Goal: Task Accomplishment & Management: Use online tool/utility

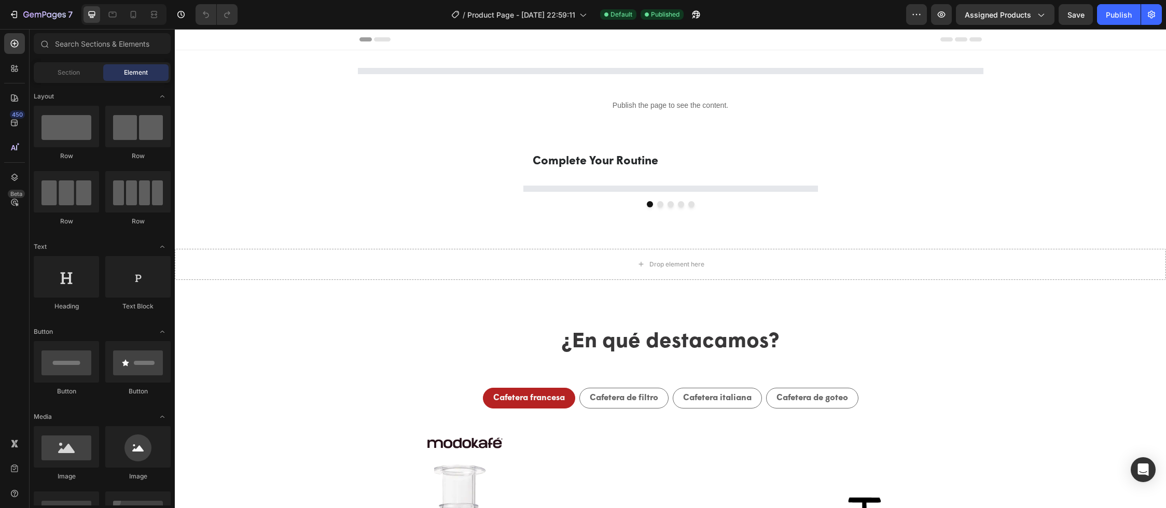
select select "580824739371549527"
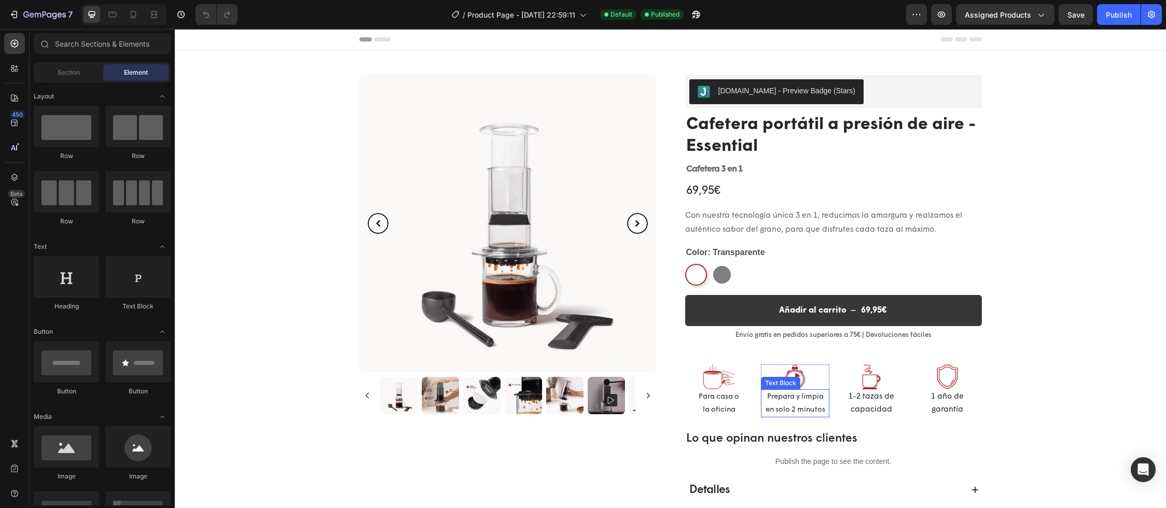
select select "580824739371549527"
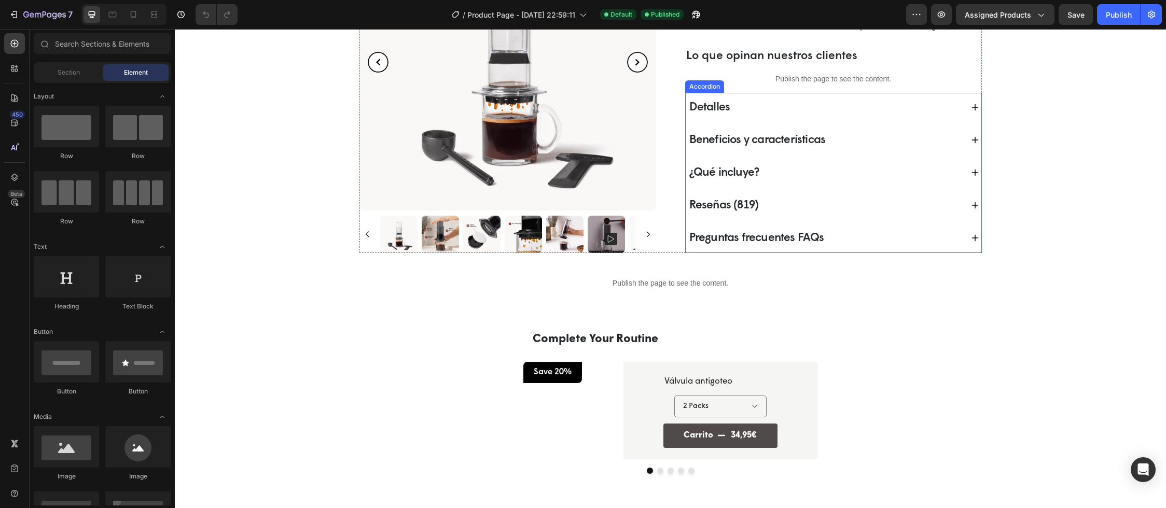
scroll to position [319, 0]
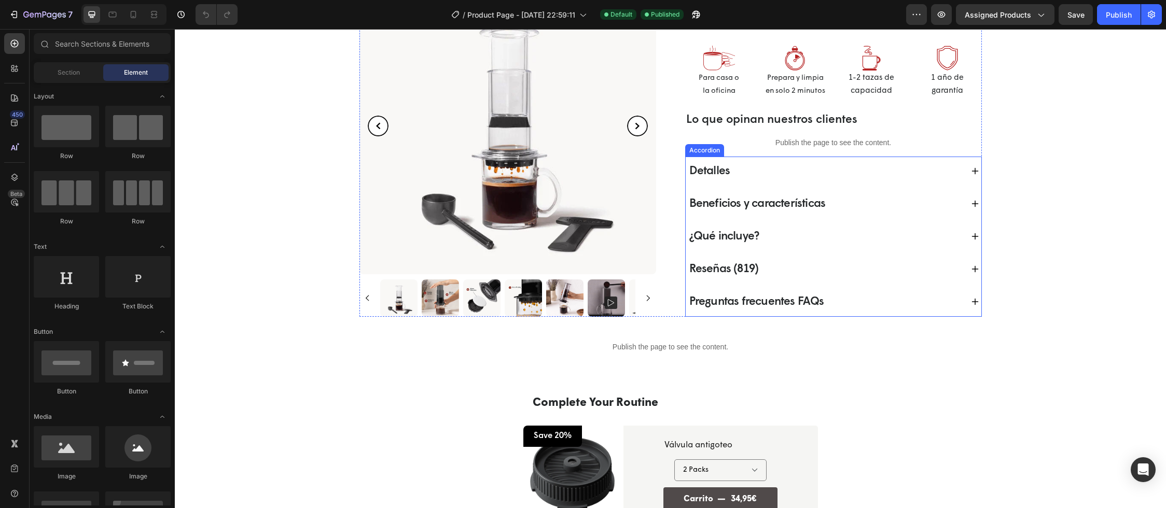
click at [775, 208] on p "Beneficios y características" at bounding box center [757, 204] width 136 height 17
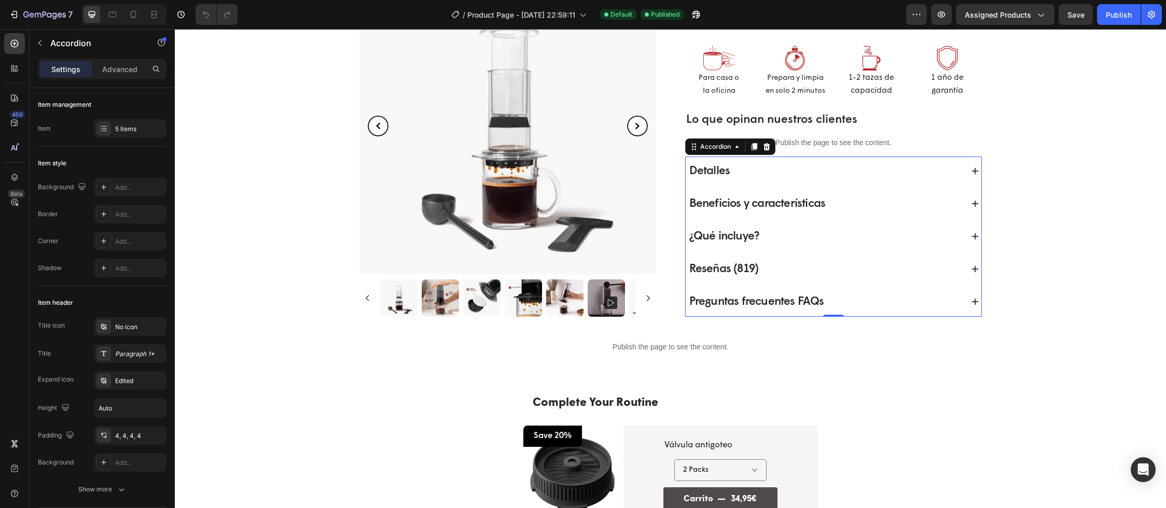
click at [734, 269] on span "Reseñas (819)" at bounding box center [723, 269] width 69 height 12
click at [732, 272] on span "Reseñas (819)" at bounding box center [723, 269] width 69 height 12
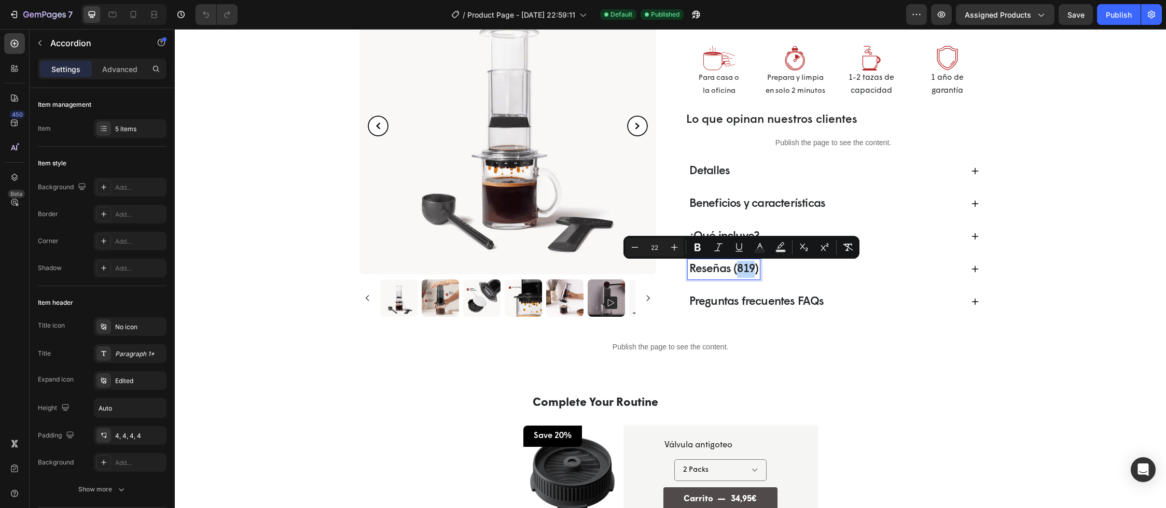
drag, startPoint x: 732, startPoint y: 272, endPoint x: 748, endPoint y: 274, distance: 15.7
click at [748, 274] on span "Reseñas (819)" at bounding box center [723, 269] width 69 height 12
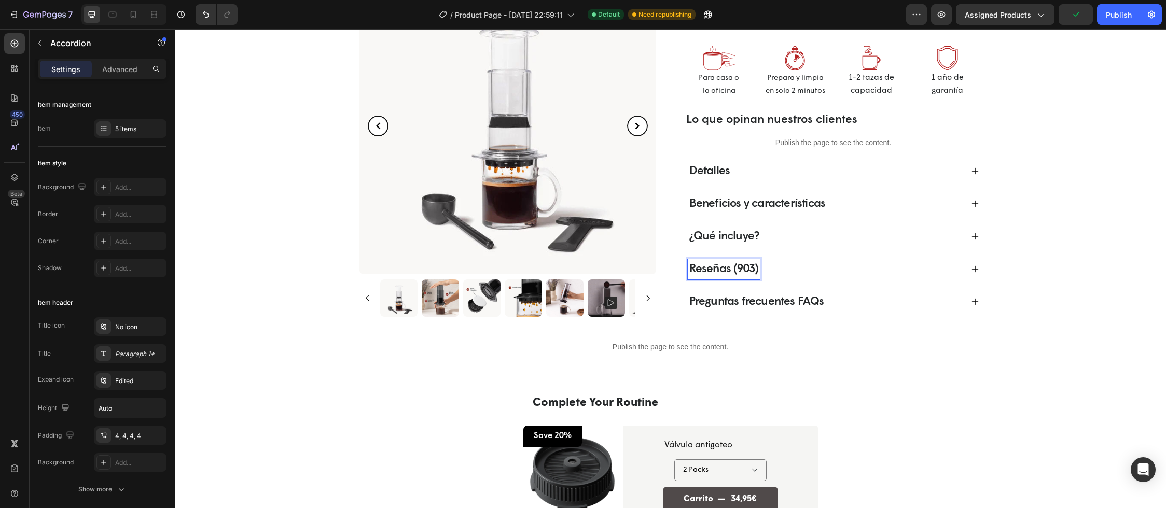
click at [971, 271] on icon at bounding box center [975, 269] width 8 height 8
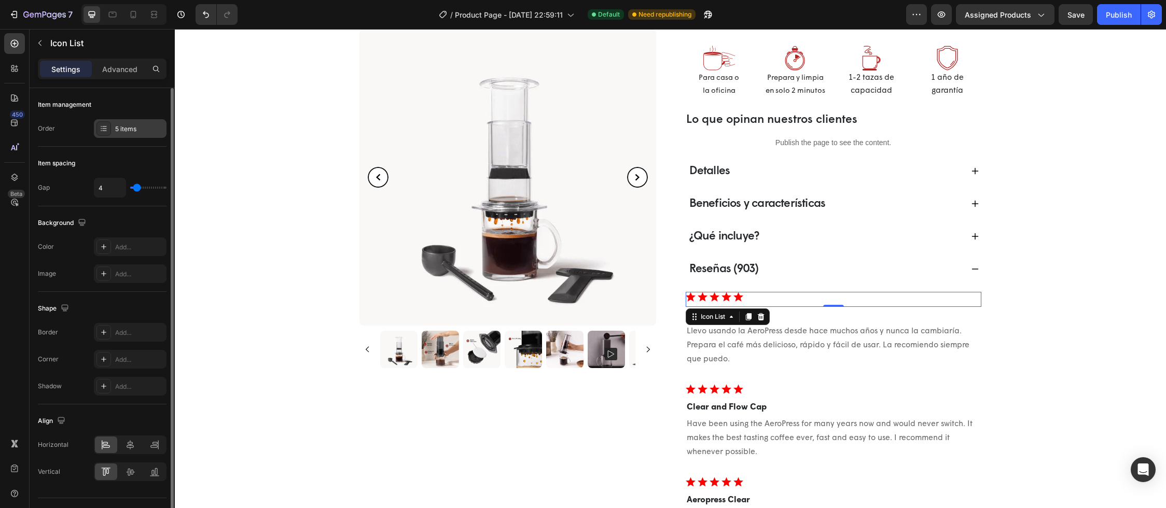
click at [137, 134] on div "5 items" at bounding box center [130, 128] width 73 height 19
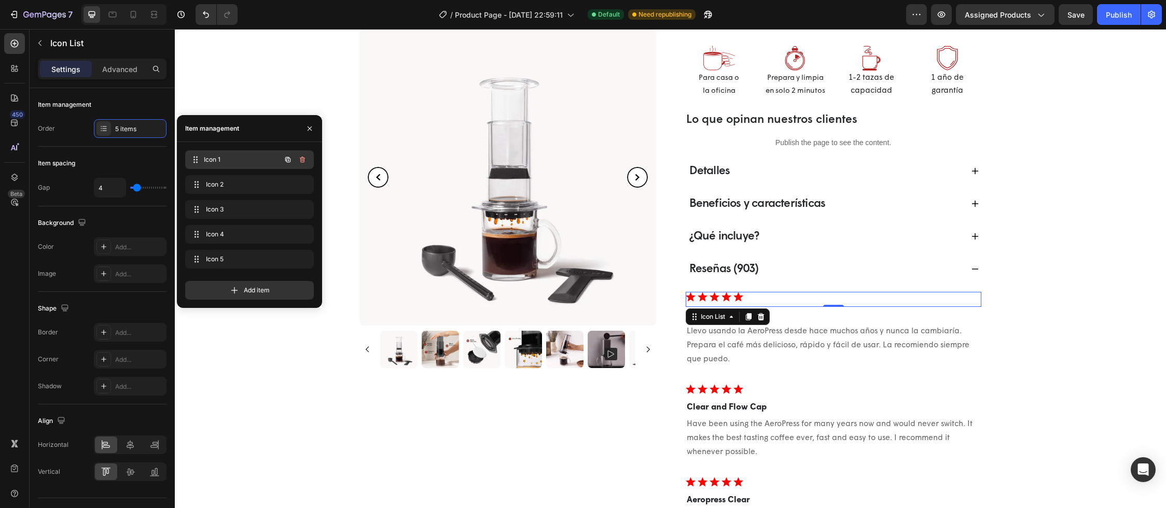
click at [226, 159] on span "Icon 1" at bounding box center [242, 159] width 77 height 9
click at [234, 127] on div "Item management" at bounding box center [212, 128] width 54 height 9
click at [195, 156] on icon at bounding box center [195, 160] width 8 height 8
click at [196, 158] on icon at bounding box center [195, 160] width 8 height 8
click at [287, 159] on icon "button" at bounding box center [288, 160] width 8 height 8
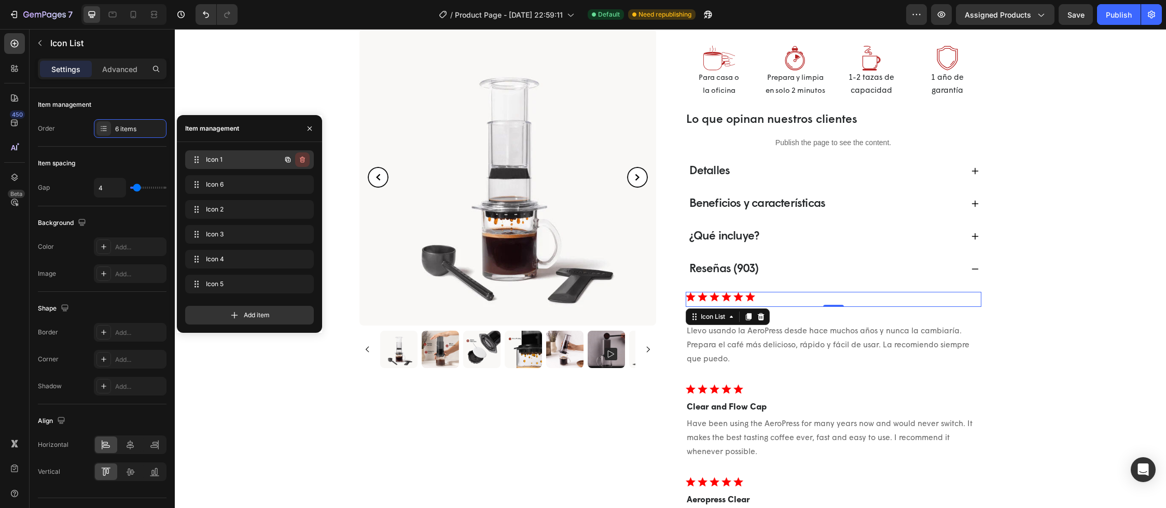
click at [302, 159] on icon "button" at bounding box center [302, 160] width 8 height 8
click at [300, 161] on div "Delete" at bounding box center [295, 159] width 19 height 9
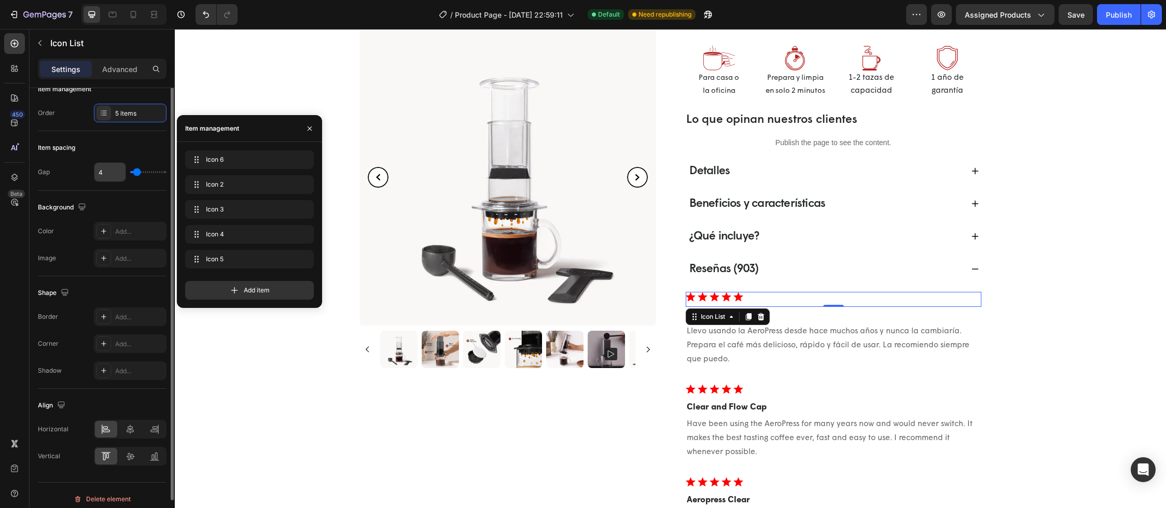
scroll to position [23, 0]
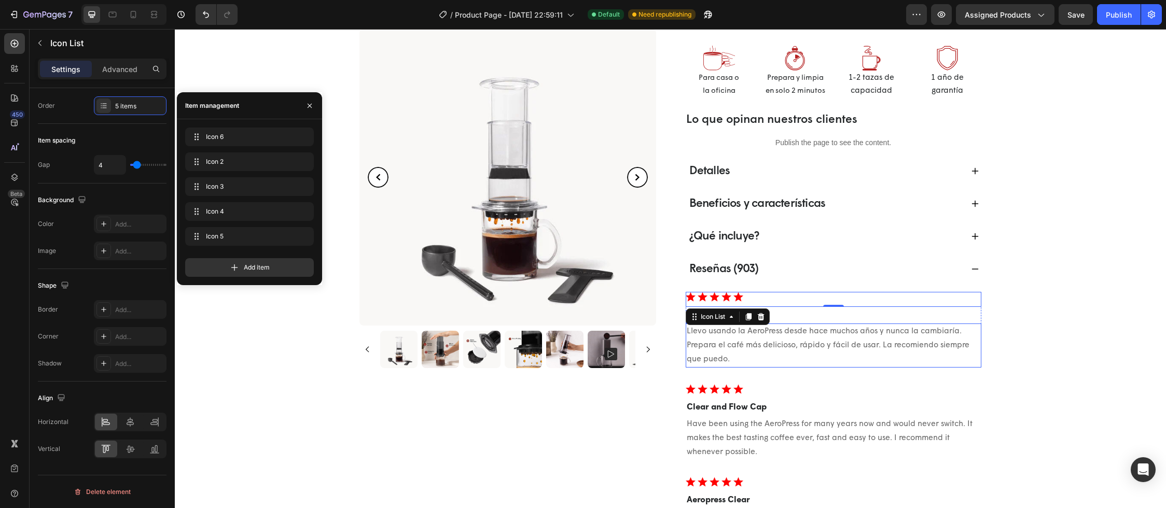
click at [716, 343] on p "Llevo usando la AeroPress desde hace muchos años y nunca la cambiaría. Prepara …" at bounding box center [834, 346] width 294 height 42
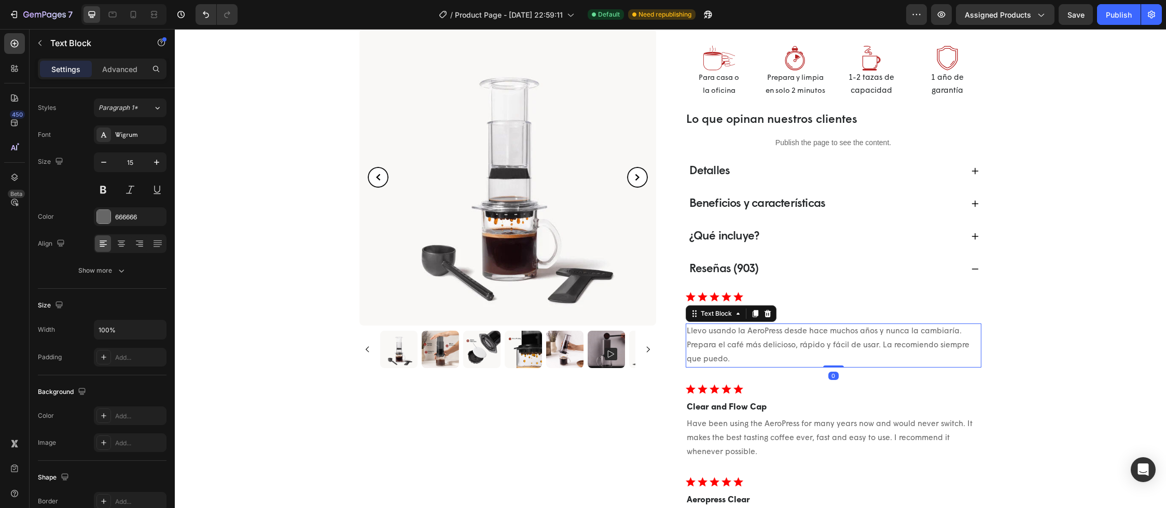
scroll to position [0, 0]
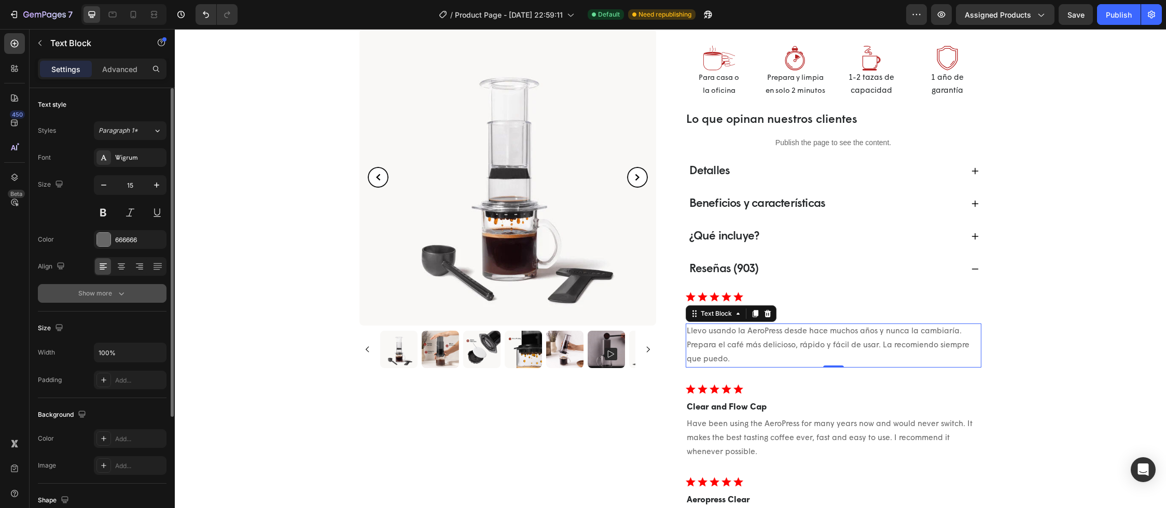
click at [118, 294] on icon "button" at bounding box center [121, 293] width 10 height 10
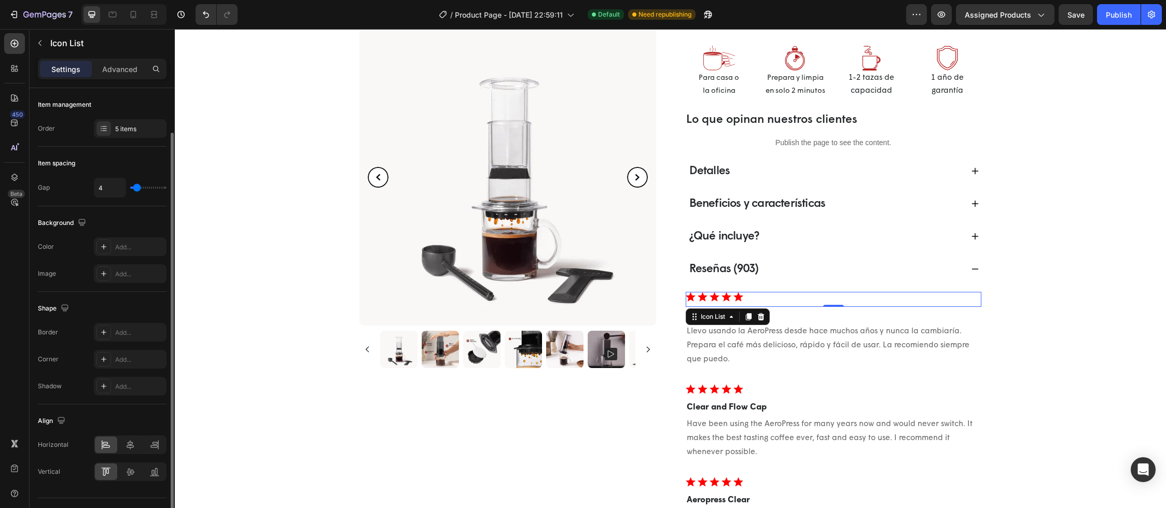
click at [746, 295] on div "Icon Icon Icon Icon Icon" at bounding box center [834, 297] width 296 height 10
click at [130, 70] on p "Advanced" at bounding box center [119, 69] width 35 height 11
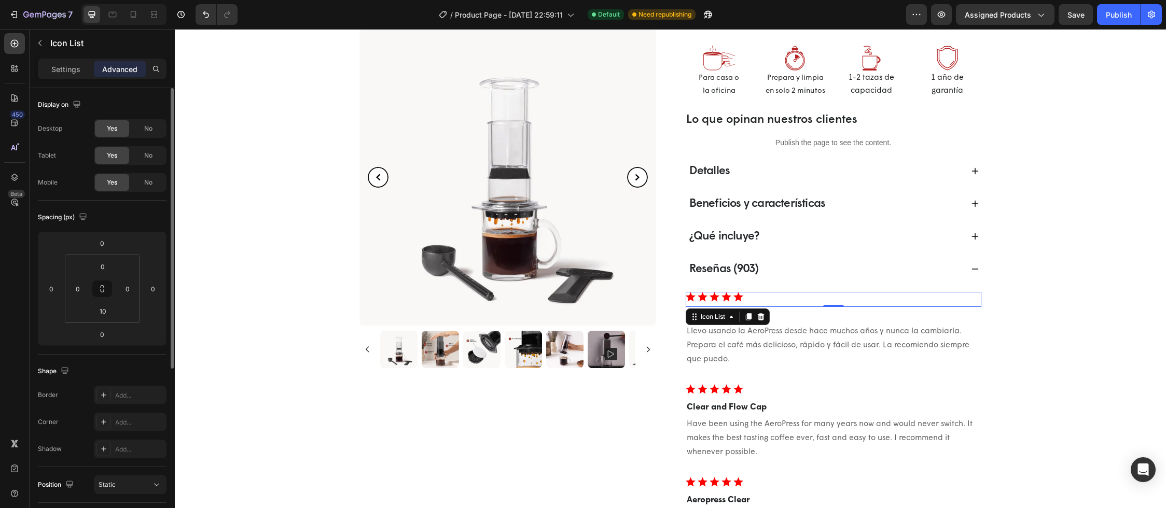
scroll to position [270, 0]
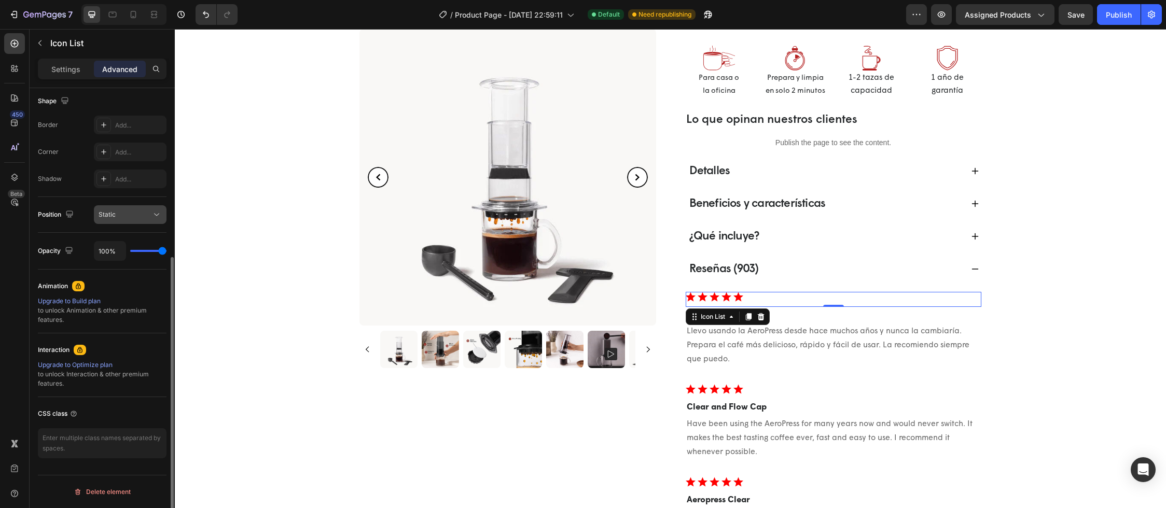
click at [158, 214] on icon at bounding box center [156, 215] width 5 height 3
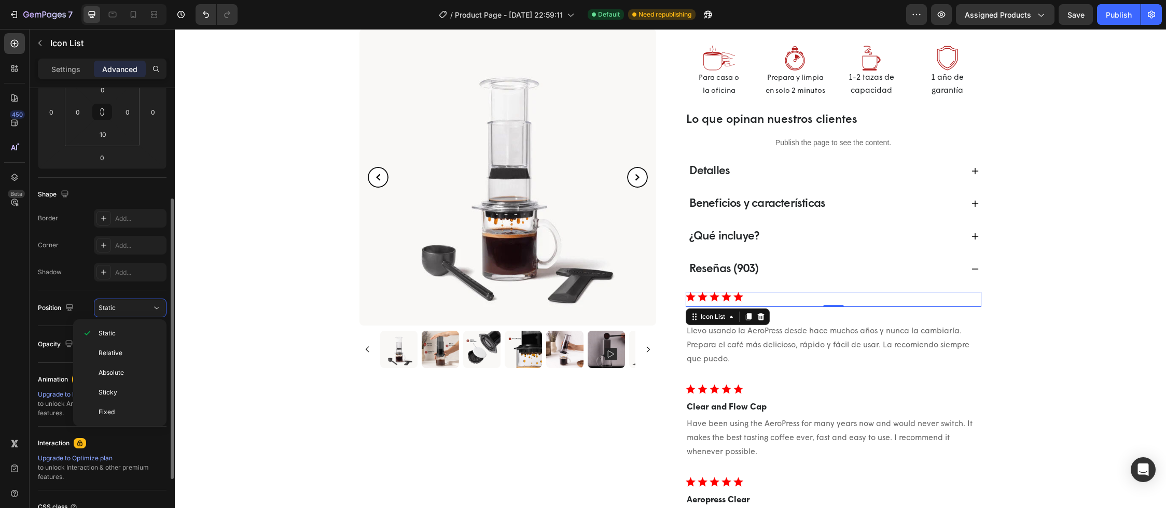
scroll to position [0, 0]
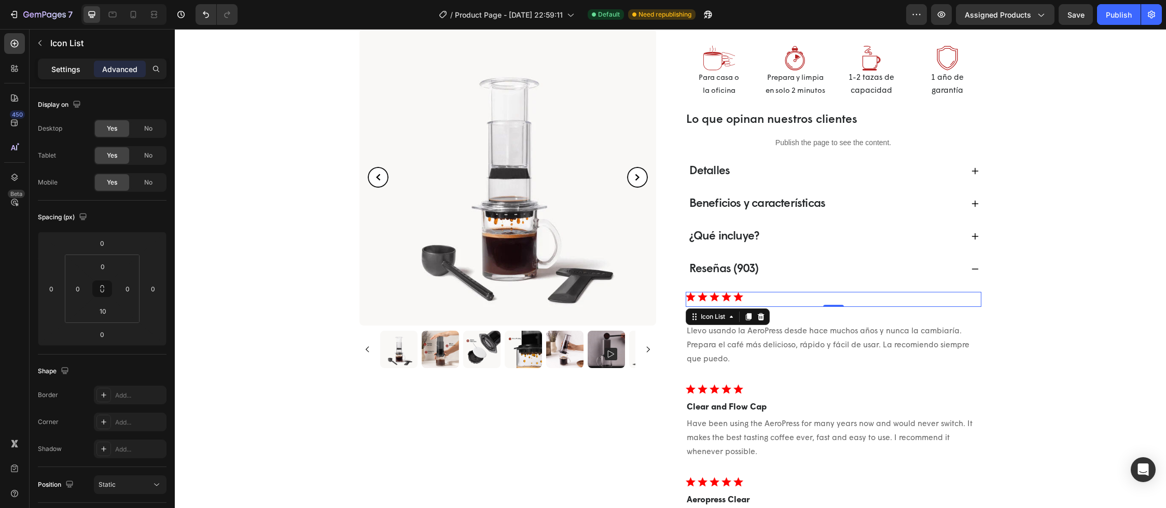
click at [71, 68] on p "Settings" at bounding box center [65, 69] width 29 height 11
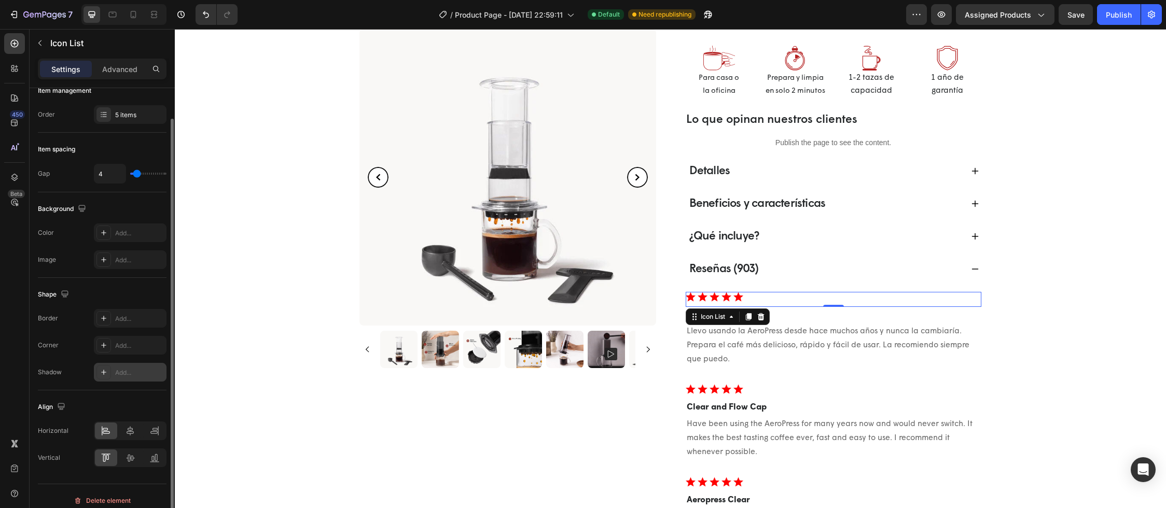
scroll to position [23, 0]
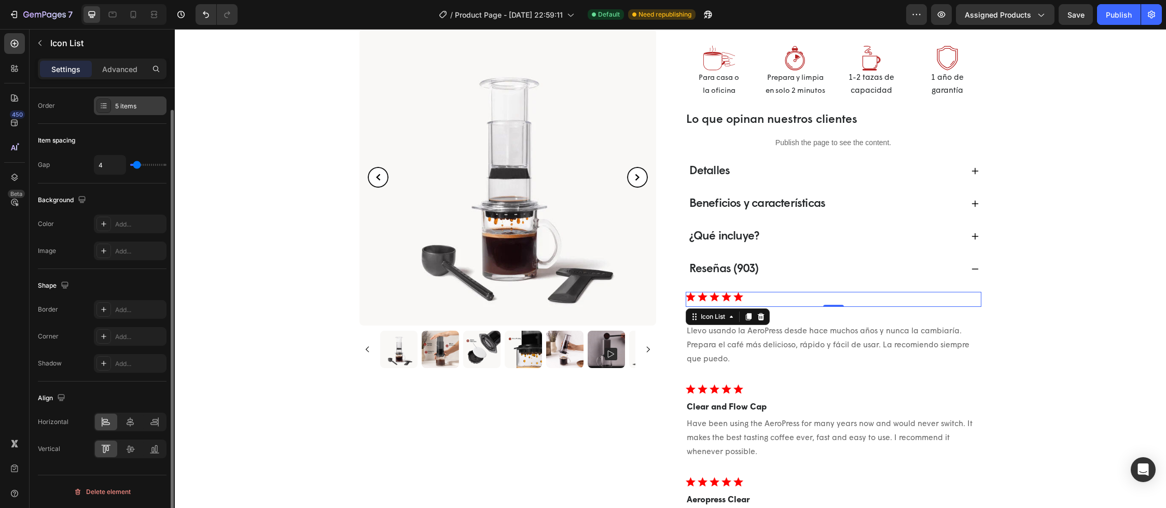
click at [134, 101] on div "5 items" at bounding box center [130, 105] width 73 height 19
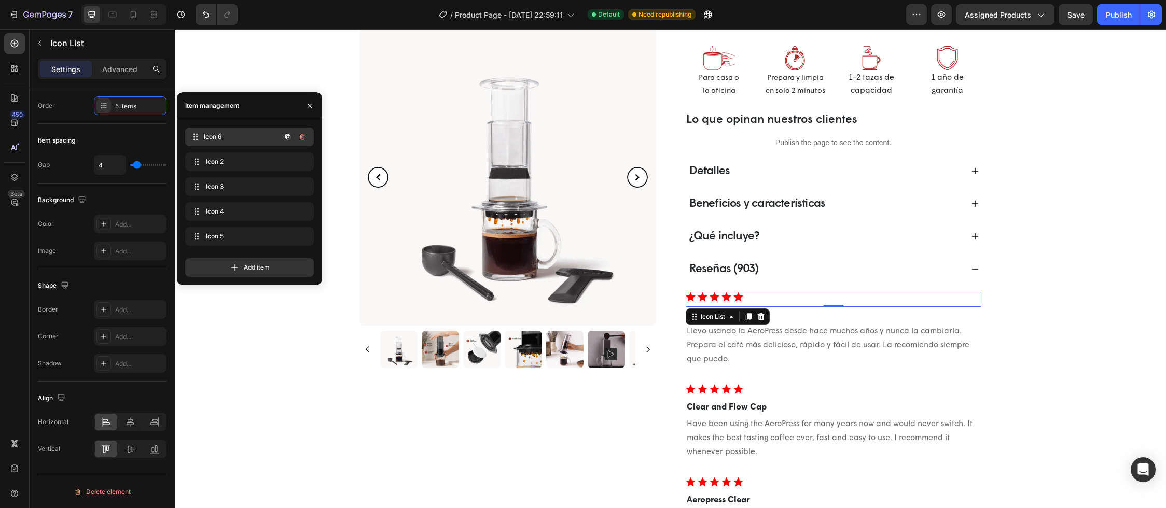
click at [220, 132] on span "Icon 6" at bounding box center [242, 136] width 77 height 9
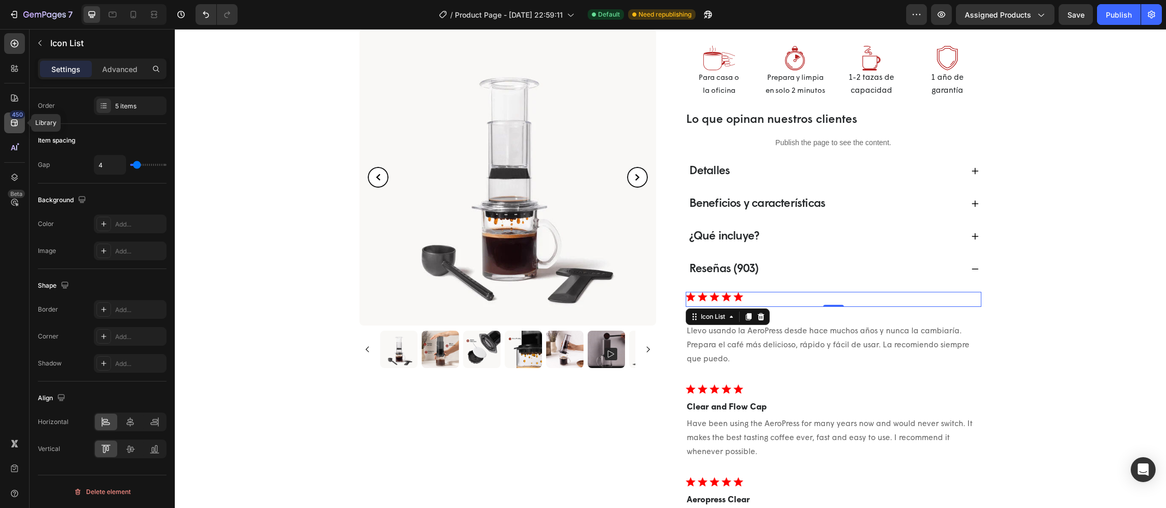
click at [17, 126] on icon at bounding box center [14, 123] width 10 height 10
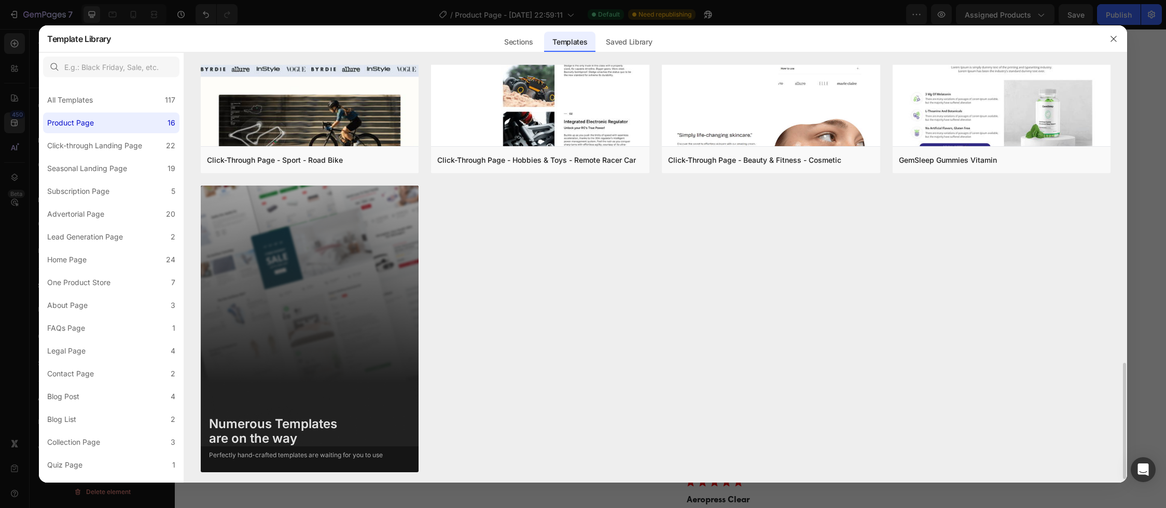
scroll to position [1078, 0]
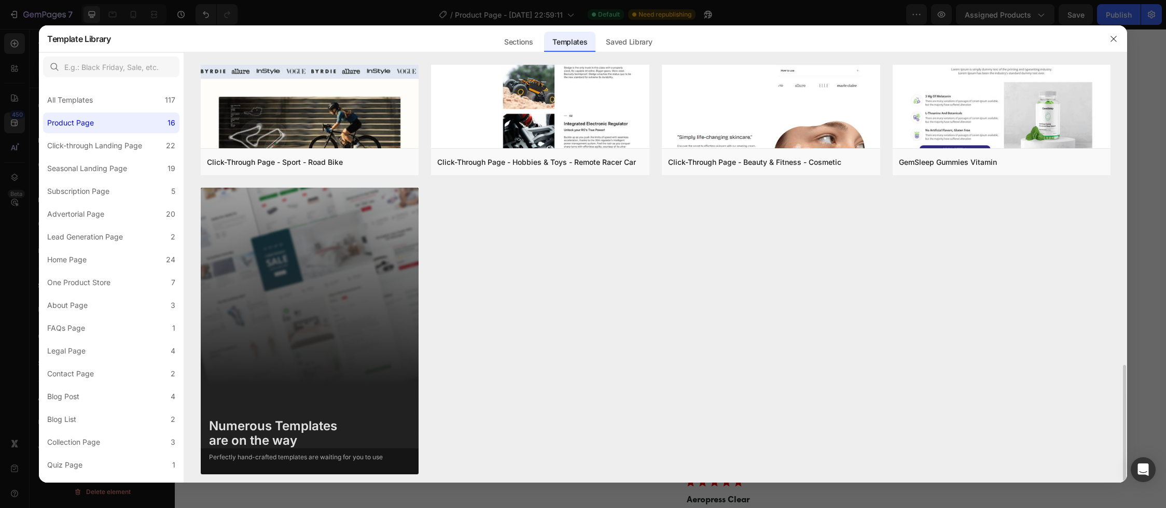
click at [1114, 37] on icon "button" at bounding box center [1113, 39] width 8 height 8
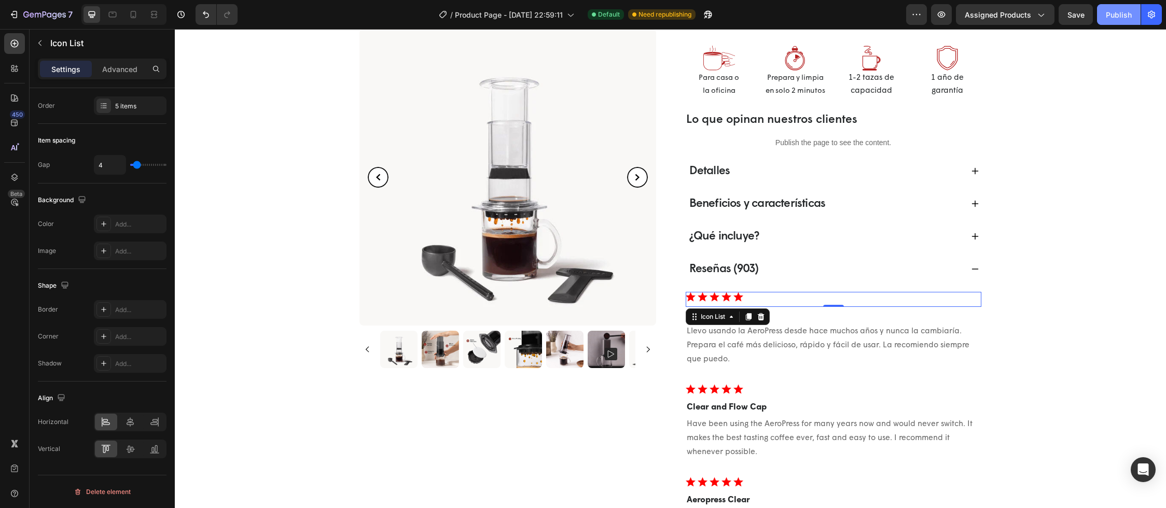
click at [1114, 19] on div "Publish" at bounding box center [1119, 14] width 26 height 11
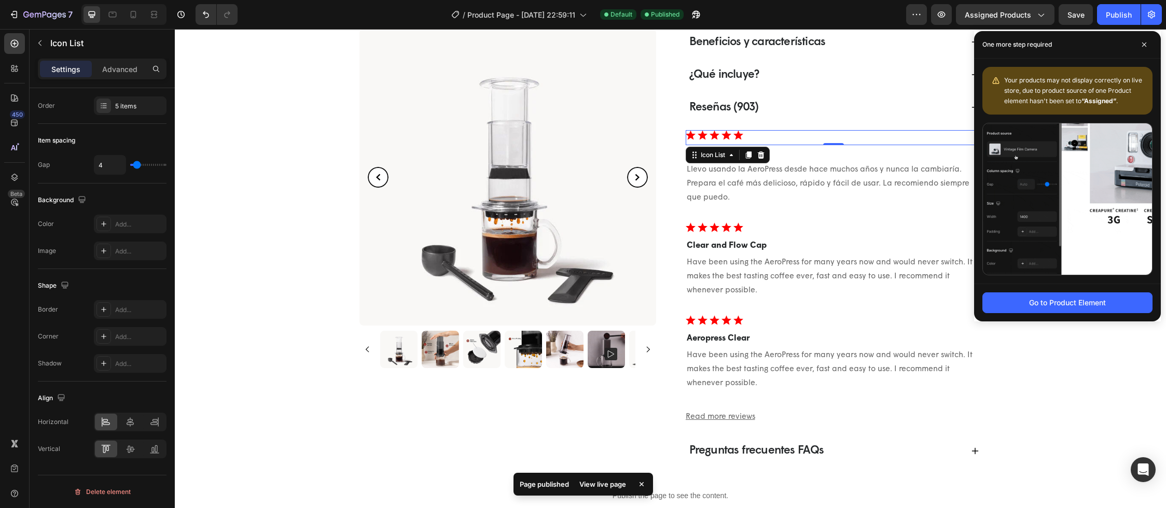
select select "580824739371549527"
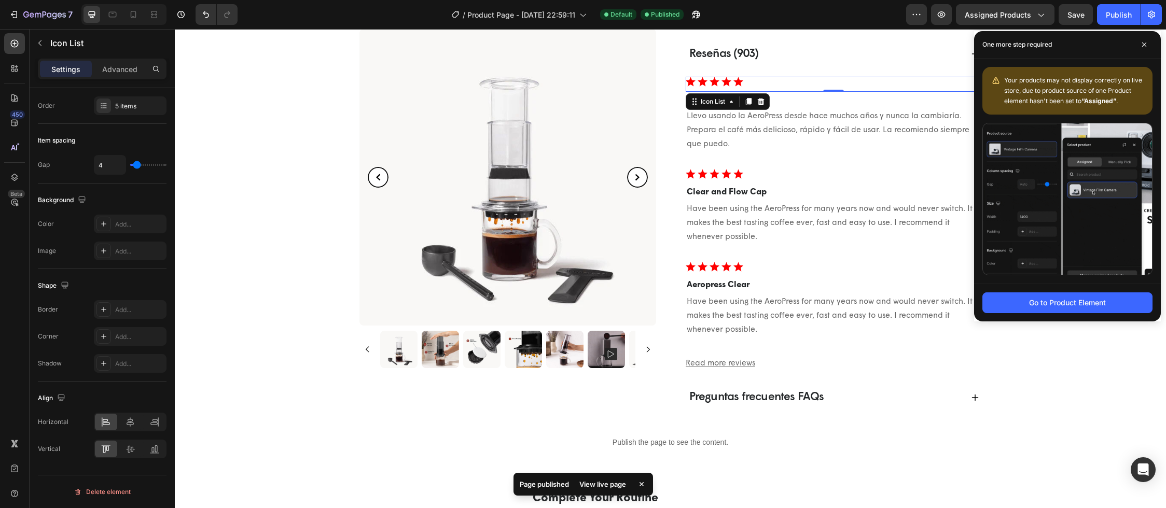
scroll to position [536, 0]
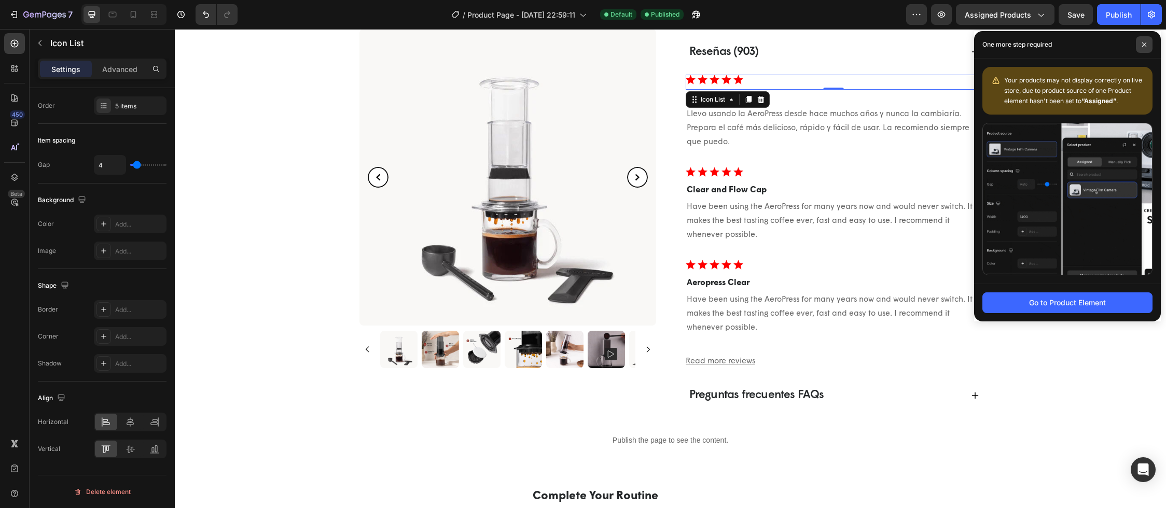
click at [1144, 43] on icon at bounding box center [1143, 44] width 5 height 5
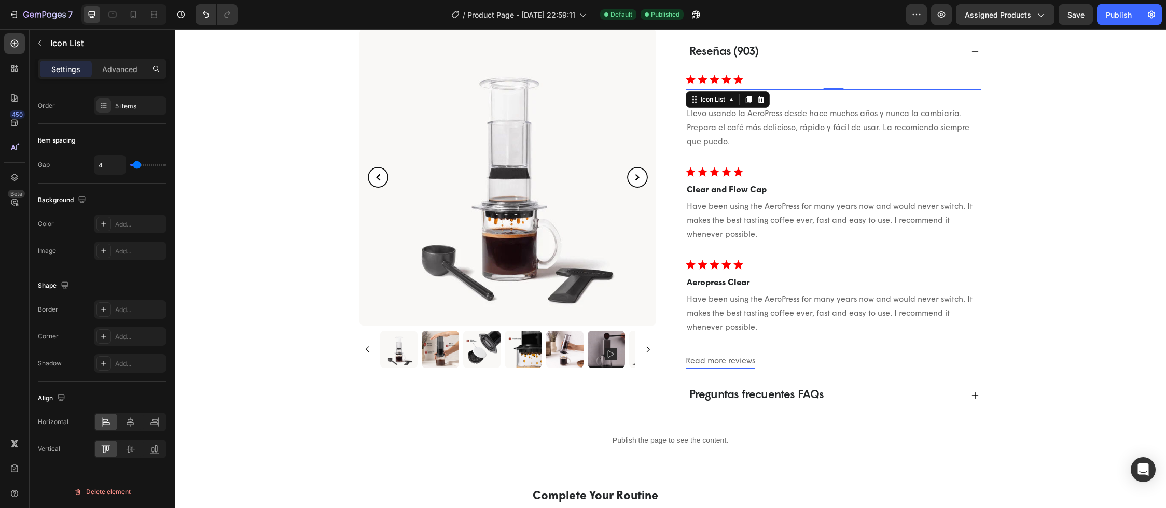
click at [727, 361] on u "Read more reviews" at bounding box center [720, 362] width 69 height 8
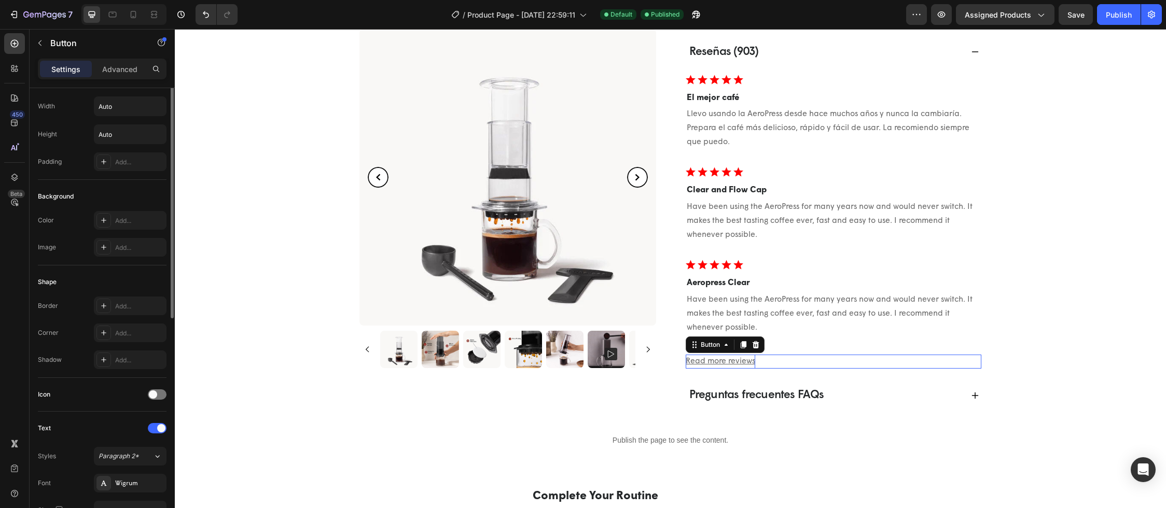
scroll to position [0, 0]
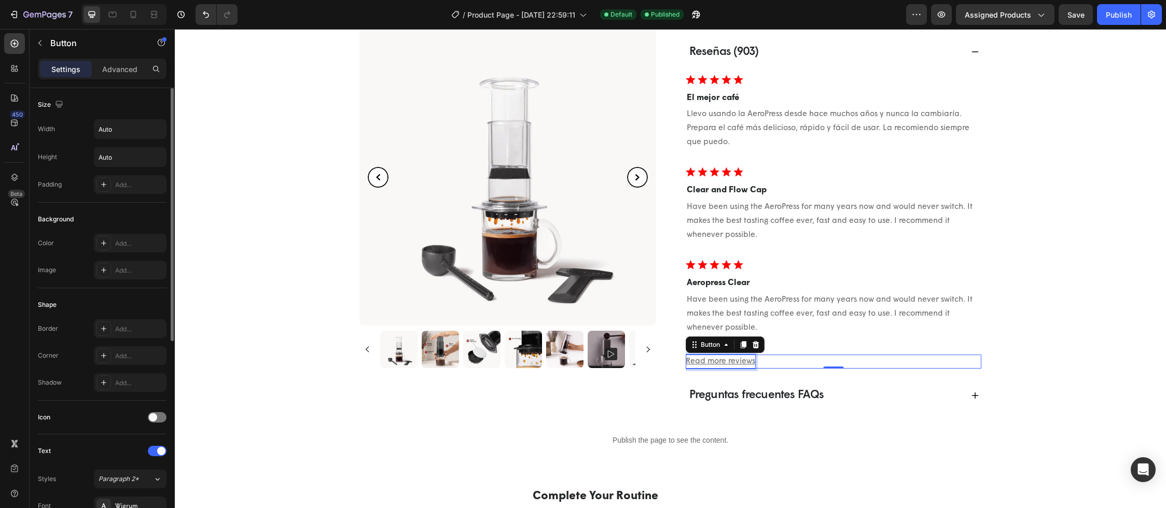
click at [727, 361] on u "Read more reviews" at bounding box center [720, 362] width 69 height 8
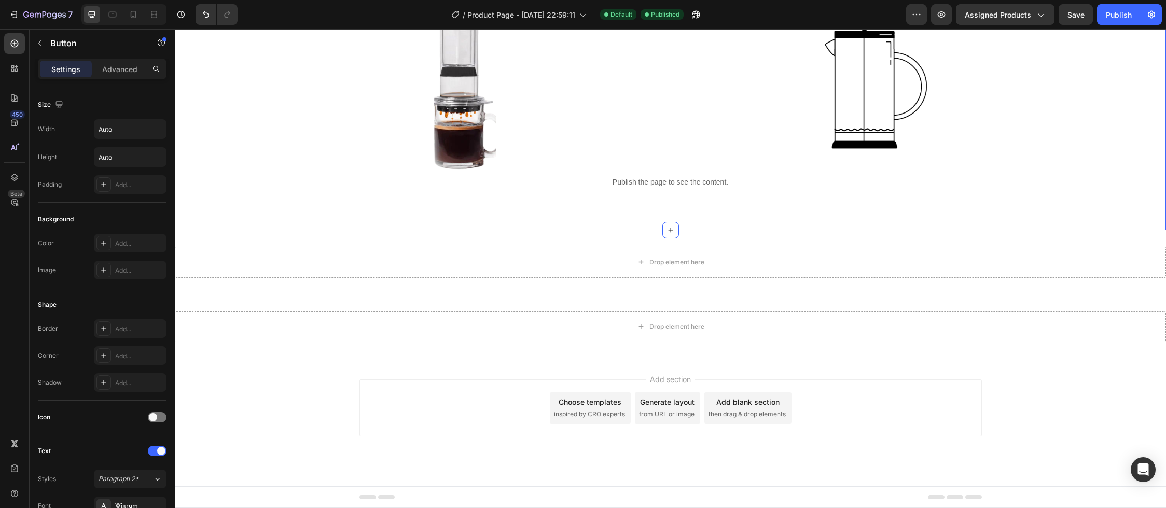
scroll to position [1195, 0]
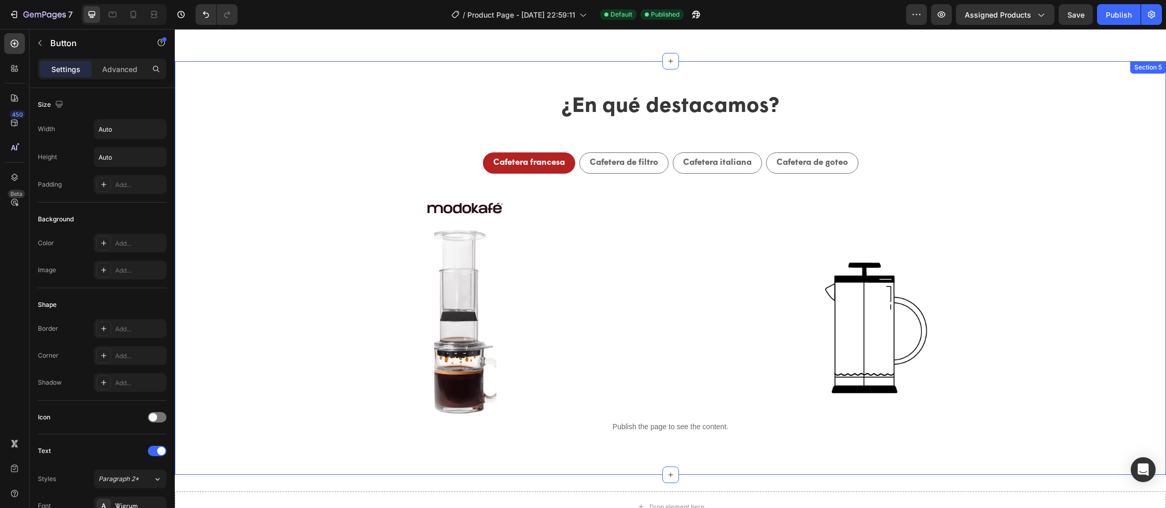
select select "580824739371549527"
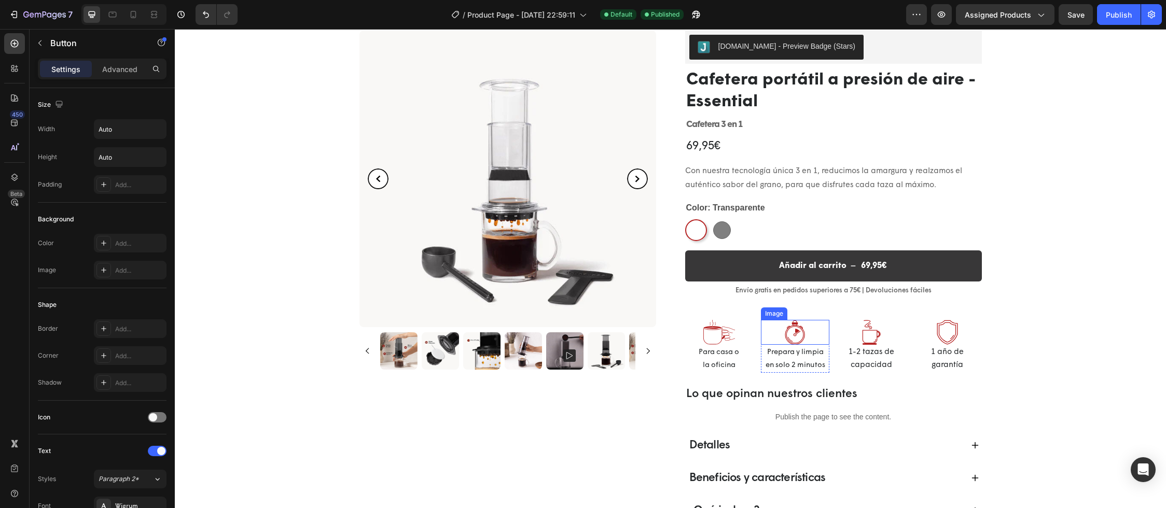
scroll to position [43, 0]
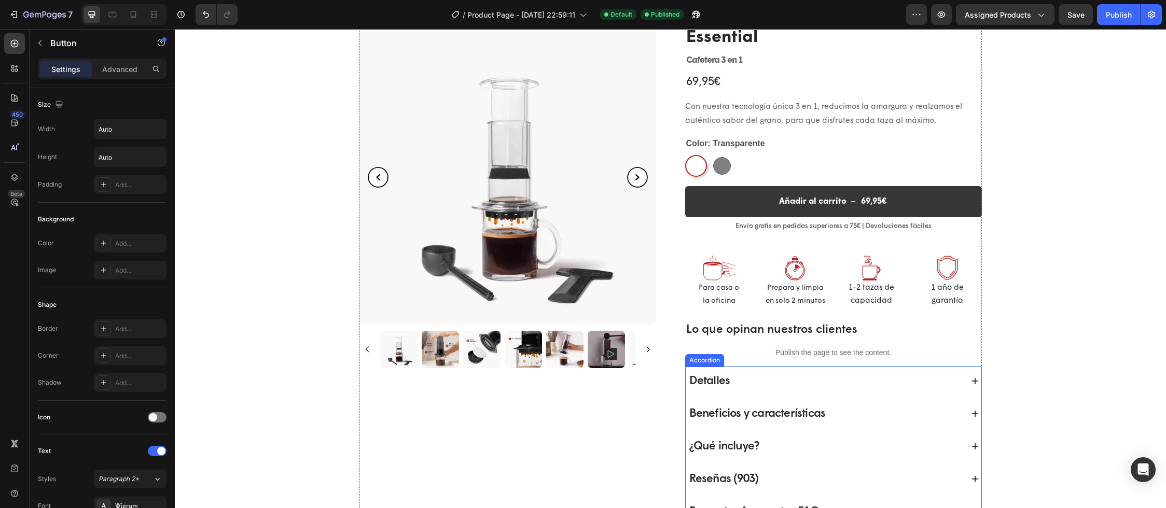
select select "580824739371549527"
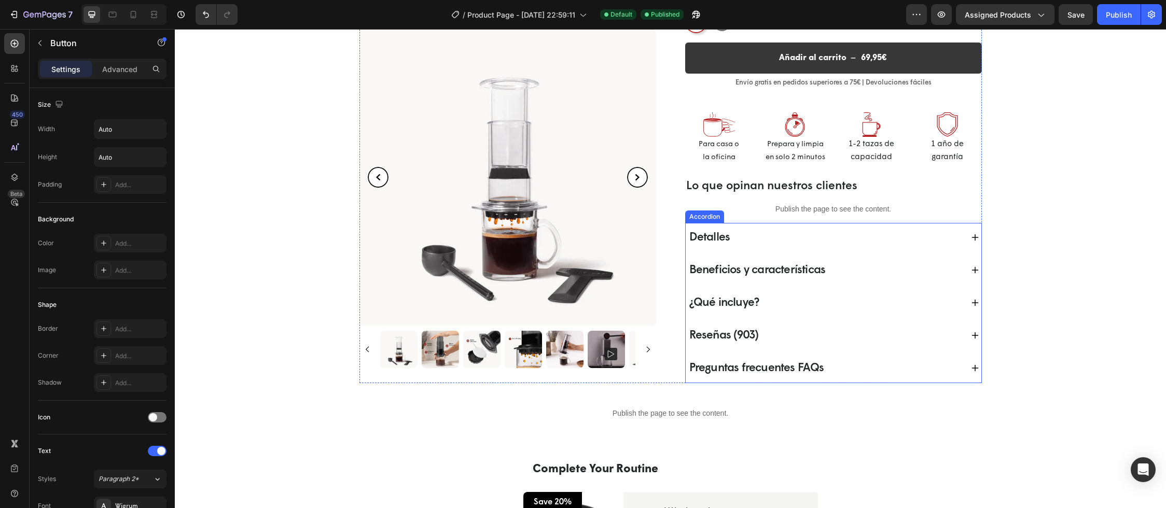
click at [717, 336] on span "Reseñas (903)" at bounding box center [723, 336] width 69 height 12
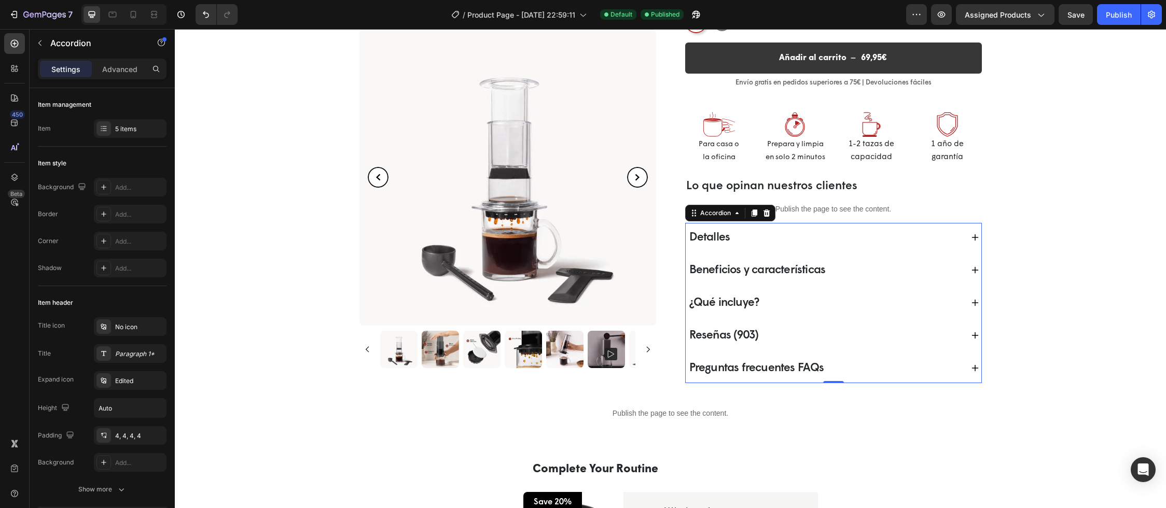
click at [972, 338] on icon at bounding box center [975, 335] width 8 height 8
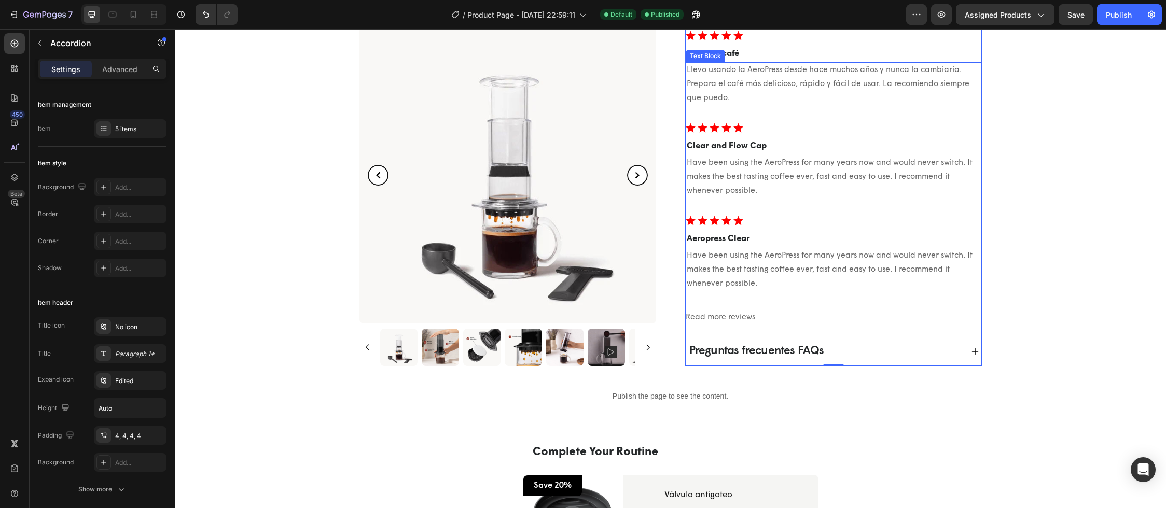
select select "580824739371549527"
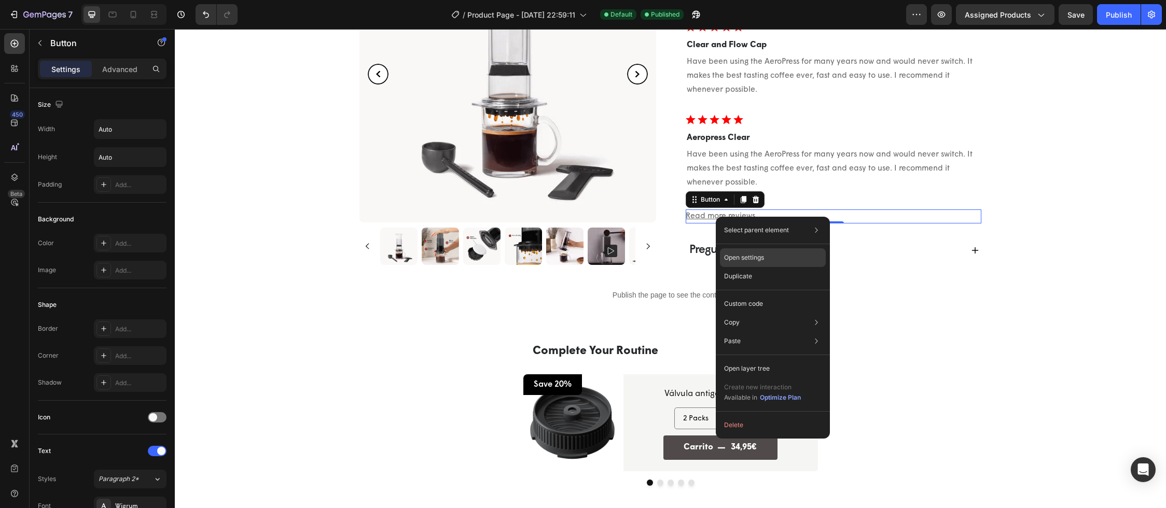
click at [751, 259] on p "Open settings" at bounding box center [744, 257] width 40 height 9
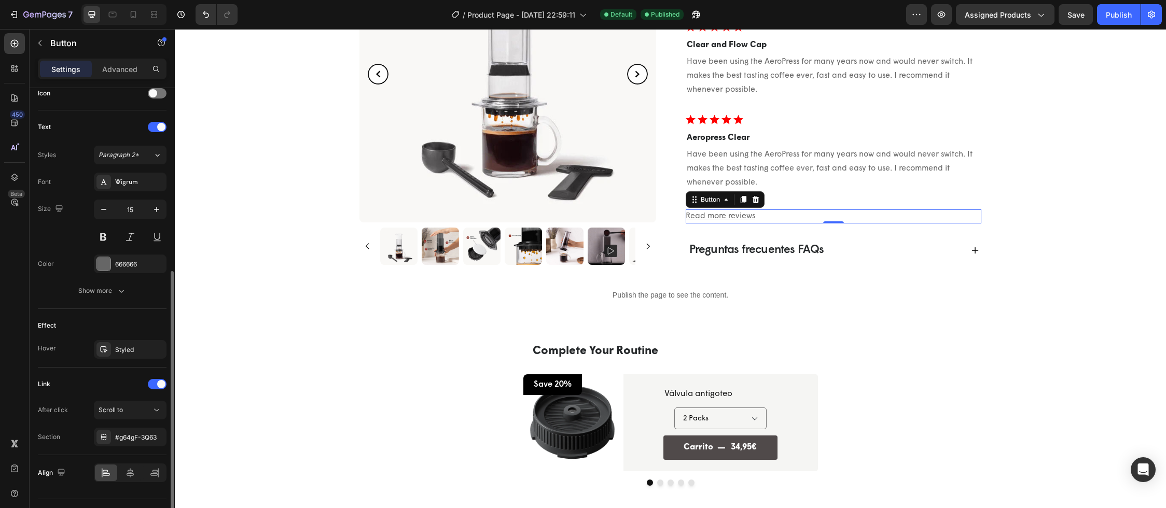
scroll to position [348, 0]
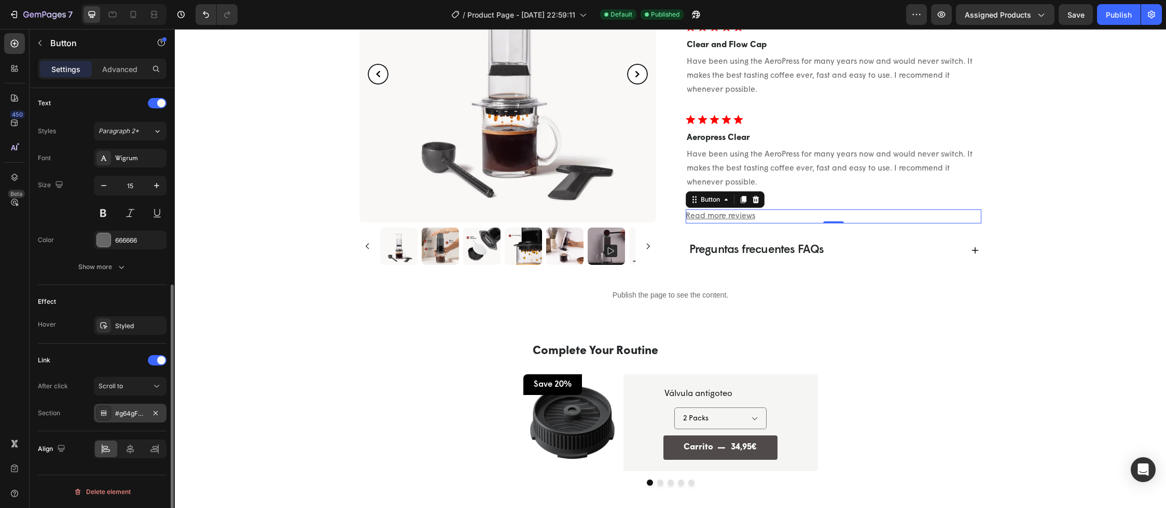
click at [145, 415] on div "#g64gF-3Q63" at bounding box center [130, 413] width 73 height 19
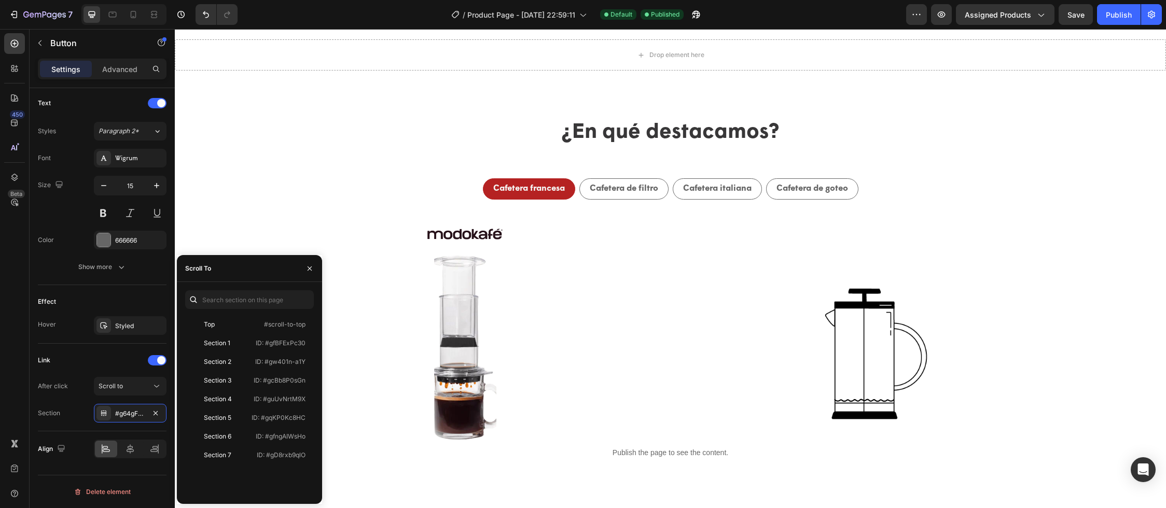
scroll to position [1440, 0]
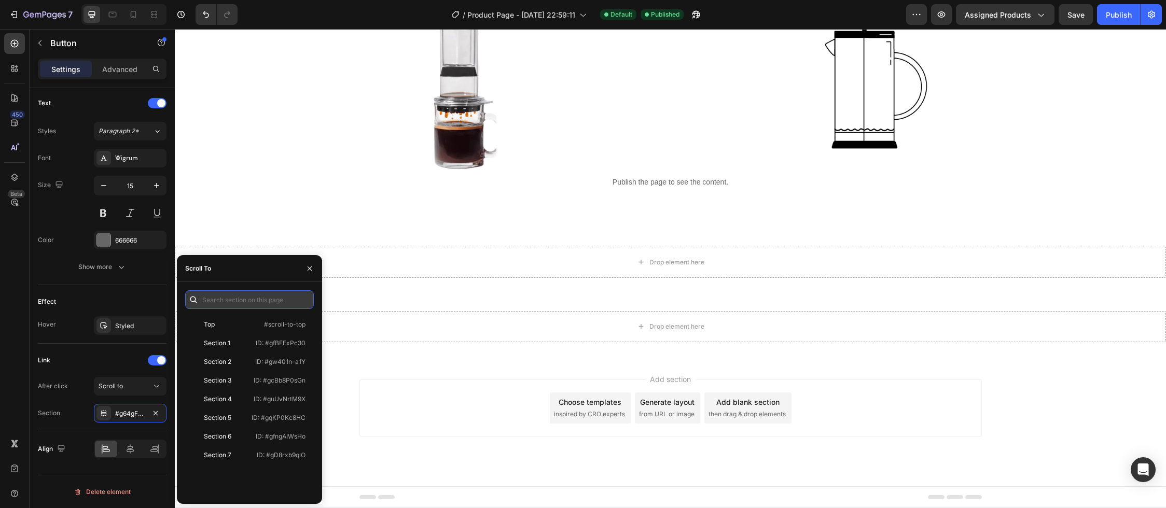
click at [225, 301] on input "text" at bounding box center [249, 299] width 129 height 19
paste input "#judgeme_product_reviews"
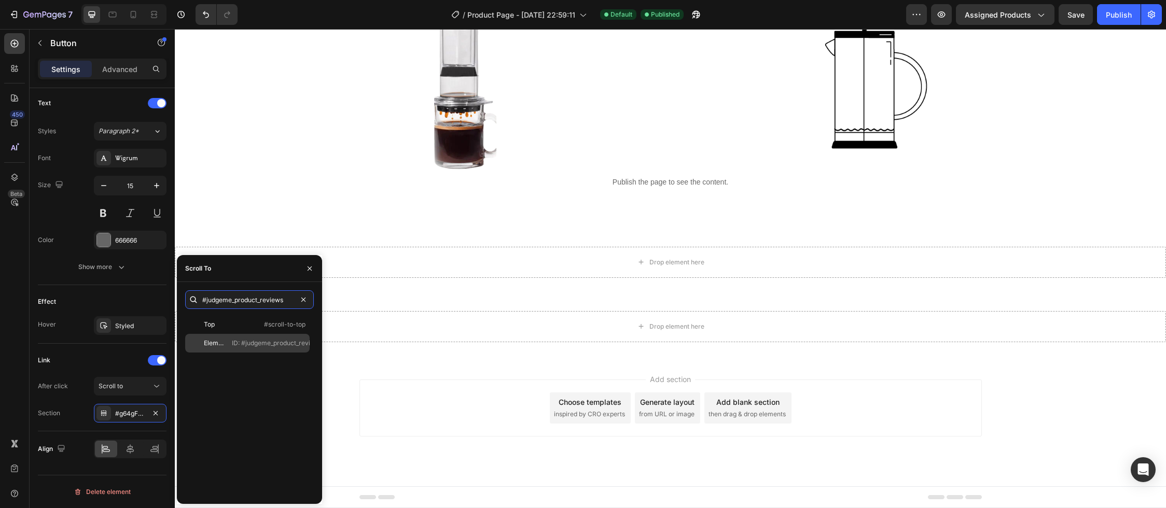
type input "#judgeme_product_reviews"
click at [266, 343] on p "ID: #judgeme_product_reviews" at bounding box center [277, 343] width 90 height 9
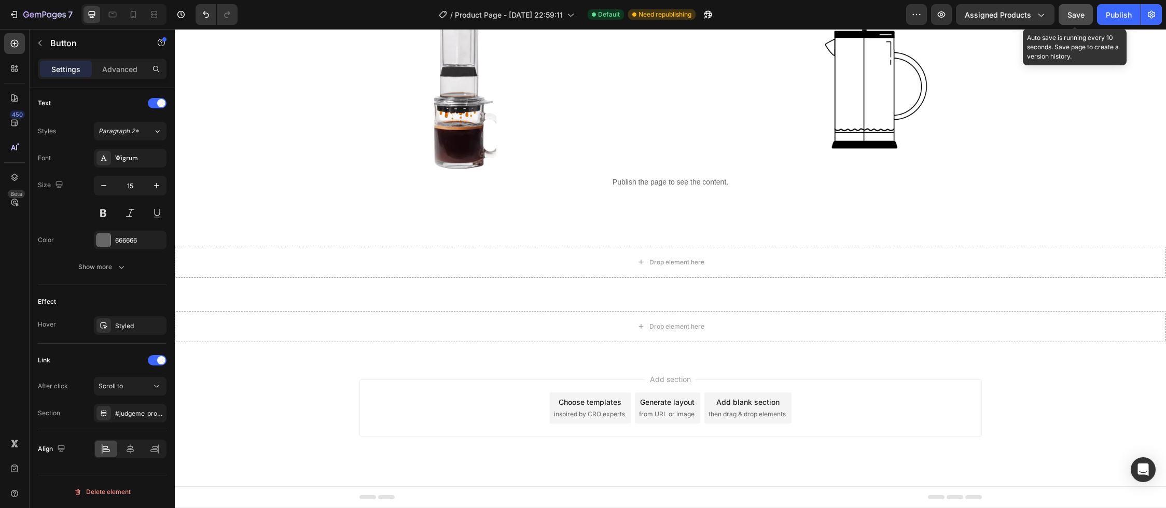
click at [1080, 10] on span "Save" at bounding box center [1075, 14] width 17 height 9
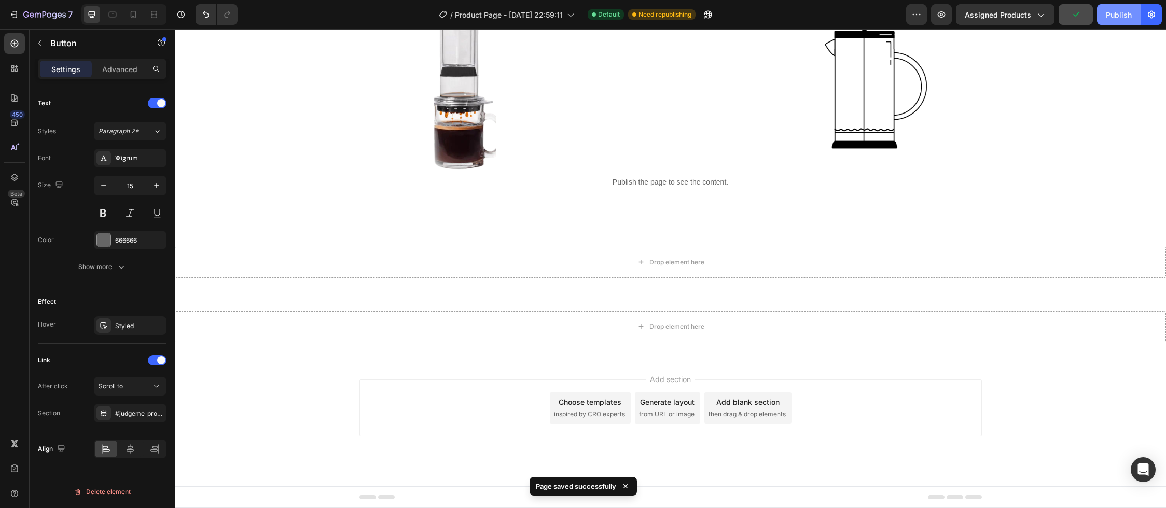
click at [1116, 15] on div "Publish" at bounding box center [1119, 14] width 26 height 11
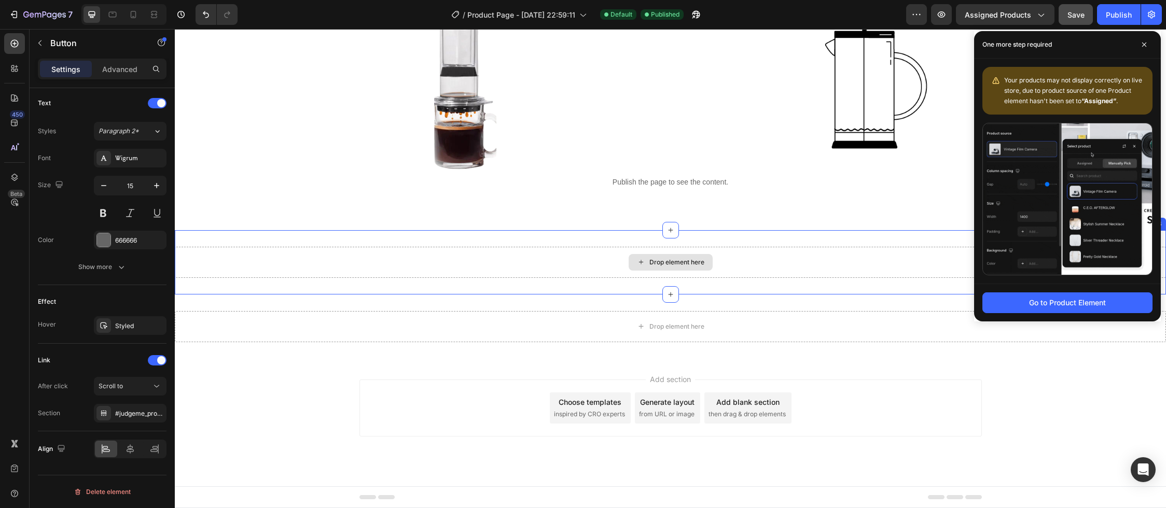
scroll to position [1319, 0]
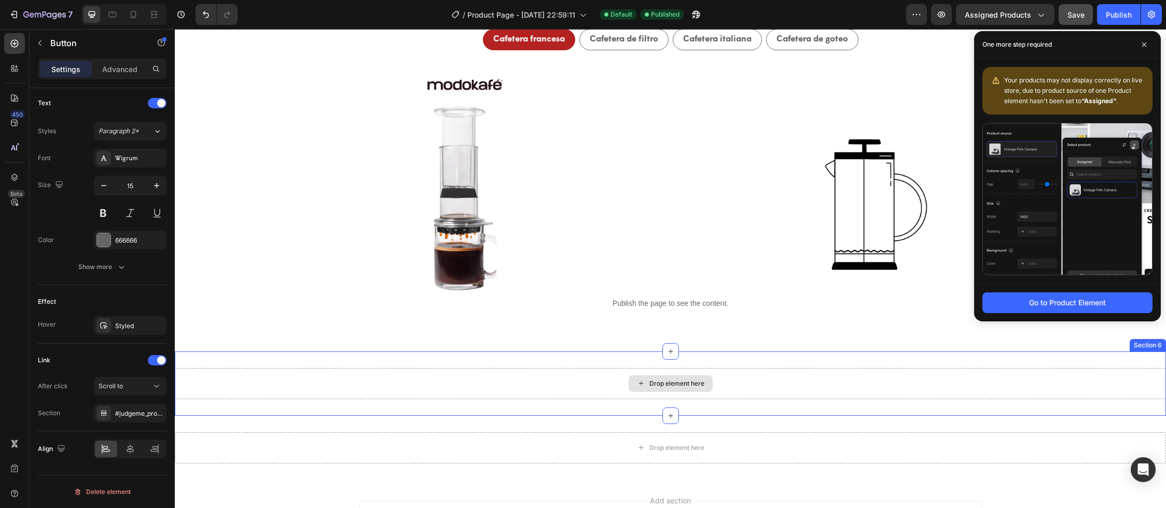
select select "580824739371549527"
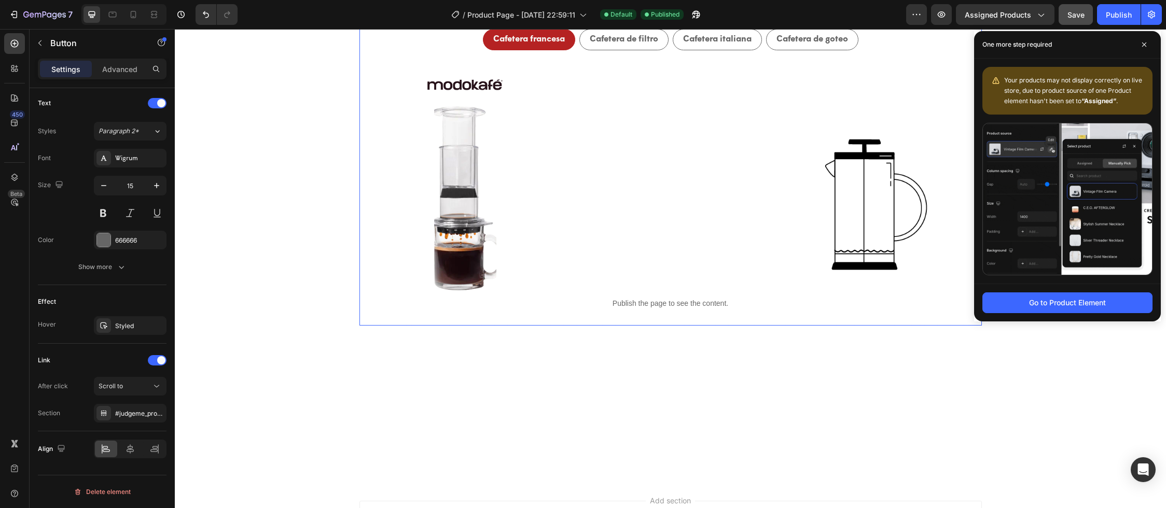
select select "580824739371549527"
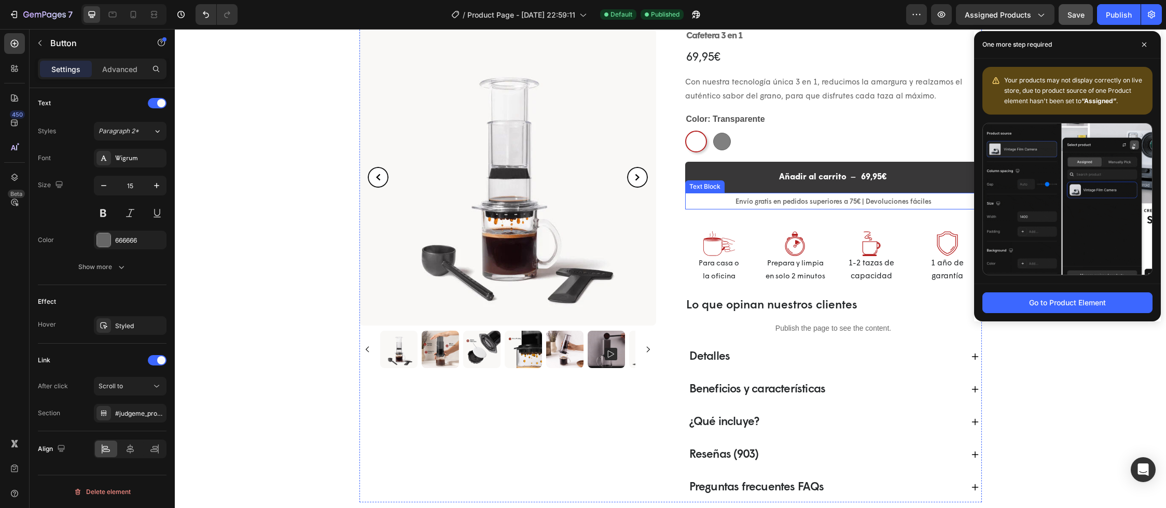
scroll to position [187, 0]
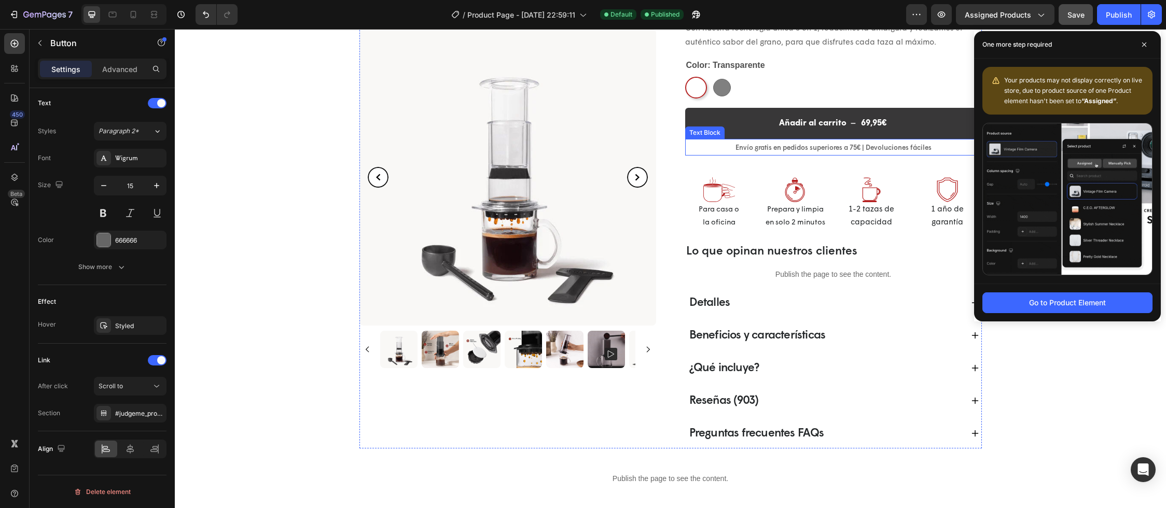
select select "580824739371549527"
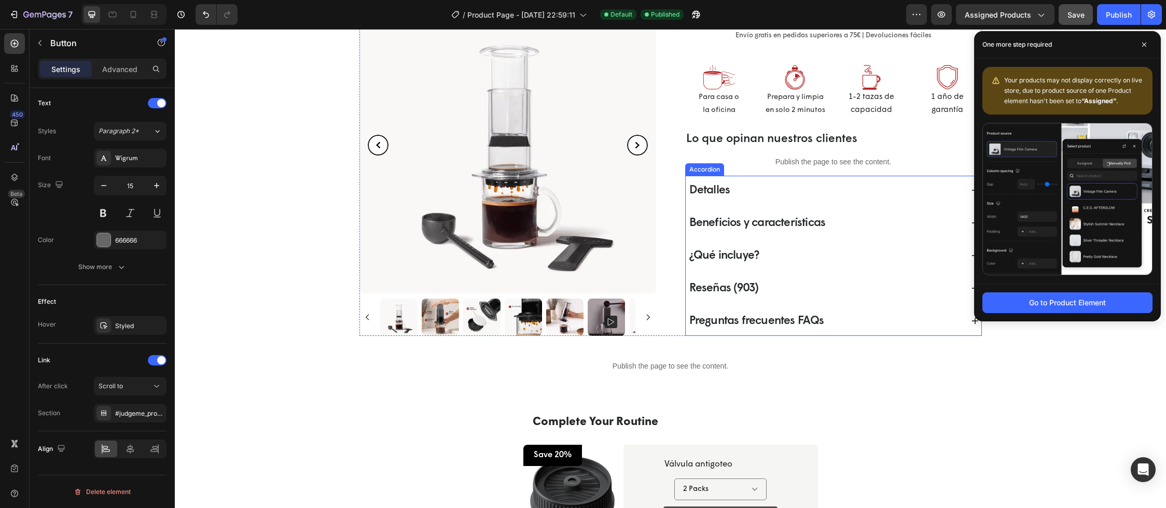
click at [728, 290] on span "Reseñas (903)" at bounding box center [723, 289] width 69 height 12
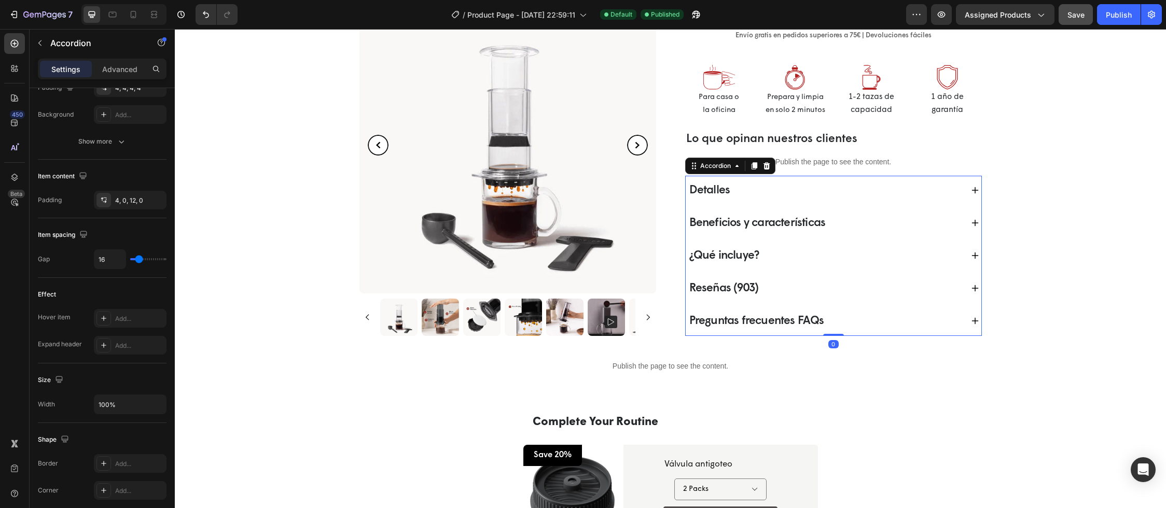
scroll to position [0, 0]
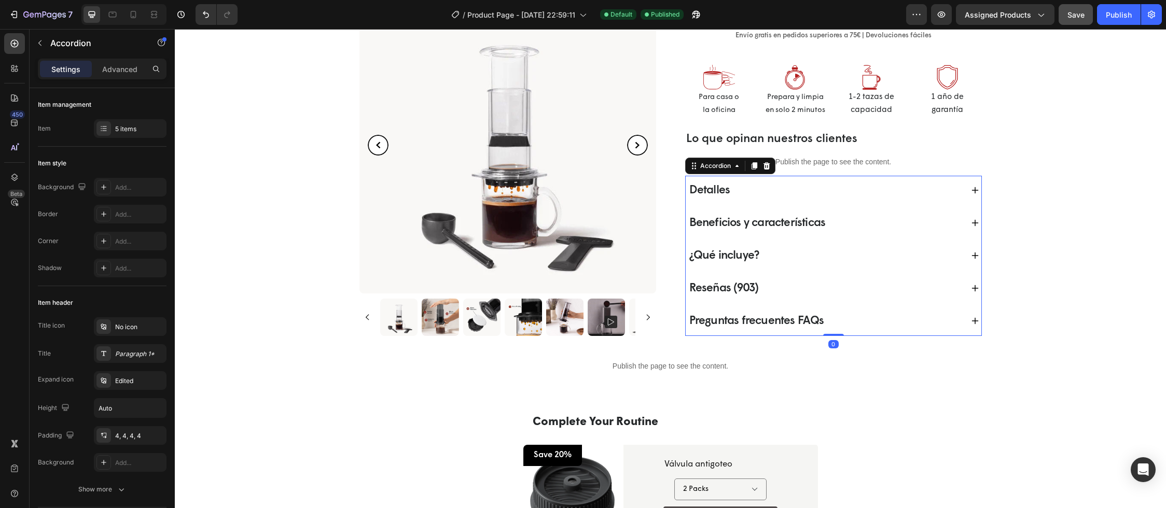
click at [971, 287] on icon at bounding box center [975, 288] width 8 height 8
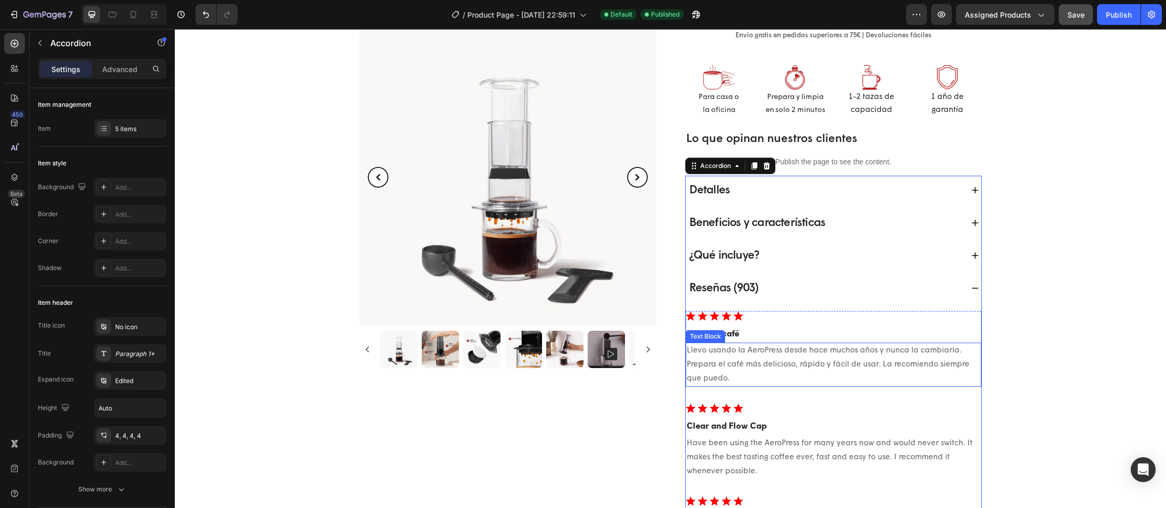
click at [772, 369] on p "Llevo usando la AeroPress desde hace muchos años y nunca la cambiaría. Prepara …" at bounding box center [834, 365] width 294 height 42
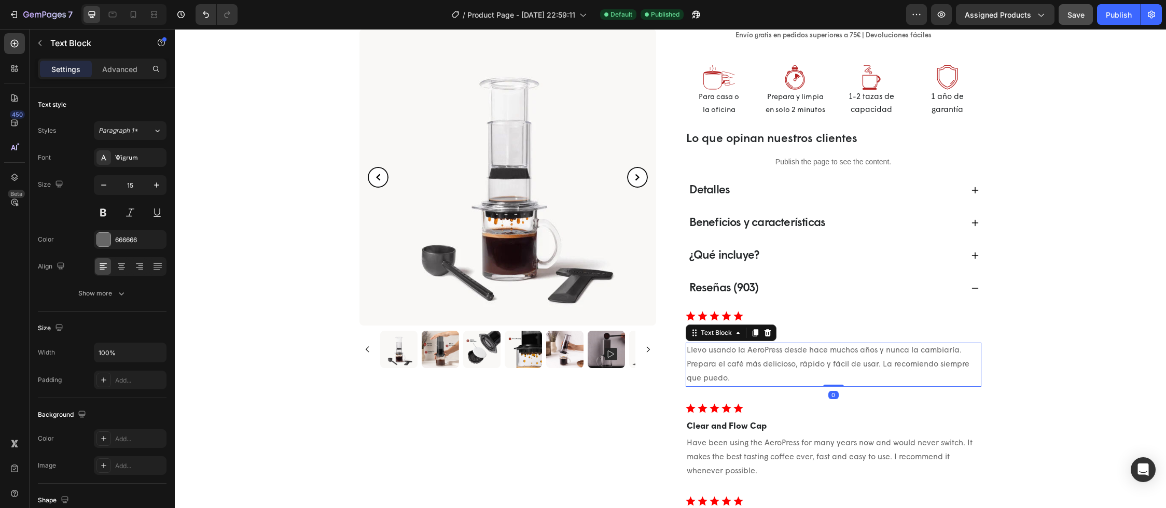
click at [771, 369] on p "Llevo usando la AeroPress desde hace muchos años y nunca la cambiaría. Prepara …" at bounding box center [834, 365] width 294 height 42
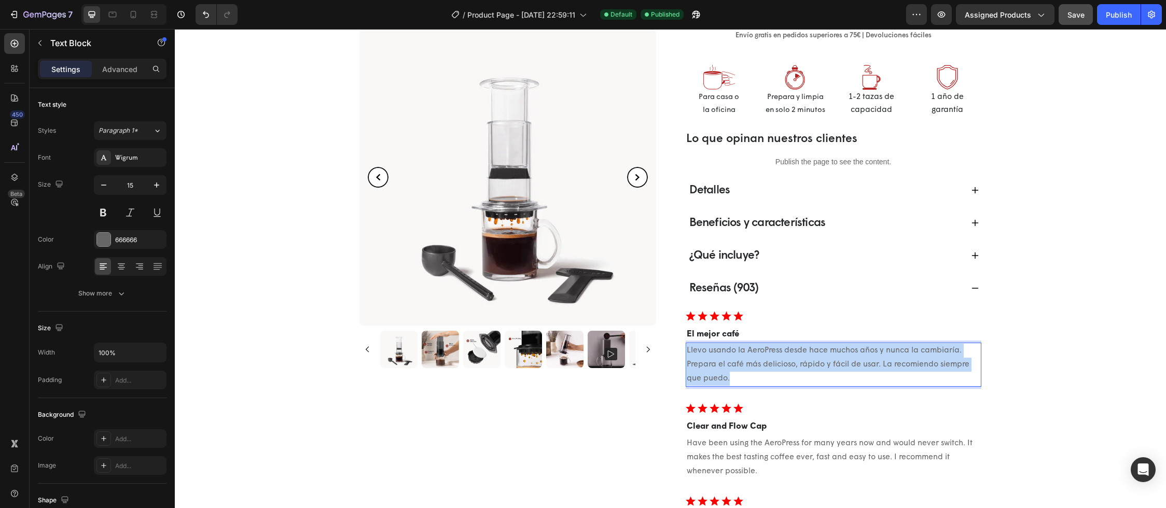
click at [771, 369] on p "Llevo usando la AeroPress desde hace muchos años y nunca la cambiaría. Prepara …" at bounding box center [834, 365] width 294 height 42
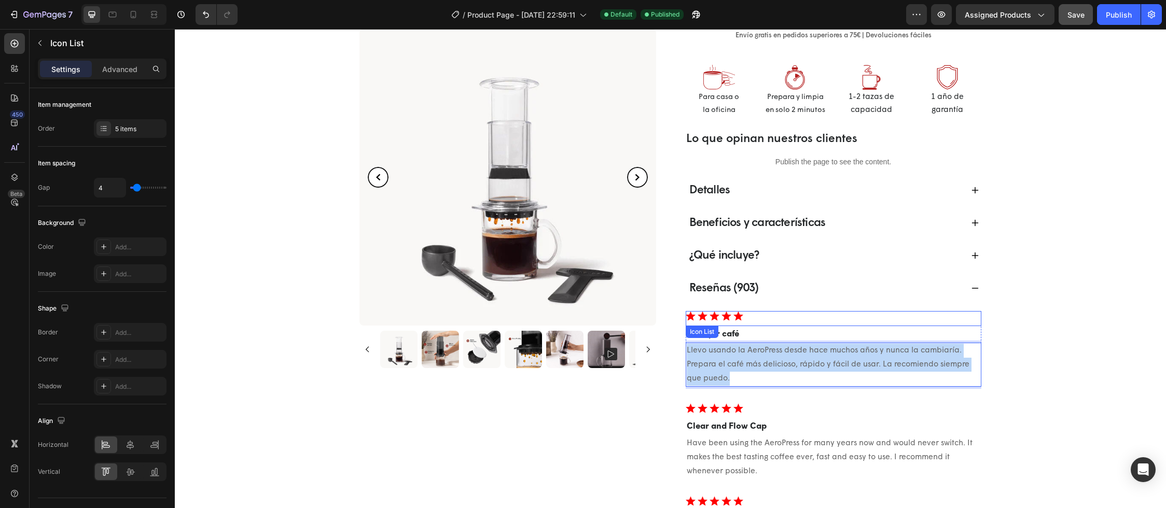
click at [745, 317] on div "Icon Icon Icon Icon Icon" at bounding box center [834, 316] width 296 height 10
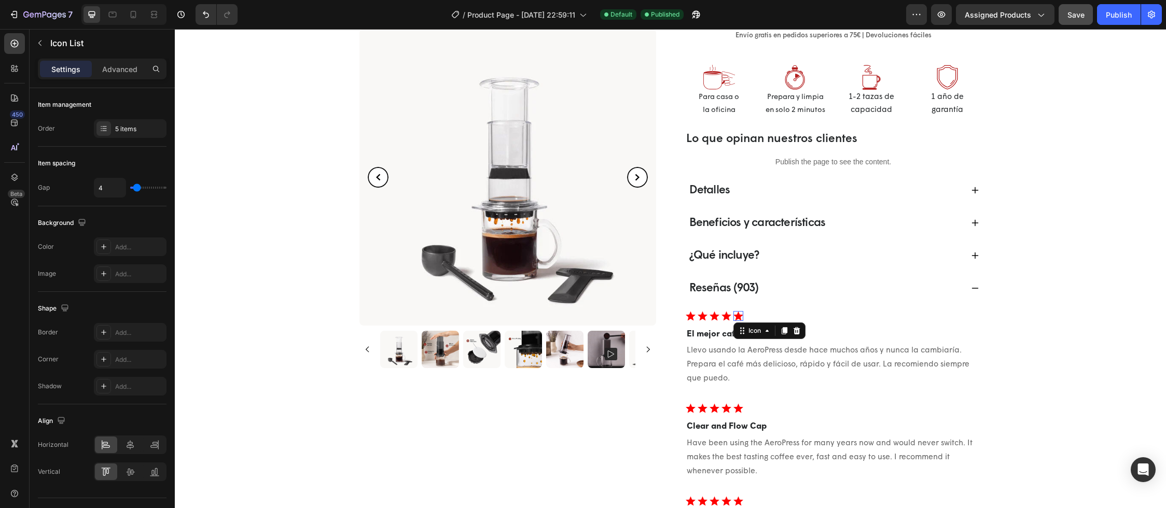
click at [733, 316] on polygon at bounding box center [738, 315] width 10 height 9
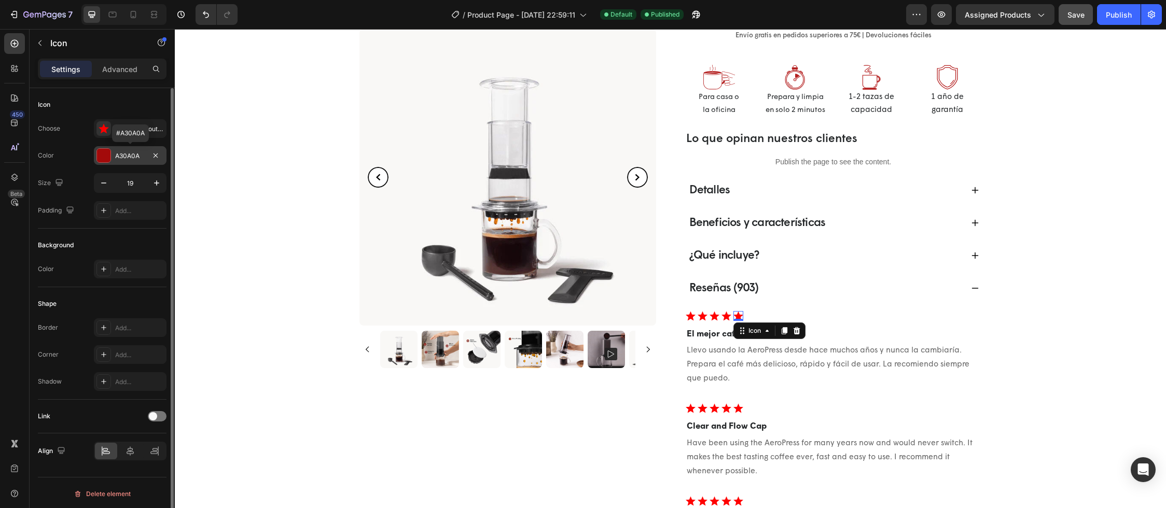
click at [134, 156] on div "A30A0A" at bounding box center [130, 155] width 30 height 9
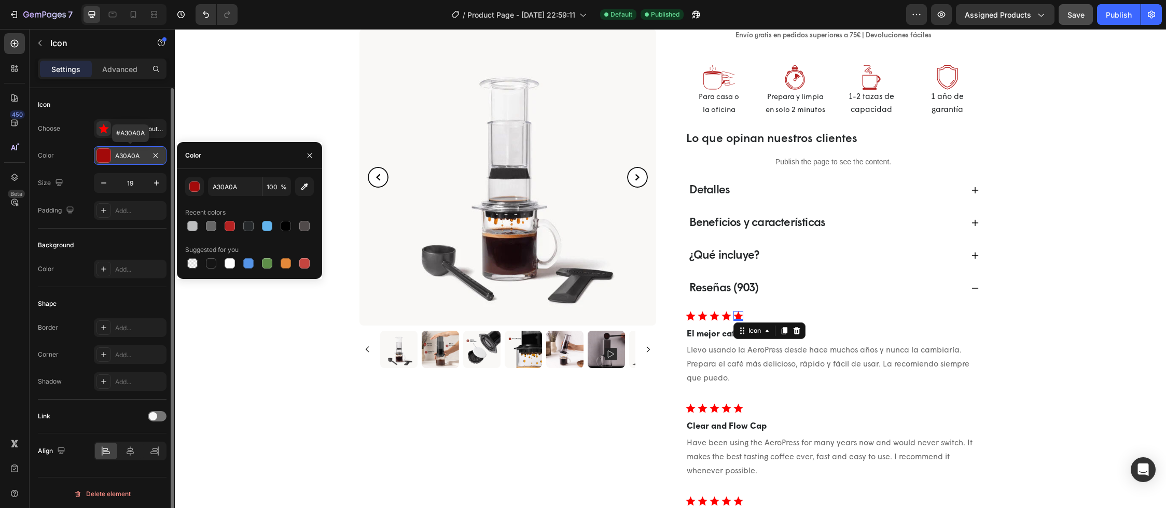
click at [134, 156] on div "A30A0A" at bounding box center [130, 155] width 30 height 9
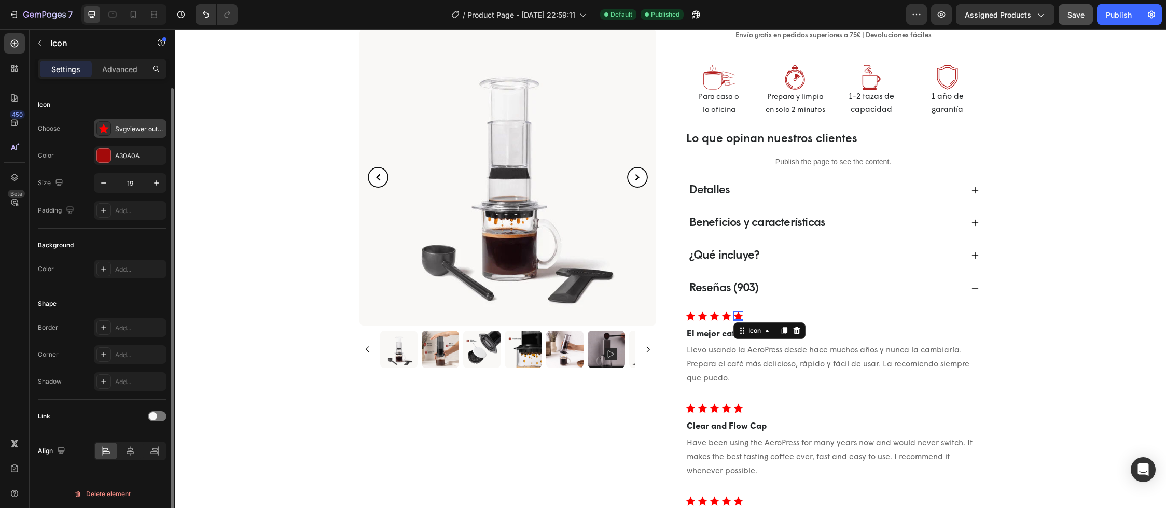
click at [125, 128] on div "Svgviewer output" at bounding box center [139, 128] width 49 height 9
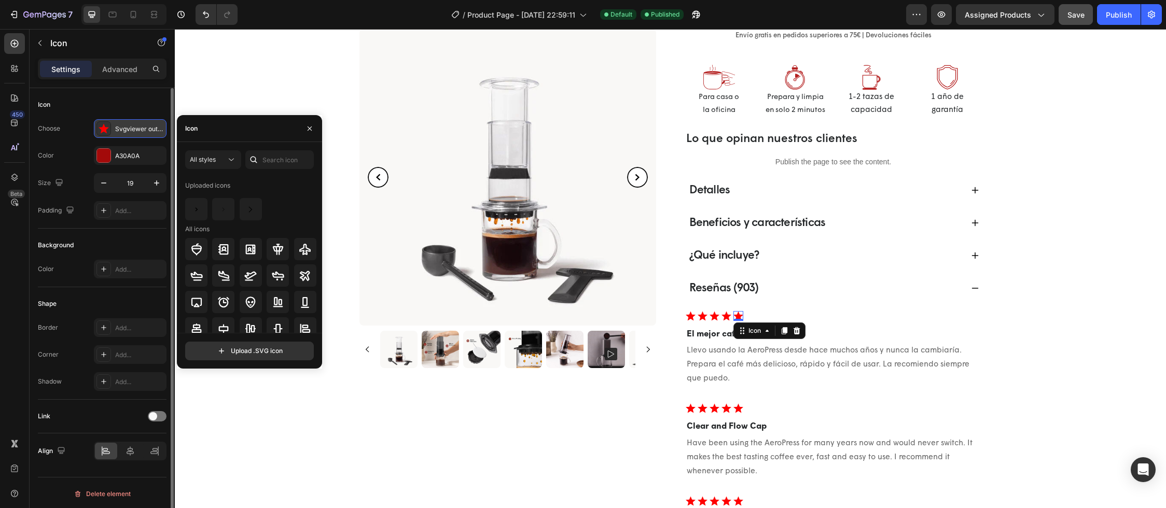
click at [125, 128] on div "Svgviewer output" at bounding box center [139, 128] width 49 height 9
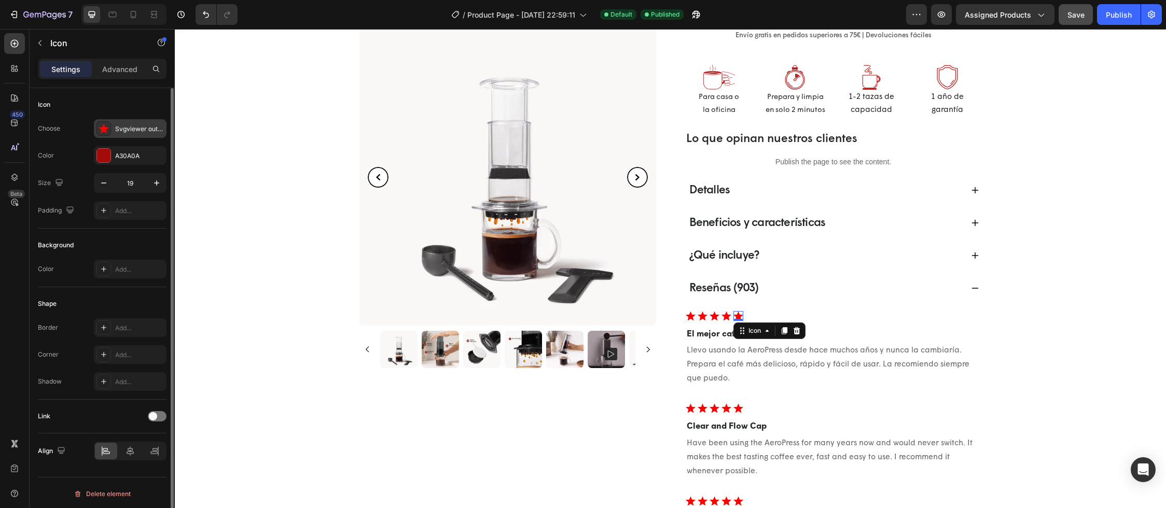
click at [125, 128] on div "Svgviewer output" at bounding box center [139, 128] width 49 height 9
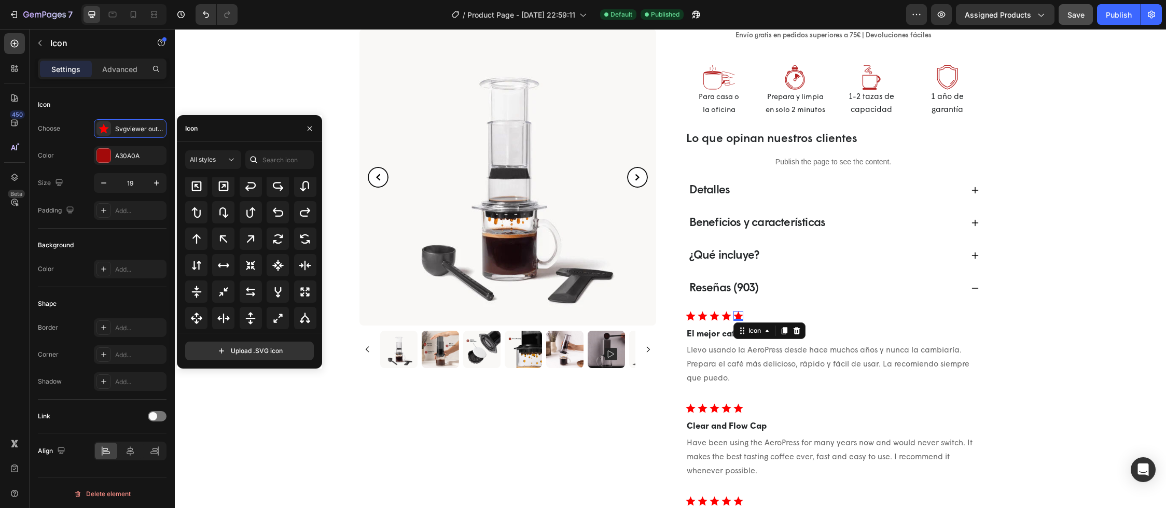
scroll to position [537, 0]
click at [284, 159] on input "text" at bounding box center [279, 159] width 68 height 19
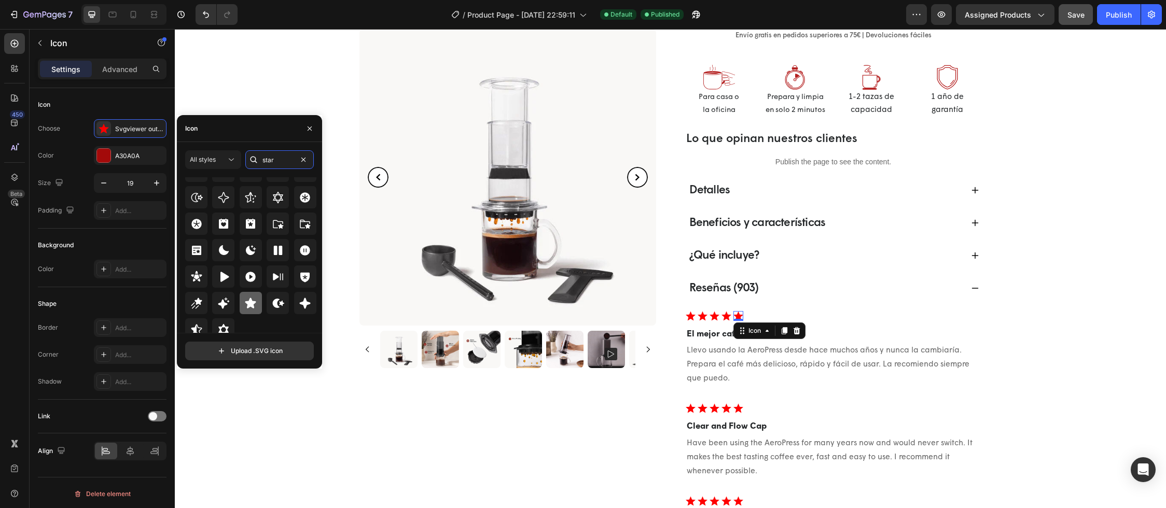
scroll to position [315, 0]
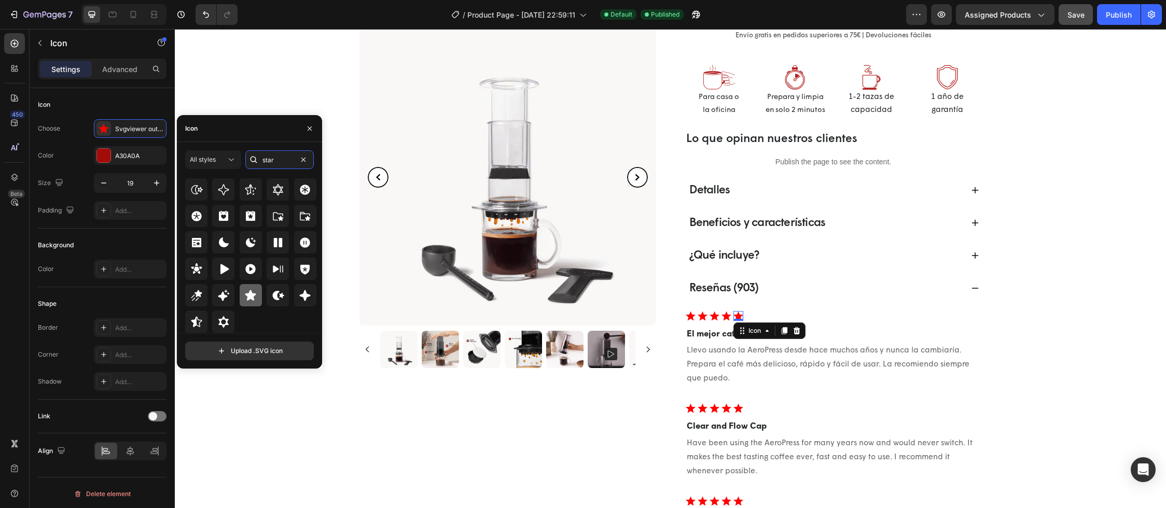
type input "star"
click at [249, 296] on icon at bounding box center [250, 295] width 11 height 10
click at [725, 316] on polygon at bounding box center [726, 315] width 10 height 9
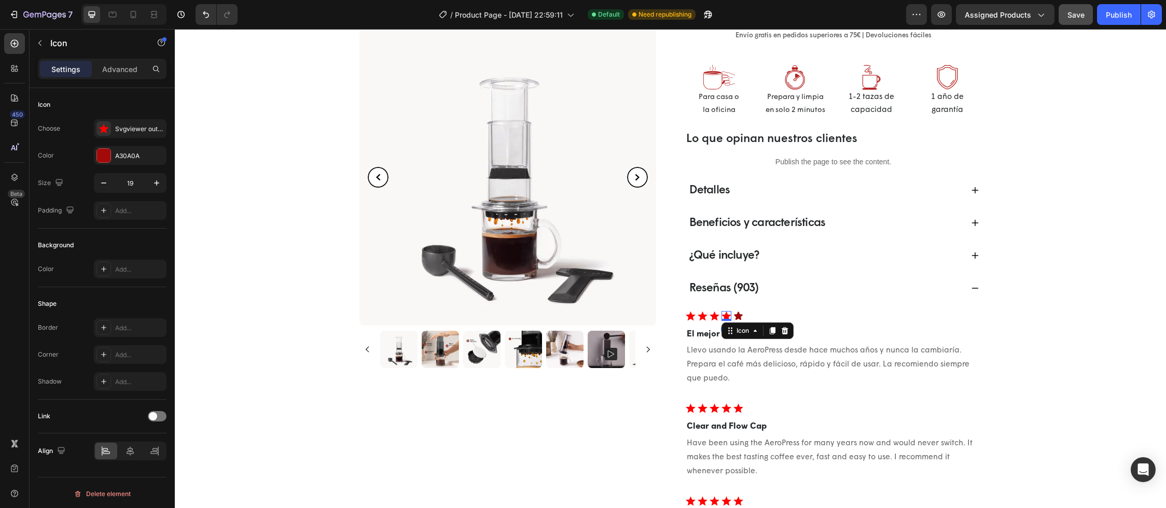
click at [723, 315] on polygon at bounding box center [726, 315] width 10 height 9
click at [721, 315] on polygon at bounding box center [726, 315] width 10 height 9
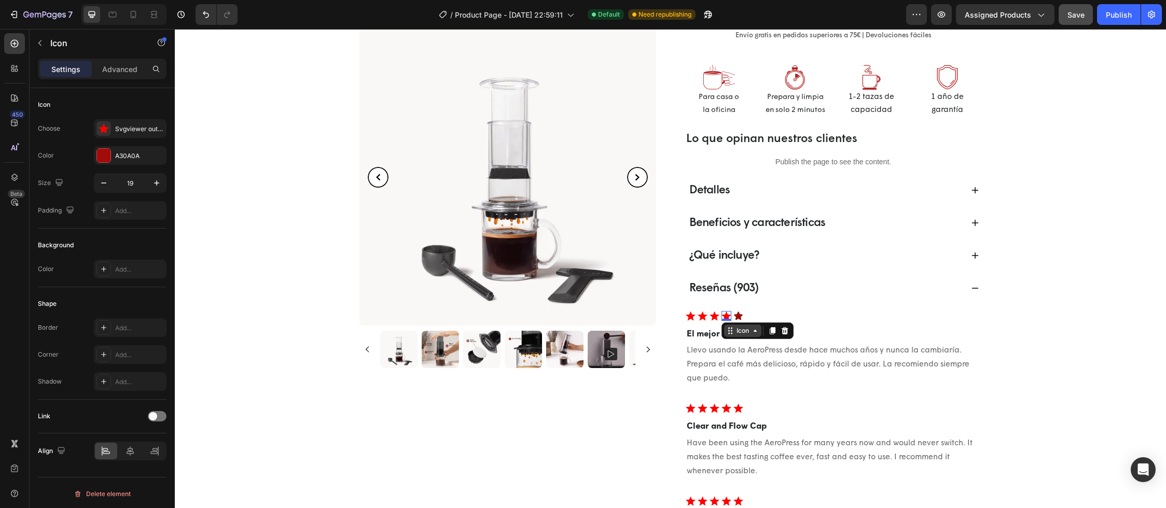
click at [741, 334] on div "Icon" at bounding box center [742, 331] width 37 height 12
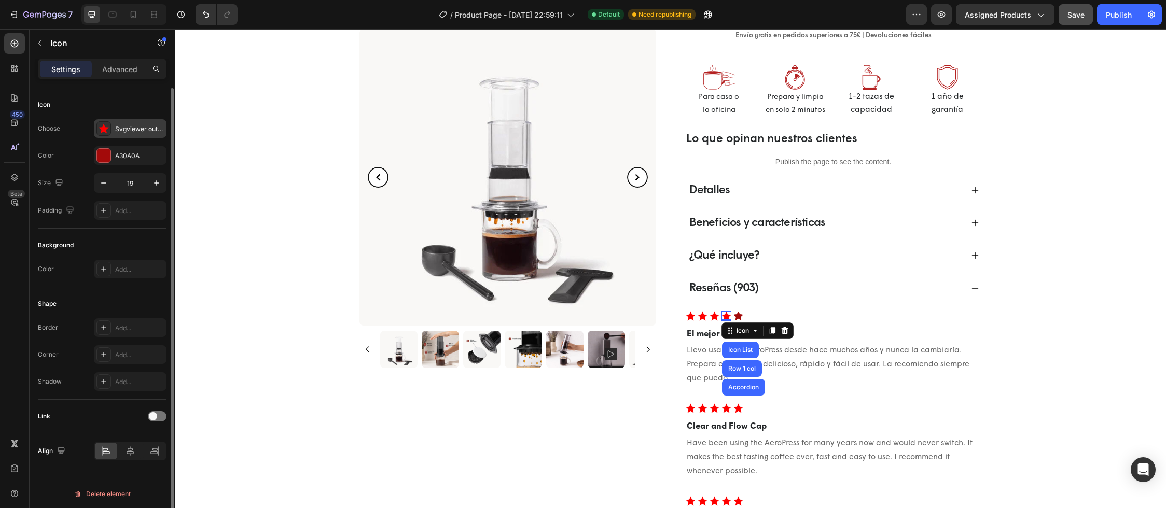
click at [152, 128] on div "Svgviewer output" at bounding box center [139, 128] width 49 height 9
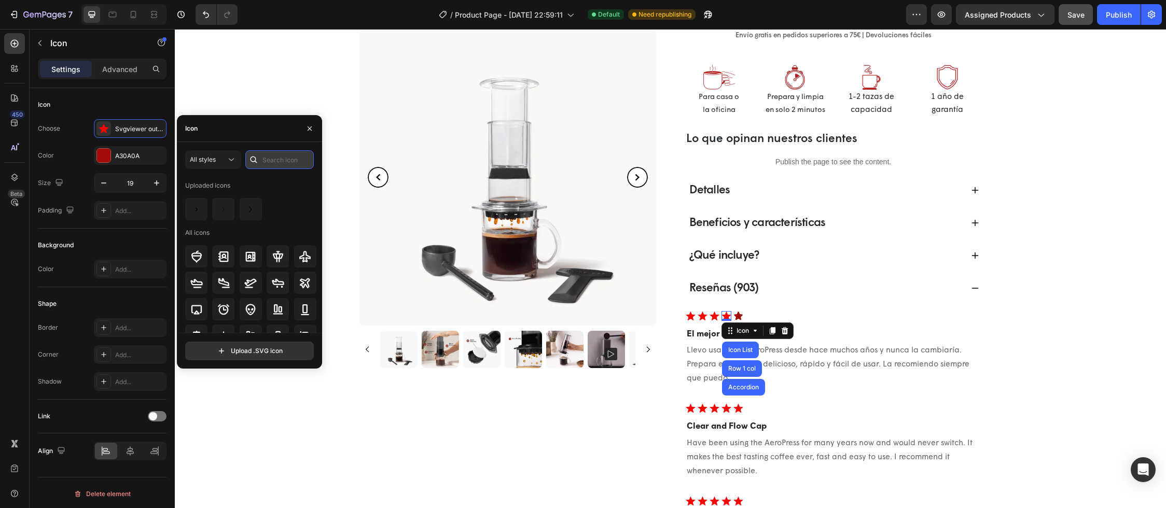
click at [271, 164] on input "text" at bounding box center [279, 159] width 68 height 19
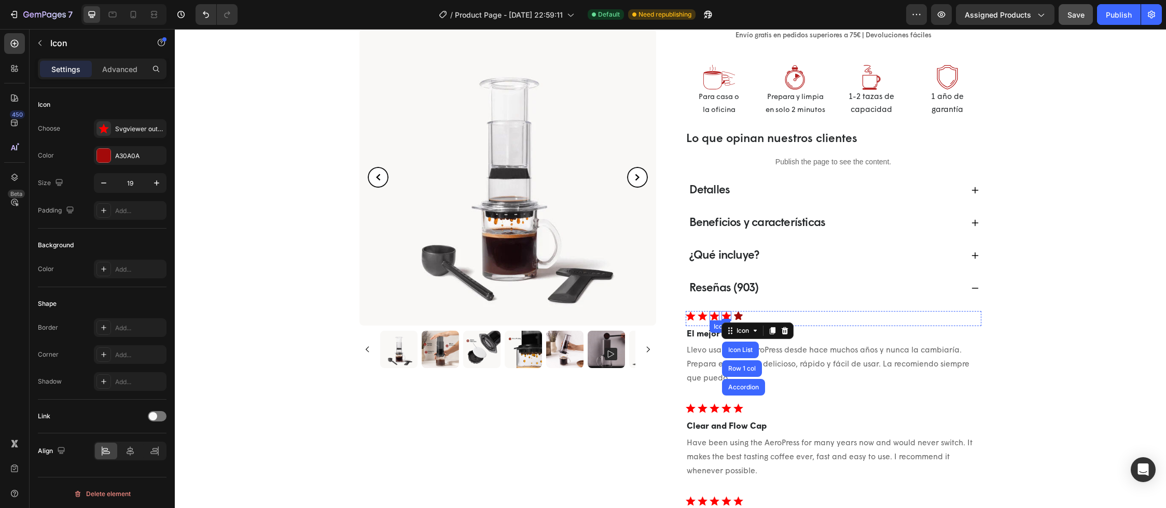
click at [710, 315] on polygon at bounding box center [714, 315] width 10 height 9
click at [699, 316] on polygon at bounding box center [702, 315] width 10 height 9
click at [686, 314] on icon at bounding box center [691, 316] width 10 height 10
click at [697, 314] on icon at bounding box center [702, 316] width 10 height 10
click at [688, 314] on icon at bounding box center [691, 316] width 10 height 10
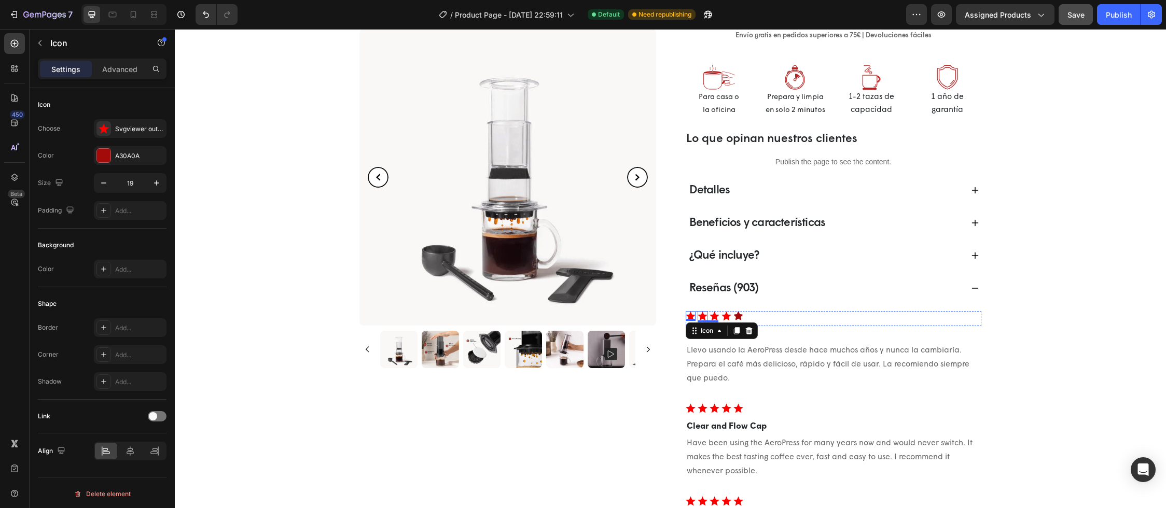
click at [698, 314] on polygon at bounding box center [702, 315] width 10 height 9
click at [709, 315] on polygon at bounding box center [714, 315] width 10 height 9
click at [723, 316] on polygon at bounding box center [726, 315] width 10 height 9
click at [735, 316] on icon at bounding box center [738, 316] width 9 height 8
click at [781, 331] on icon at bounding box center [784, 330] width 6 height 7
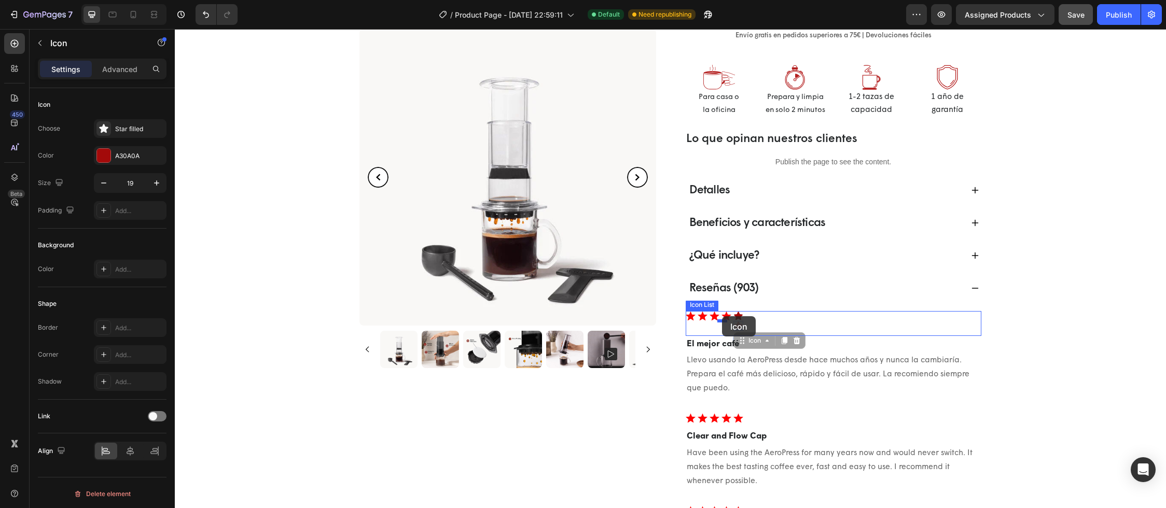
drag, startPoint x: 733, startPoint y: 326, endPoint x: 722, endPoint y: 316, distance: 14.3
click at [781, 340] on icon at bounding box center [784, 340] width 7 height 7
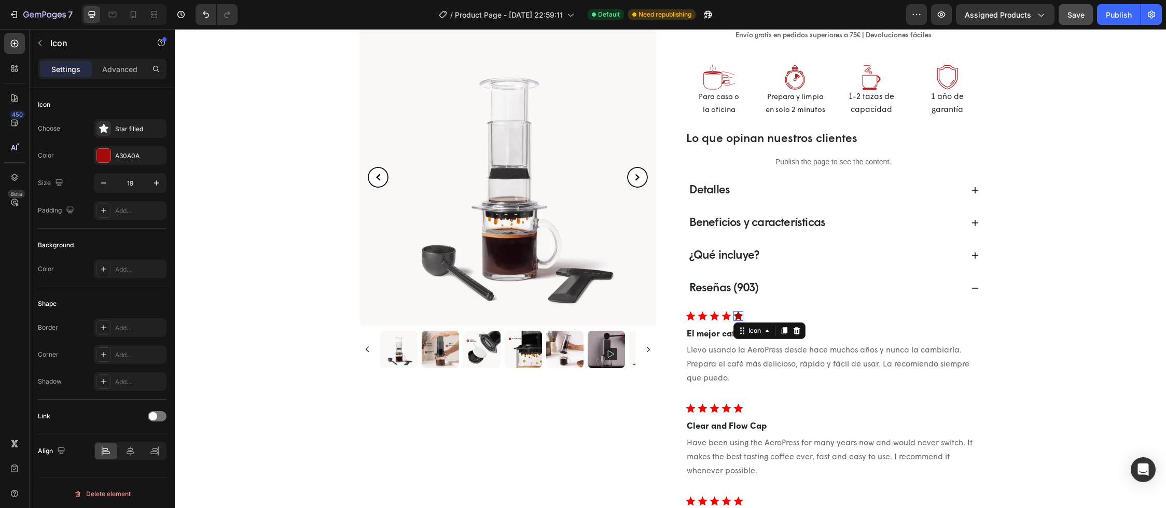
click at [734, 316] on icon at bounding box center [738, 316] width 9 height 8
click at [794, 330] on icon at bounding box center [796, 330] width 7 height 7
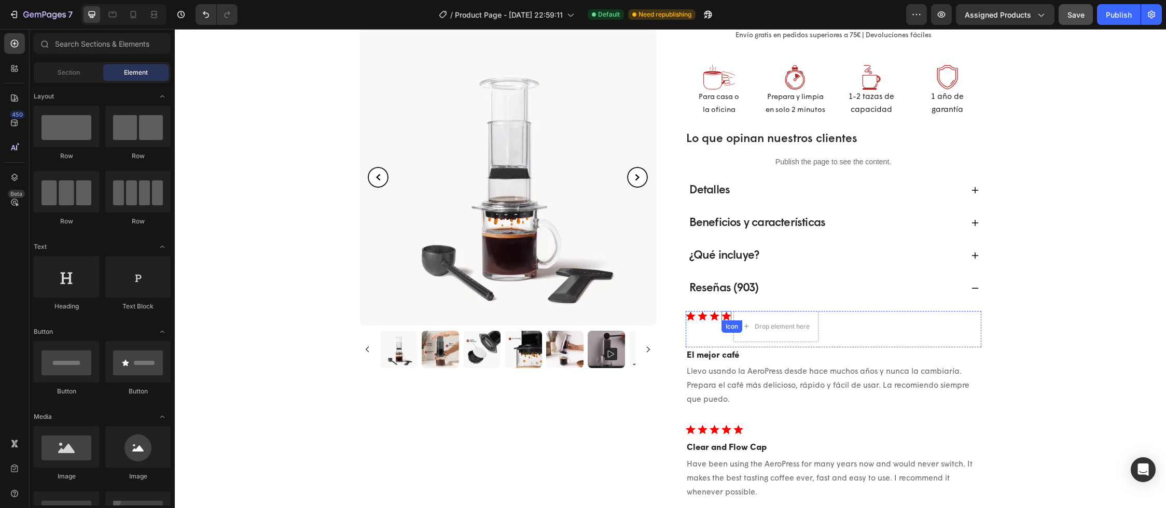
click at [721, 317] on polygon at bounding box center [726, 315] width 10 height 9
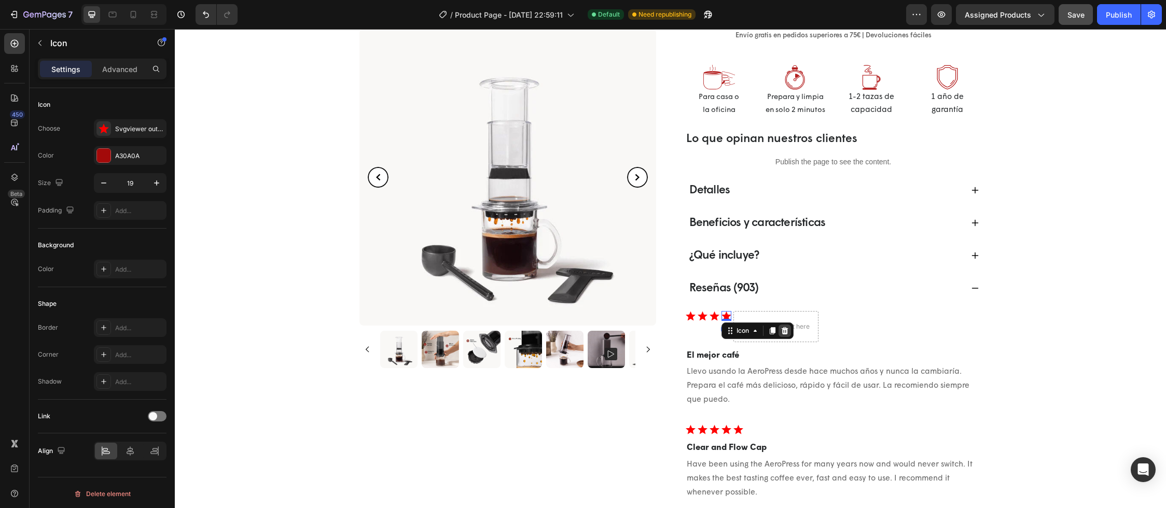
click at [785, 334] on icon at bounding box center [784, 331] width 8 height 8
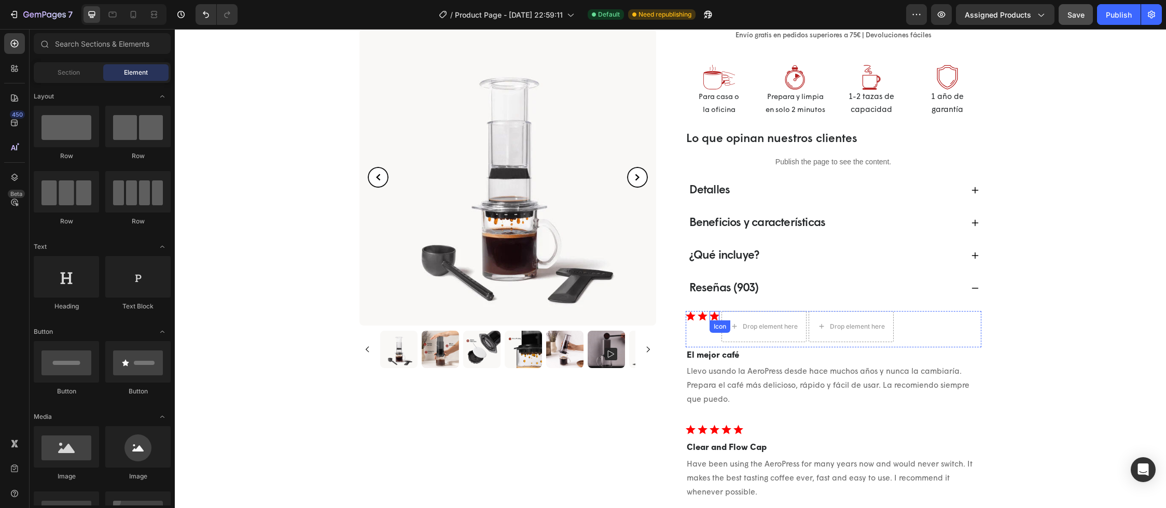
click at [709, 316] on polygon at bounding box center [714, 315] width 10 height 9
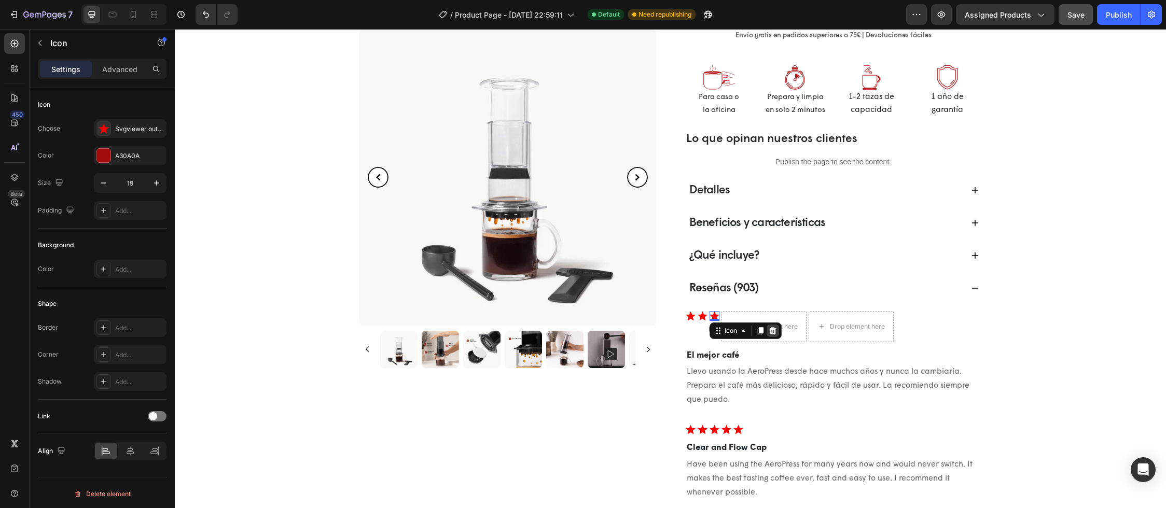
click at [771, 331] on icon at bounding box center [772, 330] width 7 height 7
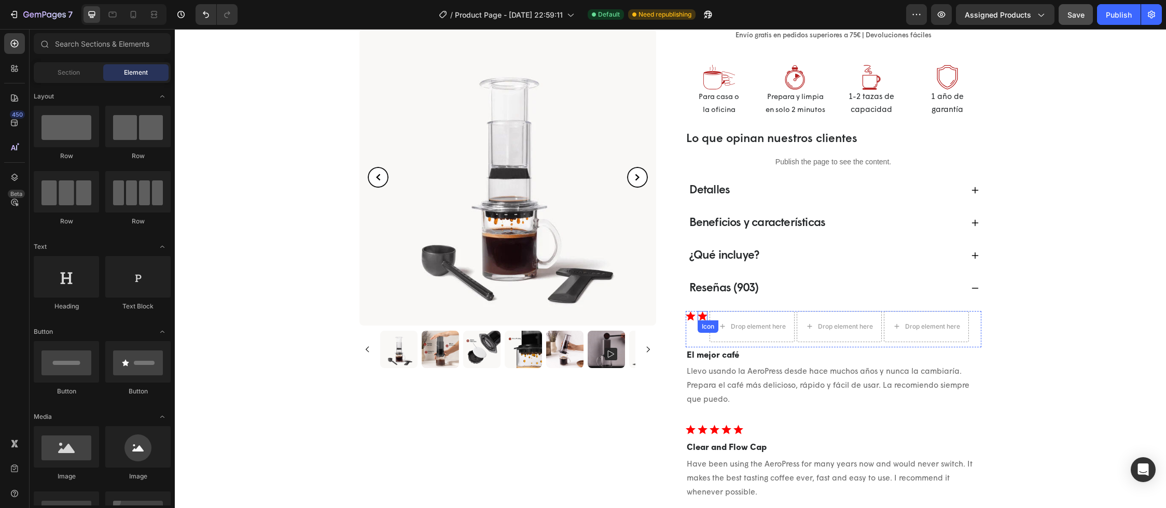
click at [700, 316] on polygon at bounding box center [702, 315] width 10 height 9
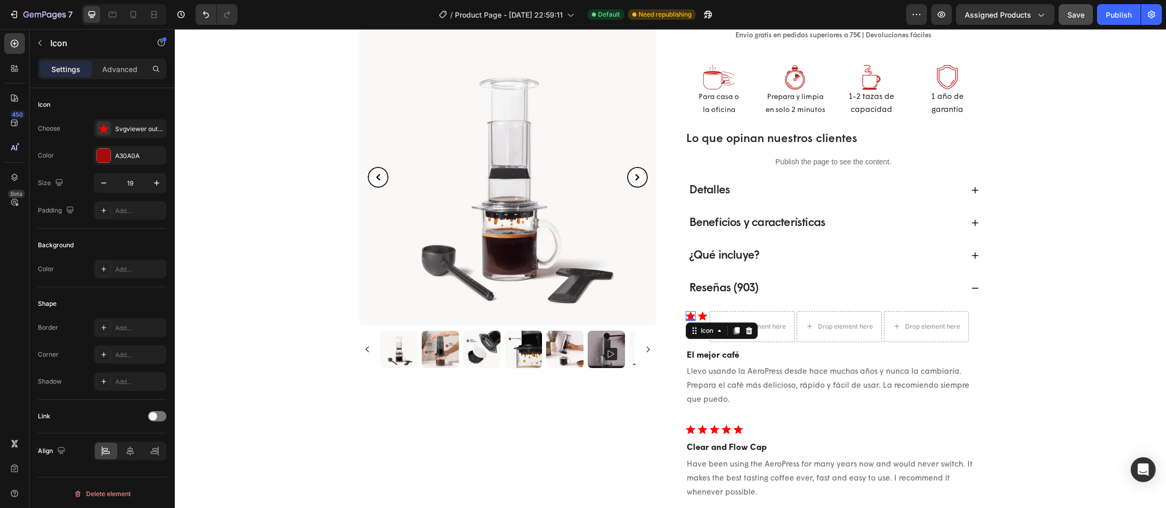
click at [686, 313] on polygon at bounding box center [691, 315] width 10 height 9
click at [756, 326] on div at bounding box center [761, 331] width 12 height 12
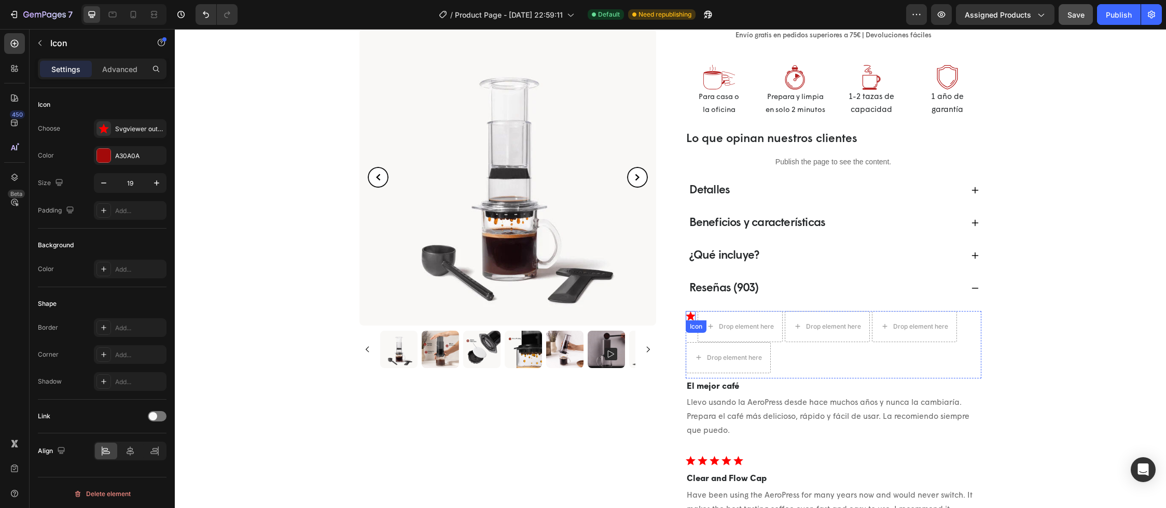
click at [688, 315] on polygon at bounding box center [691, 315] width 10 height 9
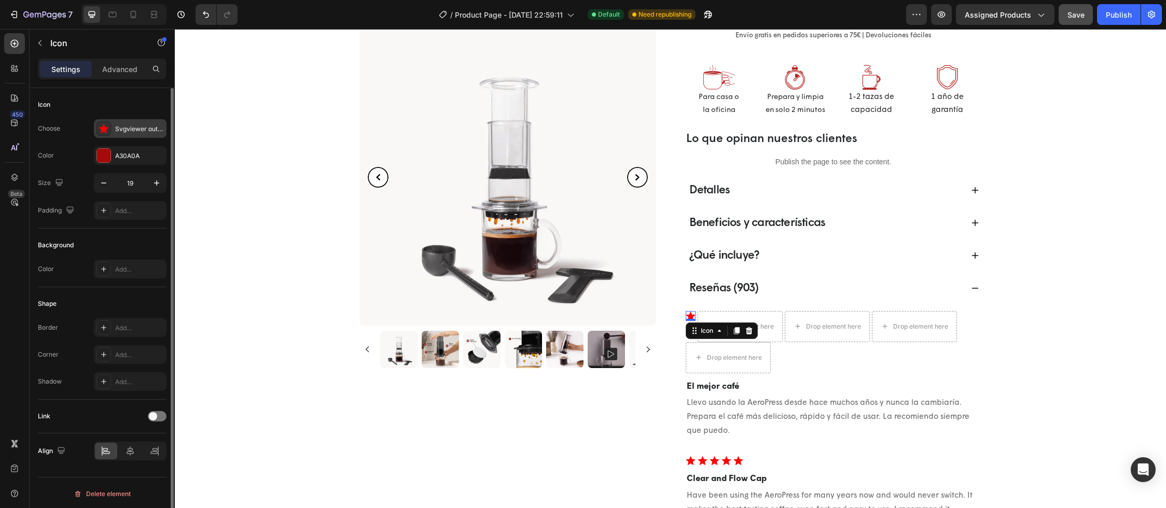
click at [145, 125] on div "Svgviewer output" at bounding box center [139, 128] width 49 height 9
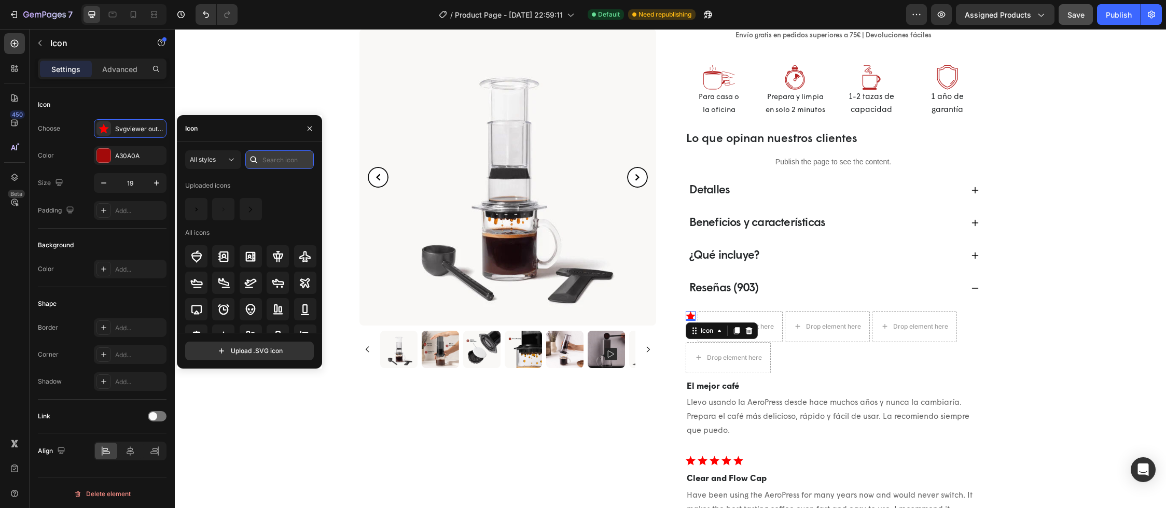
click at [271, 165] on input "text" at bounding box center [279, 159] width 68 height 19
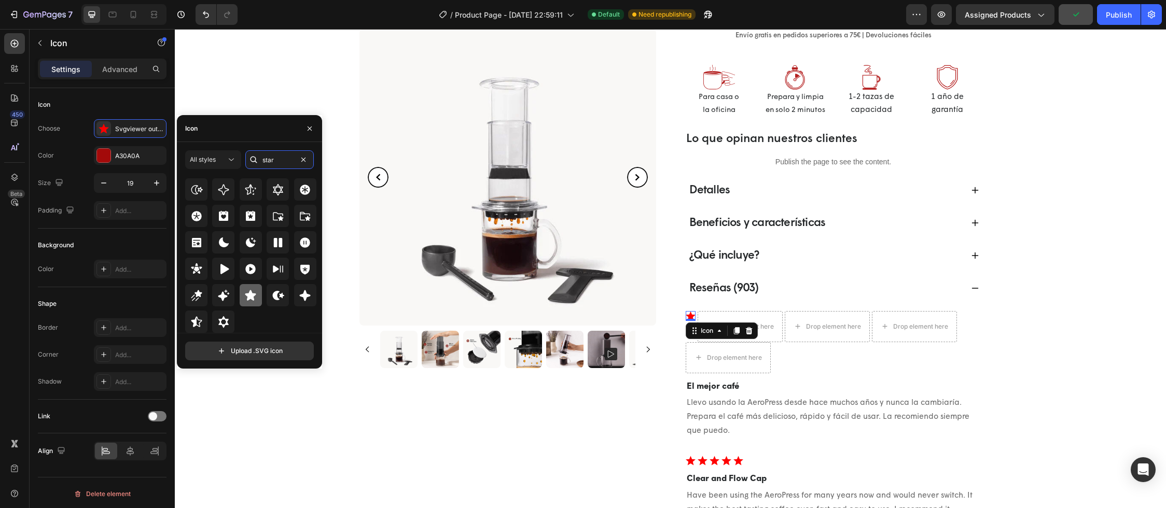
type input "star"
click at [251, 299] on icon at bounding box center [250, 295] width 11 height 10
click at [733, 328] on icon at bounding box center [736, 330] width 6 height 7
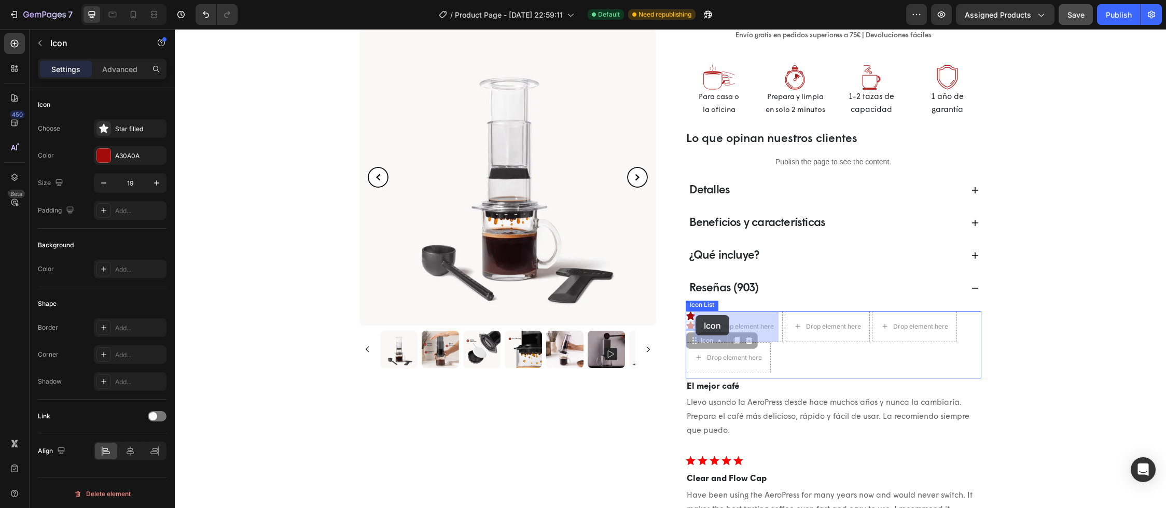
drag, startPoint x: 687, startPoint y: 325, endPoint x: 695, endPoint y: 315, distance: 12.8
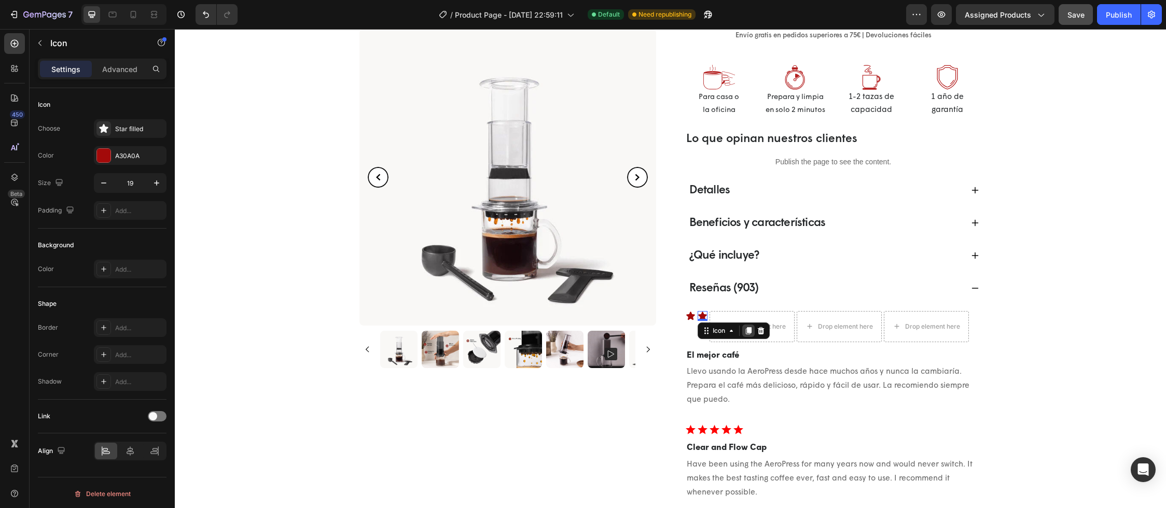
click at [745, 331] on icon at bounding box center [748, 330] width 6 height 7
drag, startPoint x: 696, startPoint y: 326, endPoint x: 711, endPoint y: 316, distance: 17.8
click at [757, 330] on icon at bounding box center [760, 330] width 6 height 7
drag, startPoint x: 710, startPoint y: 326, endPoint x: 722, endPoint y: 315, distance: 15.4
click at [769, 330] on icon at bounding box center [772, 330] width 6 height 7
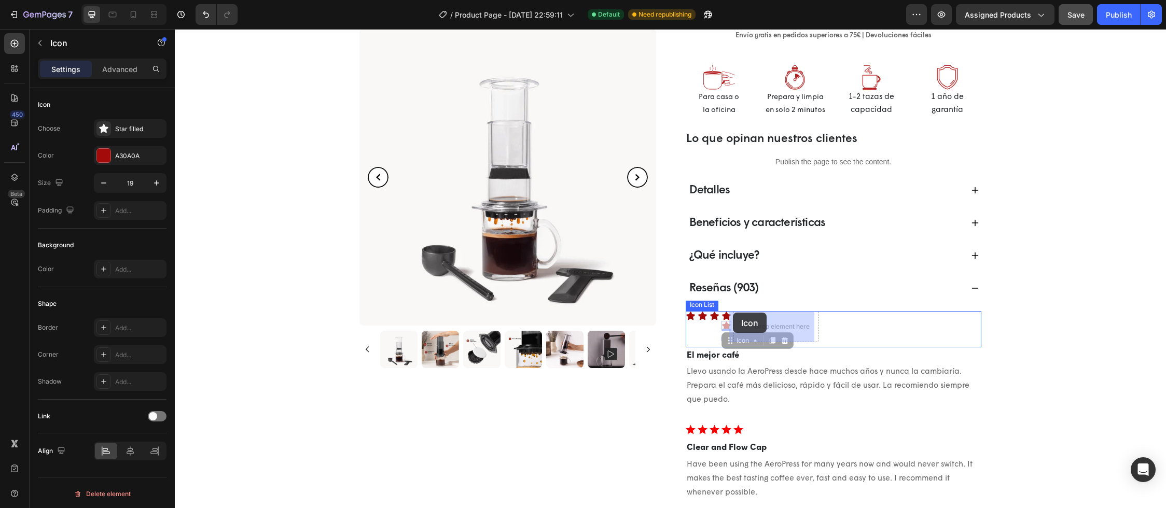
drag, startPoint x: 722, startPoint y: 325, endPoint x: 733, endPoint y: 313, distance: 15.4
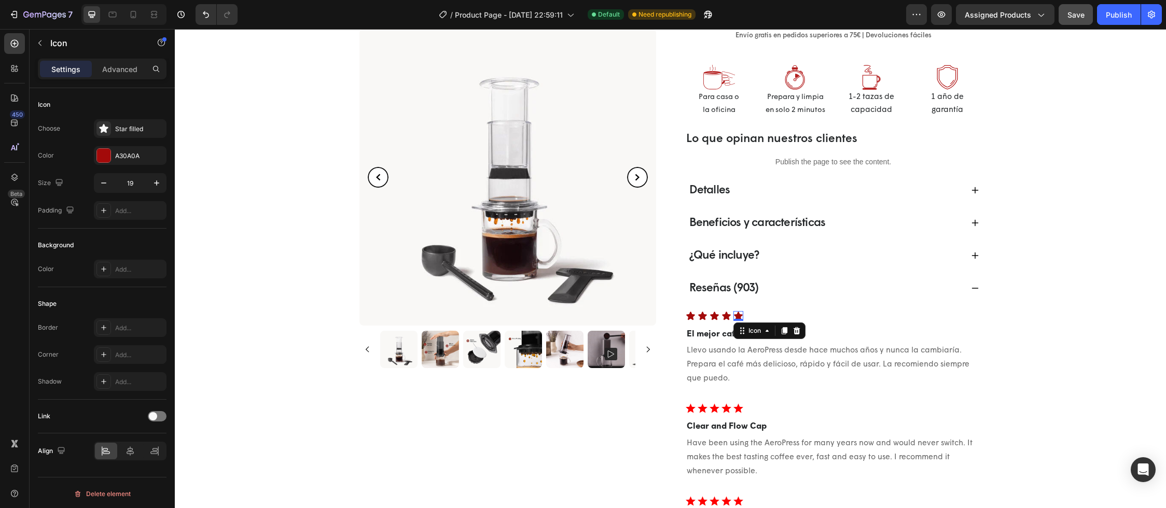
click at [1028, 340] on div "[DOMAIN_NAME] - Preview Badge (Stars) [DOMAIN_NAME] Cafetera portátil a presión…" at bounding box center [670, 207] width 961 height 880
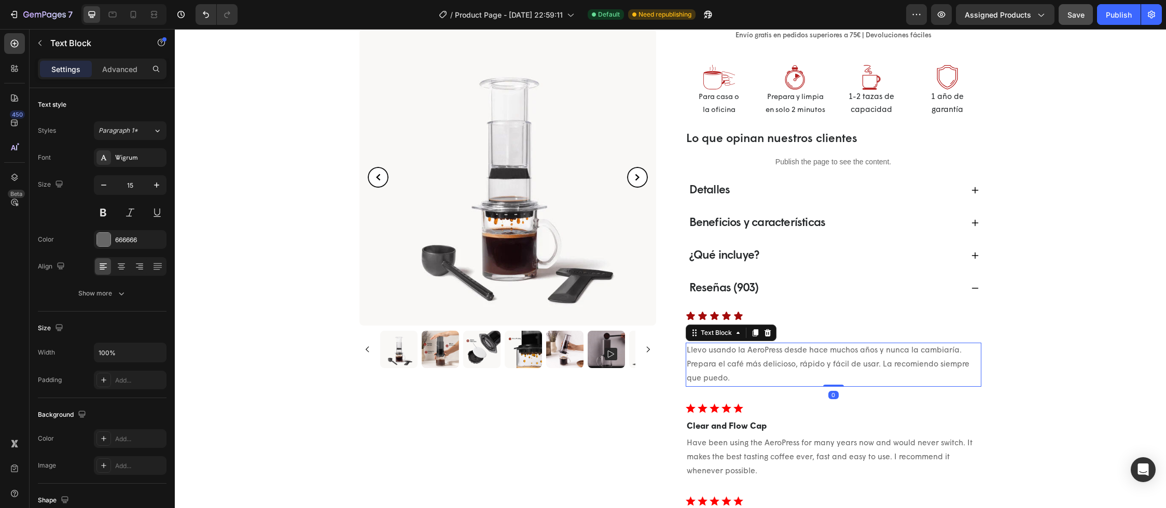
click at [784, 357] on p "Llevo usando la AeroPress desde hace muchos años y nunca la cambiaría. Prepara …" at bounding box center [834, 365] width 294 height 42
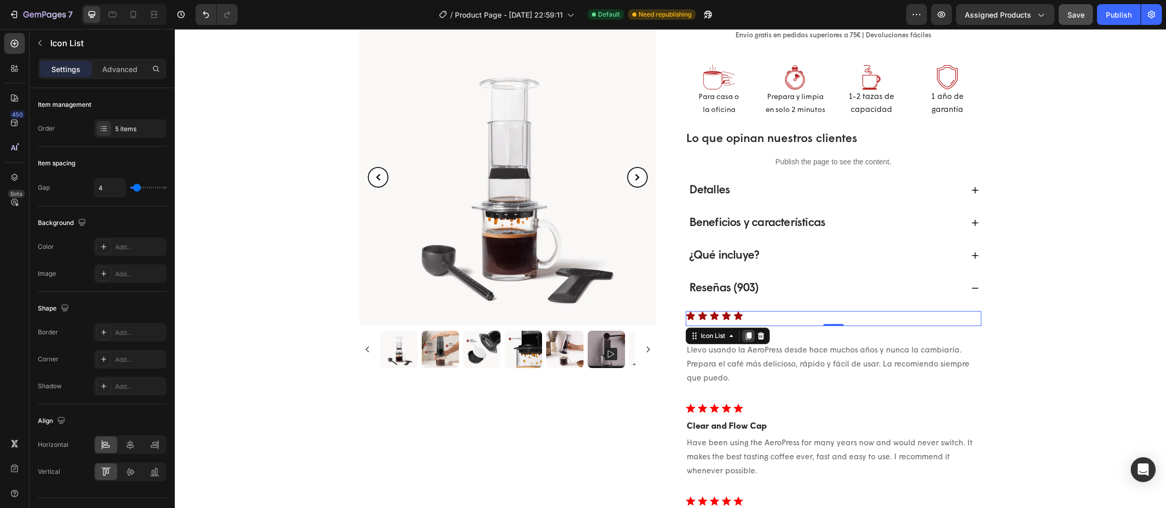
click at [746, 336] on icon at bounding box center [748, 335] width 6 height 7
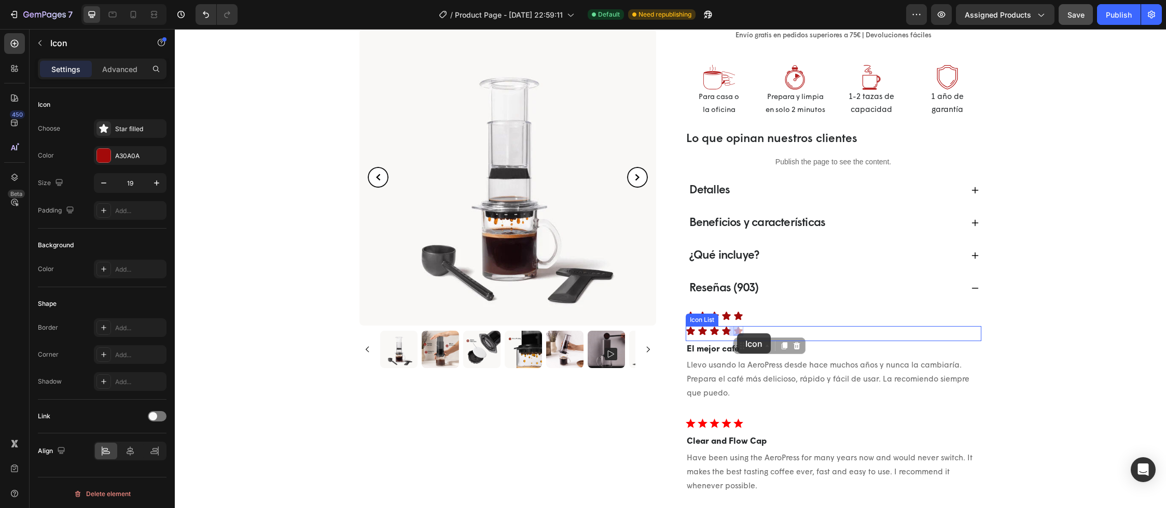
drag, startPoint x: 736, startPoint y: 333, endPoint x: 748, endPoint y: 334, distance: 11.9
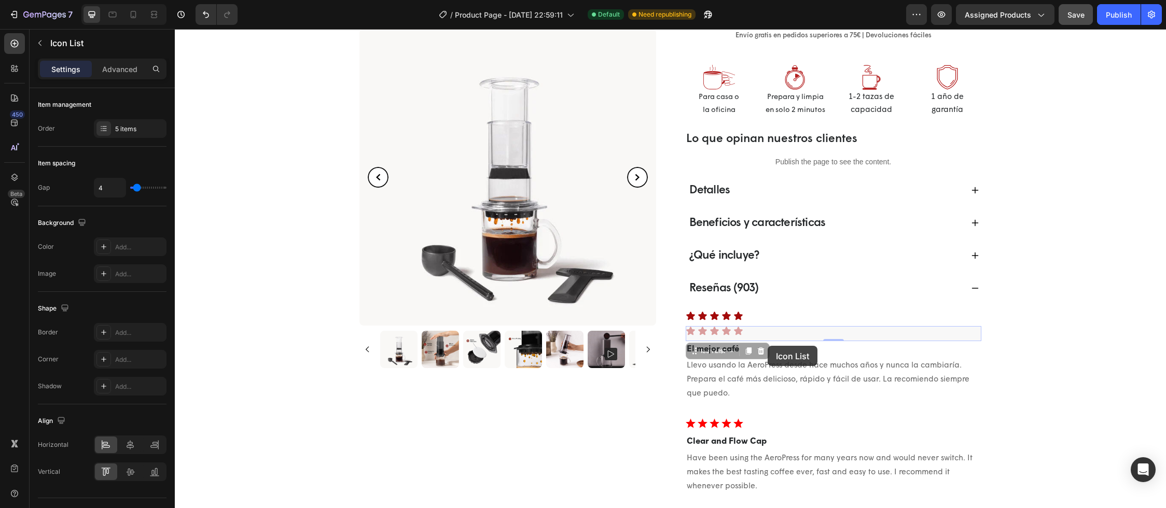
drag, startPoint x: 770, startPoint y: 326, endPoint x: 767, endPoint y: 346, distance: 20.4
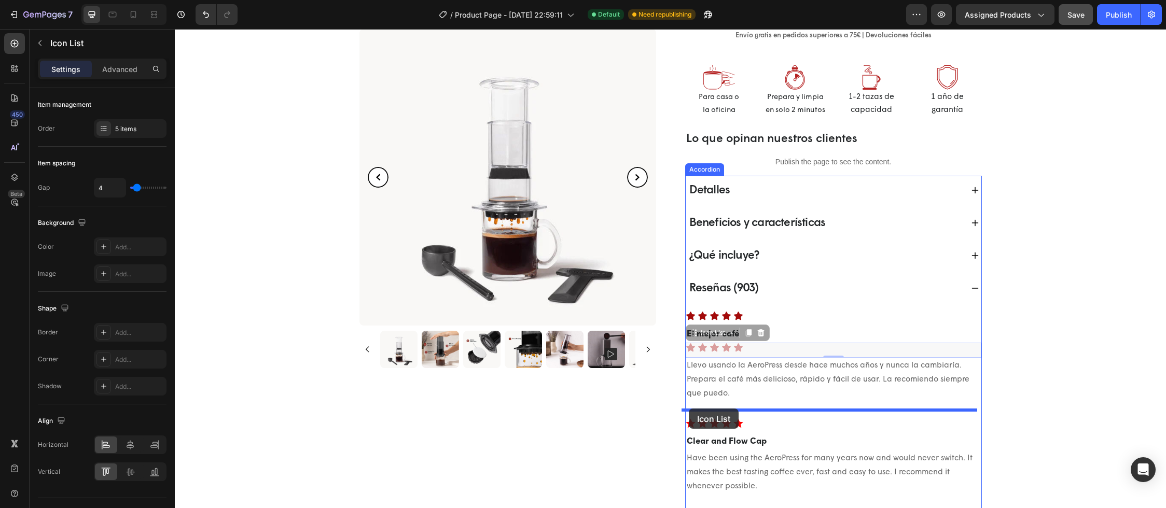
drag, startPoint x: 689, startPoint y: 334, endPoint x: 689, endPoint y: 409, distance: 74.7
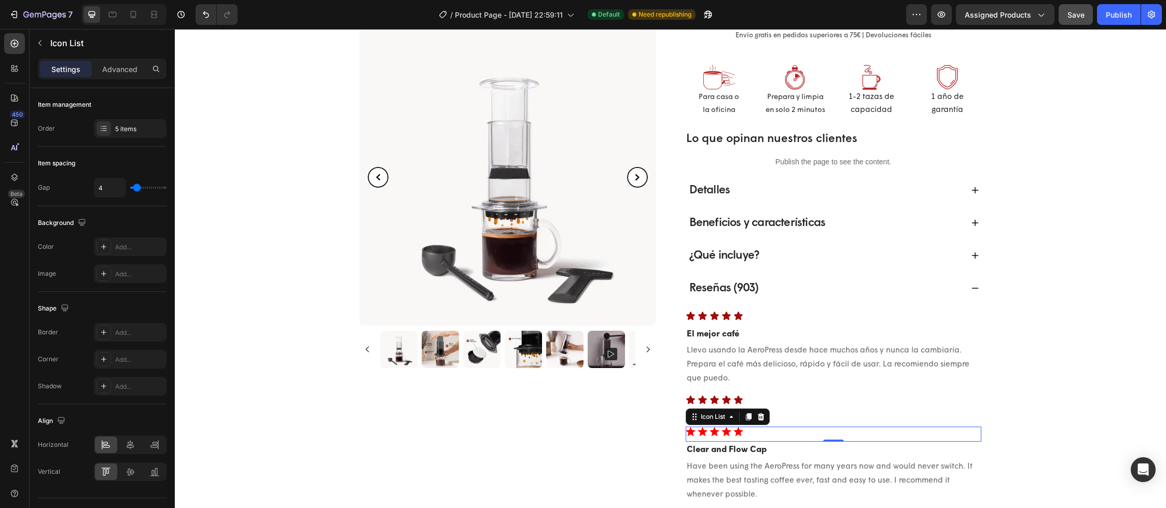
click at [756, 430] on div "Icon Icon Icon Icon Icon" at bounding box center [834, 432] width 296 height 10
click at [757, 417] on icon at bounding box center [760, 416] width 7 height 7
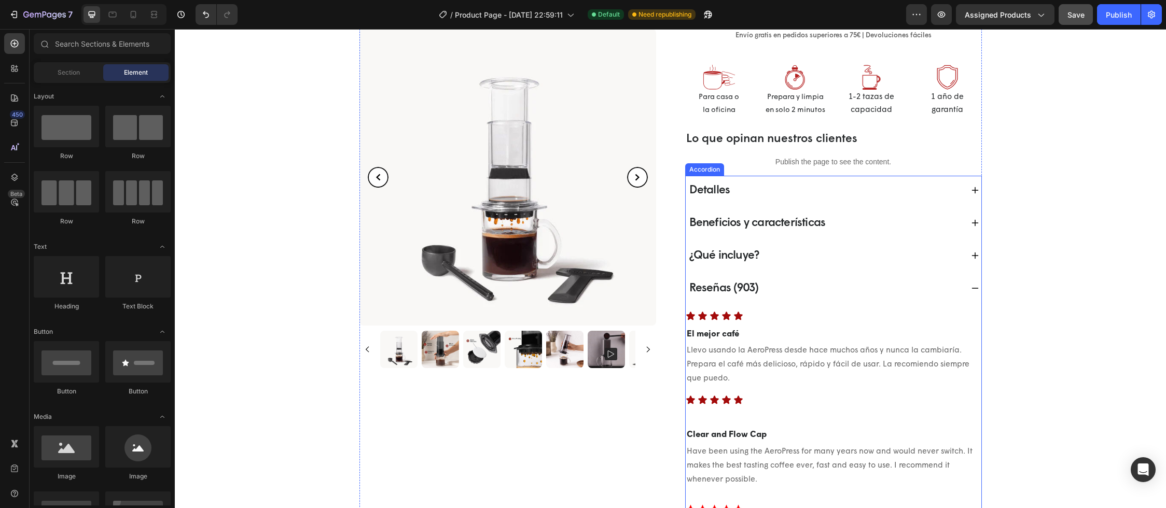
click at [744, 419] on div "Icon Icon Icon Icon Icon Icon List El mejor café Text Block Llevo usando la Aer…" at bounding box center [834, 458] width 296 height 311
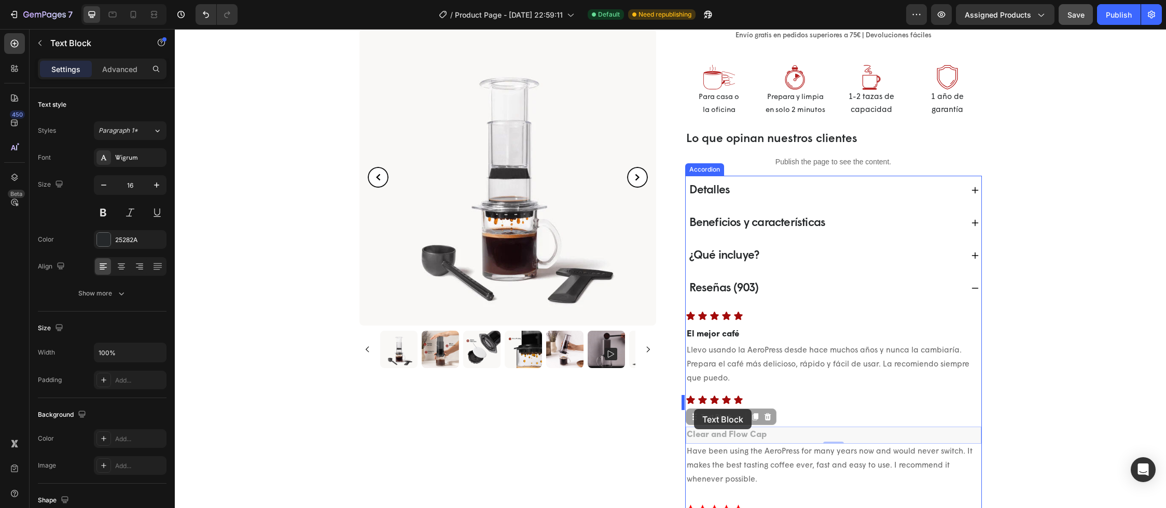
drag, startPoint x: 691, startPoint y: 417, endPoint x: 694, endPoint y: 409, distance: 8.7
click at [732, 422] on div "Icon Icon Icon Icon Icon Icon List El mejor café Text Block Llevo usando la Aer…" at bounding box center [834, 458] width 296 height 311
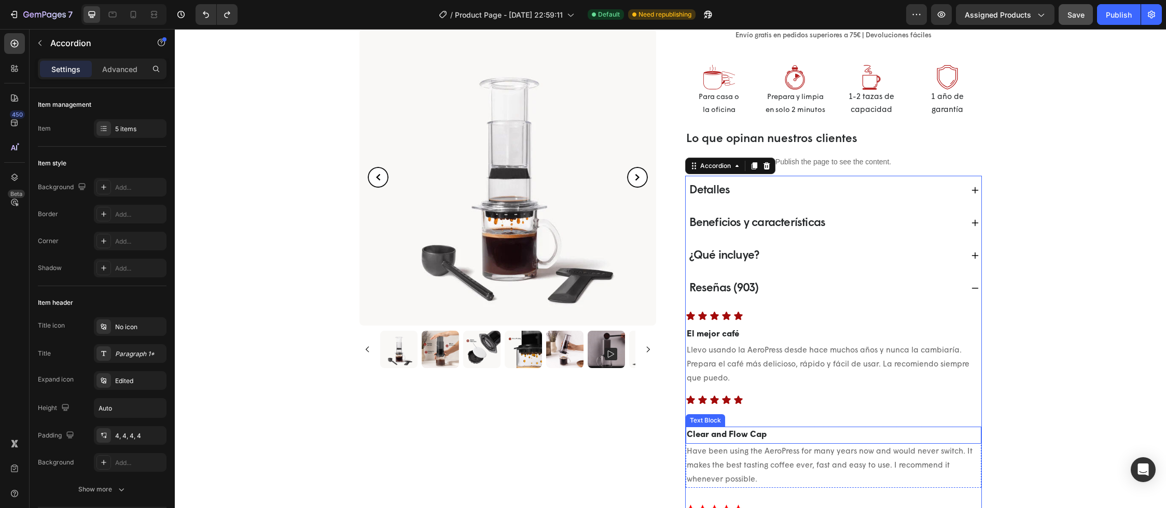
click at [731, 434] on strong "Clear and Flow Cap" at bounding box center [727, 435] width 80 height 8
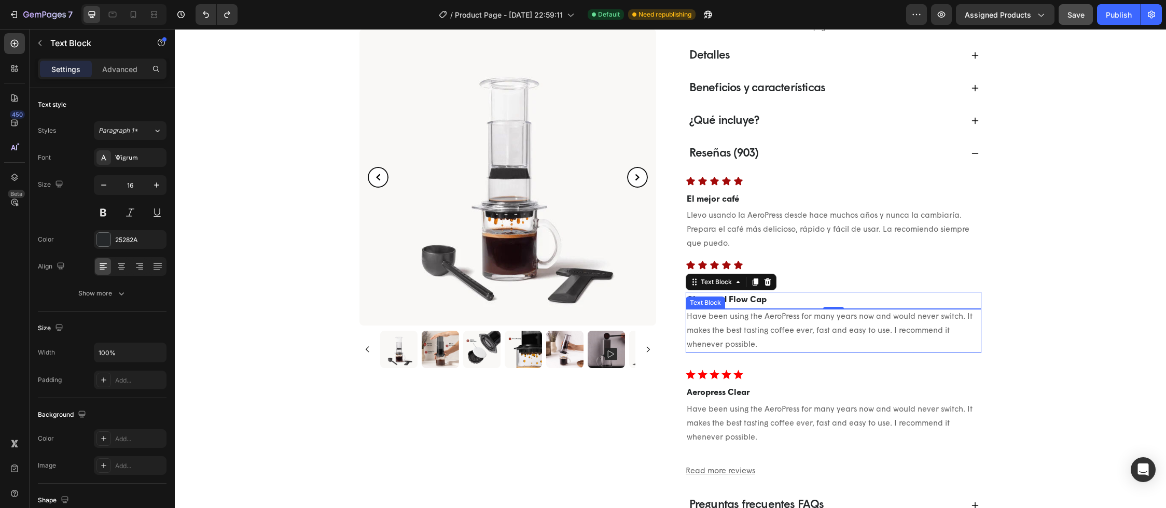
scroll to position [442, 0]
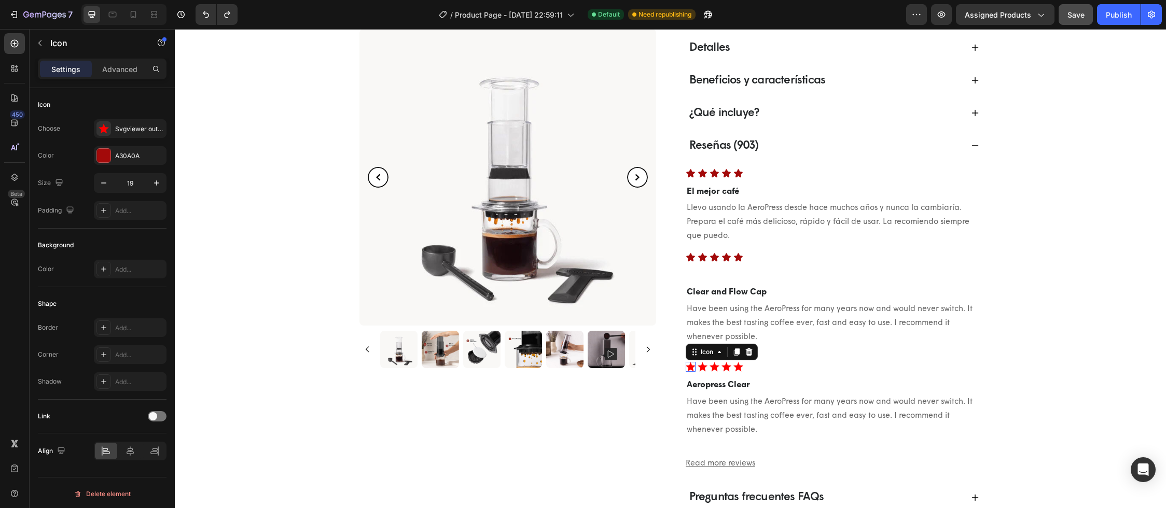
click at [687, 361] on div "Icon Icon Icon Icon Icon Icon List El mejor café Text Block Llevo usando la Aer…" at bounding box center [834, 315] width 296 height 311
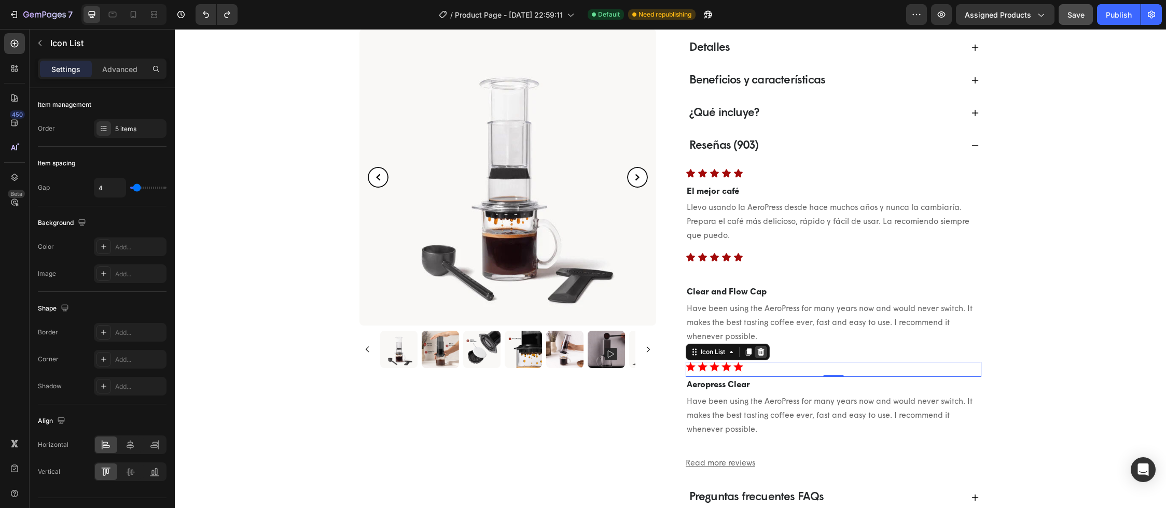
click at [757, 352] on icon at bounding box center [760, 351] width 7 height 7
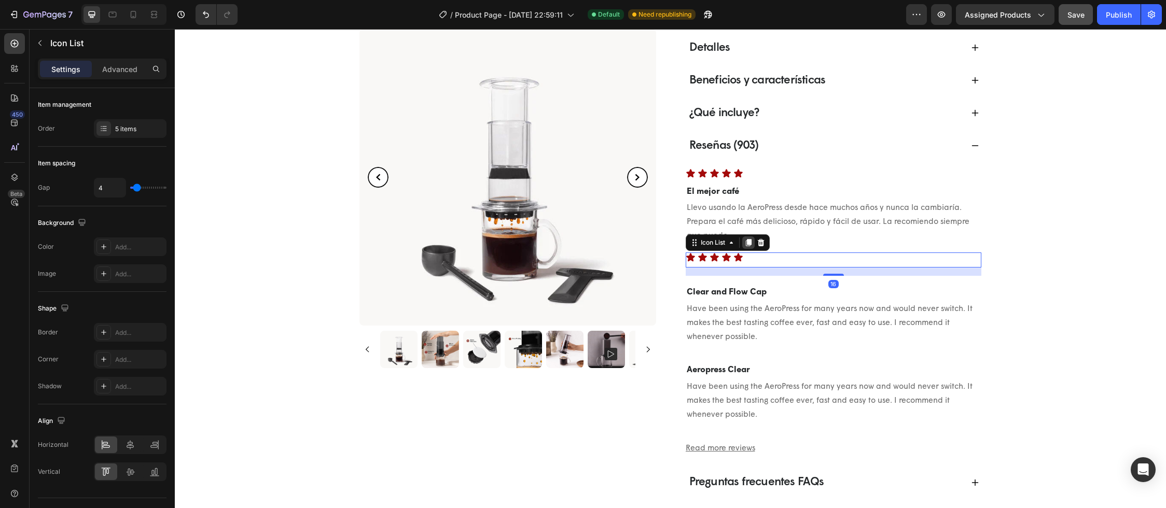
click at [746, 243] on icon at bounding box center [748, 243] width 6 height 7
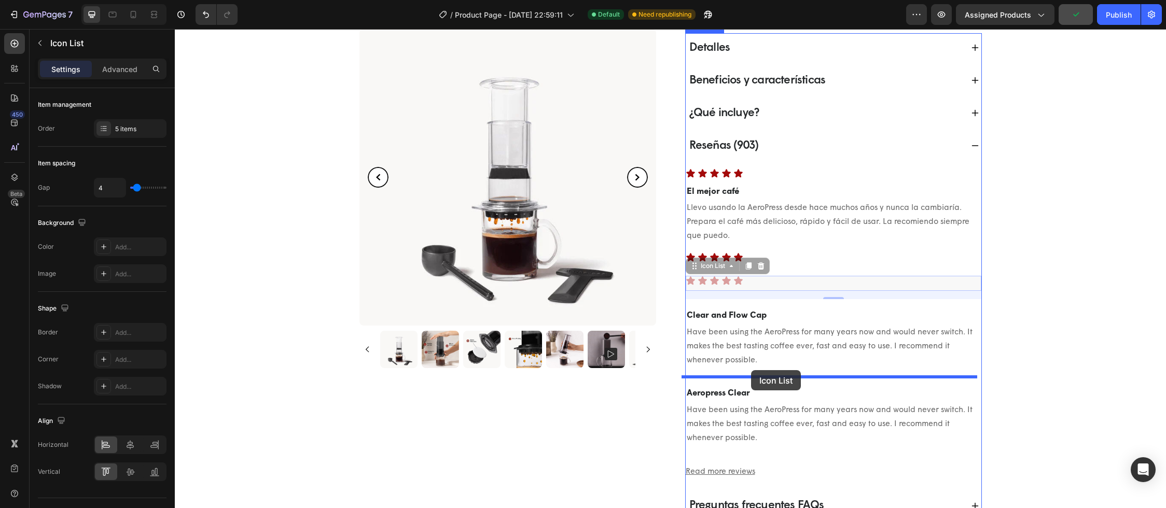
drag, startPoint x: 753, startPoint y: 276, endPoint x: 751, endPoint y: 370, distance: 94.4
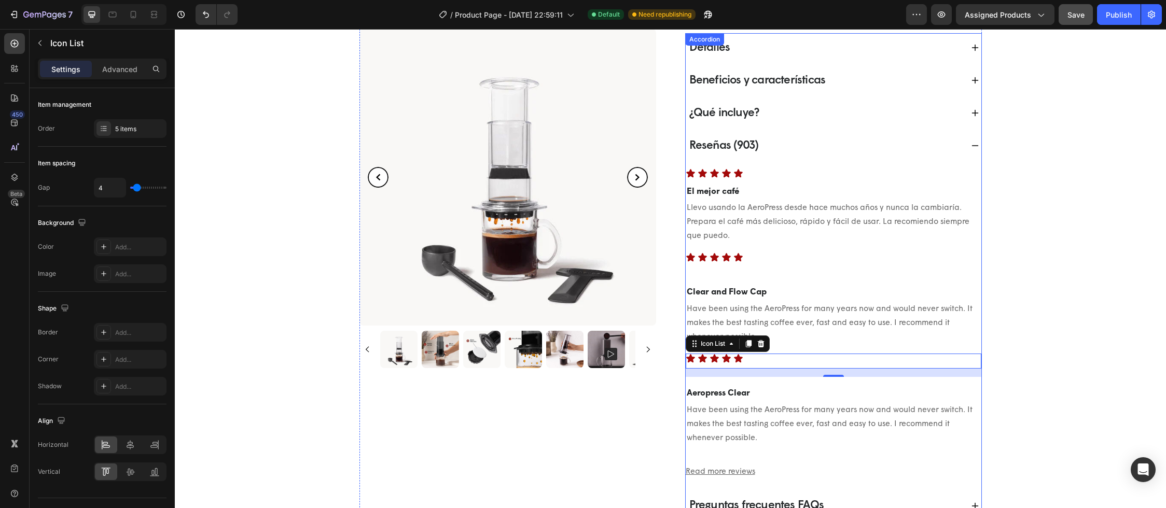
click at [745, 275] on div "Icon Icon Icon Icon Icon Icon List El mejor café Text Block Llevo usando la Aer…" at bounding box center [834, 319] width 296 height 319
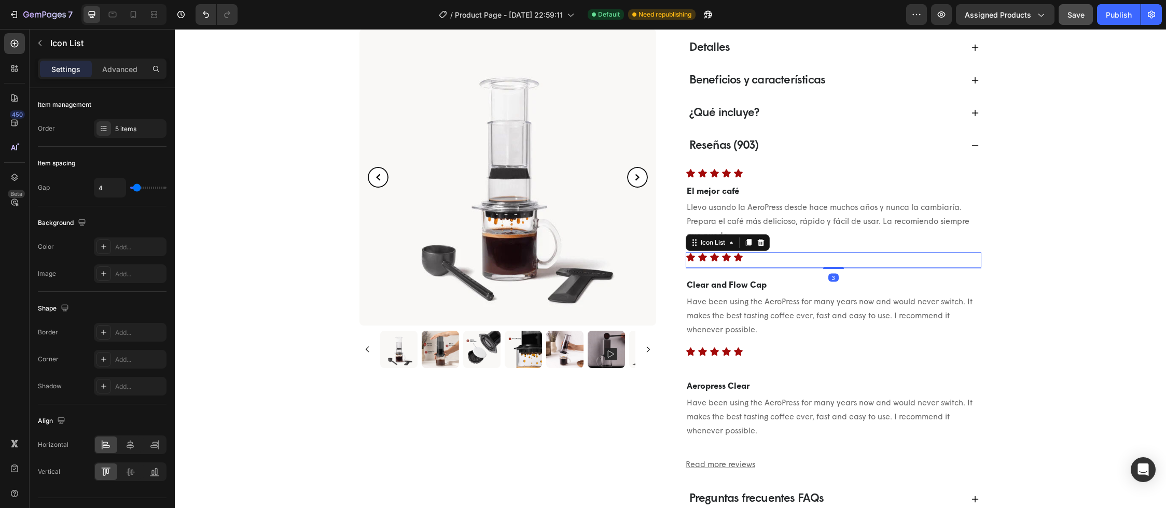
drag, startPoint x: 827, startPoint y: 276, endPoint x: 827, endPoint y: 269, distance: 6.8
click at [827, 268] on div "3" at bounding box center [834, 268] width 296 height 0
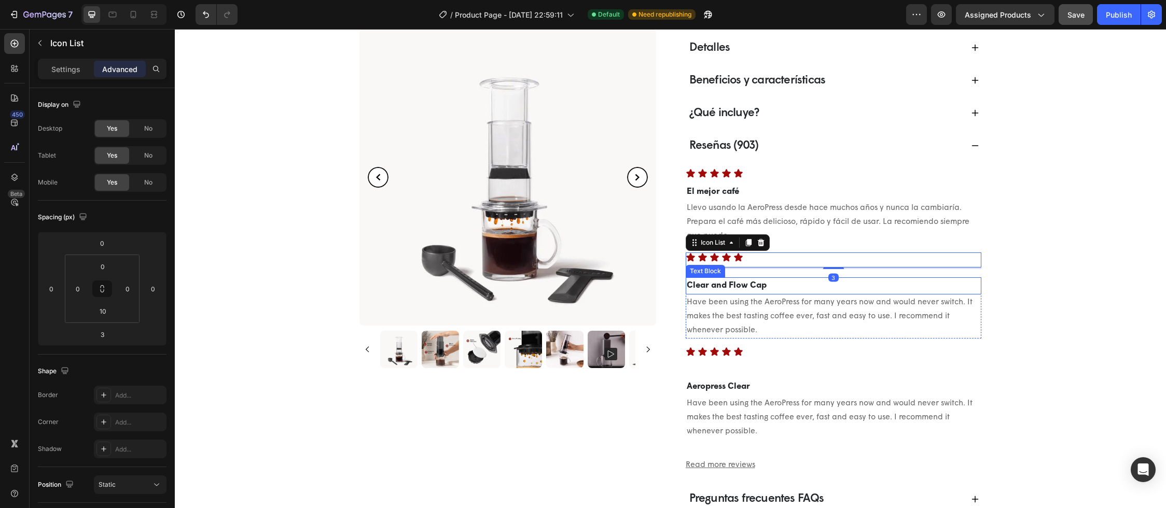
click at [774, 287] on p "Clear and Flow Cap" at bounding box center [834, 285] width 294 height 15
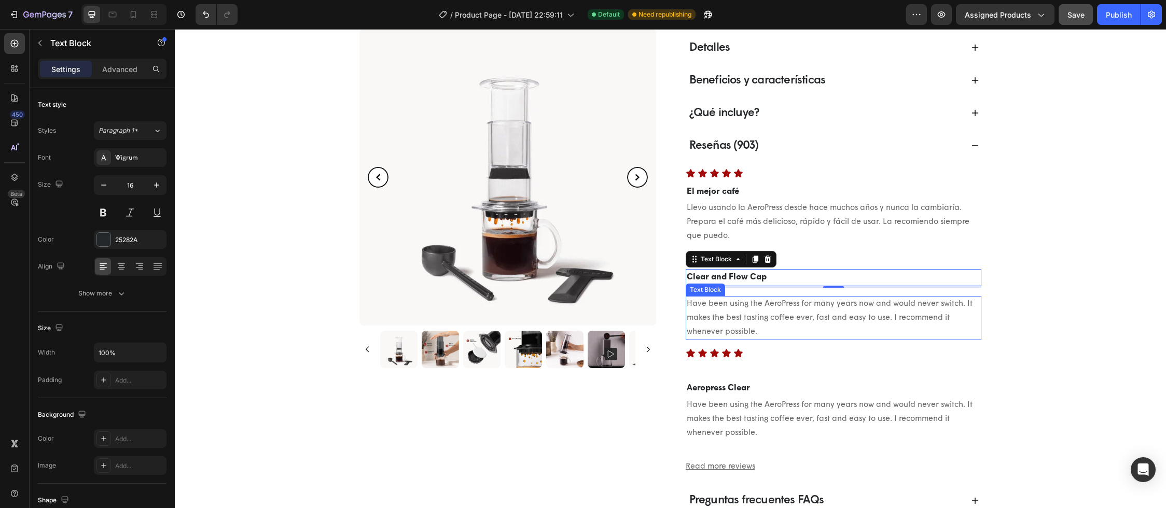
click at [774, 304] on p "Have been using the AeroPress for many years now and would never switch. It mak…" at bounding box center [834, 318] width 294 height 42
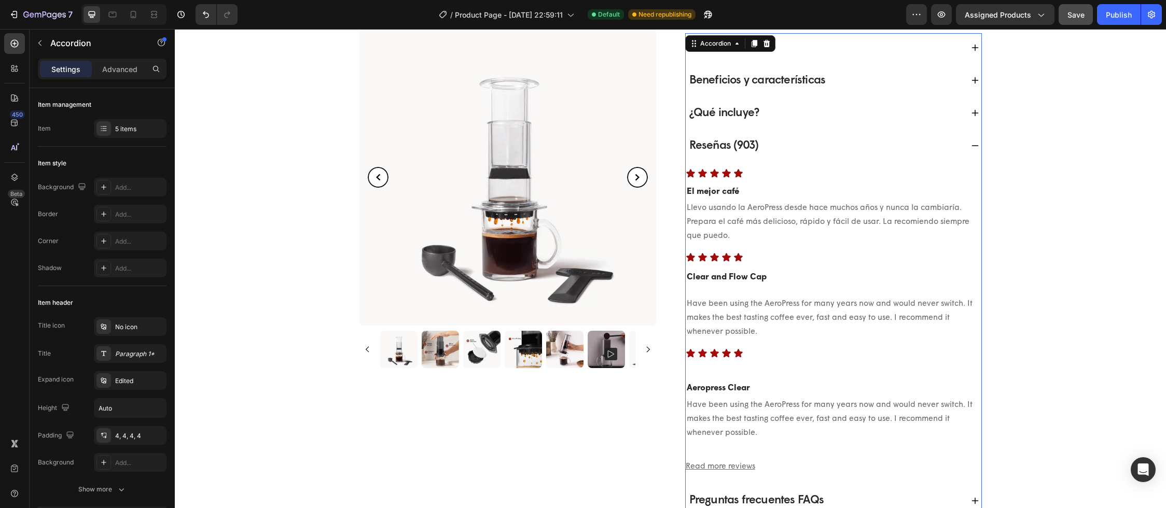
click at [740, 381] on p "Aeropress Clear" at bounding box center [834, 388] width 294 height 15
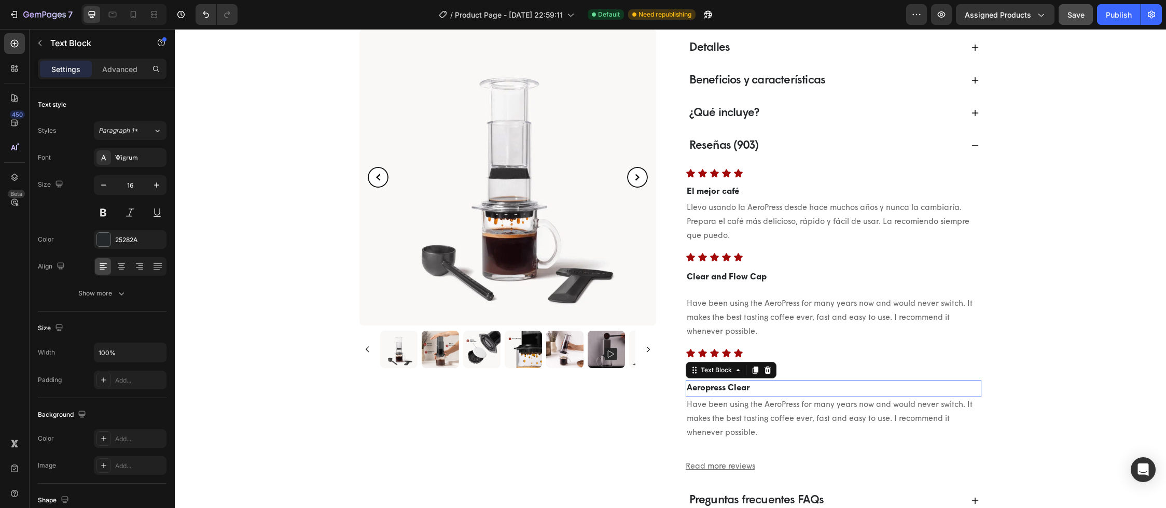
click at [723, 388] on strong "Aeropress Clear" at bounding box center [718, 388] width 63 height 8
click at [690, 378] on div "Icon Icon Icon Icon Icon Icon List El mejor café Text Block Llevo usando la Aer…" at bounding box center [834, 317] width 296 height 314
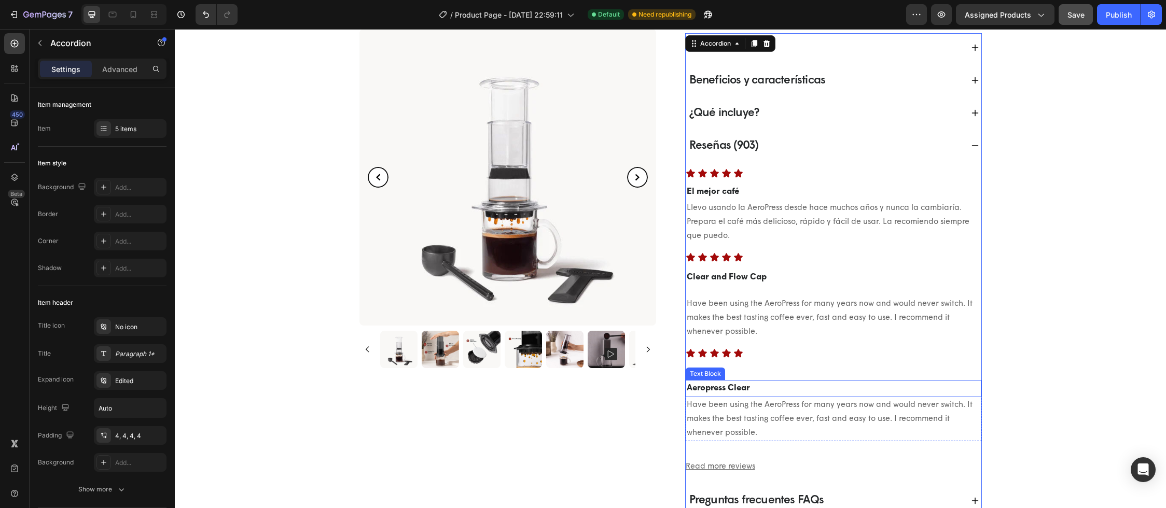
click at [687, 386] on strong "Aeropress Clear" at bounding box center [718, 388] width 63 height 8
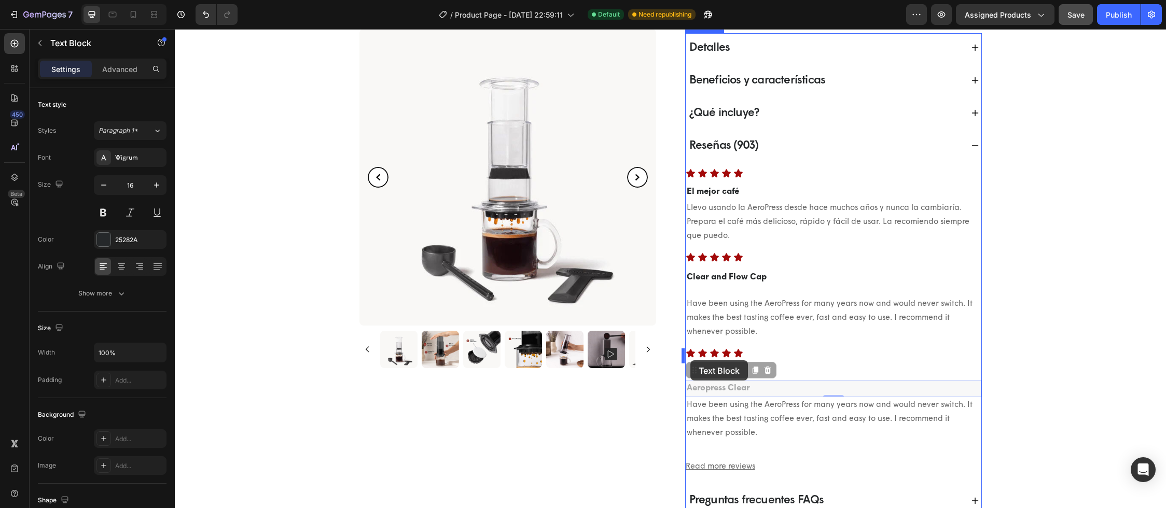
drag, startPoint x: 689, startPoint y: 371, endPoint x: 690, endPoint y: 360, distance: 11.0
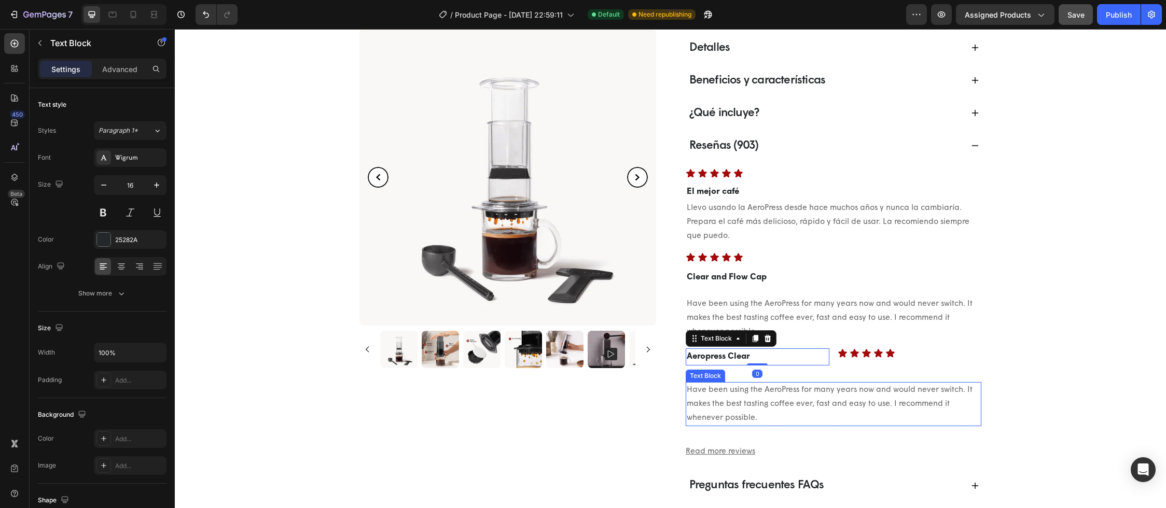
click at [720, 390] on p "Have been using the AeroPress for many years now and would never switch. It mak…" at bounding box center [834, 404] width 294 height 42
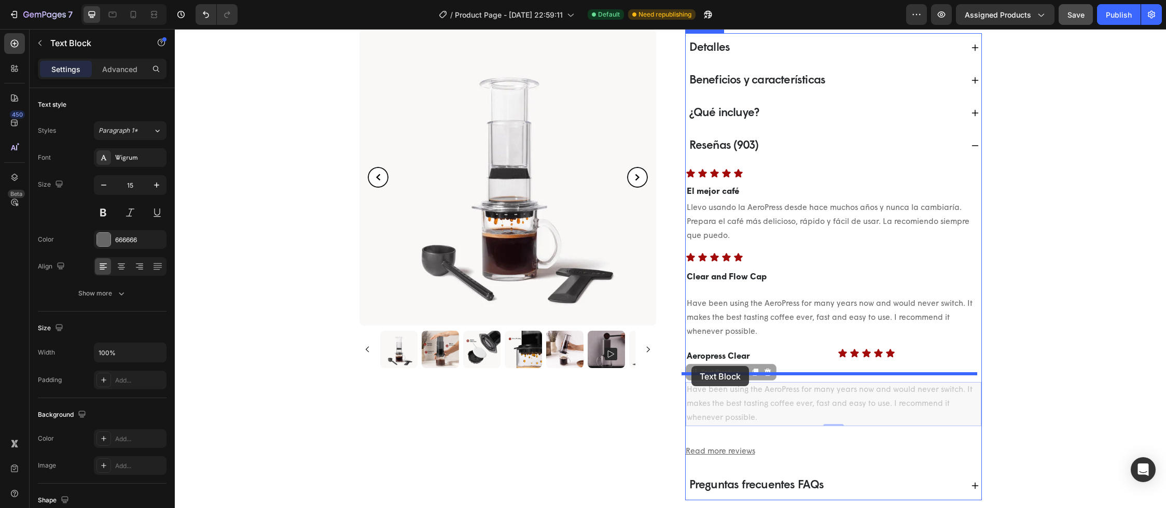
drag, startPoint x: 691, startPoint y: 376, endPoint x: 691, endPoint y: 366, distance: 9.9
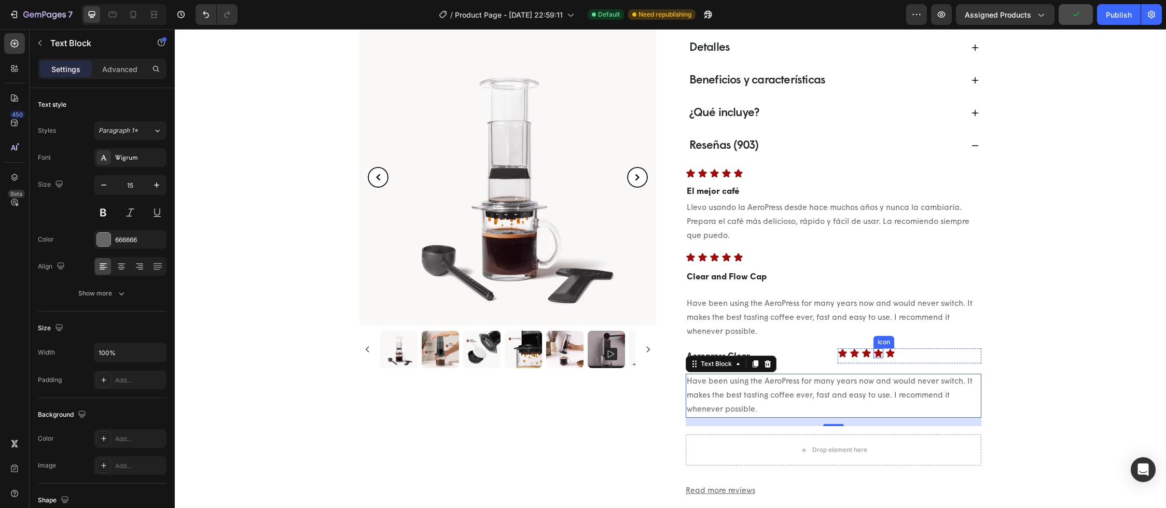
click at [878, 355] on icon at bounding box center [878, 353] width 10 height 10
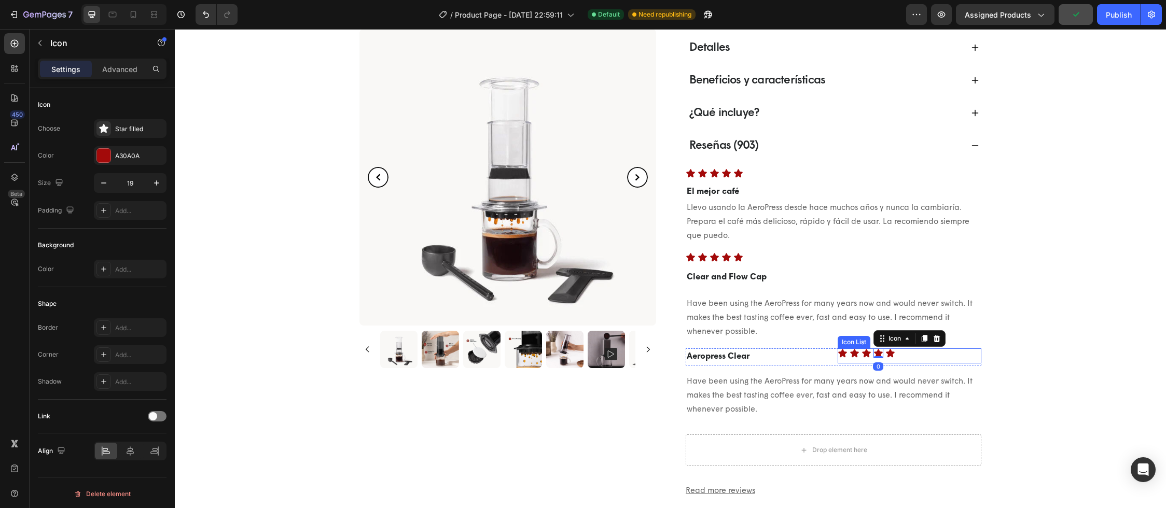
click at [906, 349] on div "Icon Icon Icon Icon 0 Icon" at bounding box center [910, 353] width 144 height 10
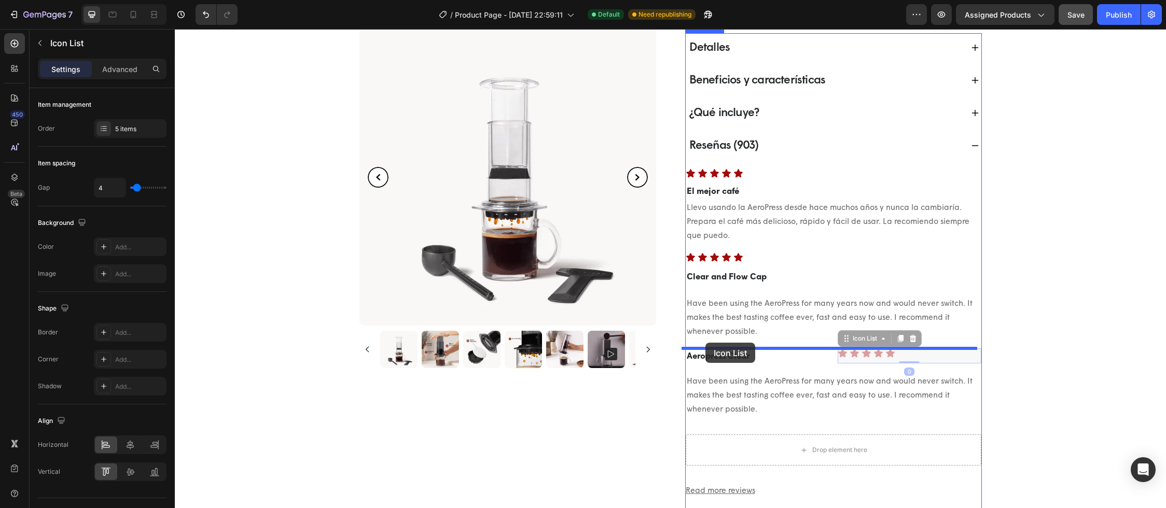
drag, startPoint x: 841, startPoint y: 340, endPoint x: 705, endPoint y: 343, distance: 135.9
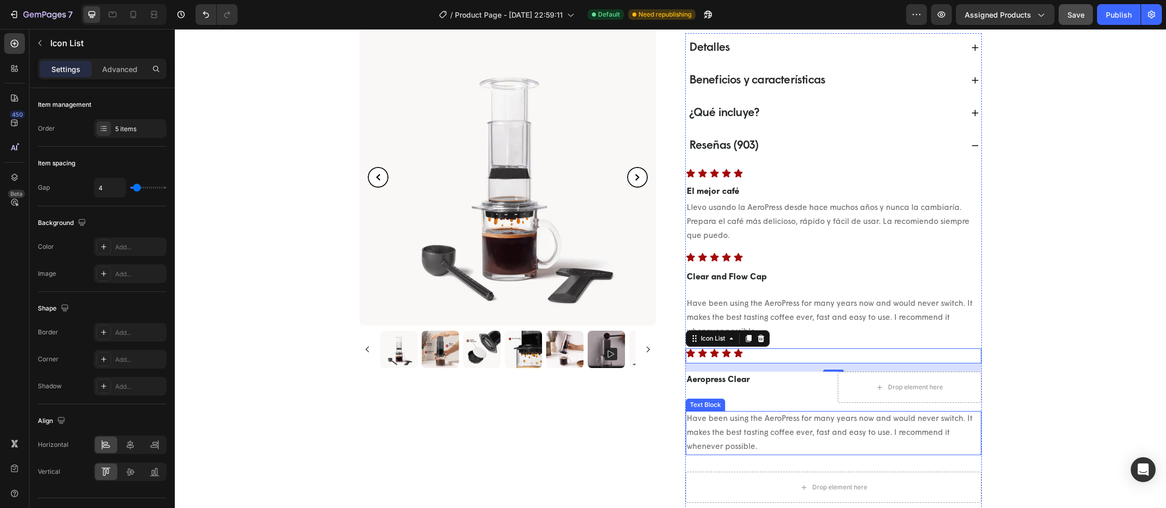
click at [759, 425] on p "Have been using the AeroPress for many years now and would never switch. It mak…" at bounding box center [834, 433] width 294 height 42
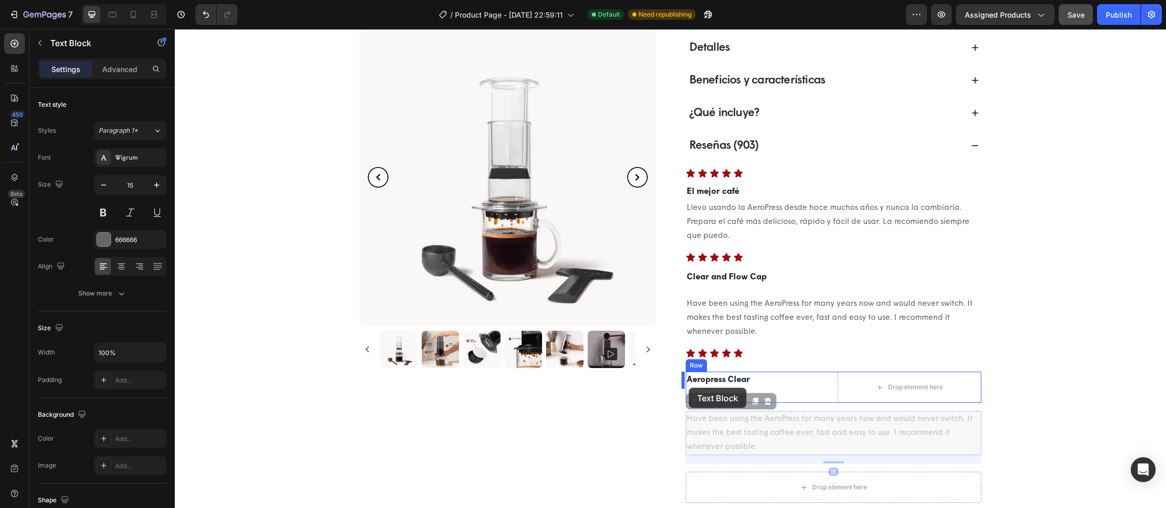
drag, startPoint x: 689, startPoint y: 401, endPoint x: 689, endPoint y: 390, distance: 10.9
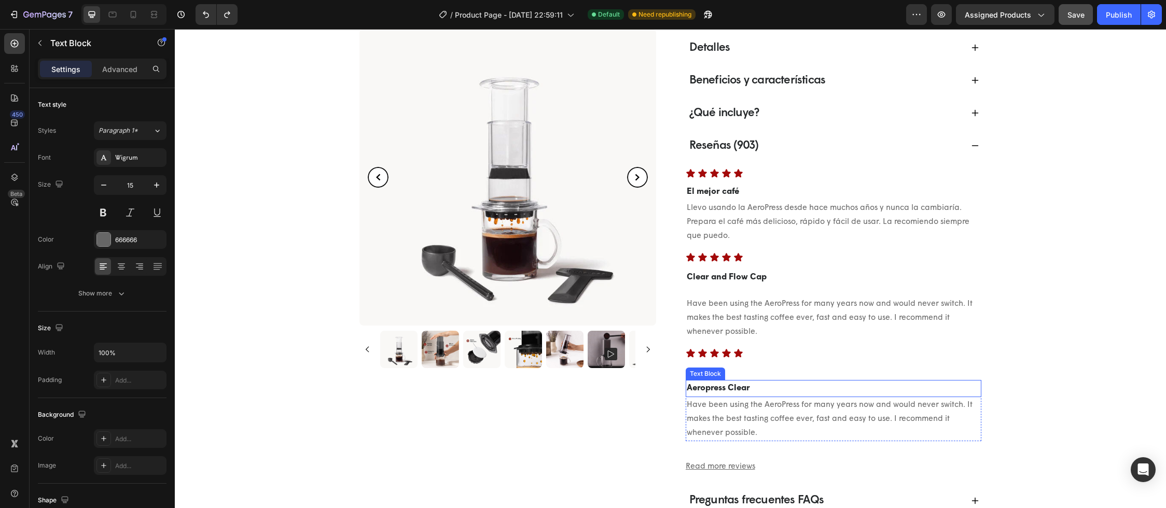
click at [687, 390] on strong "Aeropress Clear" at bounding box center [718, 388] width 63 height 8
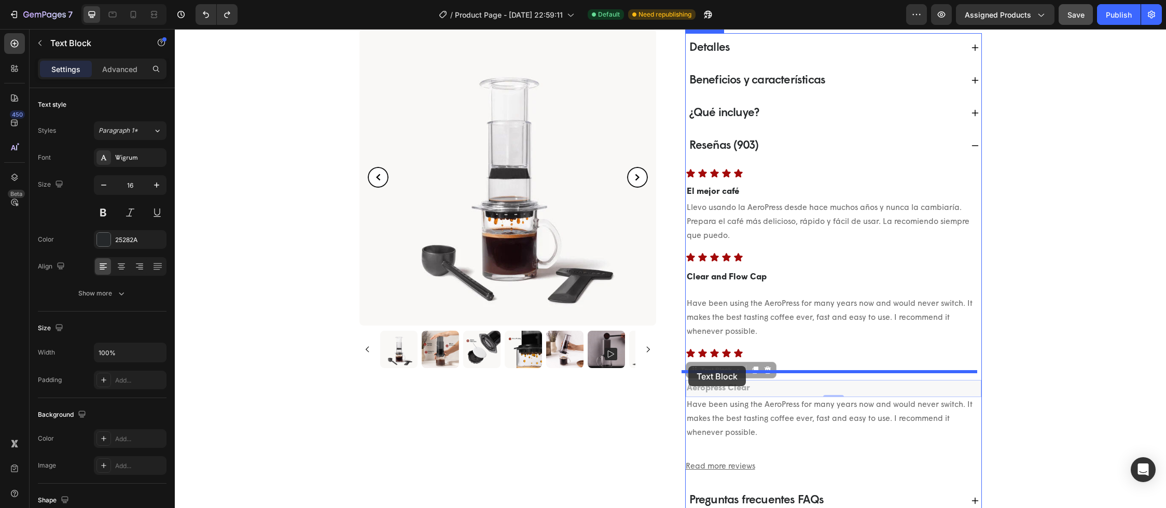
drag, startPoint x: 688, startPoint y: 372, endPoint x: 688, endPoint y: 366, distance: 5.7
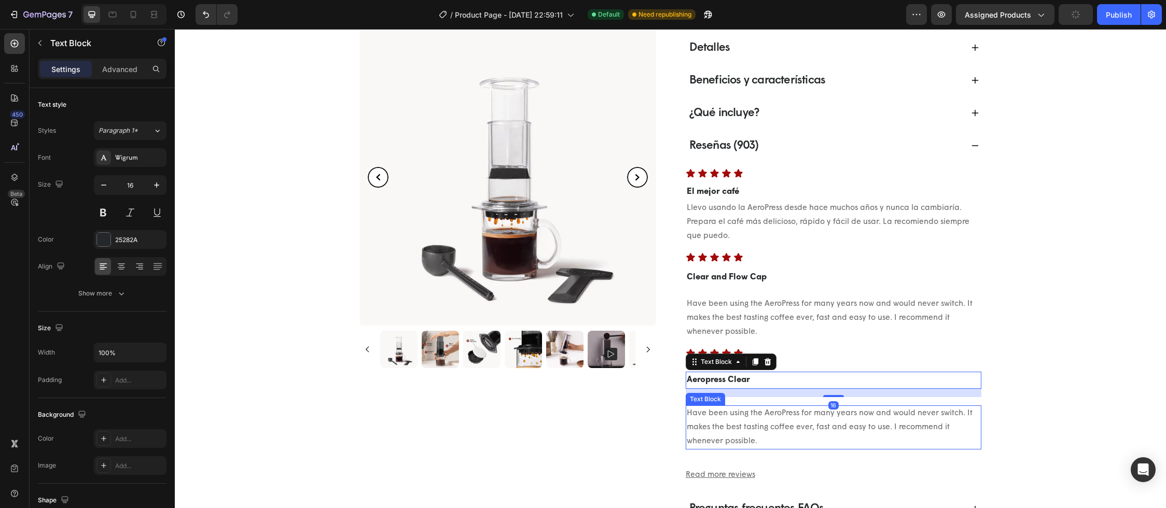
click at [702, 413] on p "Have been using the AeroPress for many years now and would never switch. It mak…" at bounding box center [834, 428] width 294 height 42
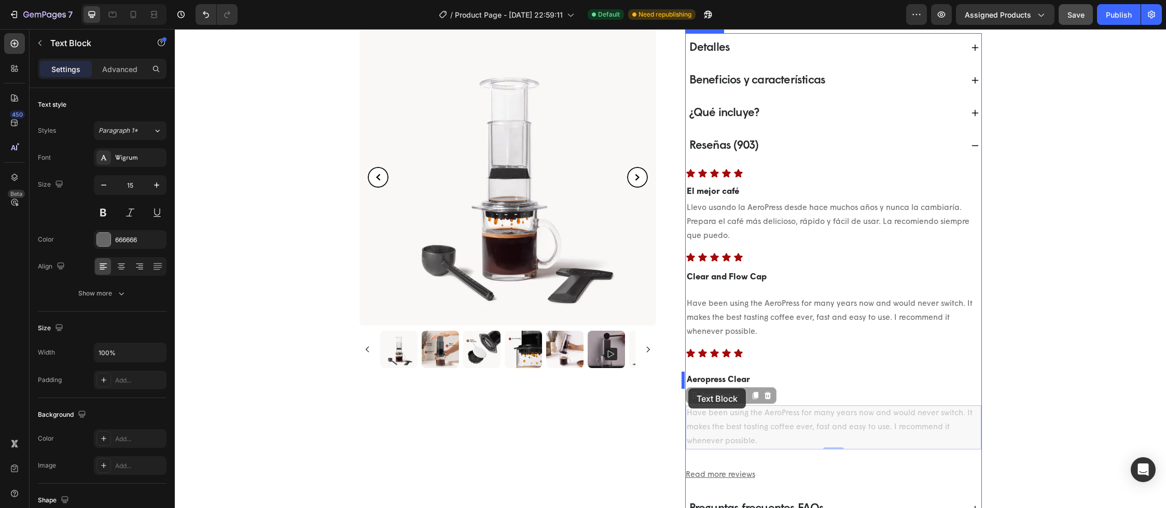
drag, startPoint x: 689, startPoint y: 396, endPoint x: 688, endPoint y: 388, distance: 7.8
click at [712, 413] on p "Have been using the AeroPress for many years now and would never switch. It mak…" at bounding box center [834, 428] width 294 height 42
click at [729, 413] on p "Have been using the AeroPress for many years now and would never switch. It mak…" at bounding box center [834, 428] width 294 height 42
click at [733, 408] on p "Have been using the AeroPress for many years now and would never switch. It mak…" at bounding box center [834, 428] width 294 height 42
click at [773, 411] on p "Have been using the AeroPress for many years now and would never switch. It mak…" at bounding box center [834, 428] width 294 height 42
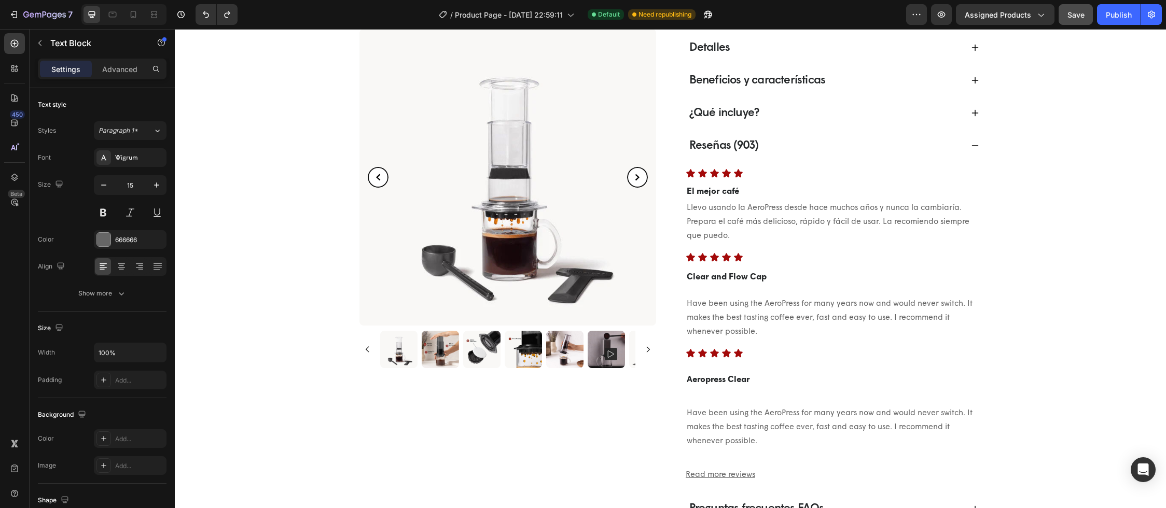
click at [777, 424] on p "Have been using the AeroPress for many years now and would never switch. It mak…" at bounding box center [834, 428] width 294 height 42
click at [777, 435] on p "Have been using the AeroPress for many years now and would never switch. It mak…" at bounding box center [834, 428] width 294 height 42
click at [728, 259] on div "Icon Icon Icon Icon Icon" at bounding box center [834, 258] width 296 height 10
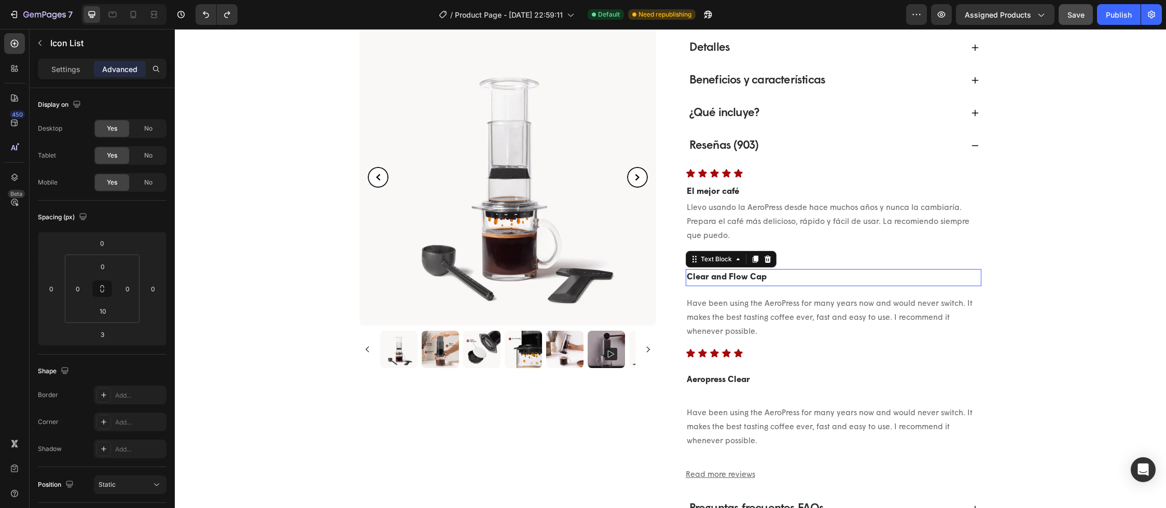
click at [732, 276] on strong "Clear and Flow Cap" at bounding box center [727, 277] width 80 height 8
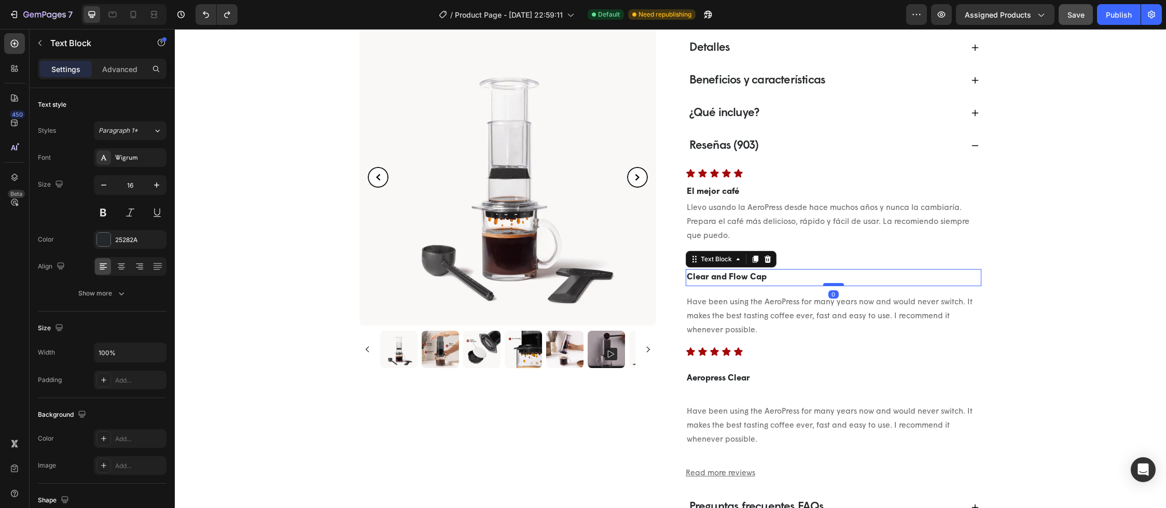
click at [830, 285] on div at bounding box center [833, 284] width 21 height 3
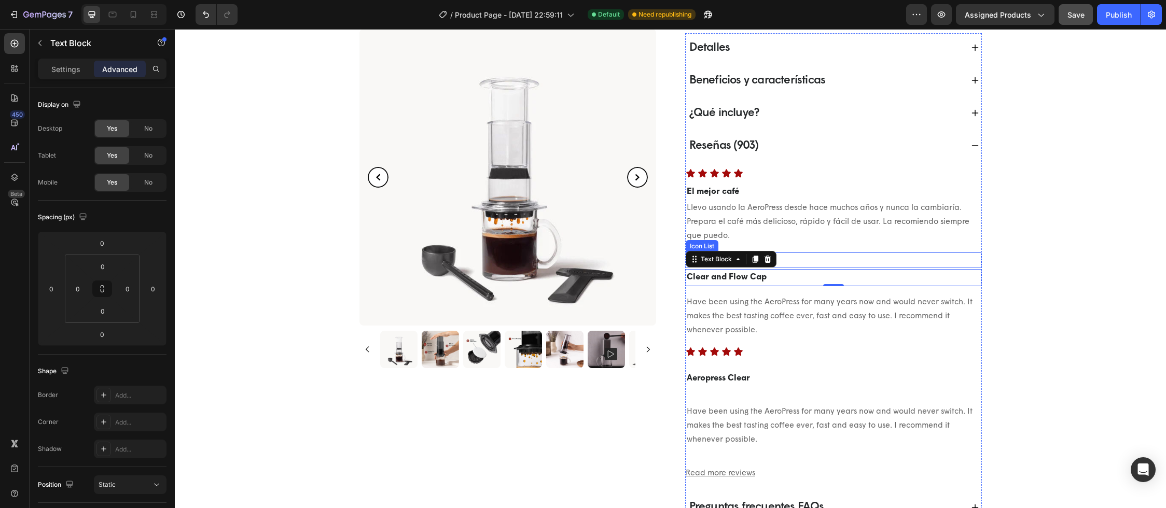
click at [824, 266] on div "Icon Icon Icon Icon Icon Icon List" at bounding box center [834, 260] width 296 height 15
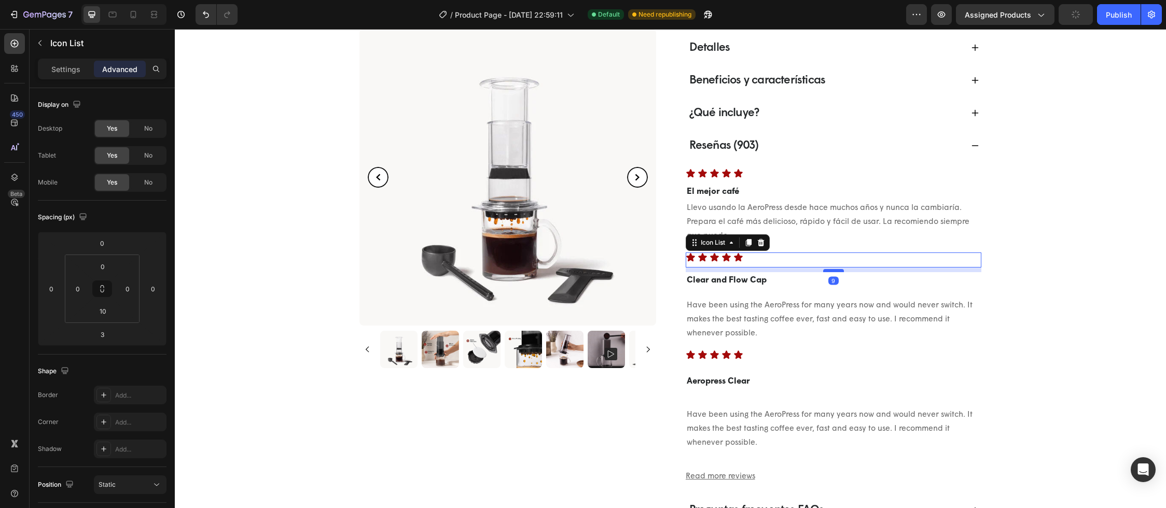
click at [830, 271] on div at bounding box center [833, 270] width 21 height 3
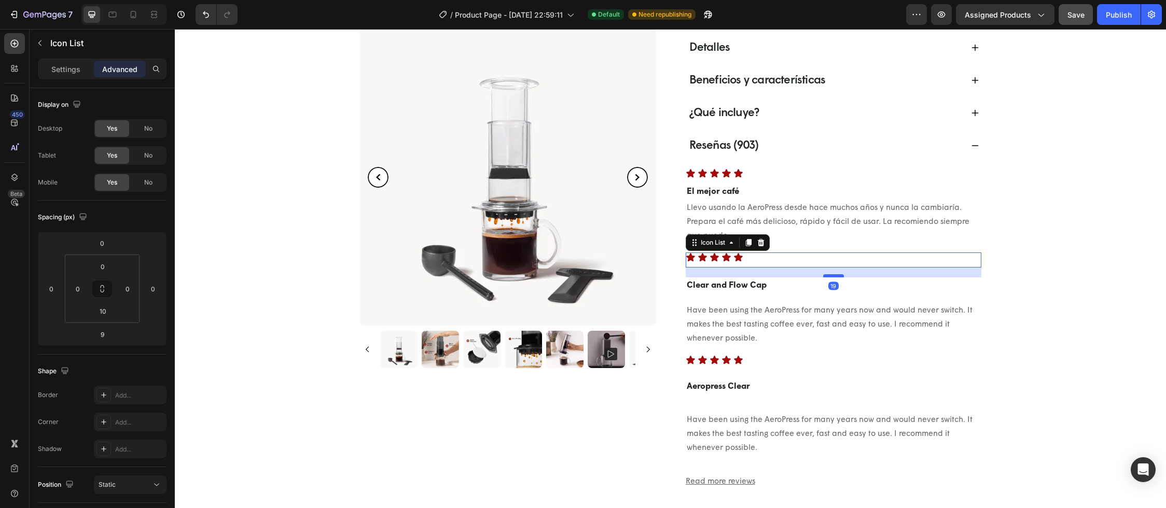
drag, startPoint x: 830, startPoint y: 271, endPoint x: 830, endPoint y: 276, distance: 5.2
click at [830, 276] on div at bounding box center [833, 275] width 21 height 3
type input "19"
click at [743, 173] on div "Icon Icon Icon Icon Icon" at bounding box center [834, 174] width 296 height 10
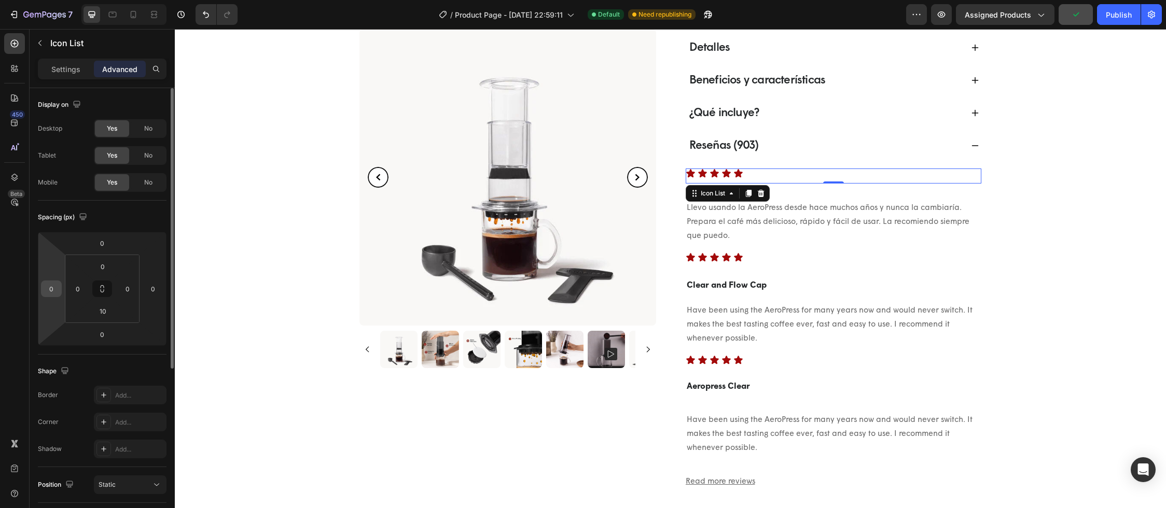
click at [50, 289] on input "0" at bounding box center [52, 289] width 16 height 16
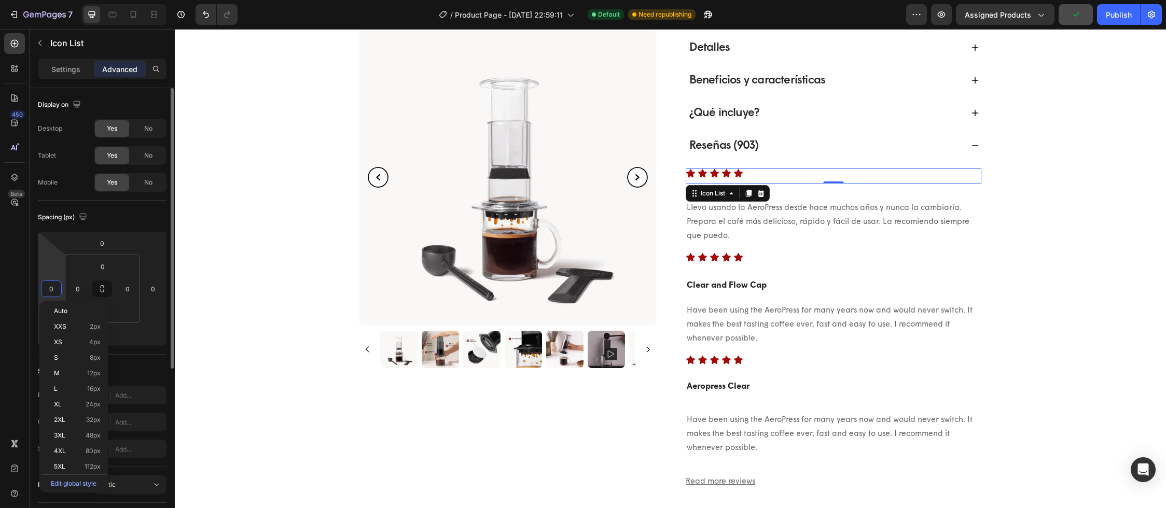
click at [50, 289] on input "0" at bounding box center [52, 289] width 16 height 16
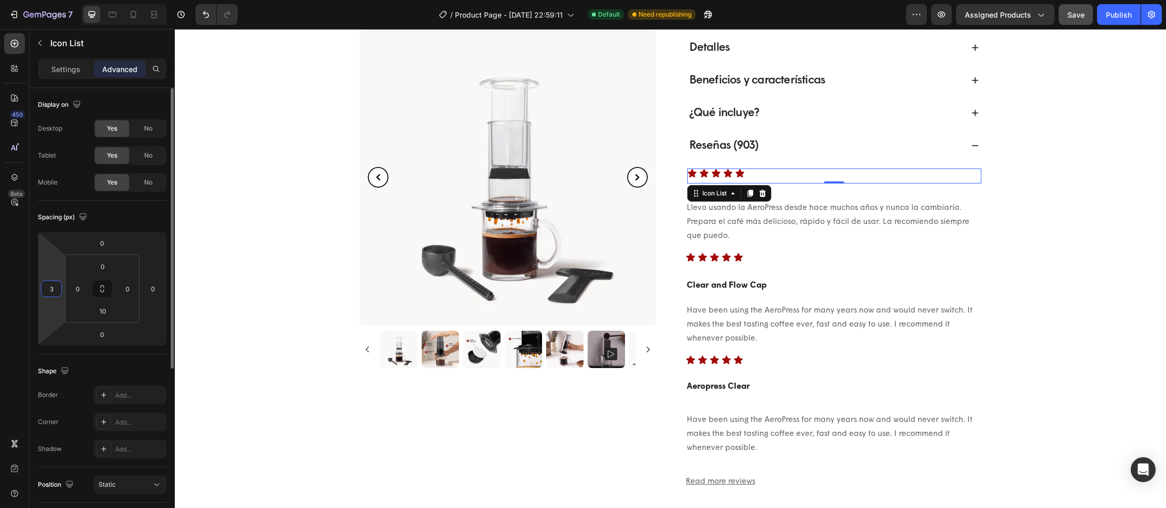
click at [50, 289] on input "3" at bounding box center [52, 289] width 16 height 16
type input "5"
click at [691, 148] on span "Reseñas (903)" at bounding box center [723, 146] width 69 height 12
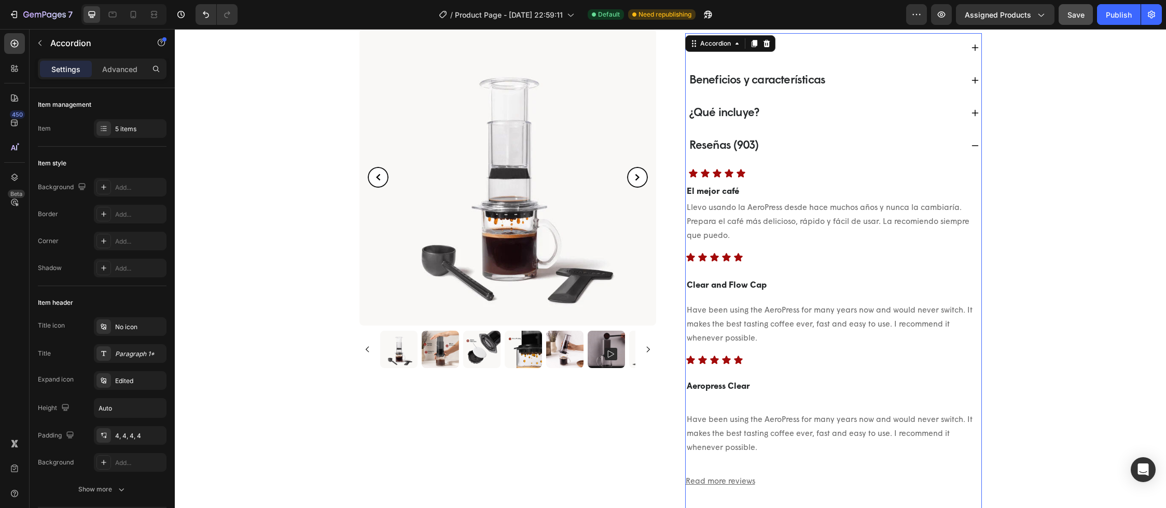
click at [690, 155] on div "Reseñas (903)" at bounding box center [724, 146] width 73 height 20
click at [121, 71] on p "Advanced" at bounding box center [119, 69] width 35 height 11
type input "100%"
type input "100"
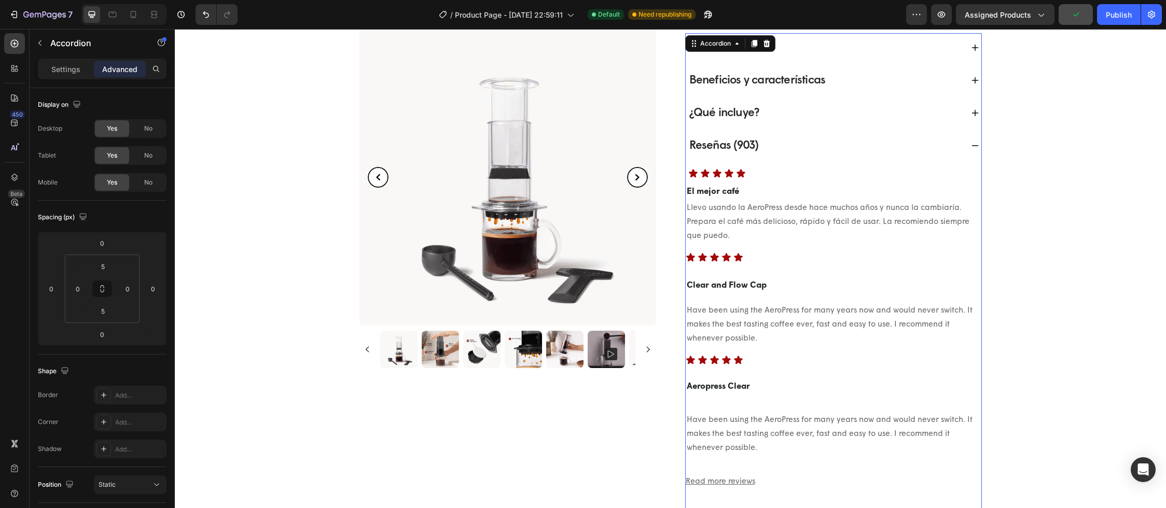
click at [758, 156] on div "Reseñas (903)" at bounding box center [834, 146] width 296 height 24
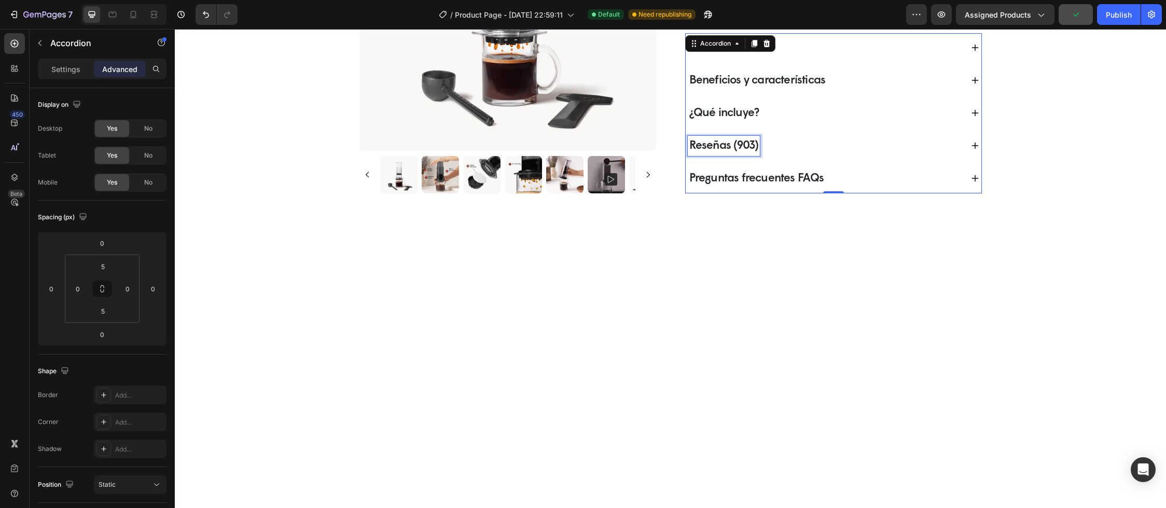
click at [750, 145] on span "Reseñas (903)" at bounding box center [723, 146] width 69 height 12
click at [752, 137] on p "Reseñas (903)" at bounding box center [723, 145] width 69 height 17
click at [755, 136] on div "Reseñas (903)" at bounding box center [724, 146] width 73 height 20
click at [971, 147] on icon at bounding box center [974, 146] width 7 height 7
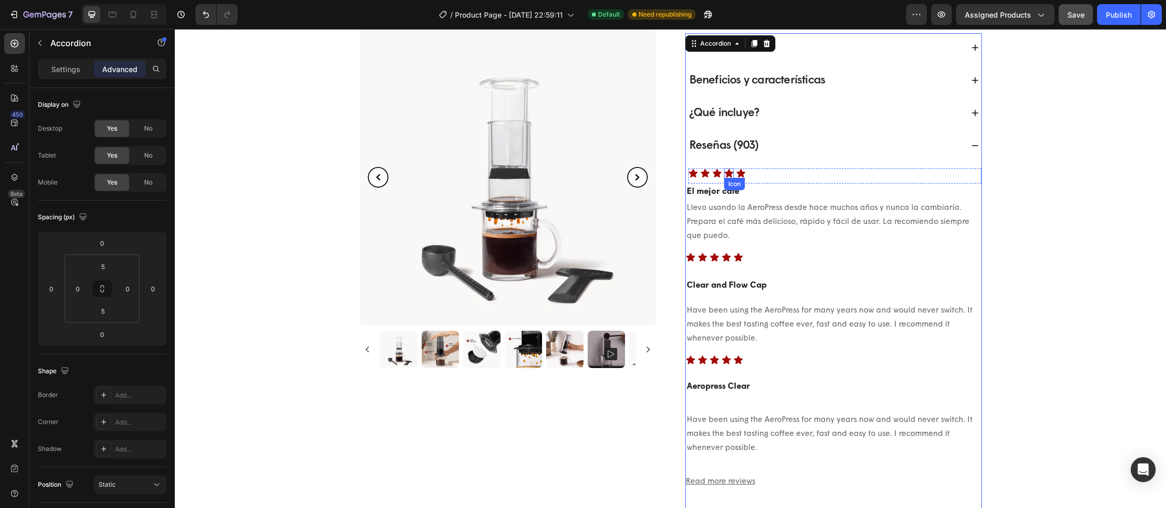
click at [724, 172] on icon at bounding box center [728, 173] width 9 height 8
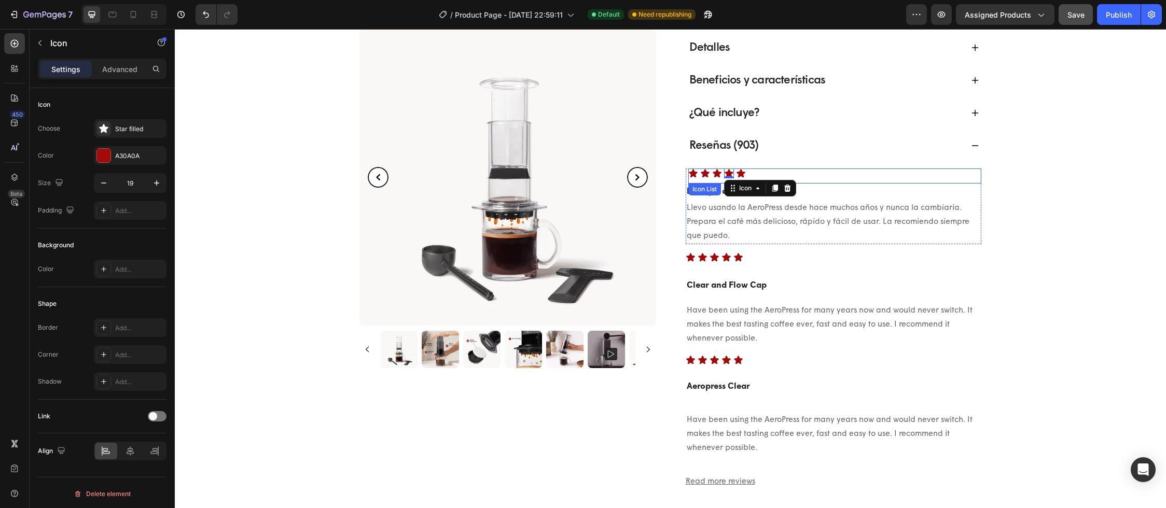
click at [753, 170] on div "Icon Icon Icon Icon 0 Icon" at bounding box center [834, 174] width 293 height 10
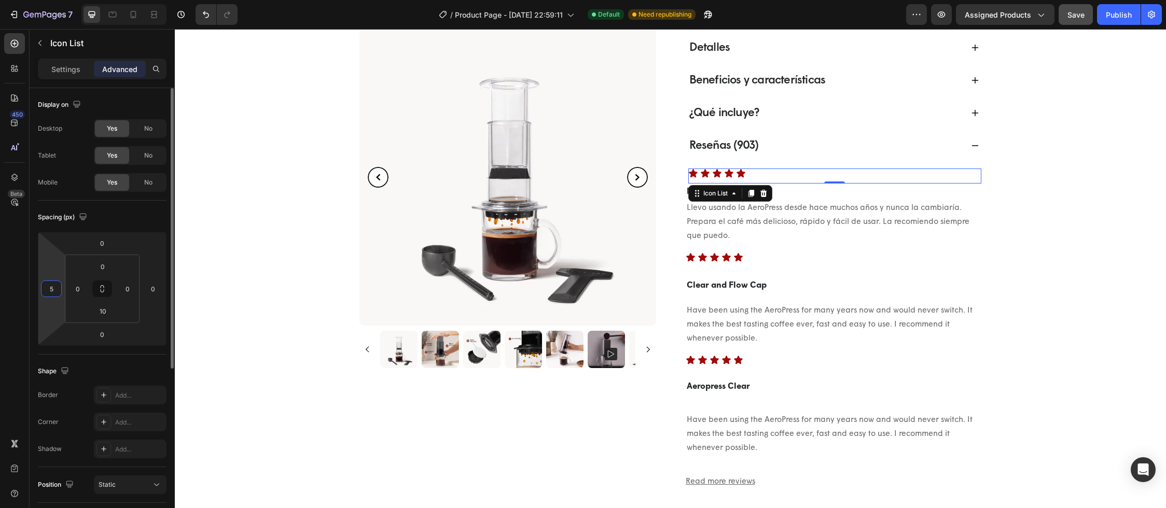
drag, startPoint x: 57, startPoint y: 292, endPoint x: 44, endPoint y: 291, distance: 13.0
click at [44, 291] on input "5" at bounding box center [52, 289] width 16 height 16
click at [52, 289] on input "65" at bounding box center [52, 289] width 16 height 16
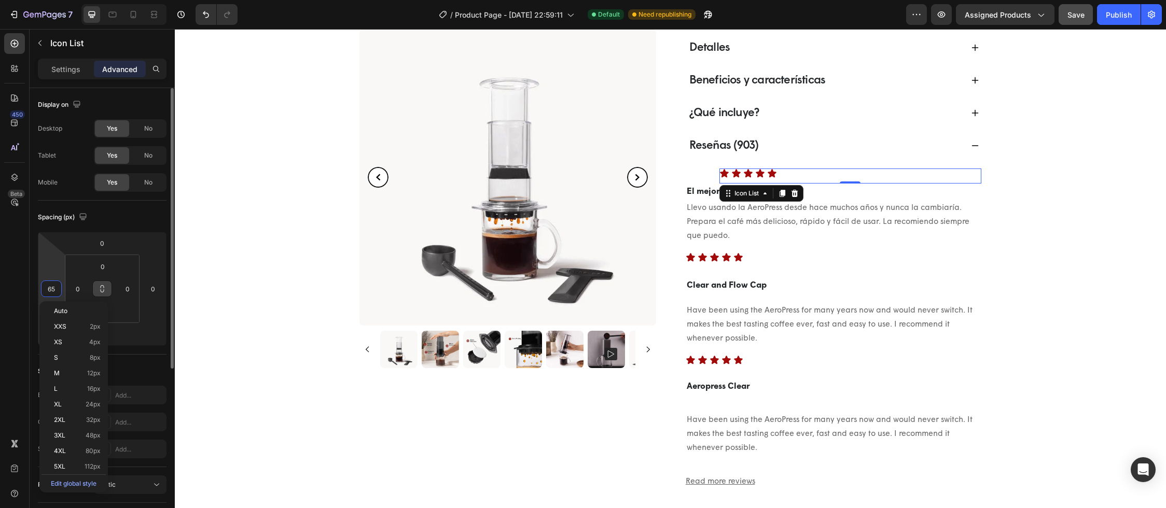
type input "6"
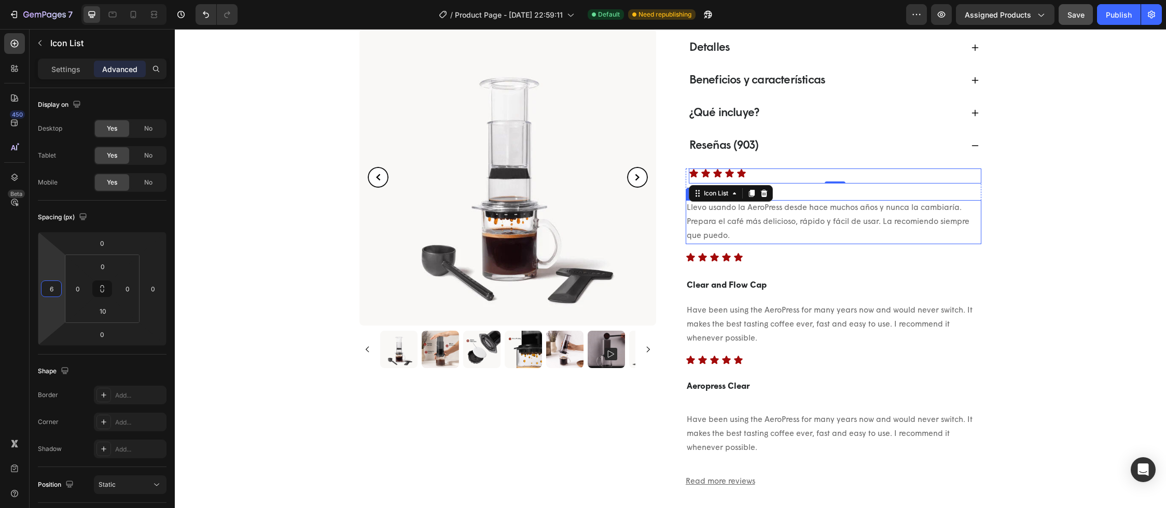
click at [687, 232] on p "Llevo usando la AeroPress desde hace muchos años y nunca la cambiaría. Prepara …" at bounding box center [834, 222] width 294 height 42
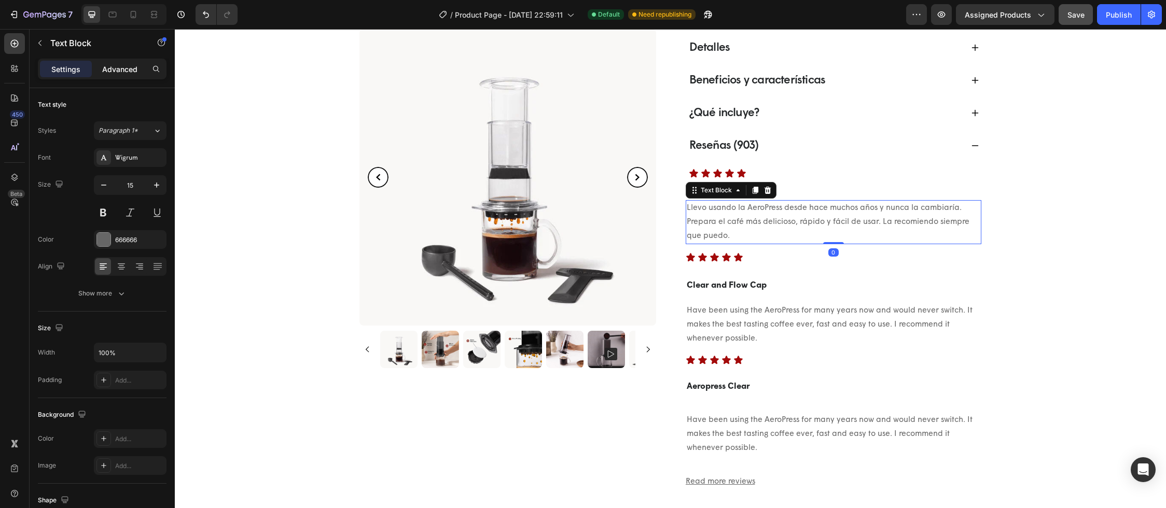
click at [130, 72] on p "Advanced" at bounding box center [119, 69] width 35 height 11
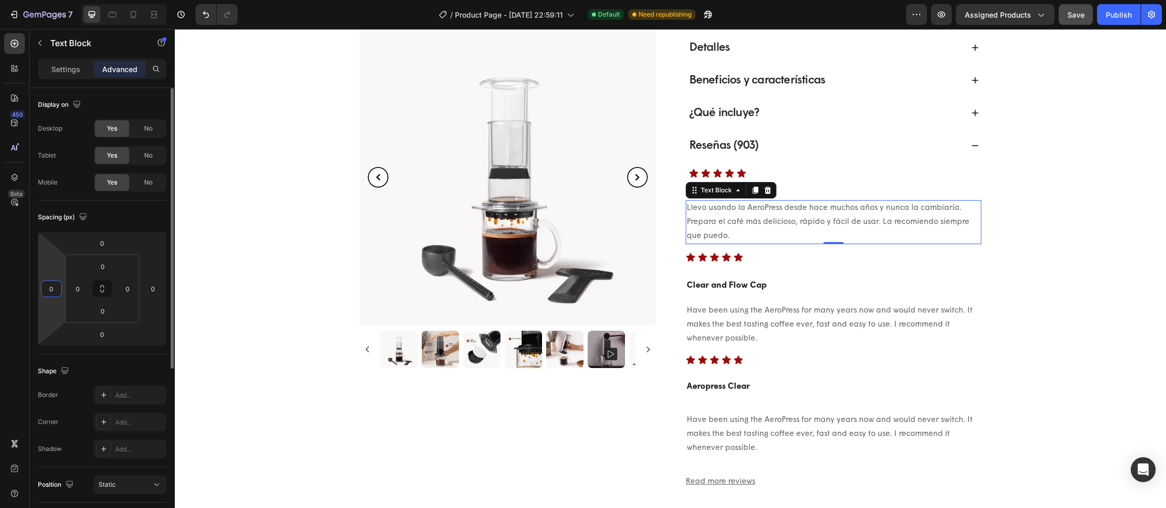
click at [53, 290] on input "0" at bounding box center [52, 289] width 16 height 16
type input "6"
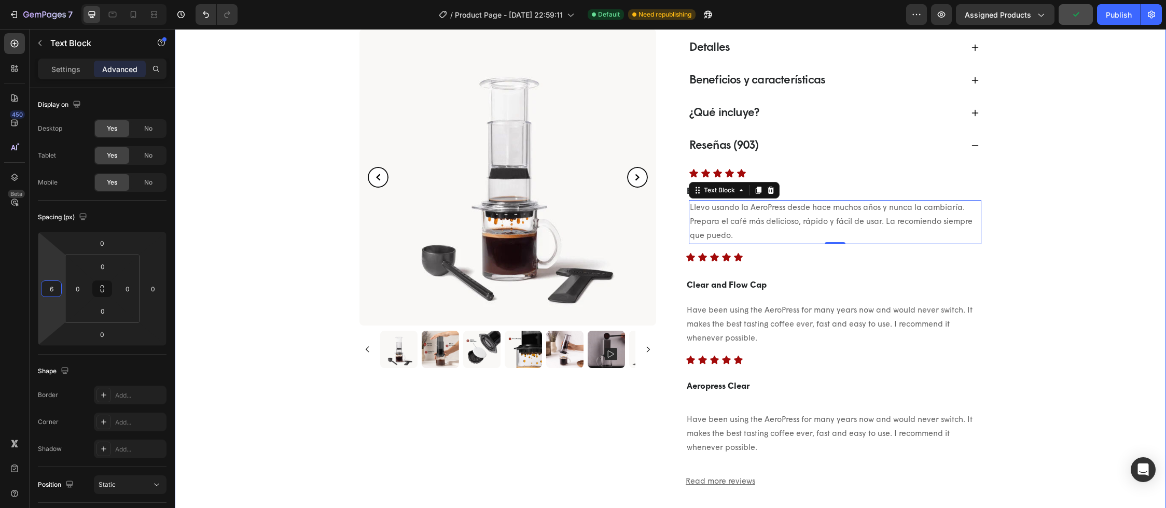
click at [1063, 275] on div "[DOMAIN_NAME] - Preview Badge (Stars) [DOMAIN_NAME] Cafetera portátil a presión…" at bounding box center [670, 78] width 961 height 906
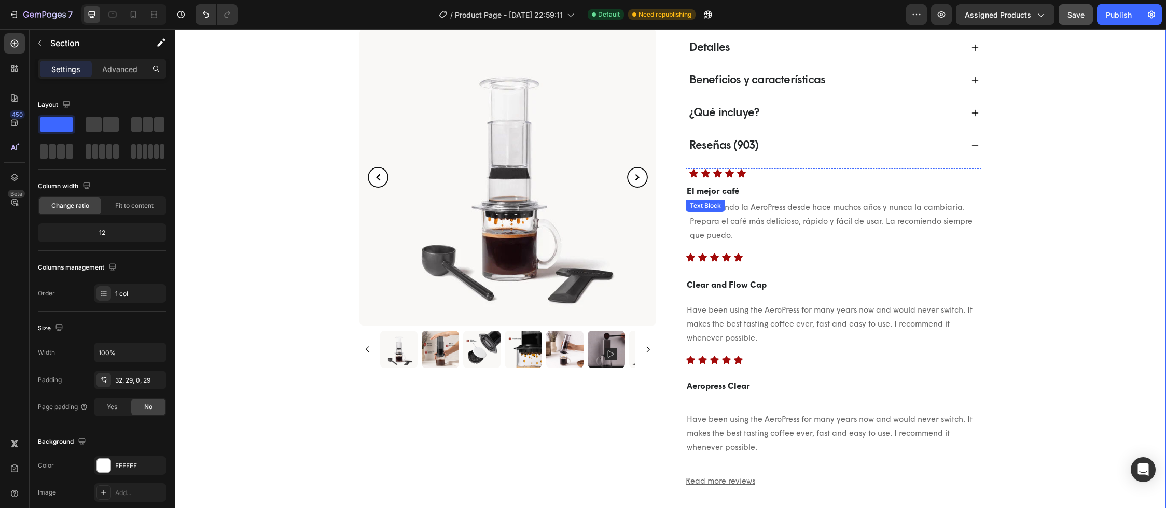
click at [727, 190] on strong "El mejor café" at bounding box center [713, 192] width 52 height 8
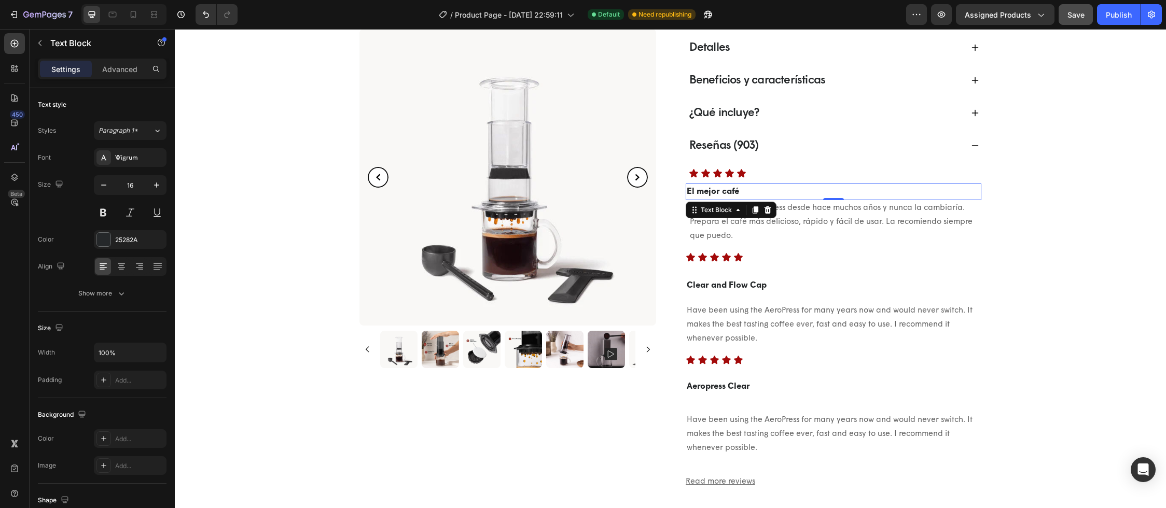
click at [720, 192] on strong "El mejor café" at bounding box center [713, 192] width 52 height 8
click at [125, 72] on p "Advanced" at bounding box center [119, 69] width 35 height 11
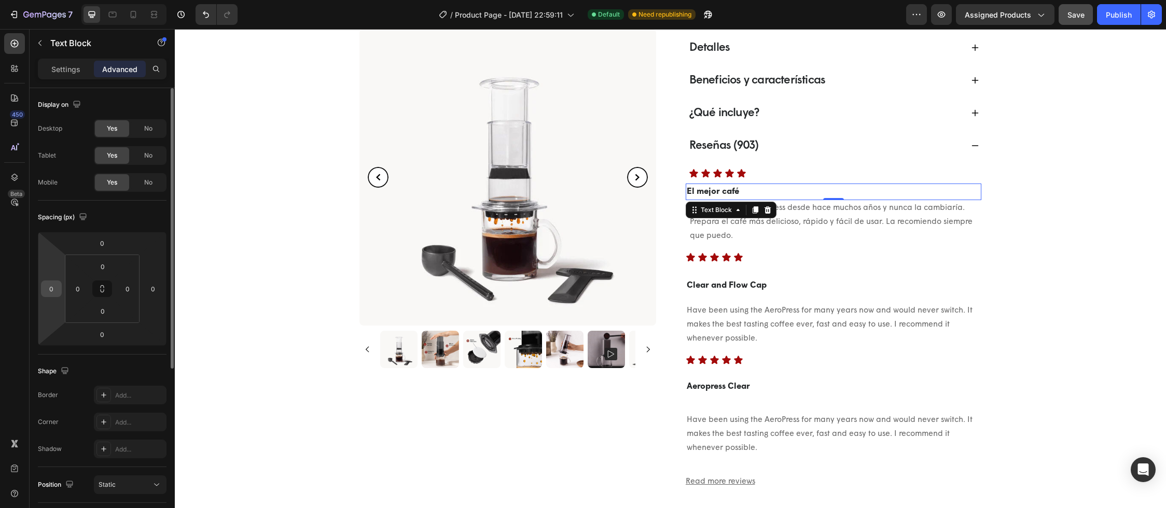
click at [52, 292] on input "0" at bounding box center [52, 289] width 16 height 16
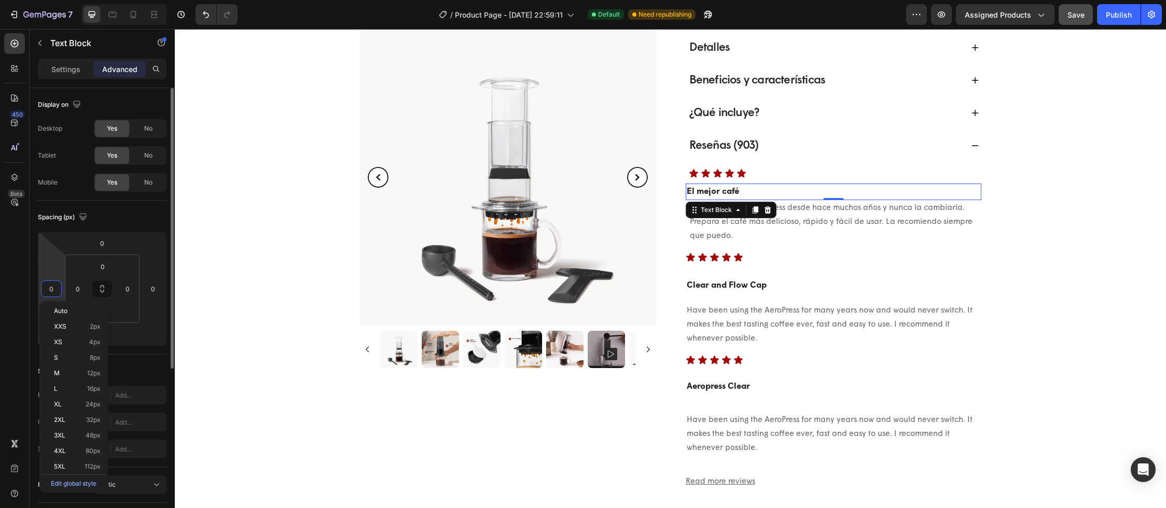
click at [52, 292] on input "0" at bounding box center [52, 289] width 16 height 16
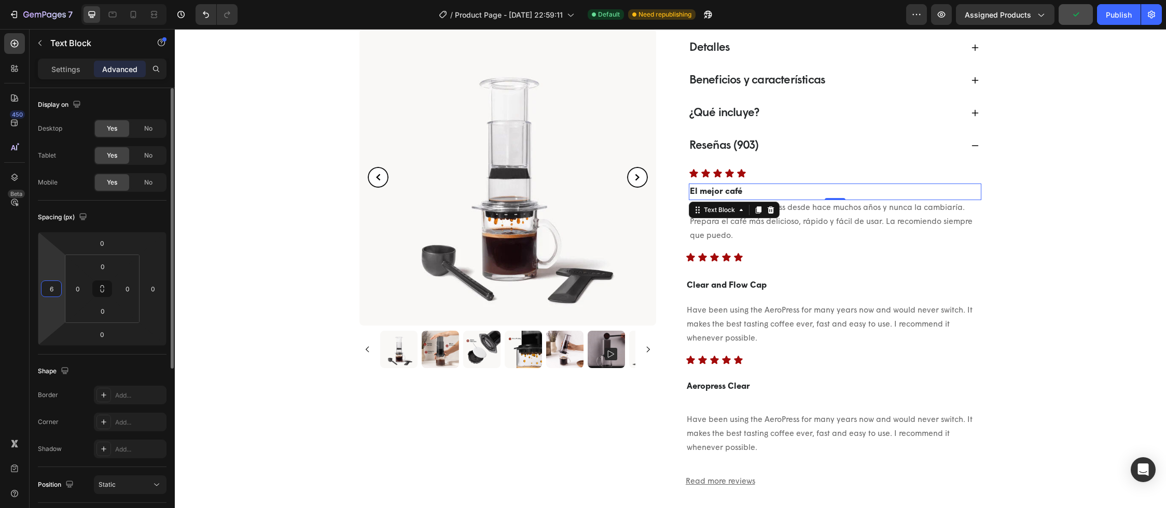
type input "6"
click at [739, 253] on div "Icon Icon Icon Icon Icon" at bounding box center [834, 258] width 296 height 10
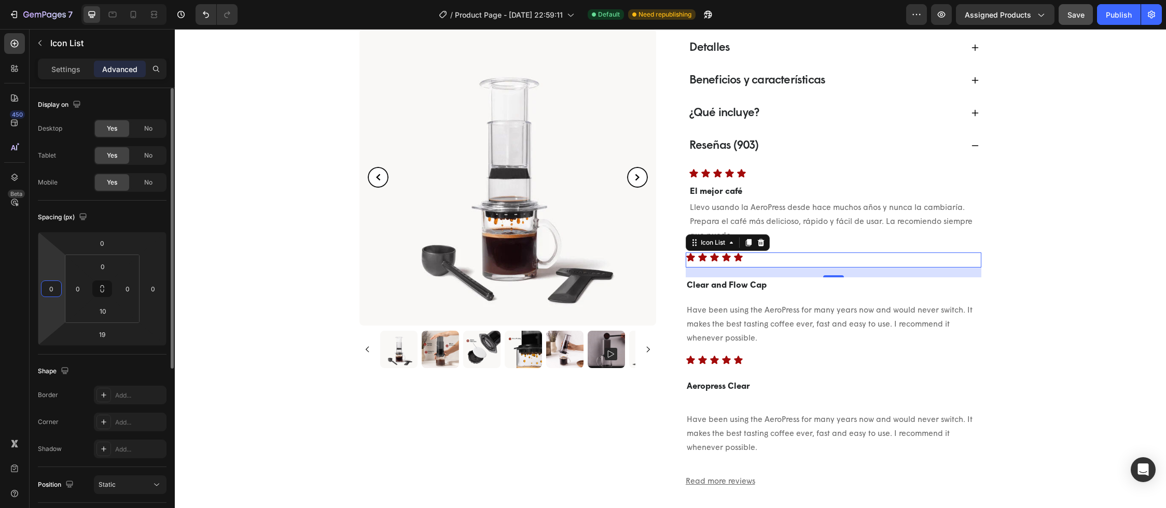
click at [53, 290] on input "0" at bounding box center [52, 289] width 16 height 16
type input "6"
click at [692, 283] on strong "Clear and Flow Cap" at bounding box center [727, 286] width 80 height 8
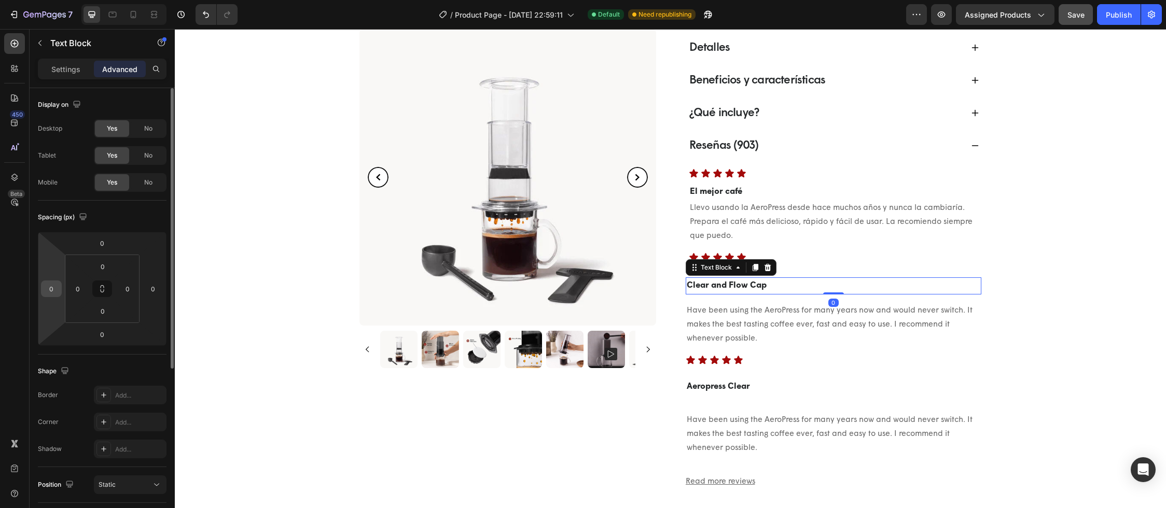
click at [54, 293] on input "0" at bounding box center [52, 289] width 16 height 16
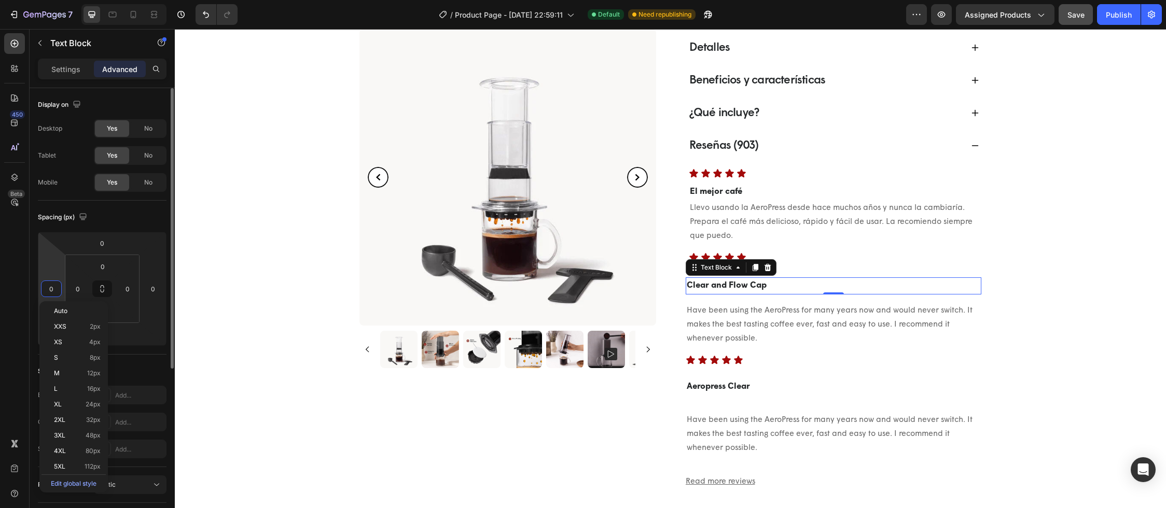
click at [54, 293] on input "0" at bounding box center [52, 289] width 16 height 16
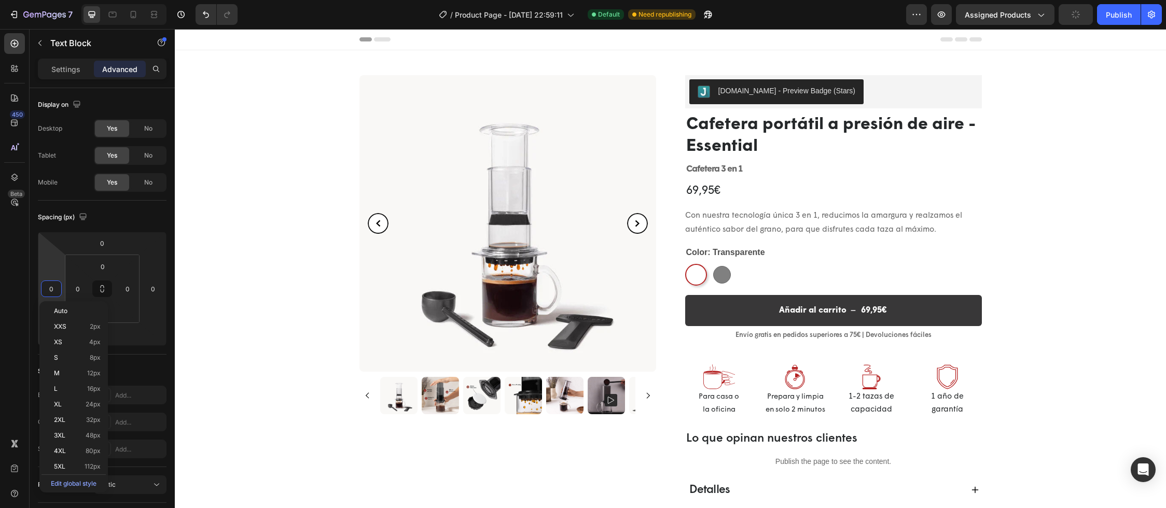
scroll to position [442, 0]
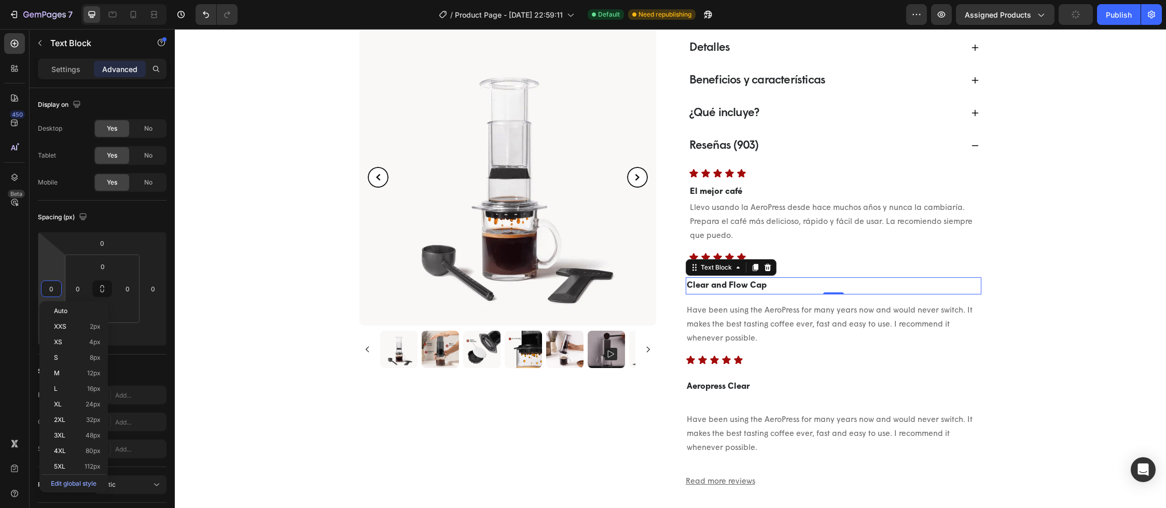
type input "6"
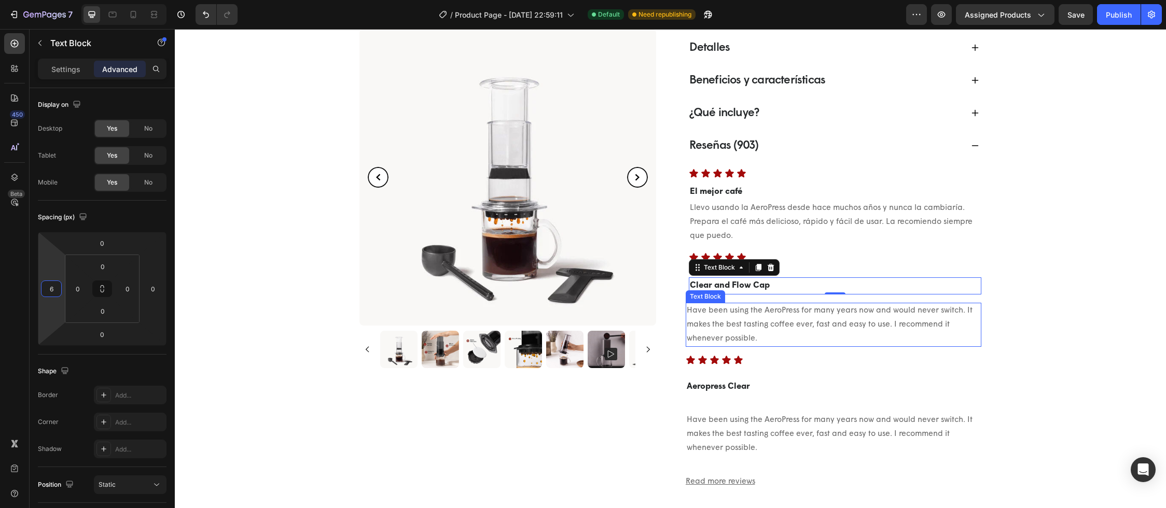
click at [742, 309] on p "Have been using the AeroPress for many years now and would never switch. It mak…" at bounding box center [834, 325] width 294 height 42
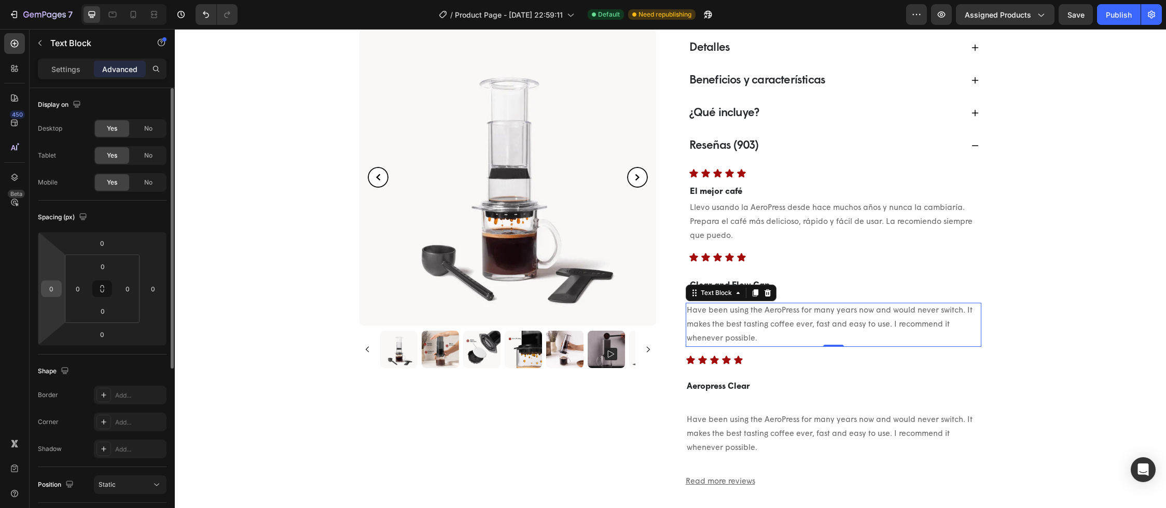
click at [52, 292] on input "0" at bounding box center [52, 289] width 16 height 16
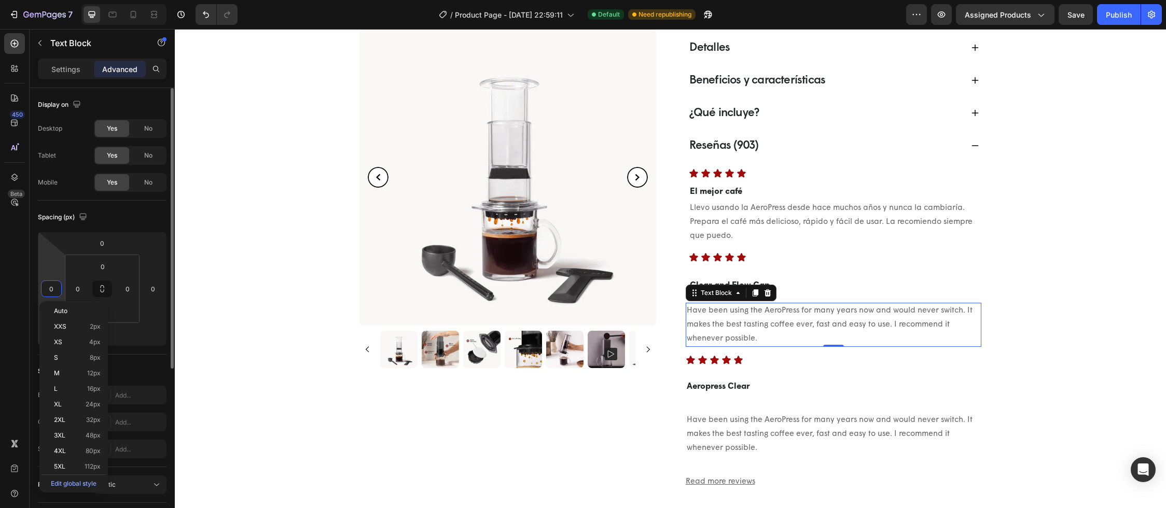
click at [52, 292] on input "0" at bounding box center [52, 289] width 16 height 16
type input "6"
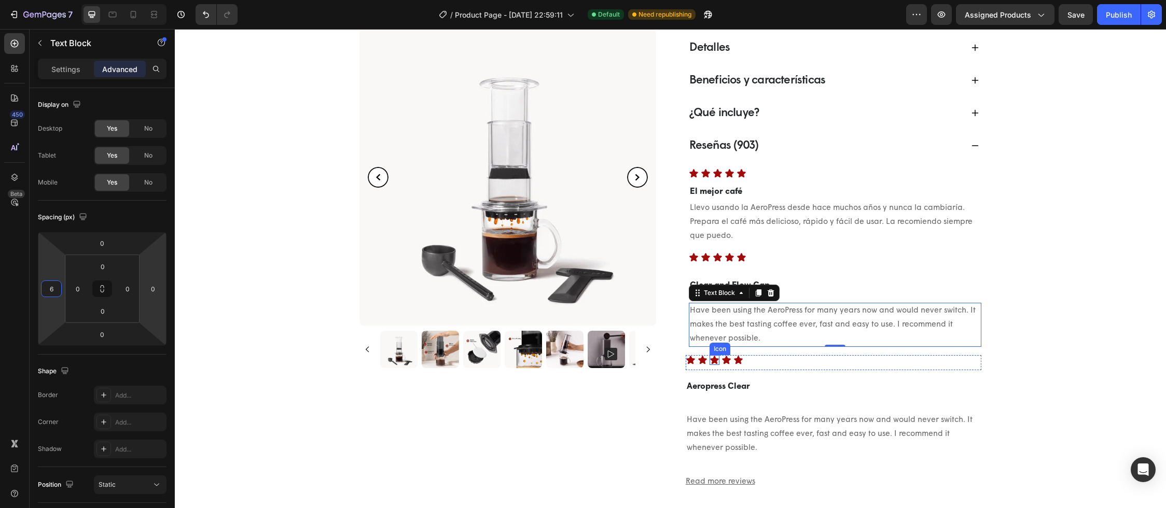
click at [709, 357] on icon at bounding box center [714, 360] width 10 height 10
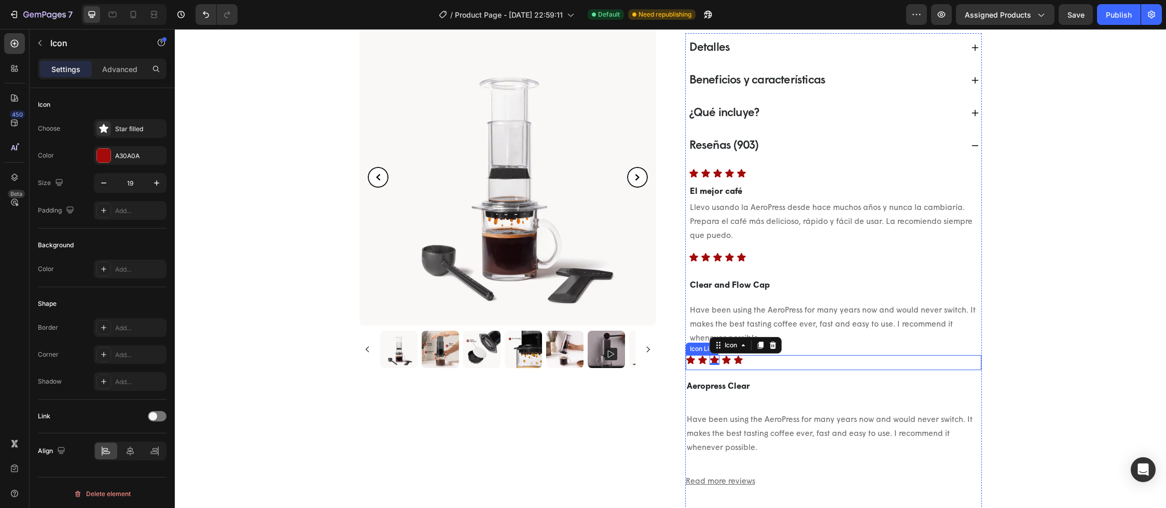
click at [692, 361] on div "Icon Icon Icon 0 Icon Icon" at bounding box center [834, 360] width 296 height 10
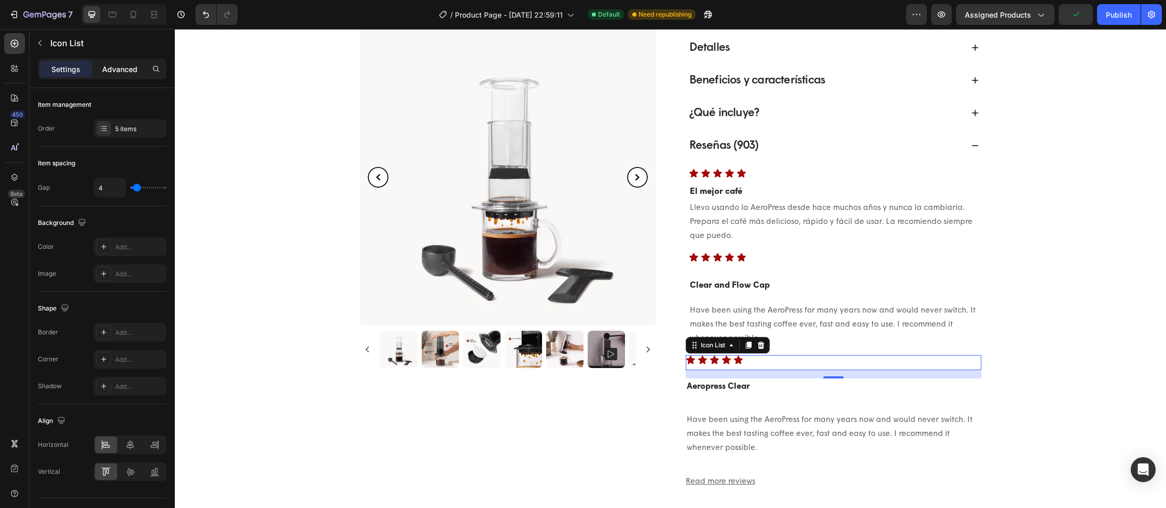
click at [116, 71] on p "Advanced" at bounding box center [119, 69] width 35 height 11
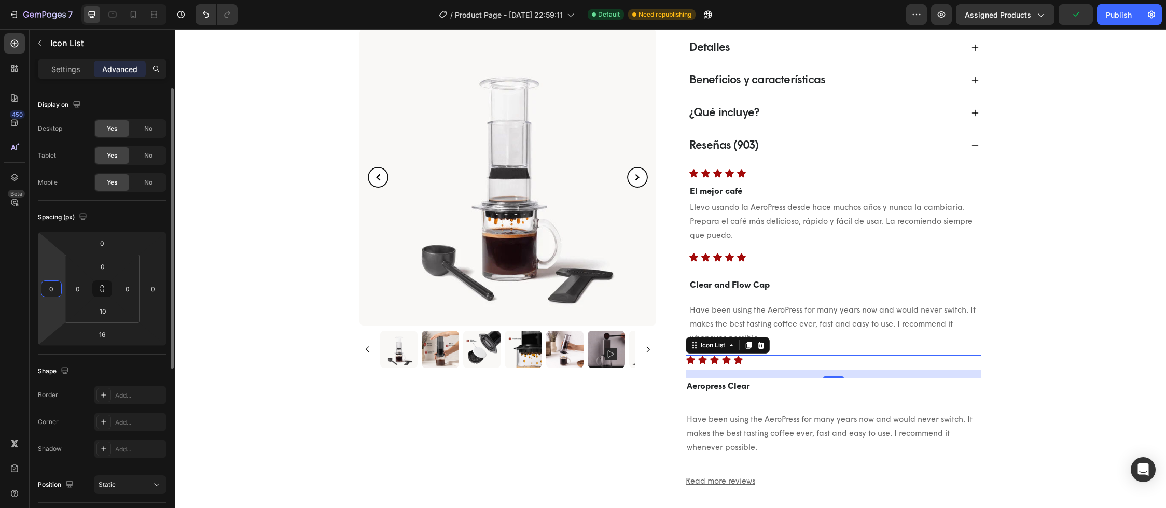
click at [55, 295] on input "0" at bounding box center [52, 289] width 16 height 16
type input "6"
click at [727, 385] on strong "Aeropress Clear" at bounding box center [718, 387] width 63 height 8
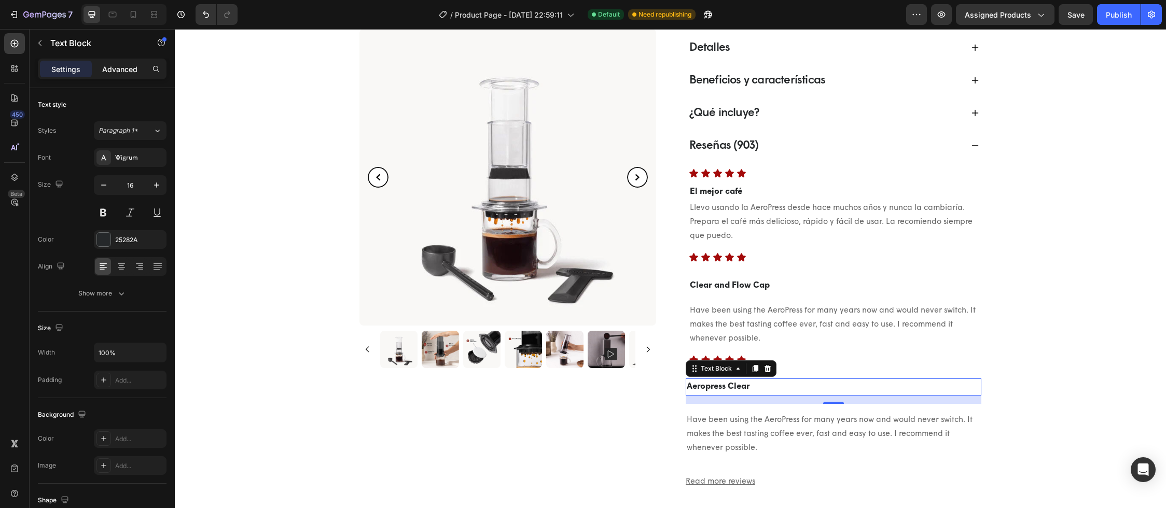
click at [119, 74] on p "Advanced" at bounding box center [119, 69] width 35 height 11
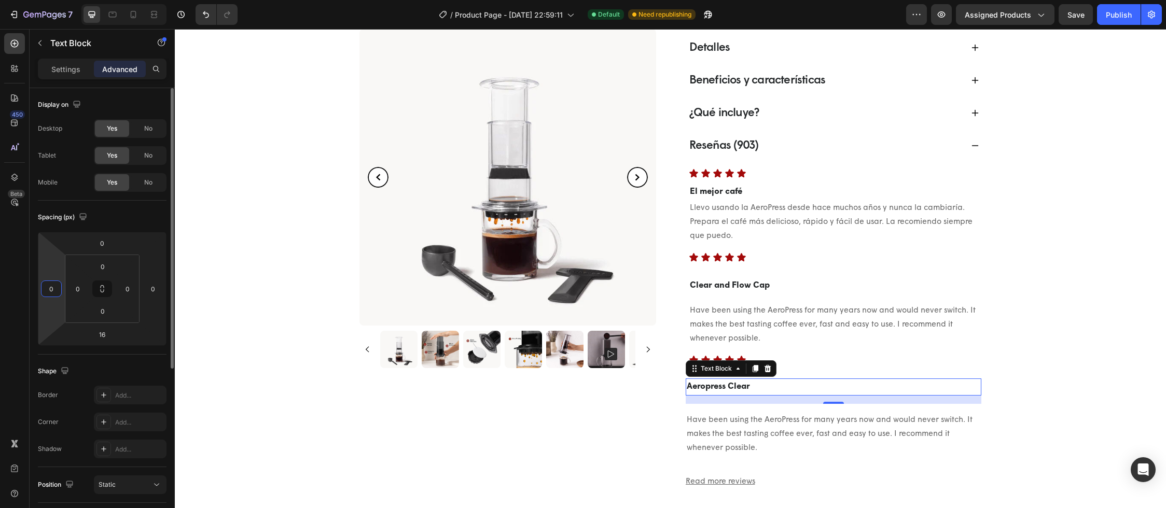
click at [52, 290] on input "0" at bounding box center [52, 289] width 16 height 16
type input "6"
click at [733, 423] on p "Have been using the AeroPress for many years now and would never switch. It mak…" at bounding box center [834, 434] width 294 height 42
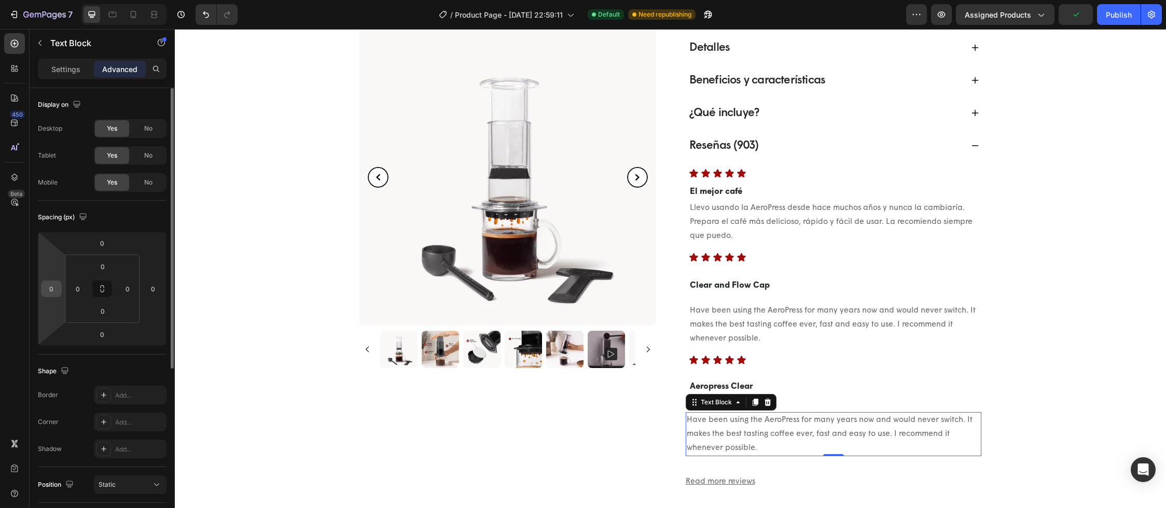
click at [54, 291] on input "0" at bounding box center [52, 289] width 16 height 16
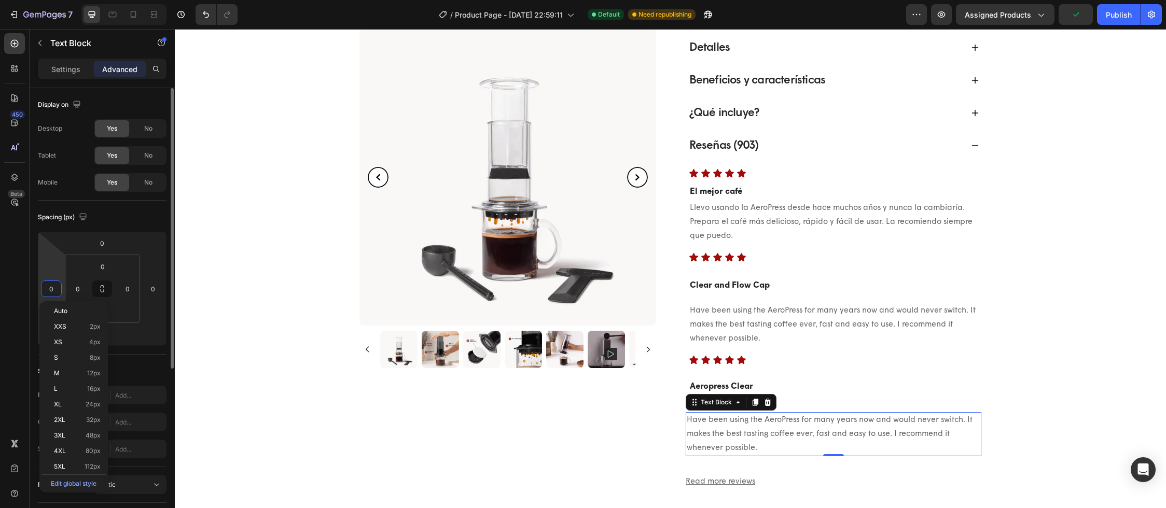
type input "6"
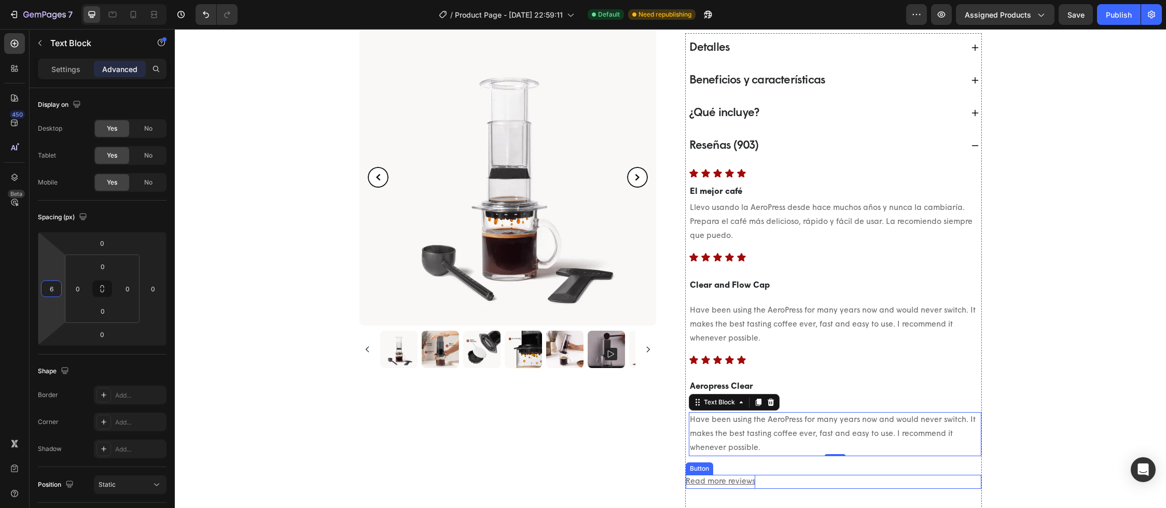
click at [700, 481] on u "Read more reviews" at bounding box center [720, 482] width 69 height 8
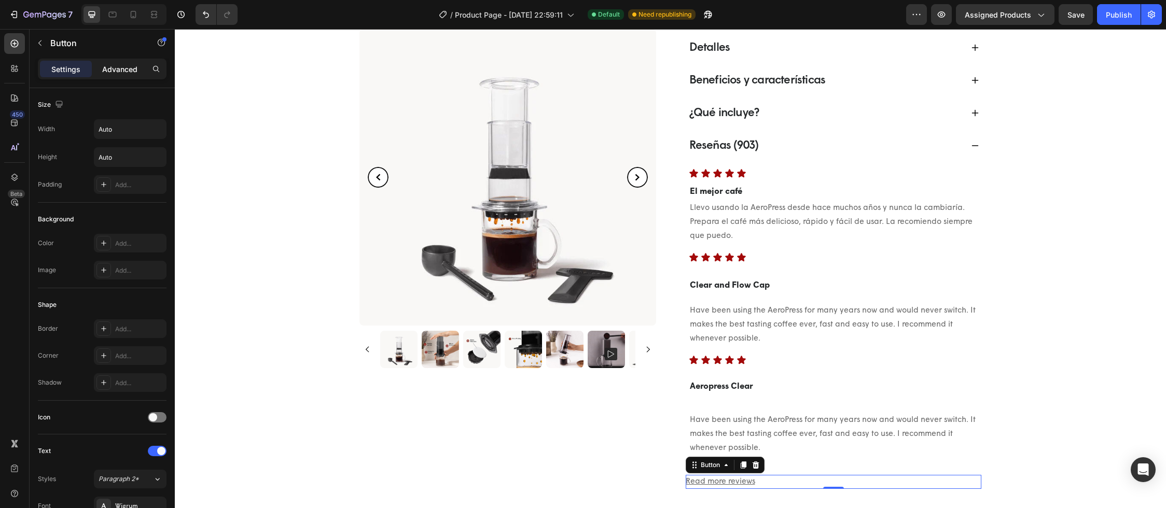
click at [108, 63] on div "Advanced" at bounding box center [120, 69] width 52 height 17
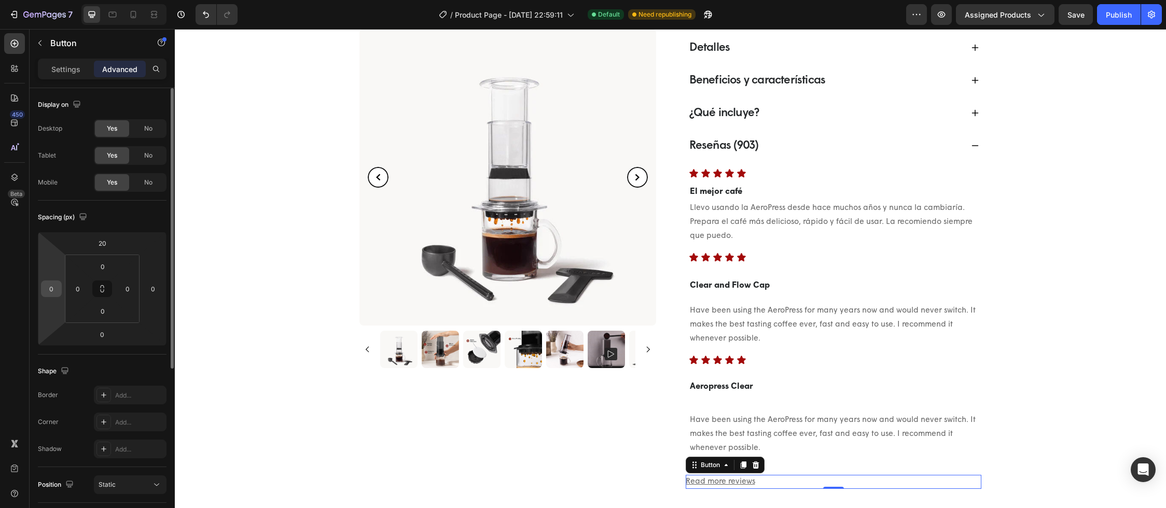
click at [51, 296] on input "0" at bounding box center [52, 289] width 16 height 16
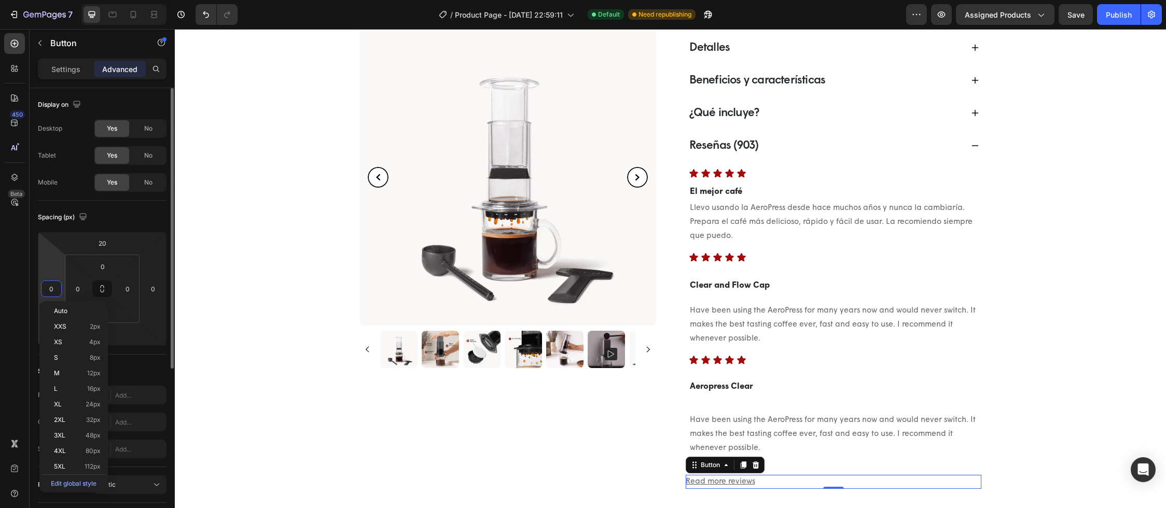
click at [51, 296] on input "0" at bounding box center [52, 289] width 16 height 16
type input "6"
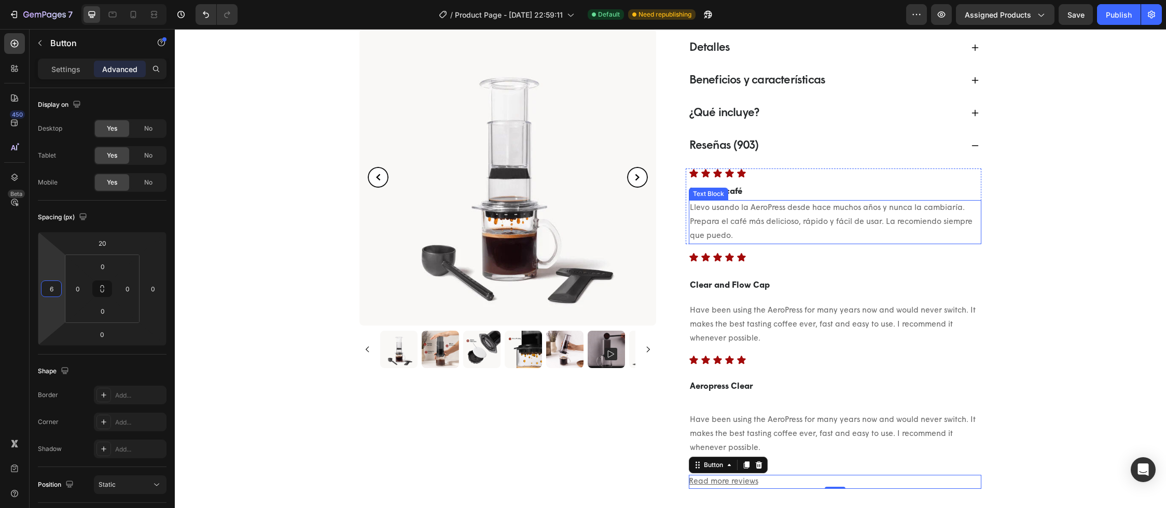
click at [727, 238] on p "Llevo usando la AeroPress desde hace muchos años y nunca la cambiaría. Prepara …" at bounding box center [835, 222] width 290 height 42
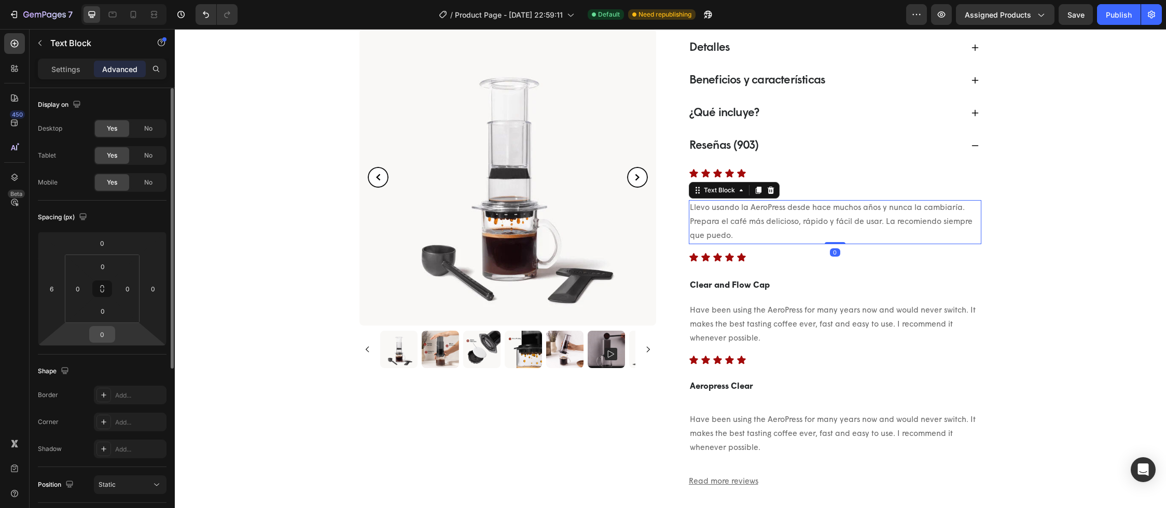
click at [100, 333] on input "0" at bounding box center [102, 335] width 21 height 16
drag, startPoint x: 107, startPoint y: 334, endPoint x: 91, endPoint y: 334, distance: 16.1
click at [91, 334] on div "2" at bounding box center [102, 334] width 26 height 17
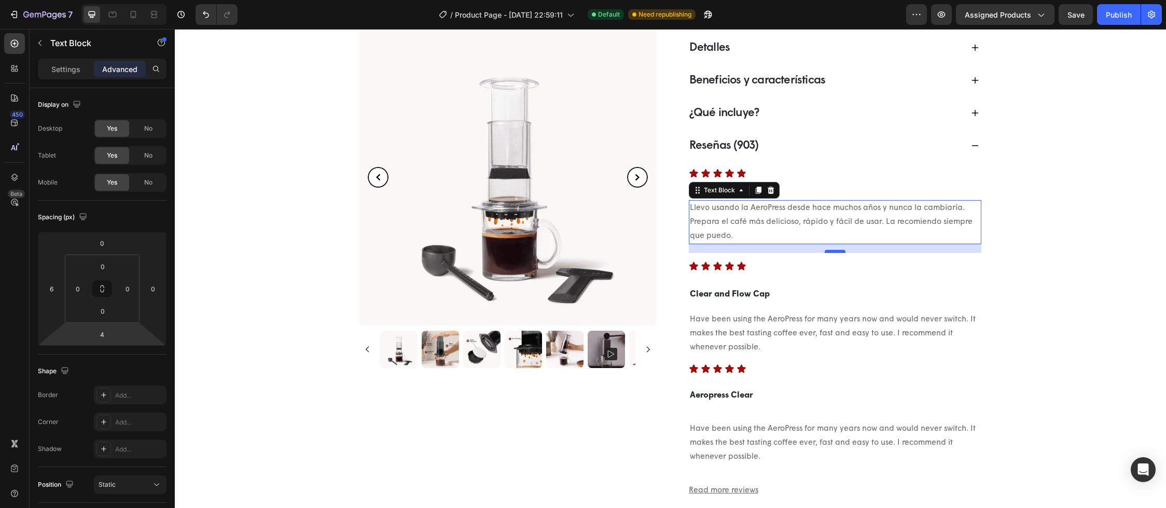
drag, startPoint x: 831, startPoint y: 245, endPoint x: 830, endPoint y: 251, distance: 5.7
click at [830, 252] on div at bounding box center [835, 251] width 21 height 3
type input "17"
click at [1018, 284] on div "[DOMAIN_NAME] - Preview Badge (Stars) [DOMAIN_NAME] Cafetera portátil a presión…" at bounding box center [670, 82] width 961 height 915
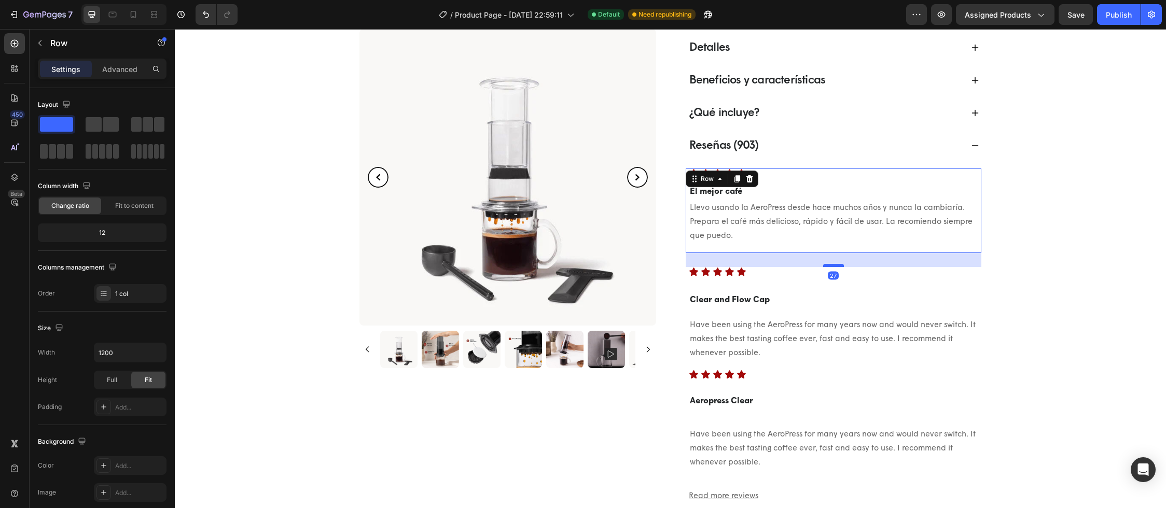
drag, startPoint x: 829, startPoint y: 261, endPoint x: 829, endPoint y: 267, distance: 5.7
click at [829, 267] on div at bounding box center [833, 265] width 21 height 3
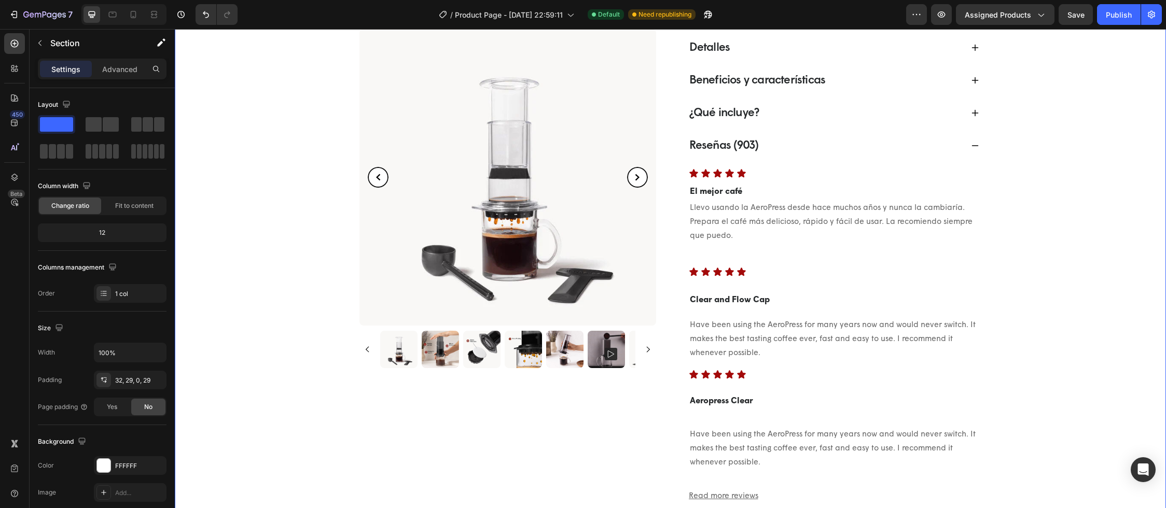
click at [820, 225] on p "Llevo usando la AeroPress desde hace muchos años y nunca la cambiaría. Prepara …" at bounding box center [835, 222] width 290 height 42
click at [714, 219] on p "Llevo usando la AeroPress desde hace muchos años y nunca la cambiaría. Prepara …" at bounding box center [835, 222] width 290 height 42
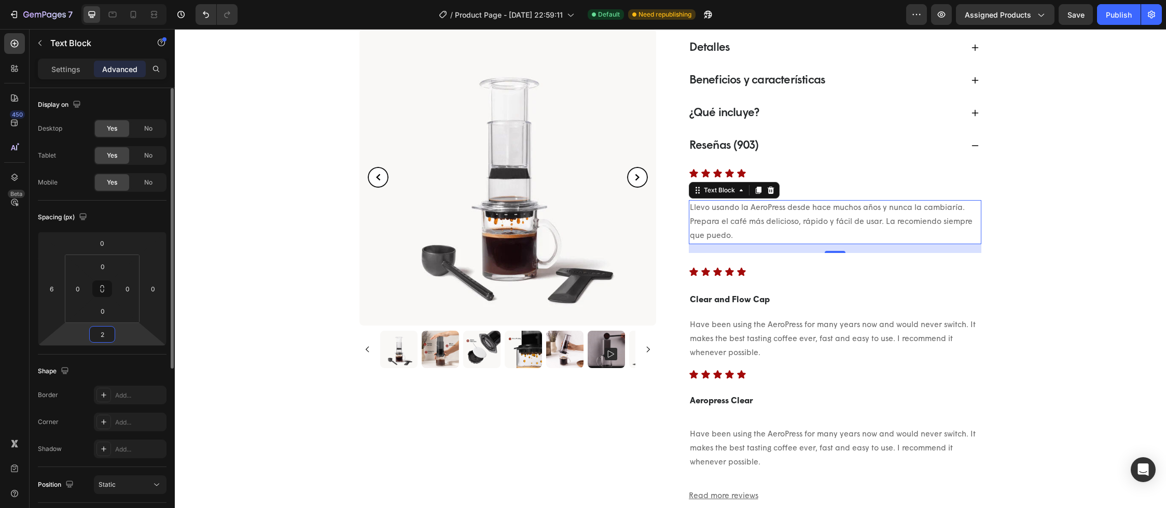
type input "22"
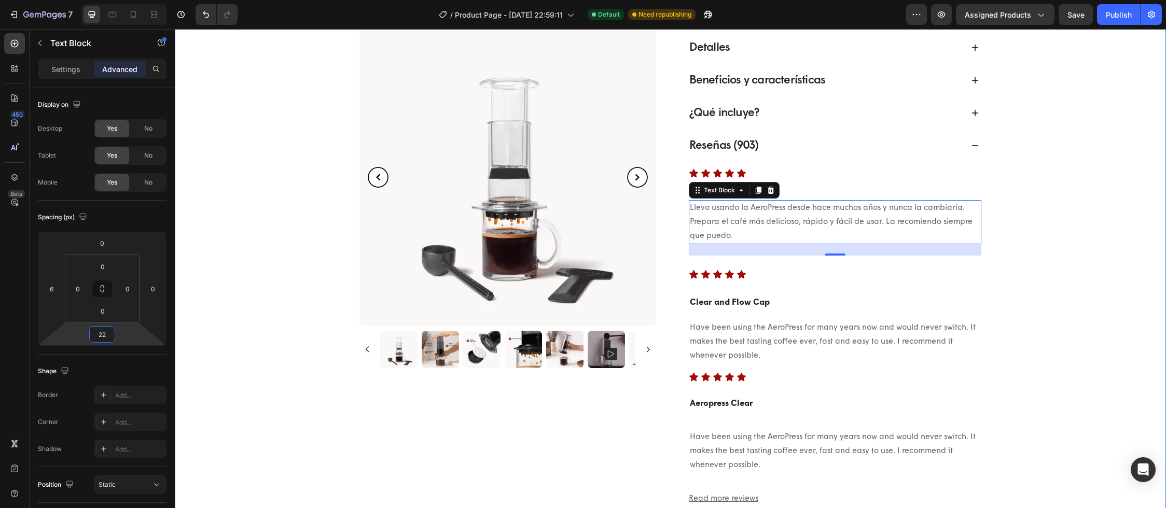
click at [1043, 273] on div "[DOMAIN_NAME] - Preview Badge (Stars) [DOMAIN_NAME] Cafetera portátil a presión…" at bounding box center [670, 86] width 961 height 923
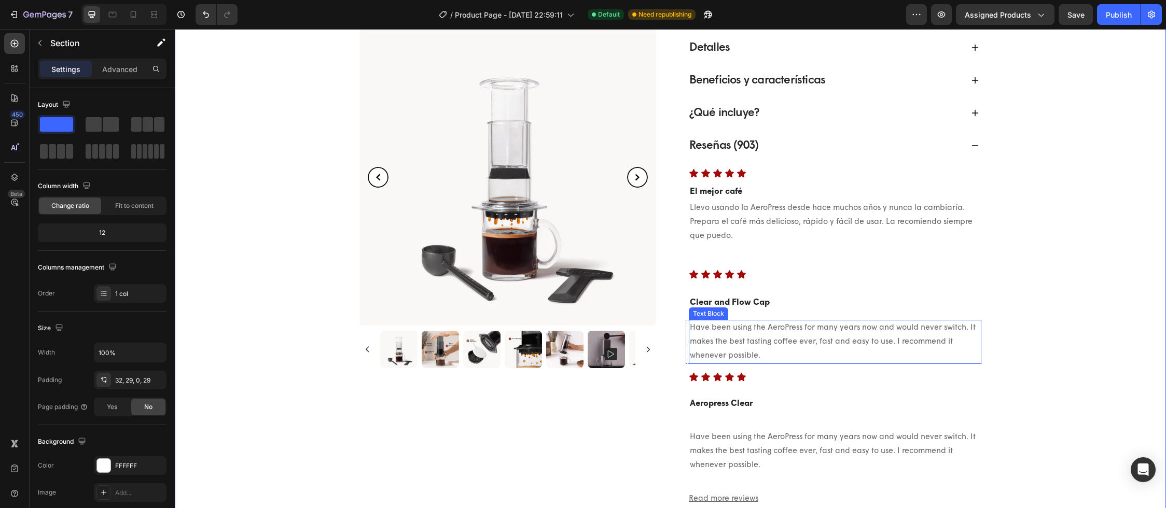
click at [785, 363] on div "Have been using the AeroPress for many years now and would never switch. It mak…" at bounding box center [835, 342] width 292 height 44
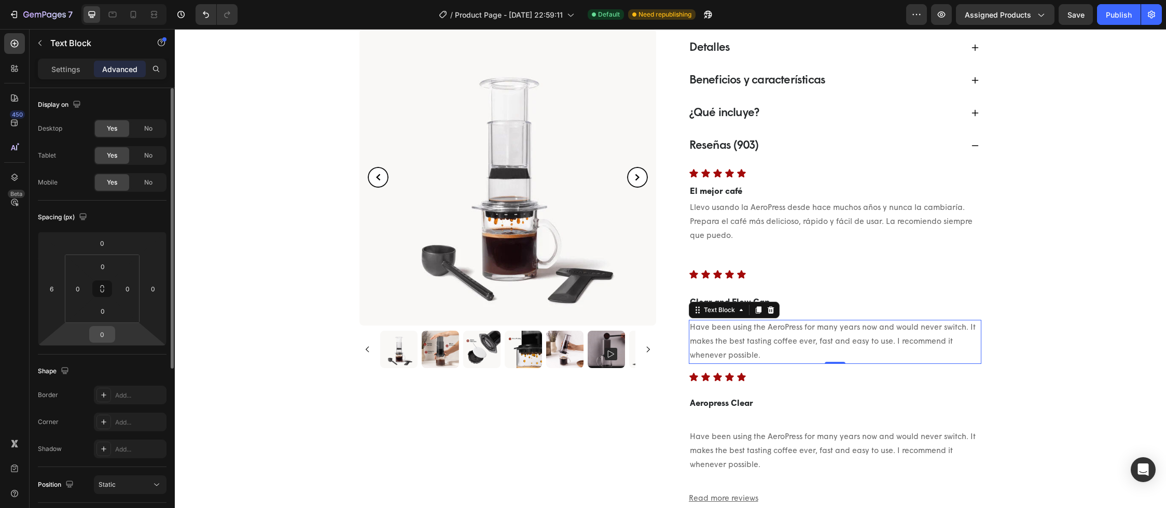
click at [102, 336] on input "0" at bounding box center [102, 335] width 21 height 16
type input "22"
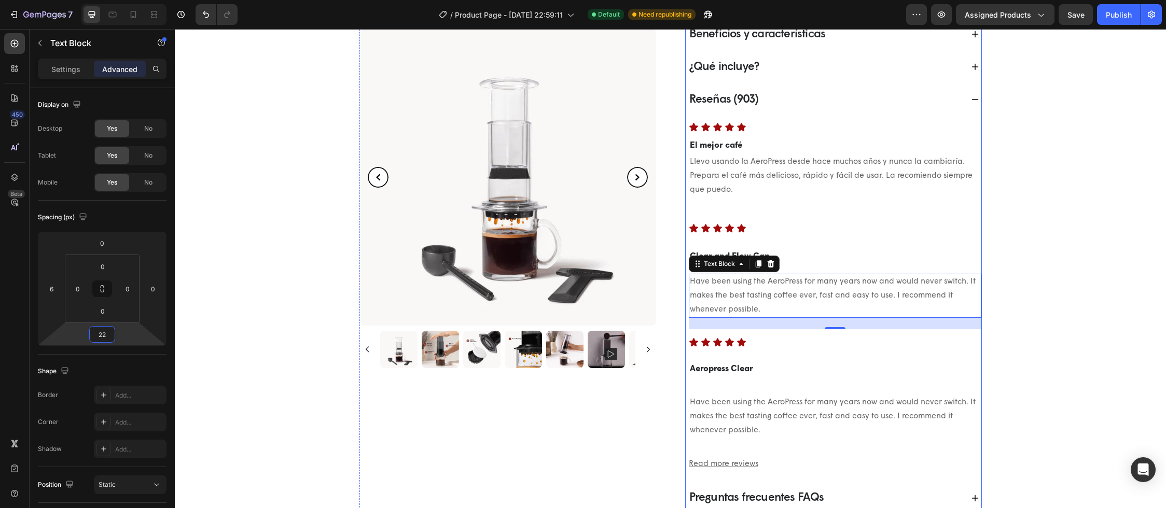
scroll to position [527, 0]
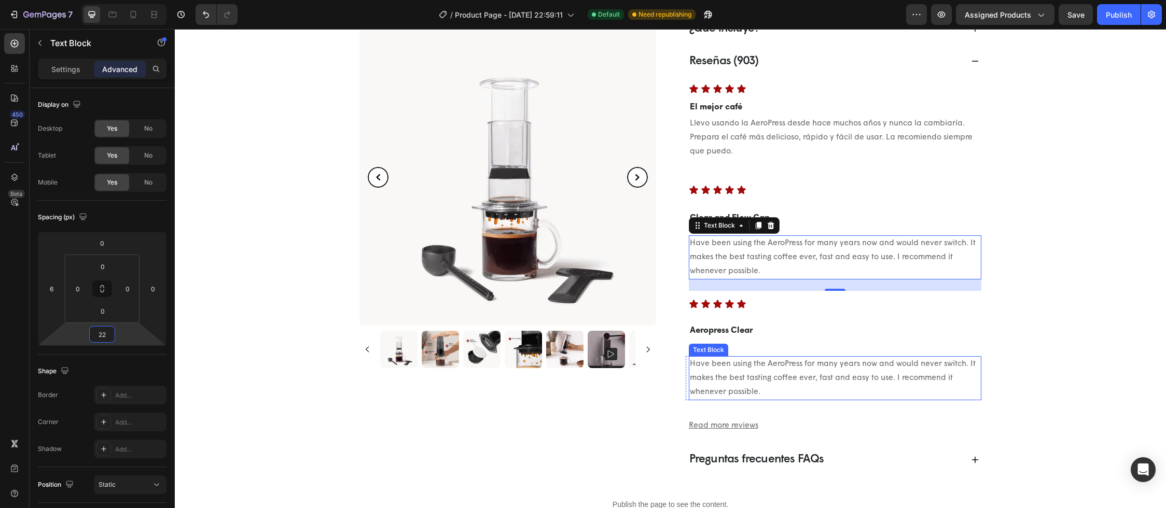
click at [791, 380] on p "Have been using the AeroPress for many years now and would never switch. It mak…" at bounding box center [835, 378] width 290 height 42
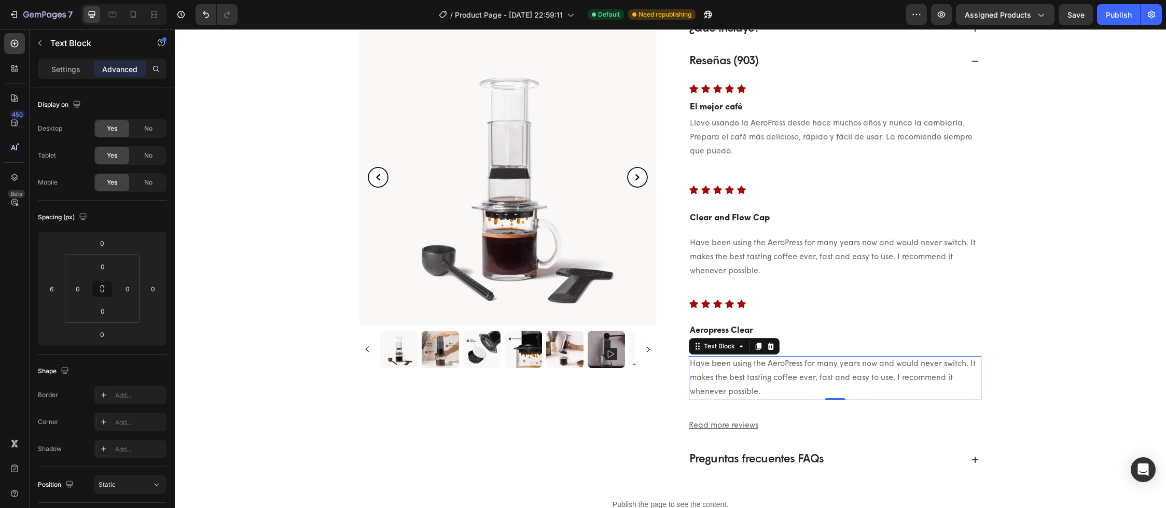
click at [830, 401] on div "0" at bounding box center [835, 400] width 10 height 8
click at [829, 399] on div at bounding box center [835, 399] width 21 height 3
type input "1"
click at [758, 424] on div "Read more reviews Button" at bounding box center [835, 427] width 292 height 14
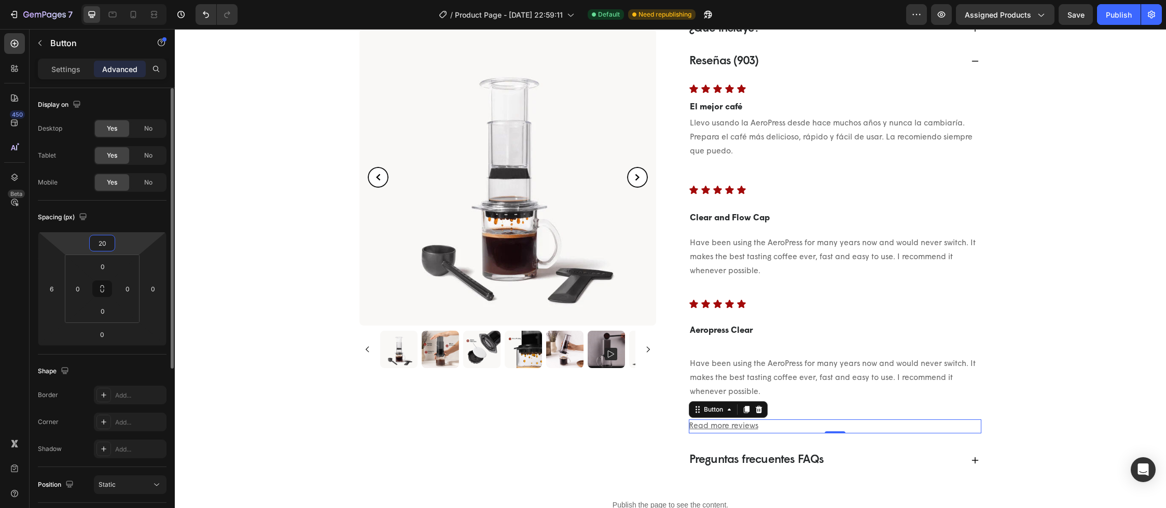
click at [103, 244] on input "20" at bounding box center [102, 243] width 21 height 16
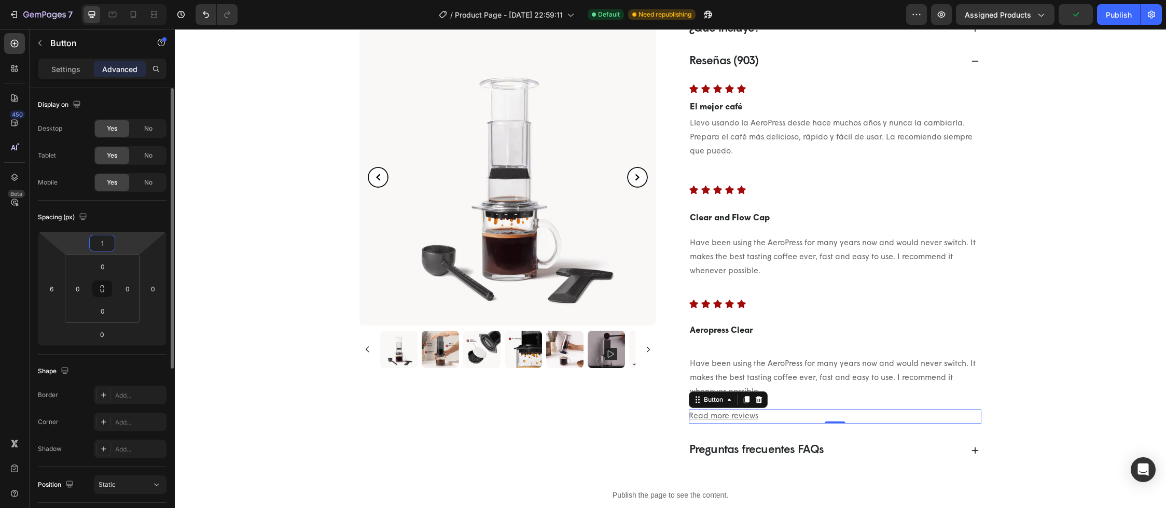
type input "10"
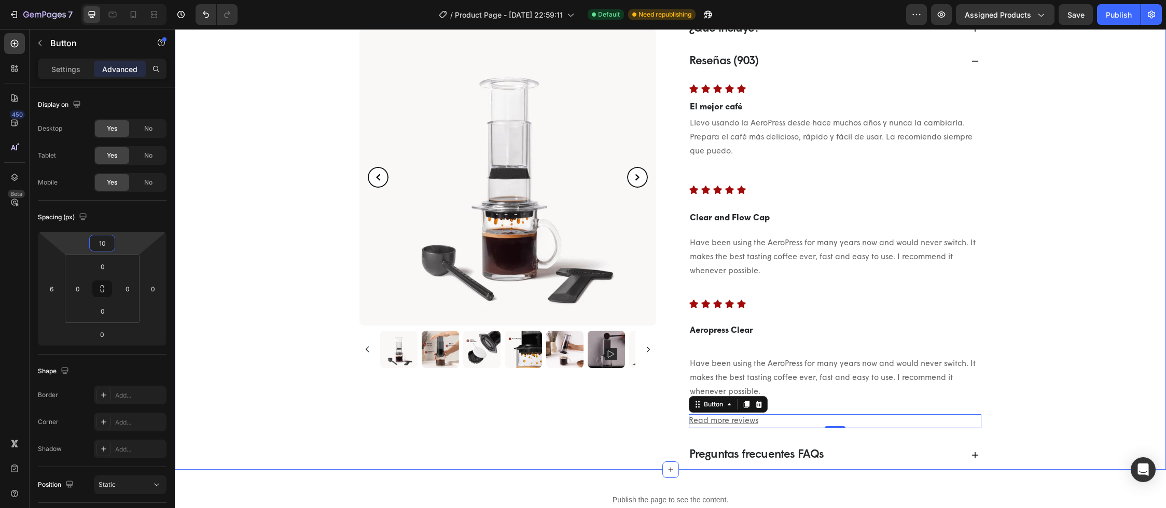
click at [1092, 363] on div "[DOMAIN_NAME] - Preview Badge (Stars) [DOMAIN_NAME] Cafetera portátil a presión…" at bounding box center [670, 5] width 961 height 930
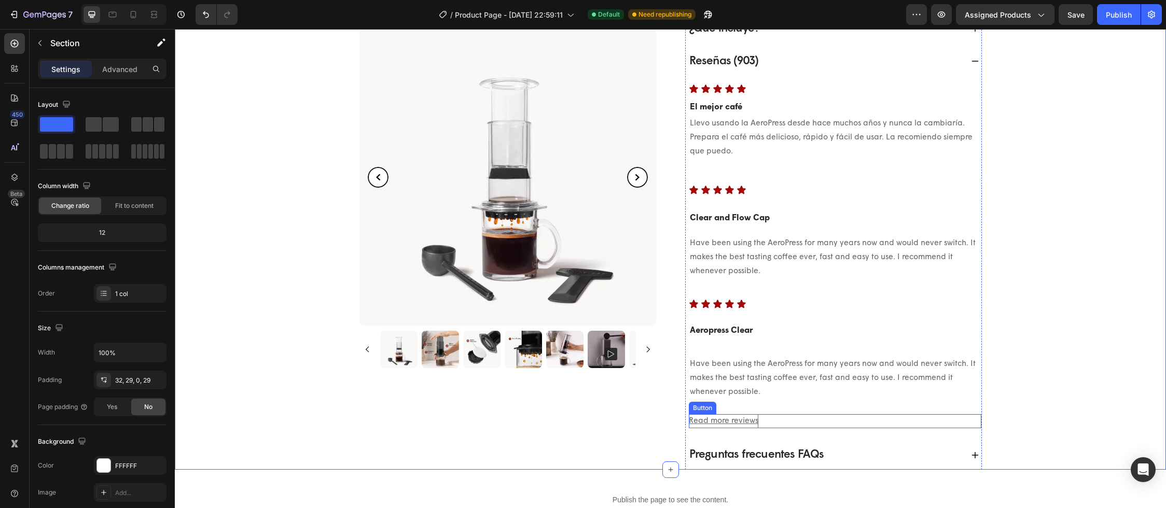
click at [750, 422] on u "Read more reviews" at bounding box center [723, 421] width 69 height 8
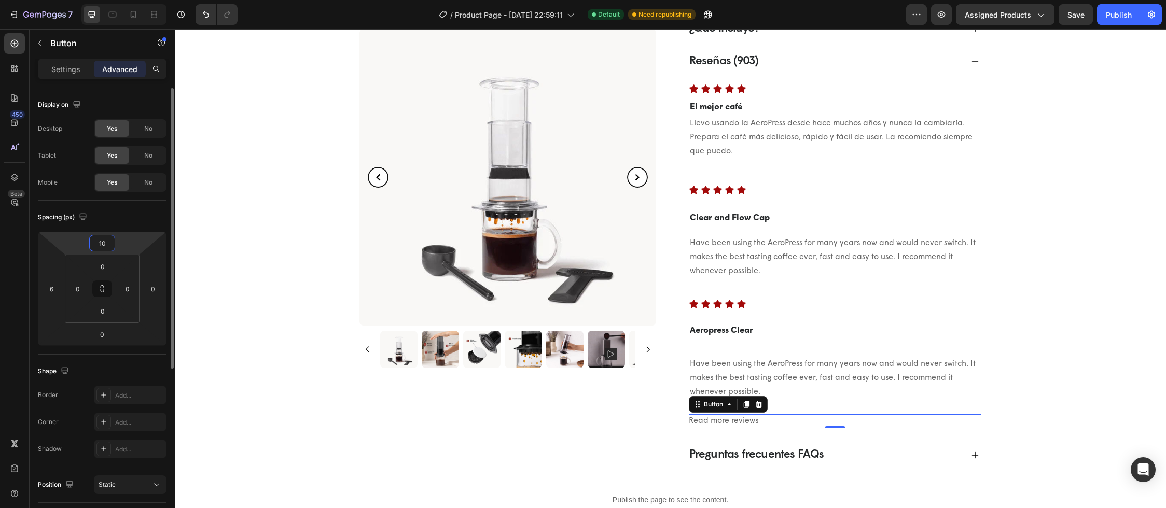
click at [102, 244] on input "10" at bounding box center [102, 243] width 21 height 16
type input "8"
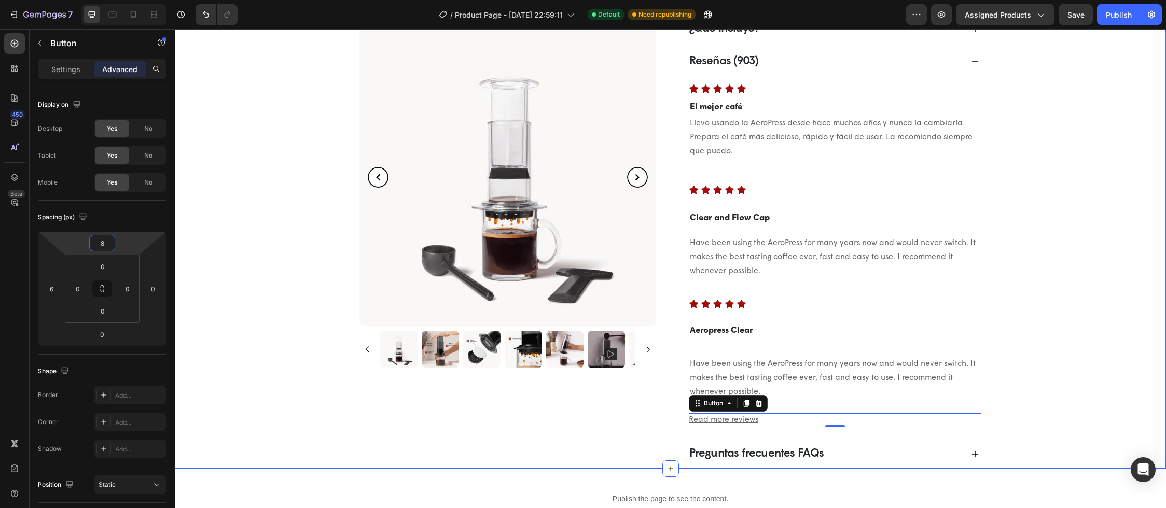
click at [1031, 382] on div "[DOMAIN_NAME] - Preview Badge (Stars) [DOMAIN_NAME] Cafetera portátil a presión…" at bounding box center [670, 4] width 961 height 929
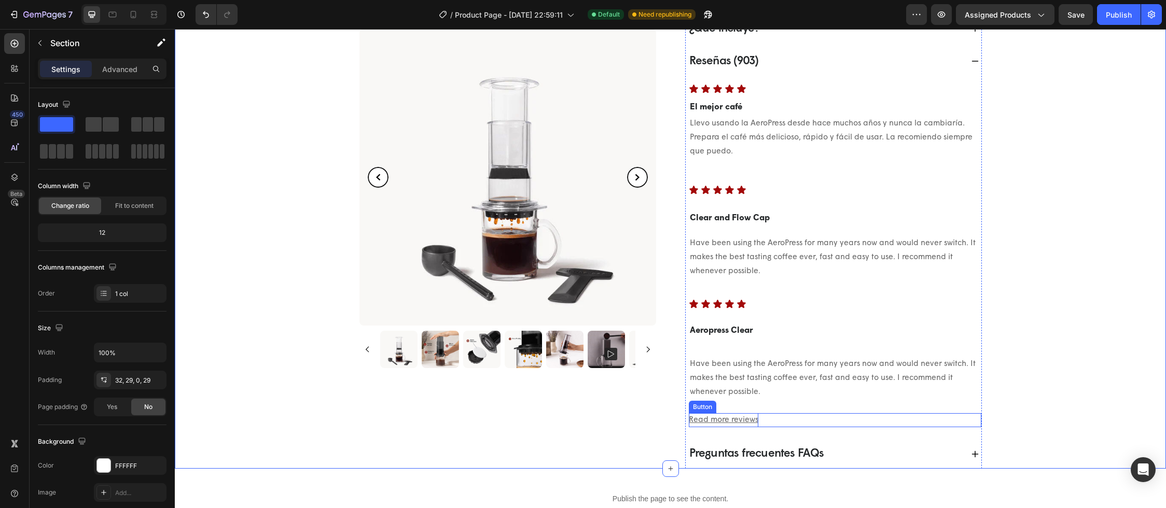
click at [742, 414] on p "Read more reviews" at bounding box center [723, 420] width 69 height 14
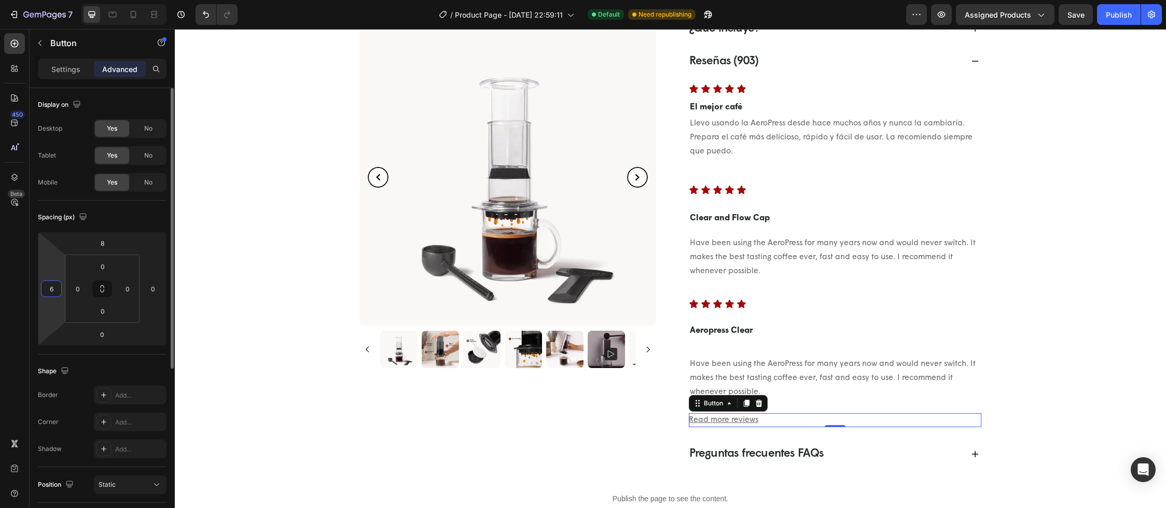
click at [50, 291] on input "6" at bounding box center [52, 289] width 16 height 16
type input "8"
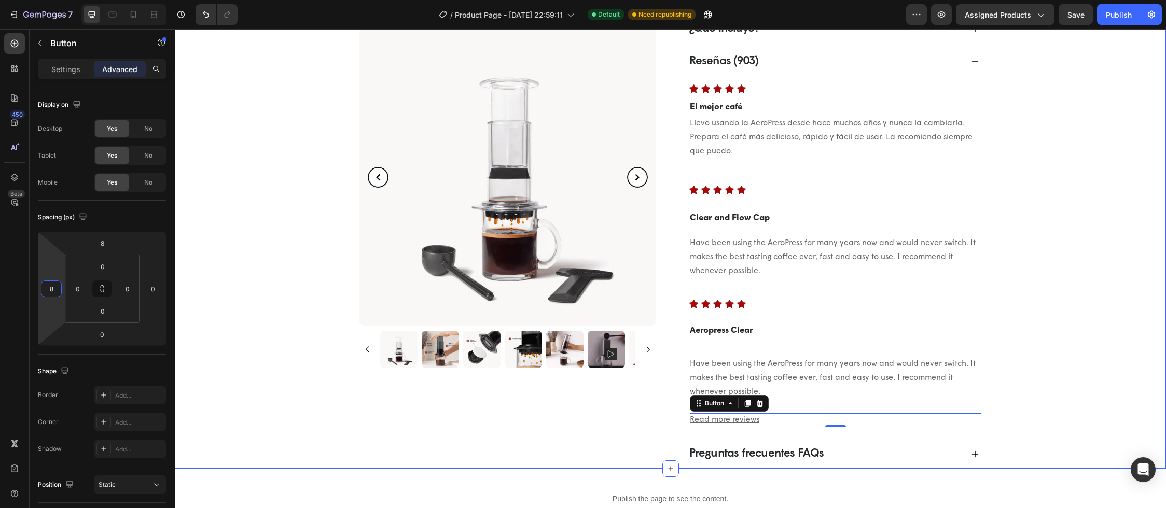
click at [1009, 389] on div "[DOMAIN_NAME] - Preview Badge (Stars) [DOMAIN_NAME] Cafetera portátil a presión…" at bounding box center [670, 4] width 961 height 929
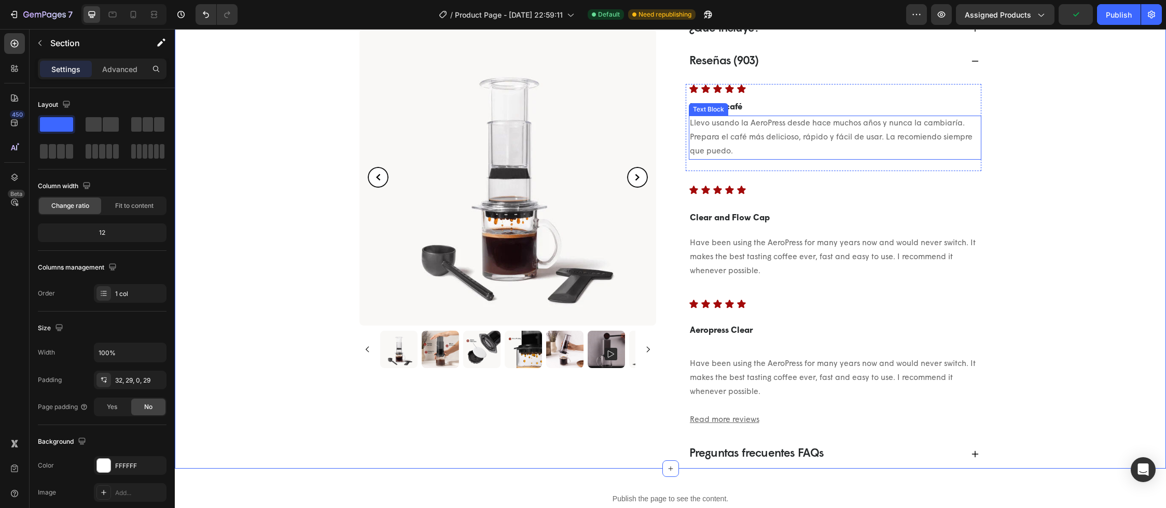
click at [803, 158] on p "Llevo usando la AeroPress desde hace muchos años y nunca la cambiaría. Prepara …" at bounding box center [835, 138] width 290 height 42
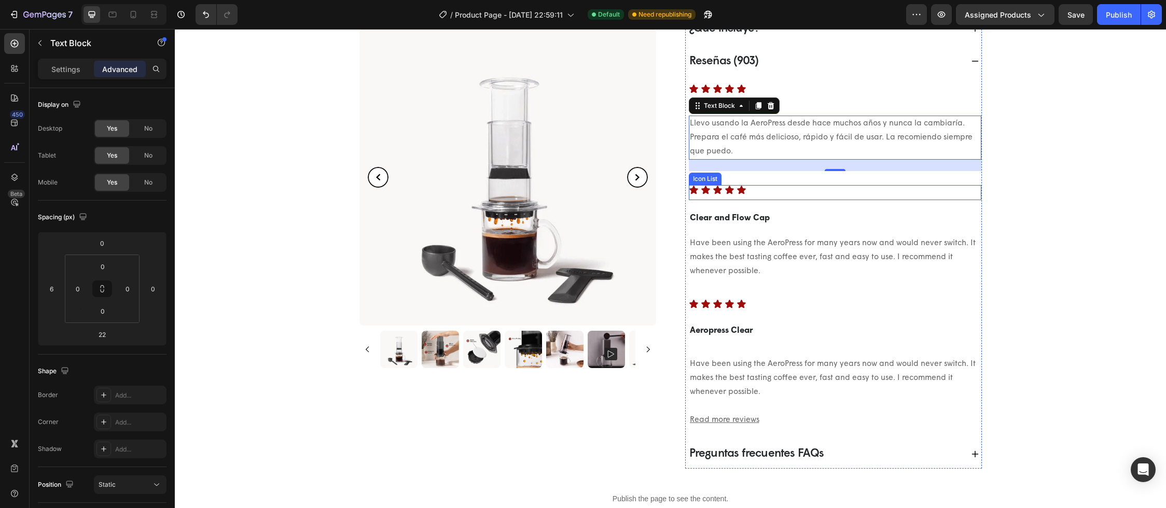
click at [743, 186] on div "Icon Icon Icon Icon Icon" at bounding box center [835, 190] width 292 height 10
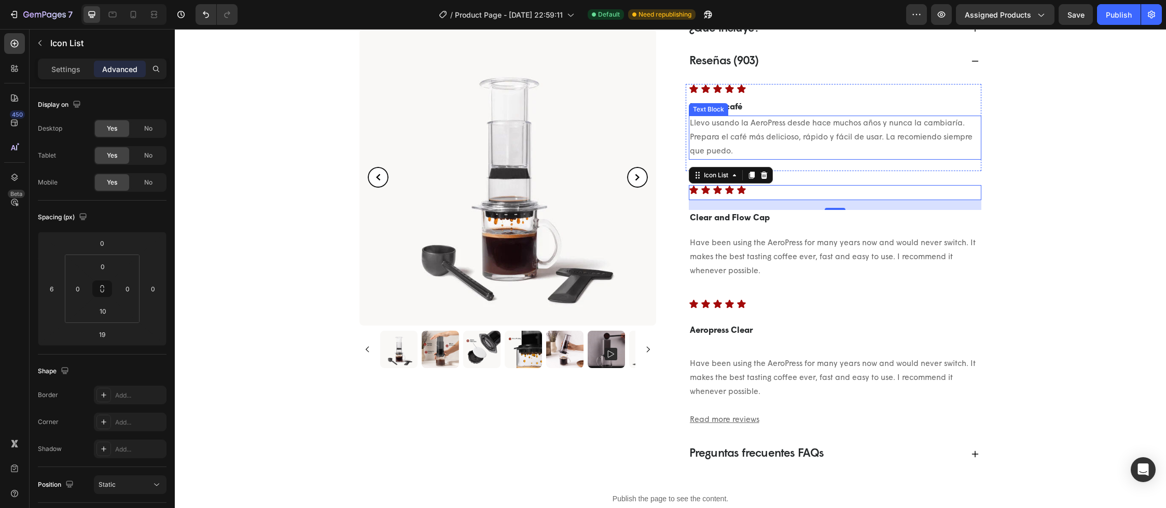
click at [800, 139] on p "Llevo usando la AeroPress desde hace muchos años y nunca la cambiaría. Prepara …" at bounding box center [835, 138] width 290 height 42
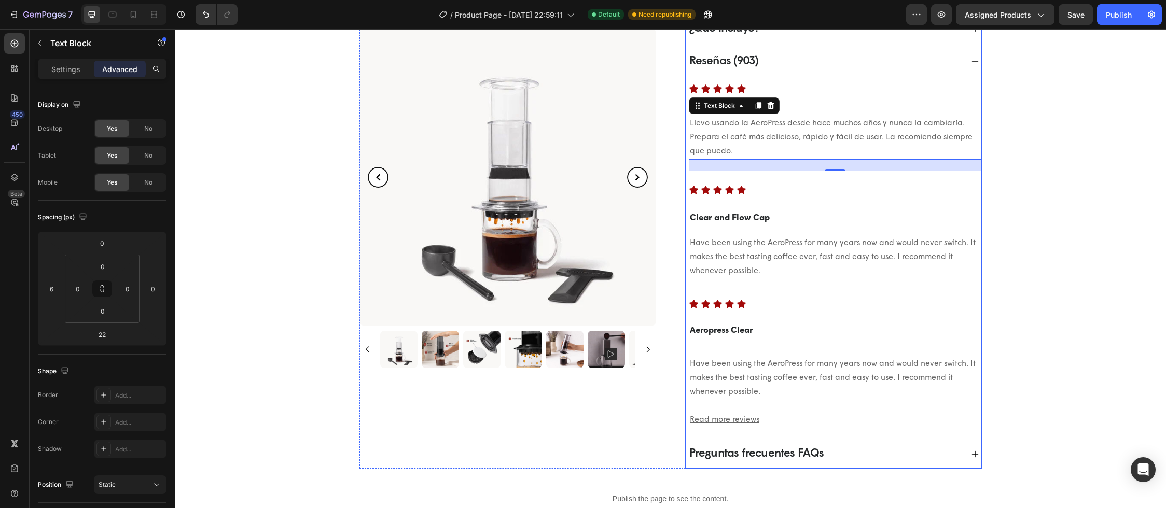
click at [766, 180] on div "Icon Icon Icon Icon Icon Icon List El mejor café Text Block Llevo usando la Aer…" at bounding box center [834, 252] width 296 height 352
click at [766, 169] on div "Icon Icon Icon Icon Icon Icon List El mejor café Text Block Llevo usando la Aer…" at bounding box center [834, 128] width 296 height 88
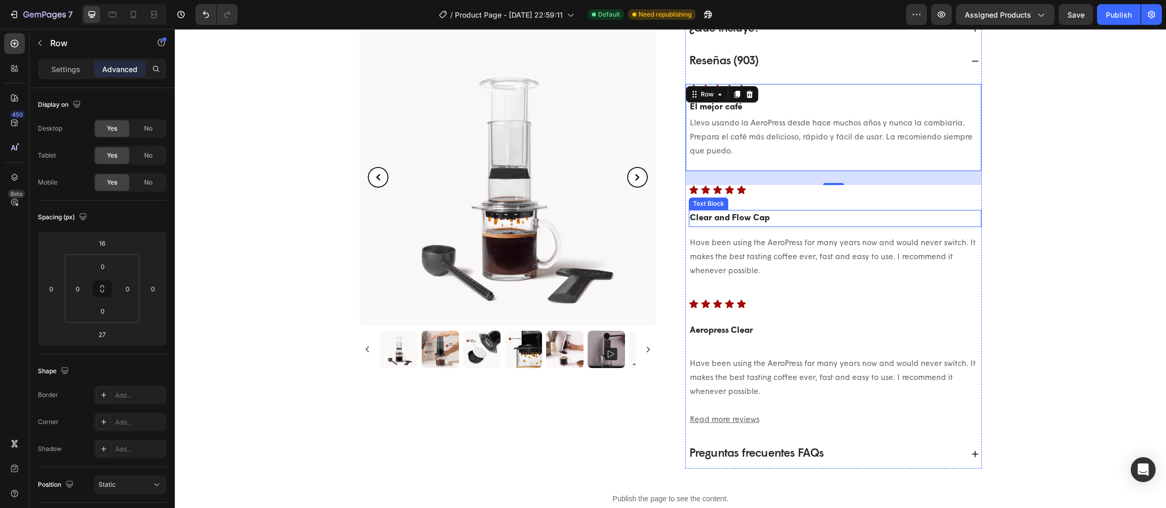
click at [790, 216] on p "Clear and Flow Cap" at bounding box center [835, 218] width 290 height 15
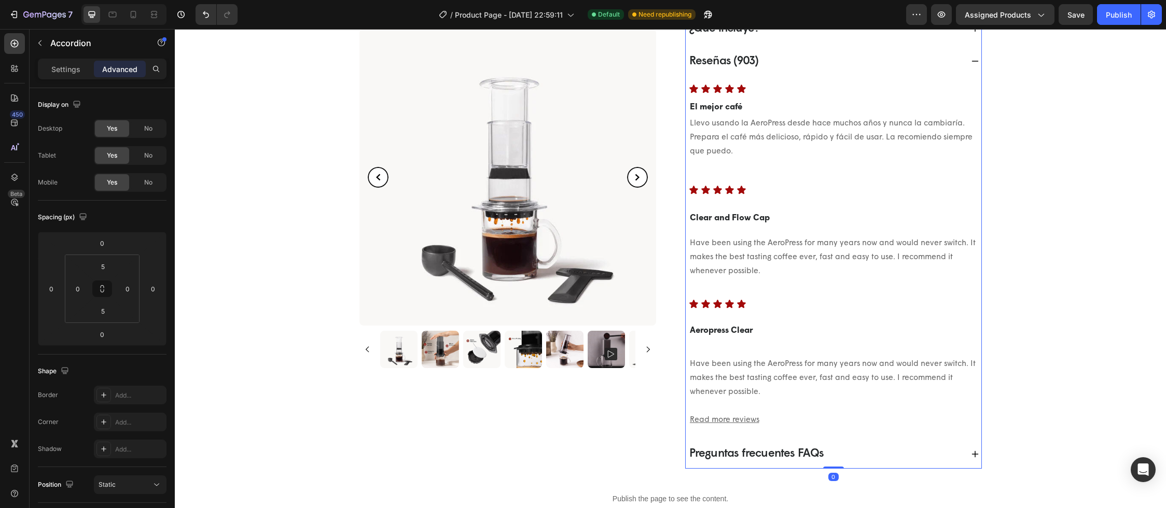
click at [776, 103] on p "El mejor café" at bounding box center [835, 107] width 290 height 15
click at [783, 79] on div "Icon Icon Icon Icon Icon Icon List El mejor café Text Block 0 Llevo usando la A…" at bounding box center [834, 252] width 296 height 352
click at [771, 66] on div "Reseñas (903)" at bounding box center [825, 61] width 275 height 20
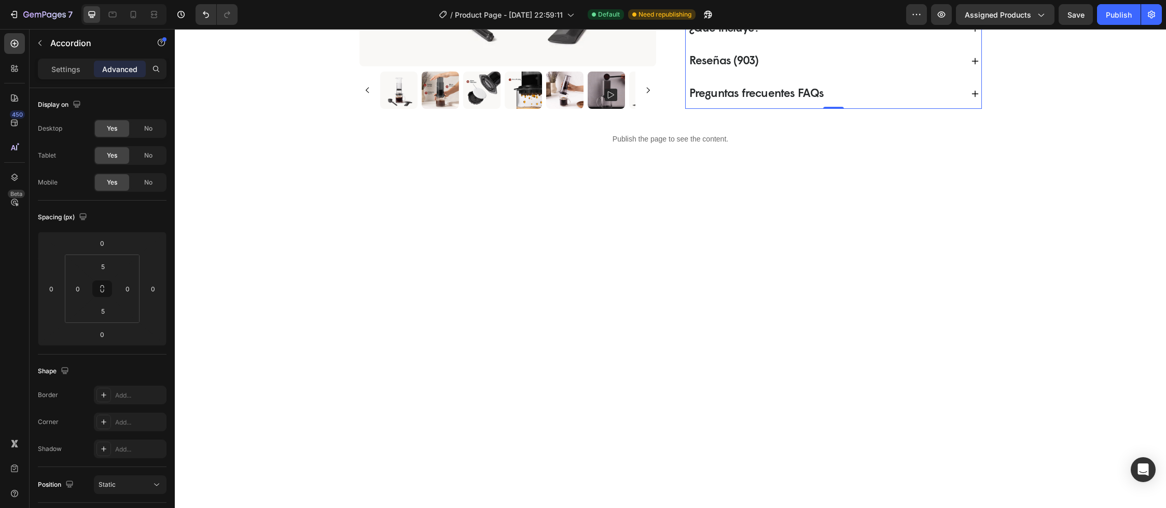
click at [971, 64] on icon at bounding box center [974, 61] width 7 height 7
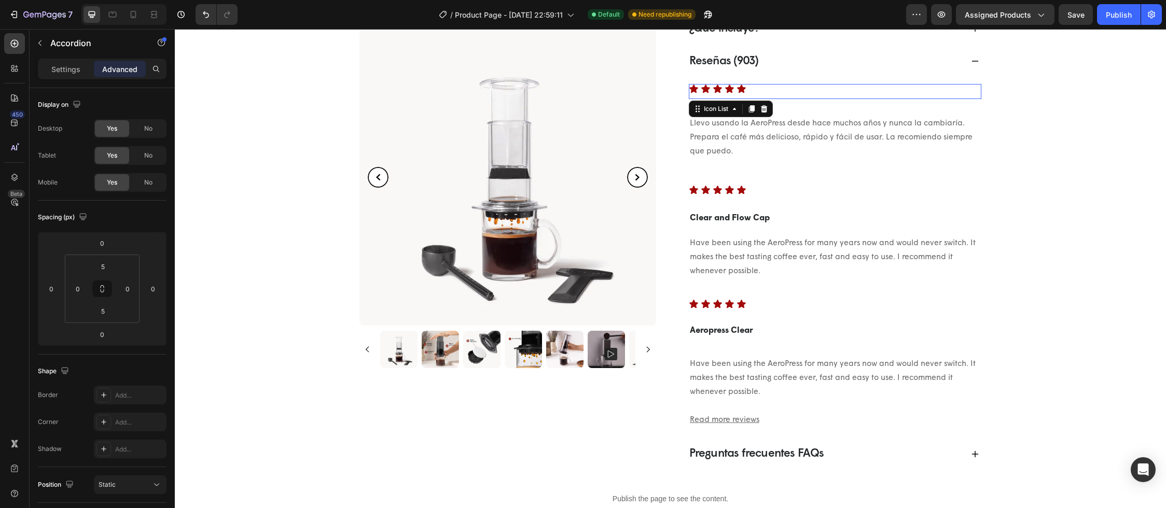
click at [858, 88] on div "Icon Icon Icon Icon Icon" at bounding box center [835, 89] width 292 height 10
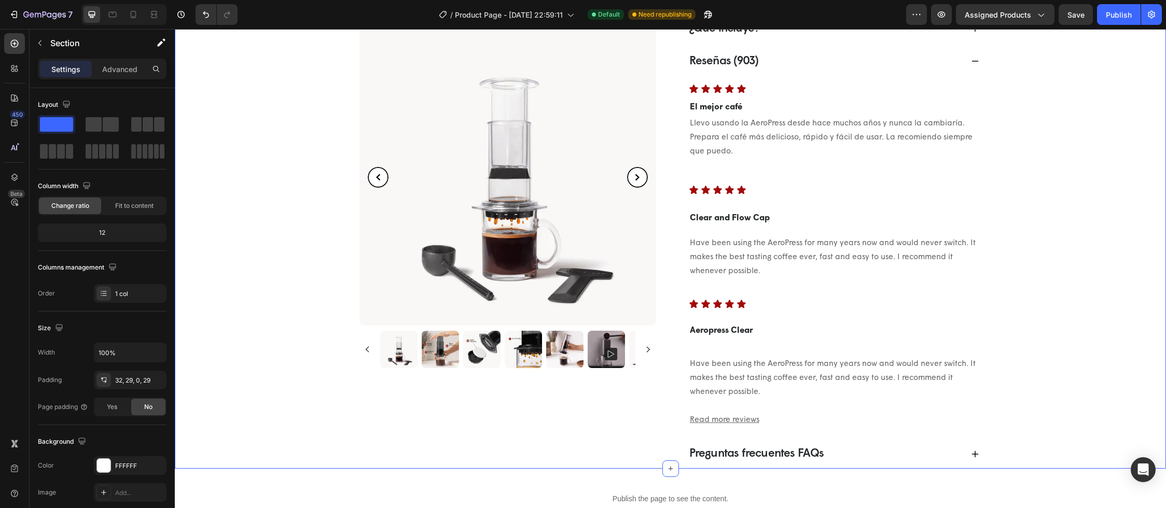
click at [707, 92] on div "Icon Icon Icon Icon Icon" at bounding box center [835, 89] width 292 height 10
click at [752, 93] on div "Icon Icon Icon Icon Icon" at bounding box center [835, 89] width 292 height 10
click at [776, 84] on div "Icon Icon Icon Icon Icon" at bounding box center [835, 89] width 292 height 10
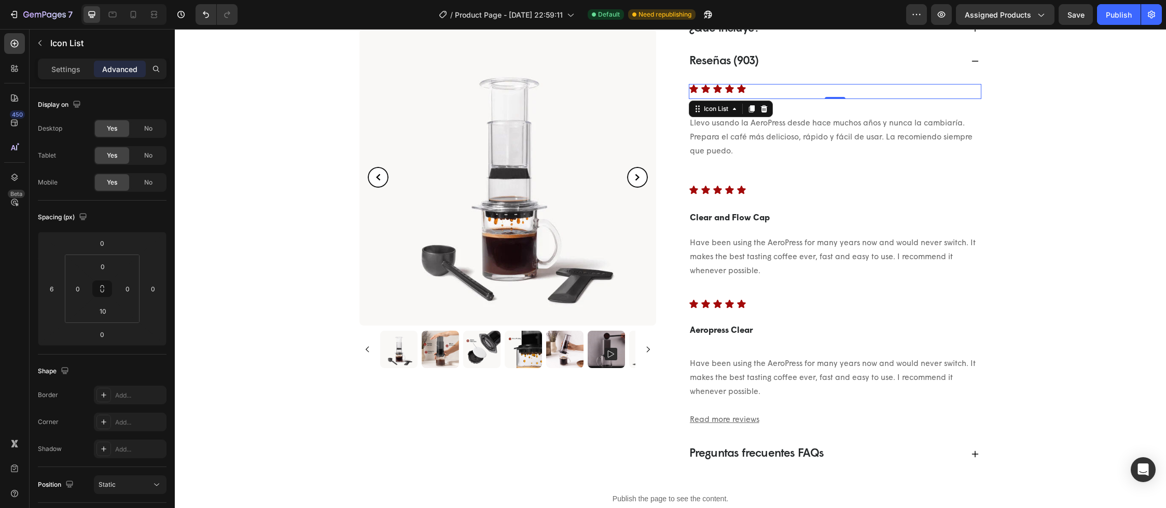
click at [774, 91] on div "Icon Icon Icon Icon Icon" at bounding box center [835, 89] width 292 height 10
click at [805, 169] on div "Icon Icon Icon Icon Icon Icon List 0 El mejor café Text Block Llevo usando la A…" at bounding box center [834, 128] width 296 height 88
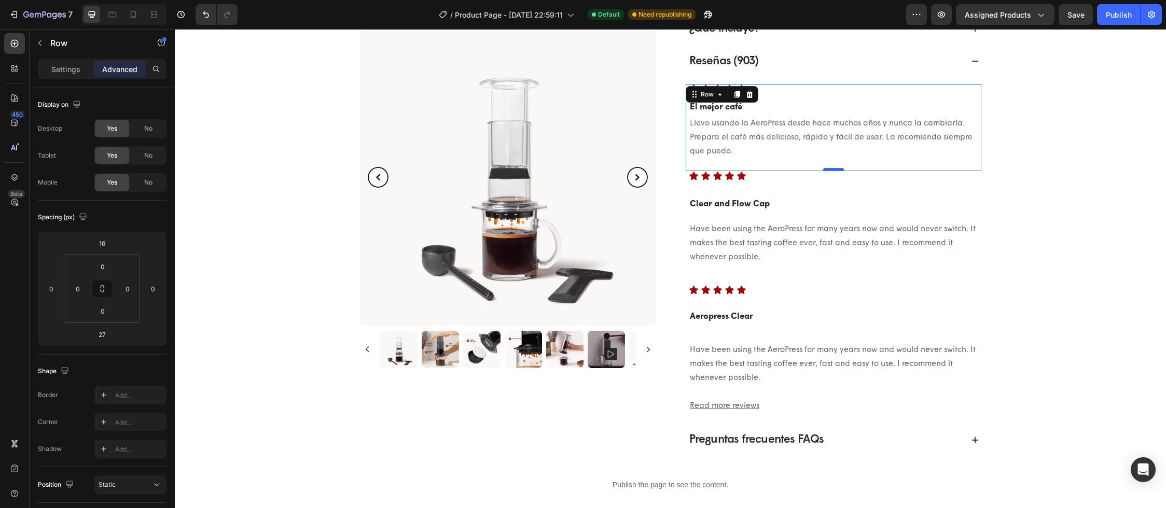
drag, startPoint x: 831, startPoint y: 184, endPoint x: 830, endPoint y: 170, distance: 14.0
click at [830, 170] on div at bounding box center [833, 169] width 21 height 3
type input "0"
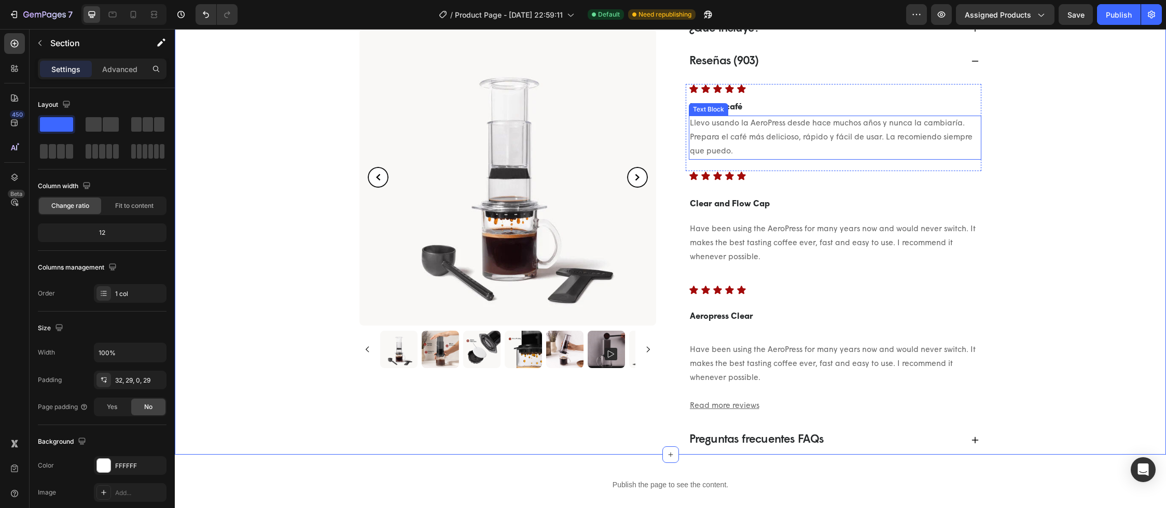
click at [802, 134] on p "Llevo usando la AeroPress desde hace muchos años y nunca la cambiaría. Prepara …" at bounding box center [835, 138] width 290 height 42
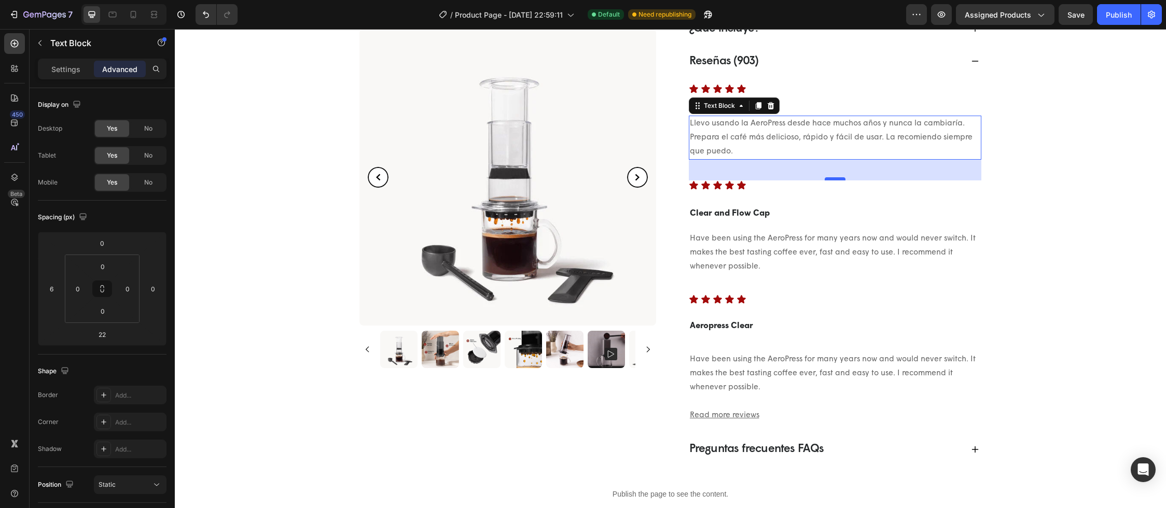
drag, startPoint x: 829, startPoint y: 169, endPoint x: 828, endPoint y: 178, distance: 9.4
click at [828, 178] on div at bounding box center [835, 178] width 21 height 3
type input "40"
click at [1047, 199] on div "[DOMAIN_NAME] - Preview Badge (Stars) [DOMAIN_NAME] Cafetera portátil a presión…" at bounding box center [670, 2] width 961 height 924
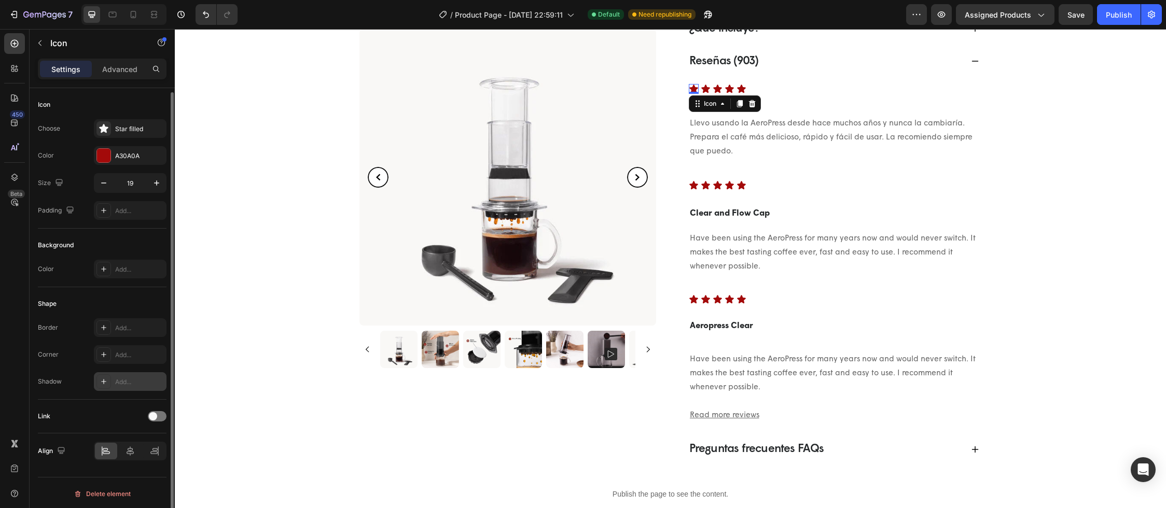
scroll to position [2, 0]
click at [120, 72] on p "Advanced" at bounding box center [119, 69] width 35 height 11
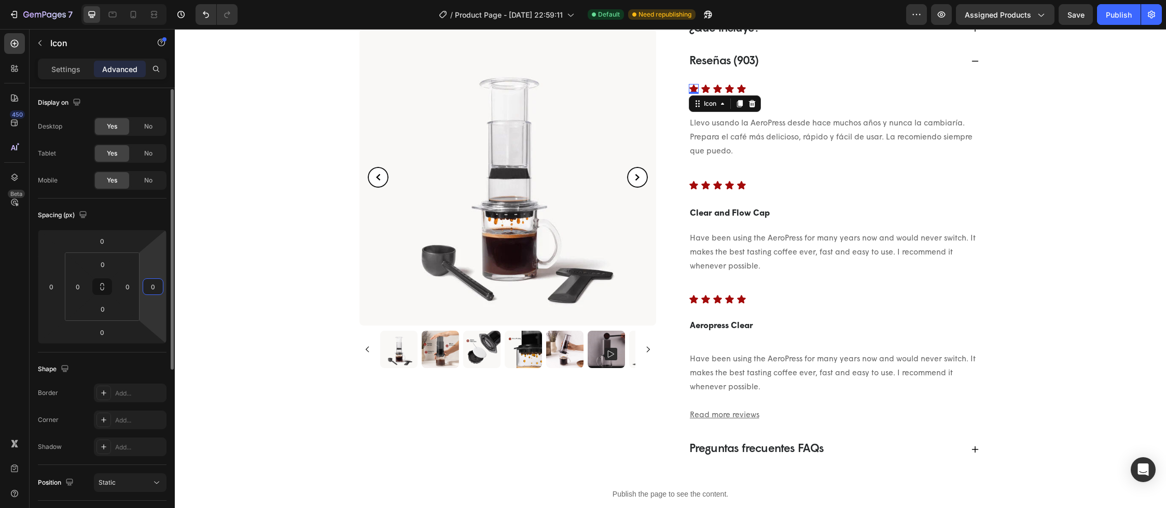
drag, startPoint x: 149, startPoint y: 288, endPoint x: 158, endPoint y: 289, distance: 8.8
click at [158, 289] on input "0" at bounding box center [153, 287] width 16 height 16
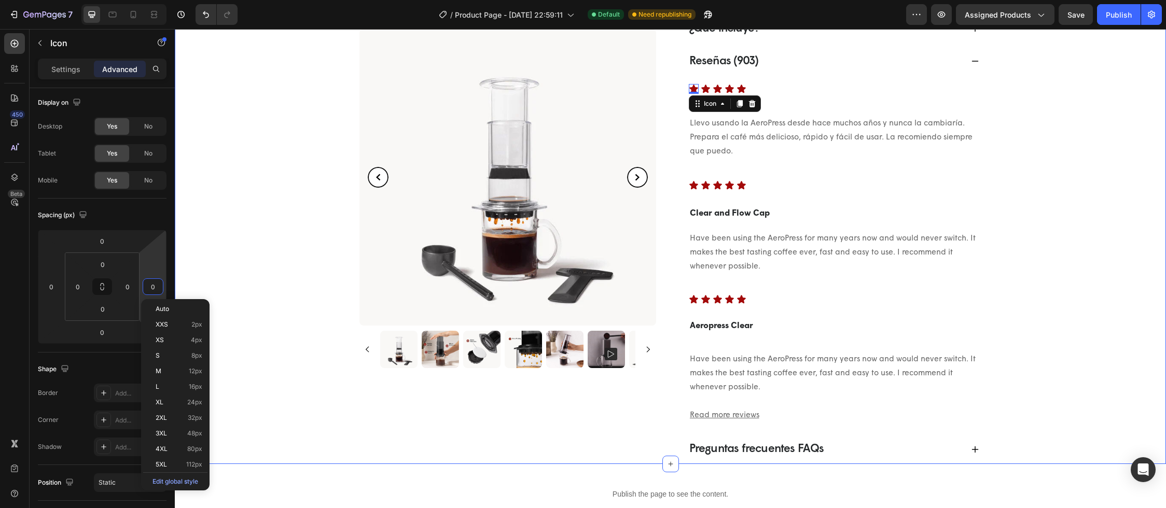
type input "5"
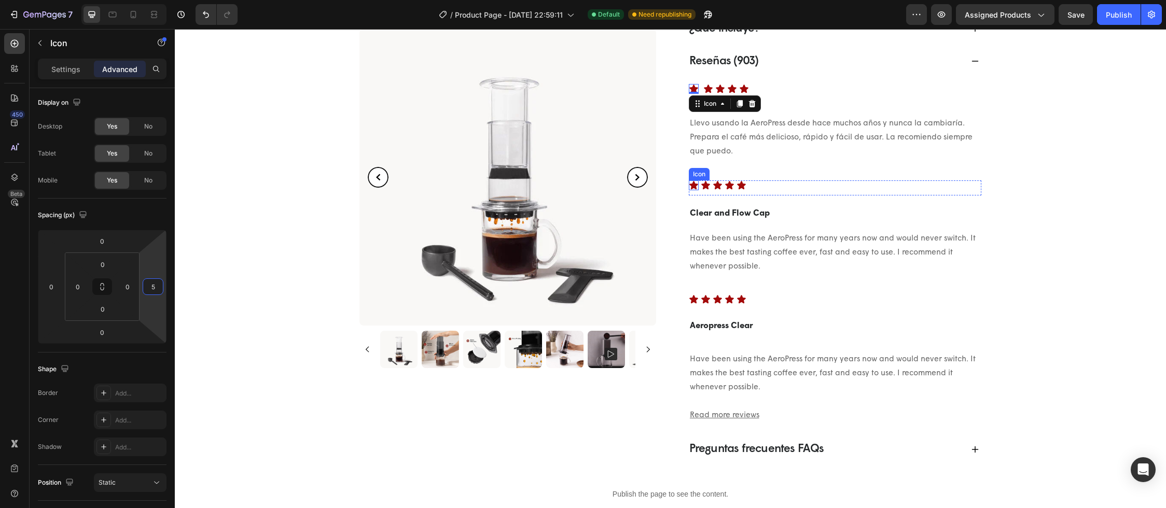
click at [689, 186] on icon at bounding box center [693, 186] width 9 height 8
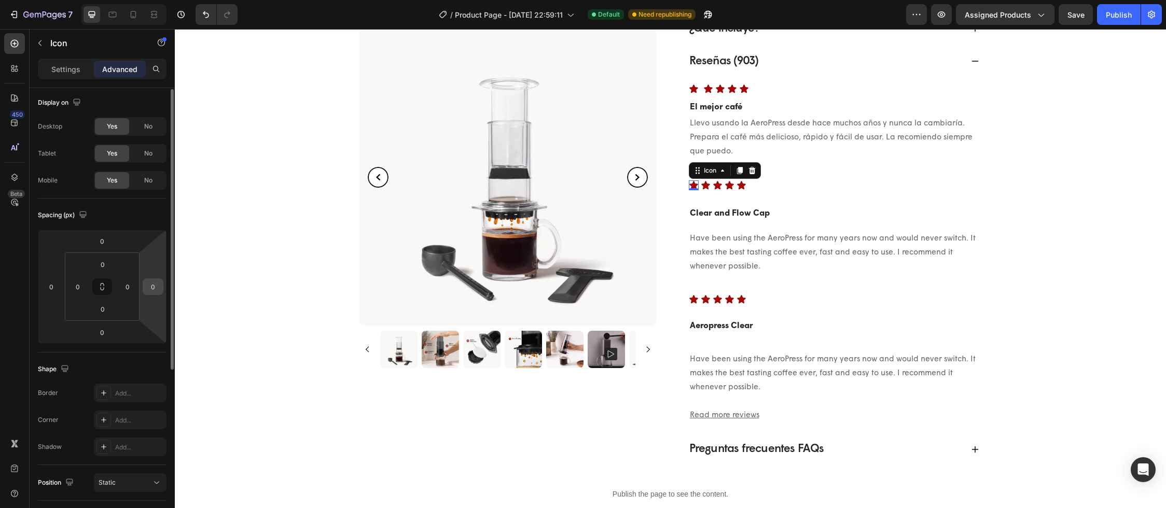
click at [152, 288] on input "0" at bounding box center [153, 287] width 16 height 16
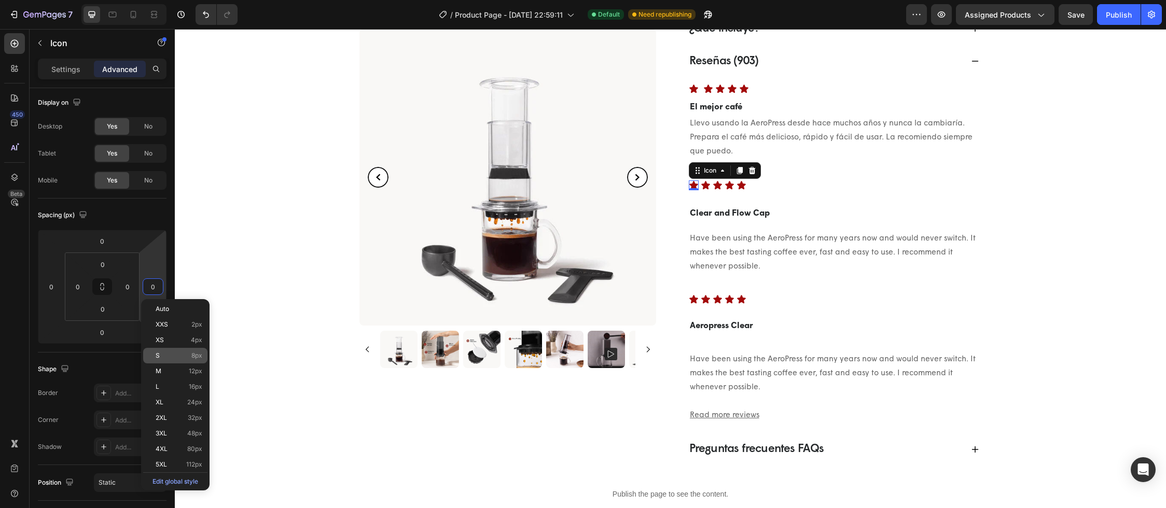
click at [182, 356] on p "S 8px" at bounding box center [179, 355] width 47 height 7
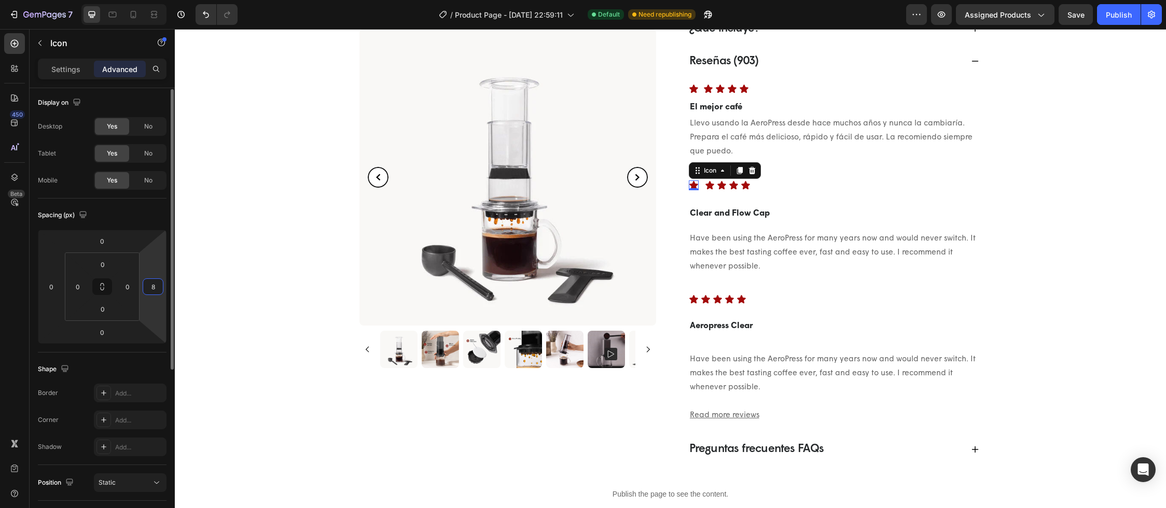
click at [155, 289] on input "8" at bounding box center [153, 287] width 16 height 16
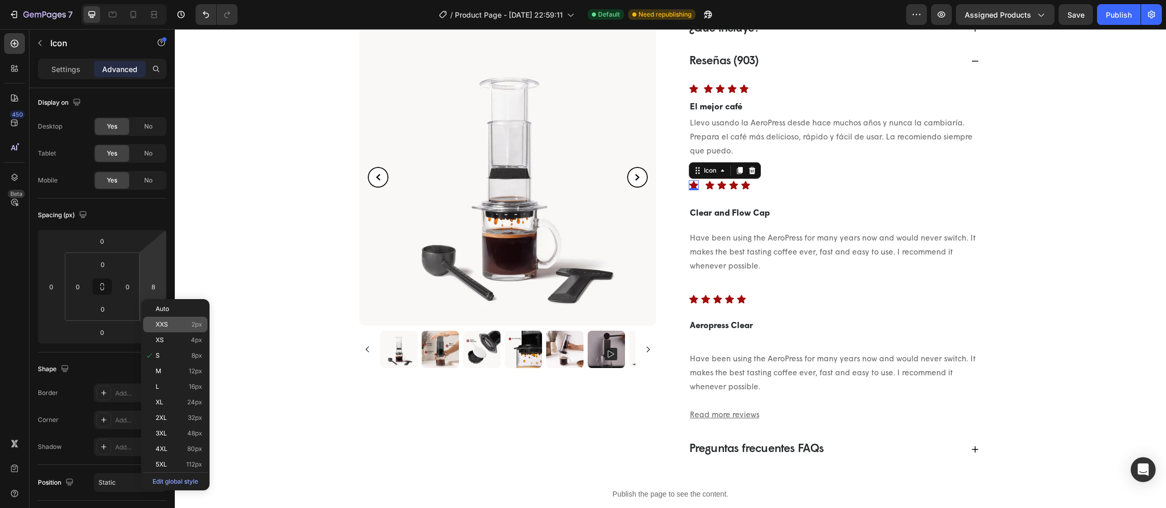
click at [179, 323] on p "XXS 2px" at bounding box center [179, 324] width 47 height 7
type input "2"
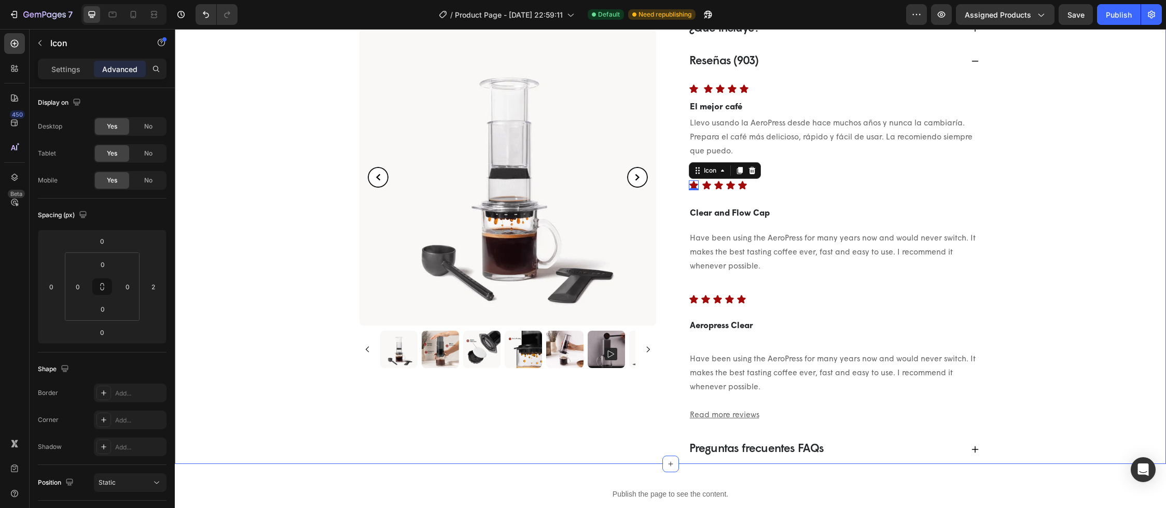
click at [1034, 294] on div "[DOMAIN_NAME] - Preview Badge (Stars) [DOMAIN_NAME] Cafetera portátil a presión…" at bounding box center [670, 2] width 961 height 924
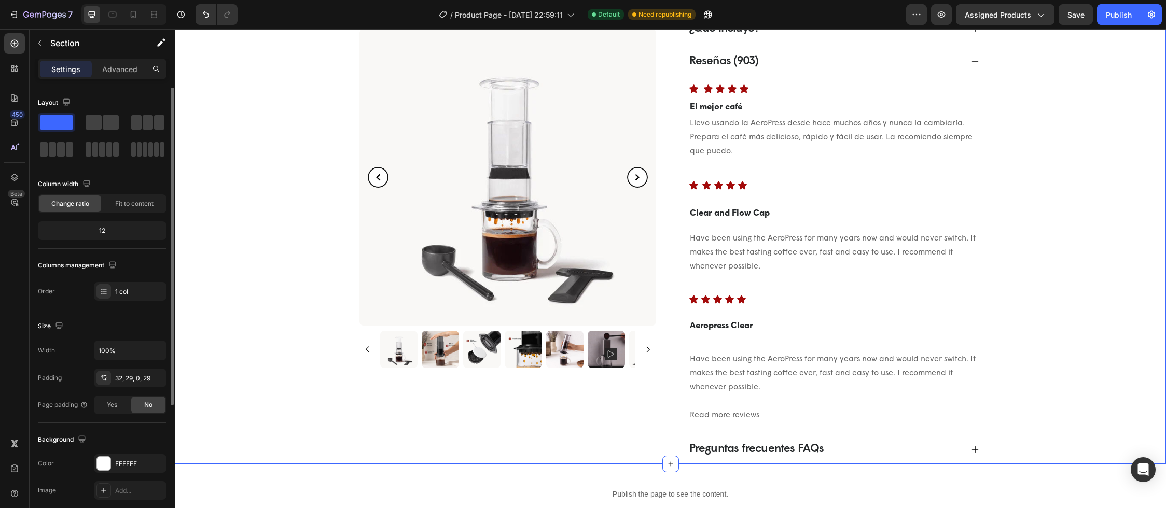
scroll to position [0, 0]
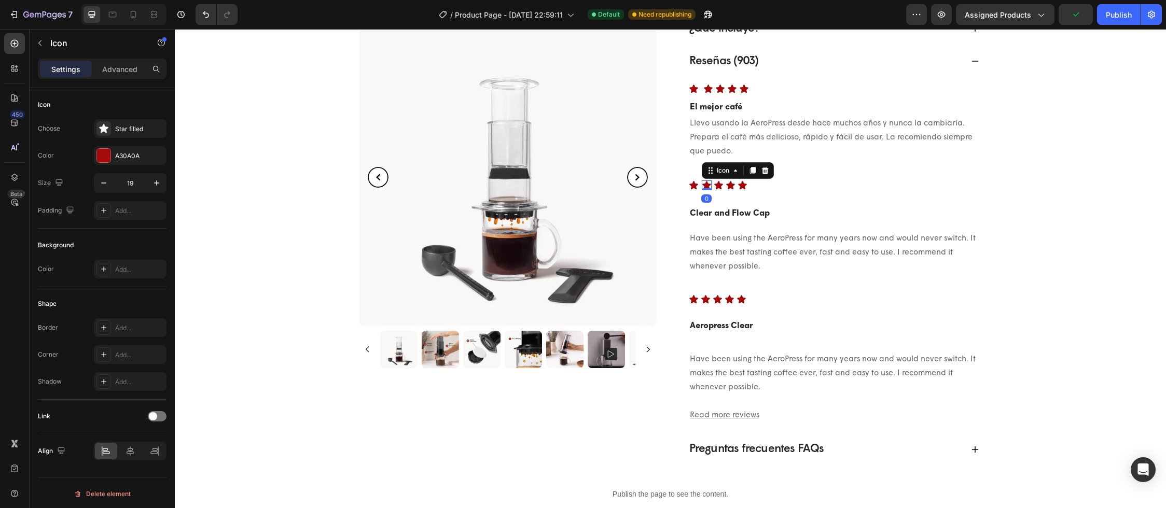
click at [704, 187] on icon at bounding box center [706, 186] width 9 height 8
click at [149, 211] on div "Add..." at bounding box center [139, 210] width 49 height 9
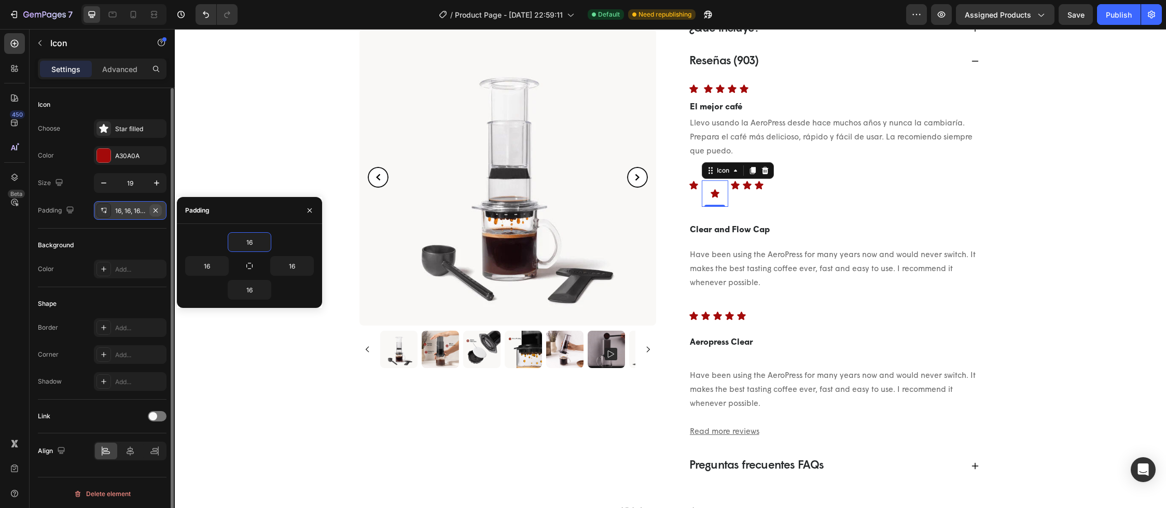
click at [154, 209] on icon "button" at bounding box center [155, 210] width 4 height 4
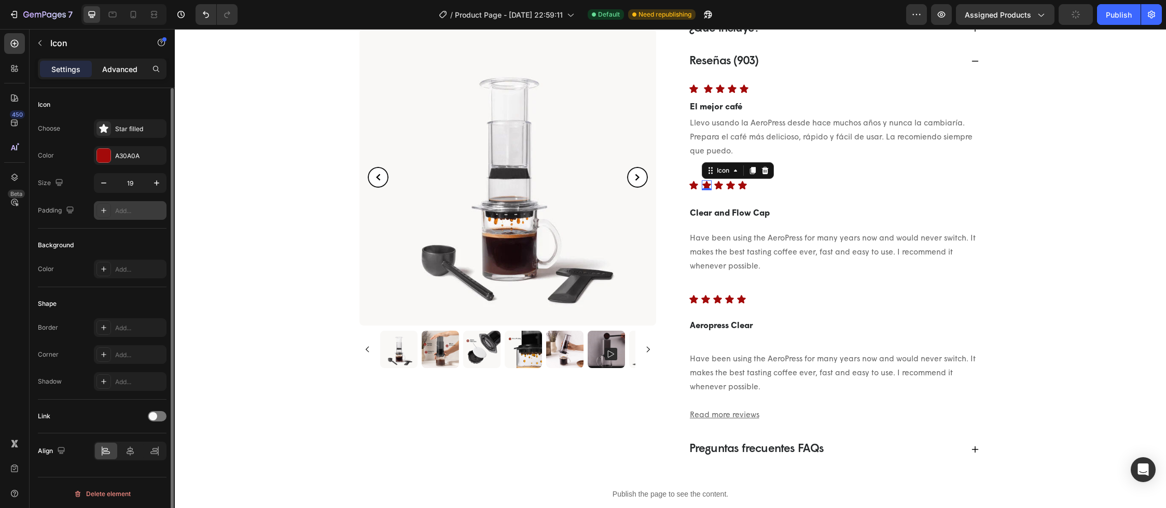
click at [128, 71] on p "Advanced" at bounding box center [119, 69] width 35 height 11
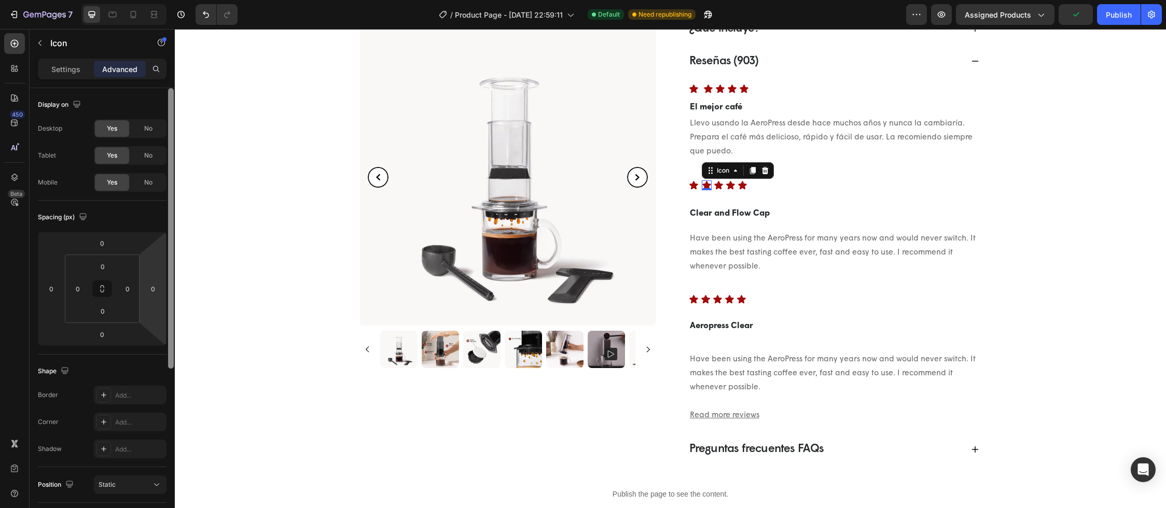
click at [150, 288] on input "0" at bounding box center [153, 289] width 16 height 16
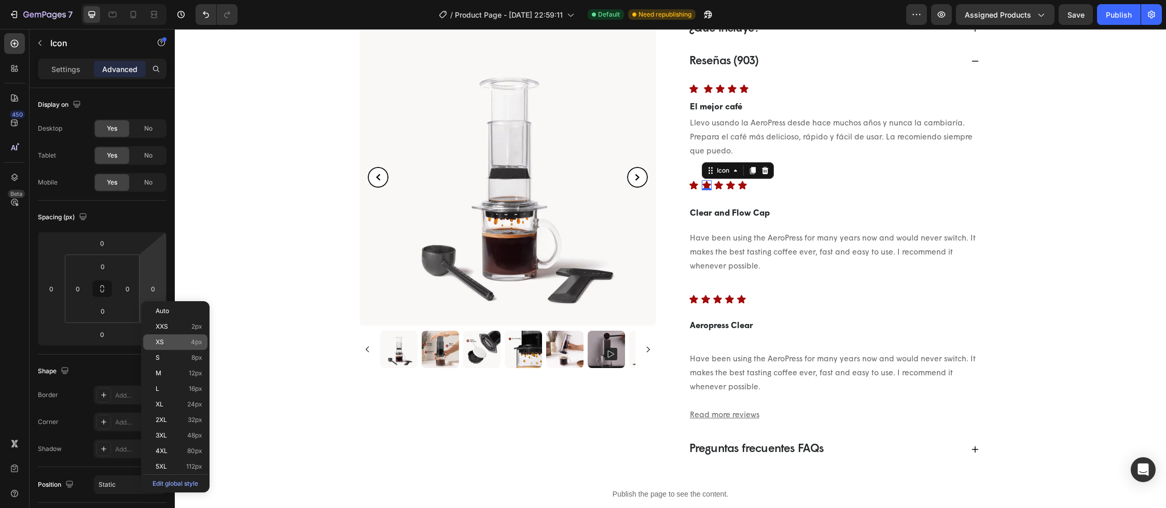
click at [180, 344] on p "XS 4px" at bounding box center [179, 342] width 47 height 7
type input "4"
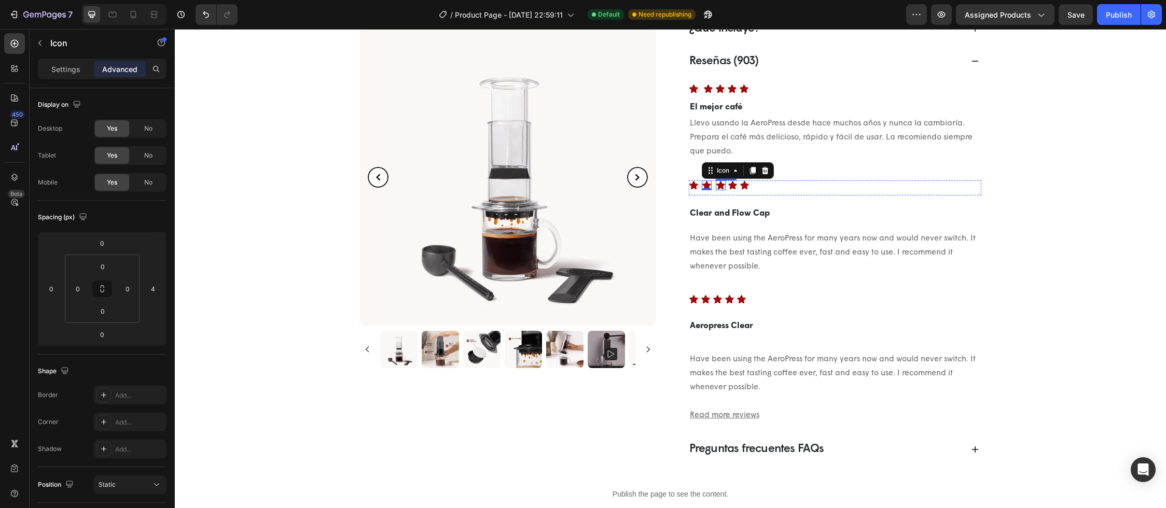
click at [717, 188] on icon at bounding box center [720, 186] width 9 height 8
click at [124, 68] on p "Advanced" at bounding box center [119, 69] width 35 height 11
click at [154, 283] on input "0" at bounding box center [153, 289] width 16 height 16
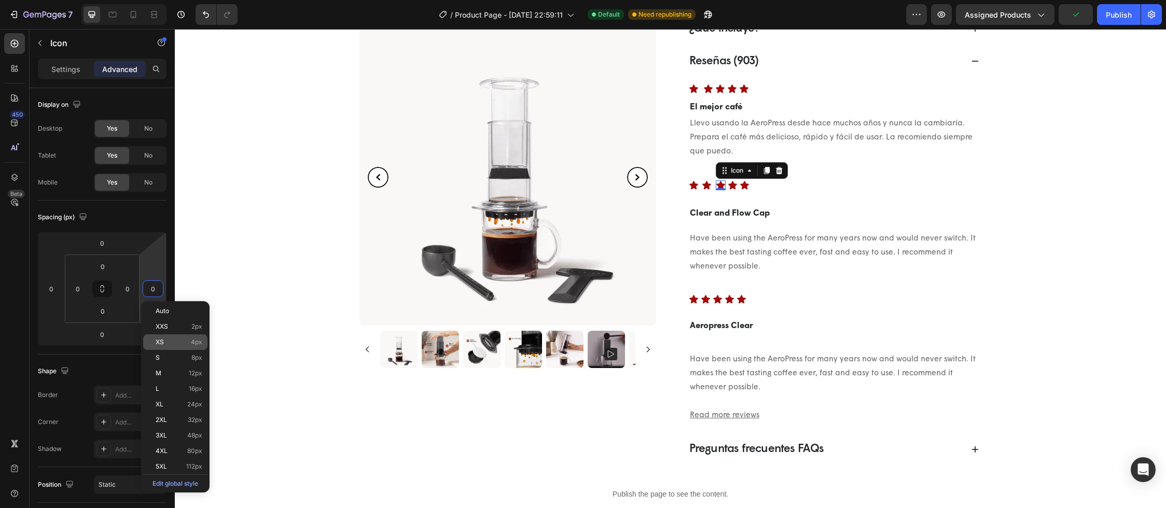
drag, startPoint x: 188, startPoint y: 340, endPoint x: 182, endPoint y: 304, distance: 36.3
click at [189, 339] on p "XS 4px" at bounding box center [179, 342] width 47 height 7
type input "4"
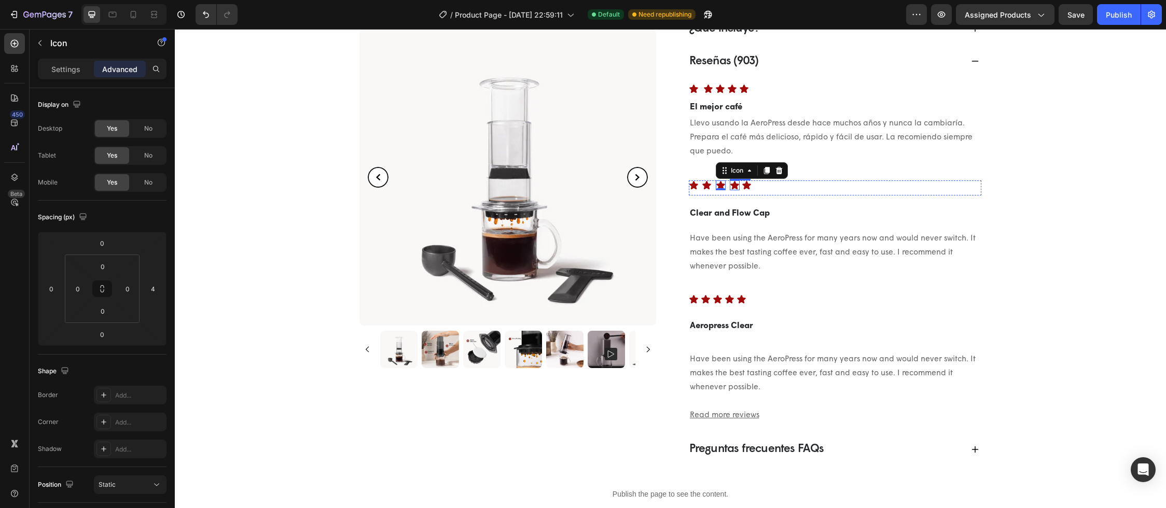
click at [730, 185] on icon at bounding box center [734, 186] width 9 height 8
click at [131, 70] on p "Advanced" at bounding box center [119, 69] width 35 height 11
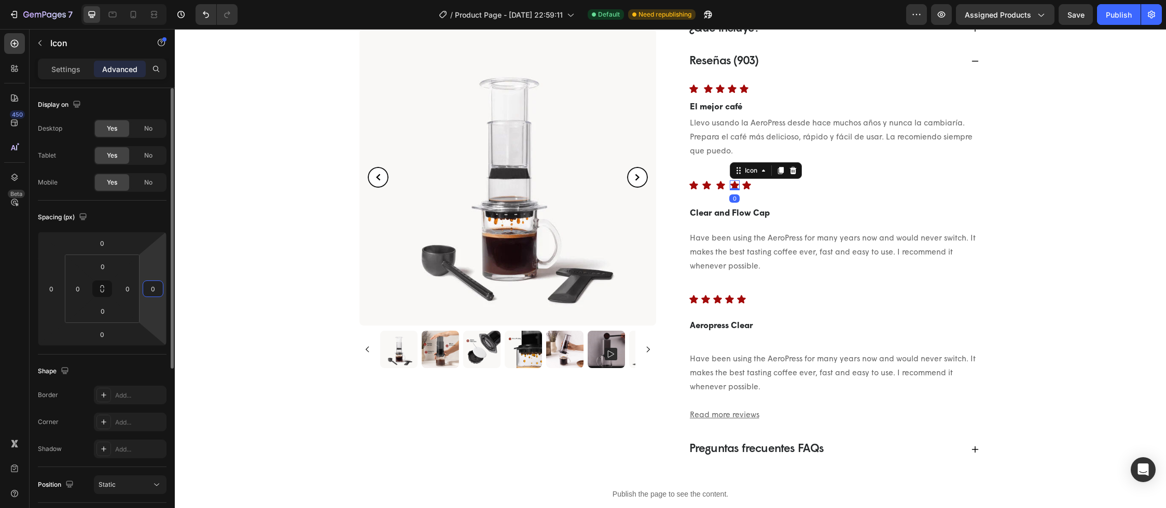
click at [156, 291] on input "0" at bounding box center [153, 289] width 16 height 16
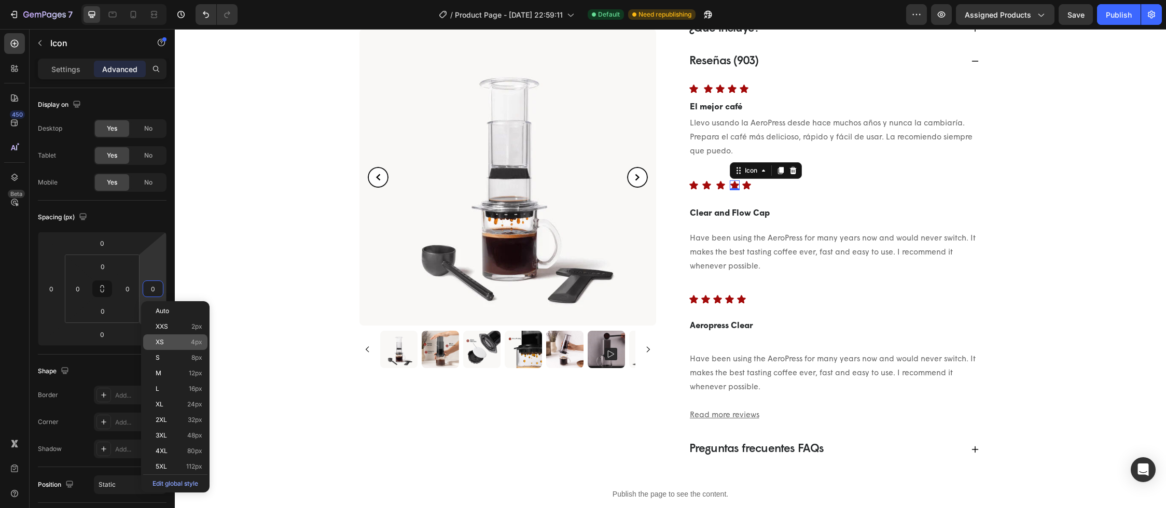
click at [178, 339] on p "XS 4px" at bounding box center [179, 342] width 47 height 7
type input "4"
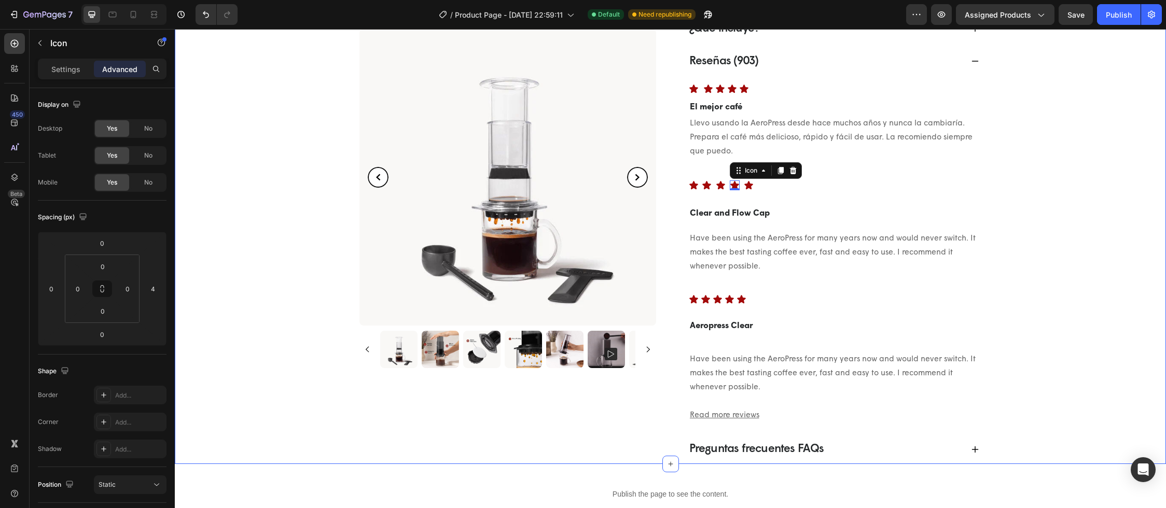
click at [1092, 304] on div "[DOMAIN_NAME] - Preview Badge (Stars) [DOMAIN_NAME] Cafetera portátil a presión…" at bounding box center [670, 2] width 961 height 924
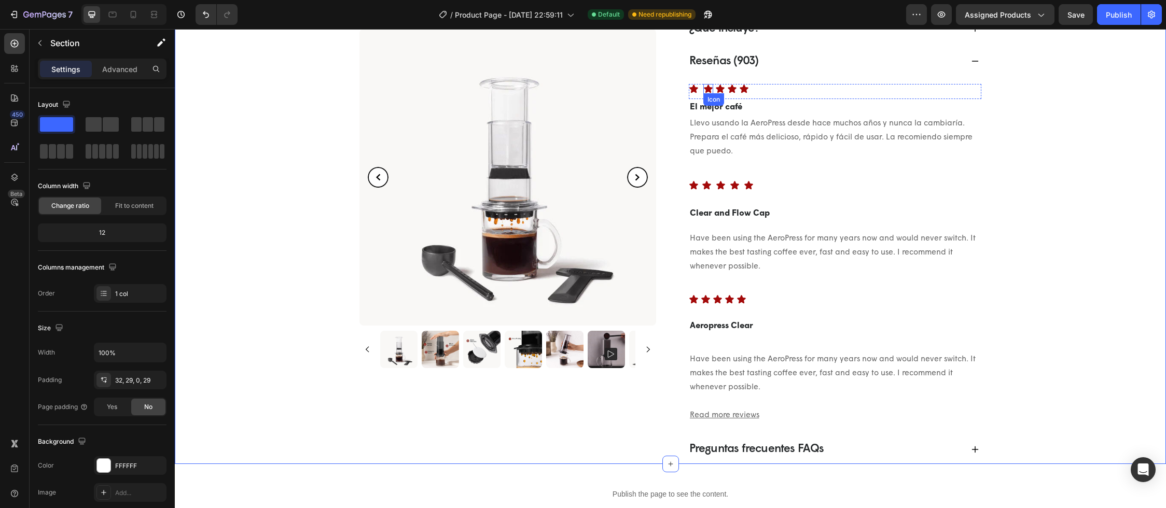
click at [703, 90] on div "Icon" at bounding box center [708, 89] width 10 height 10
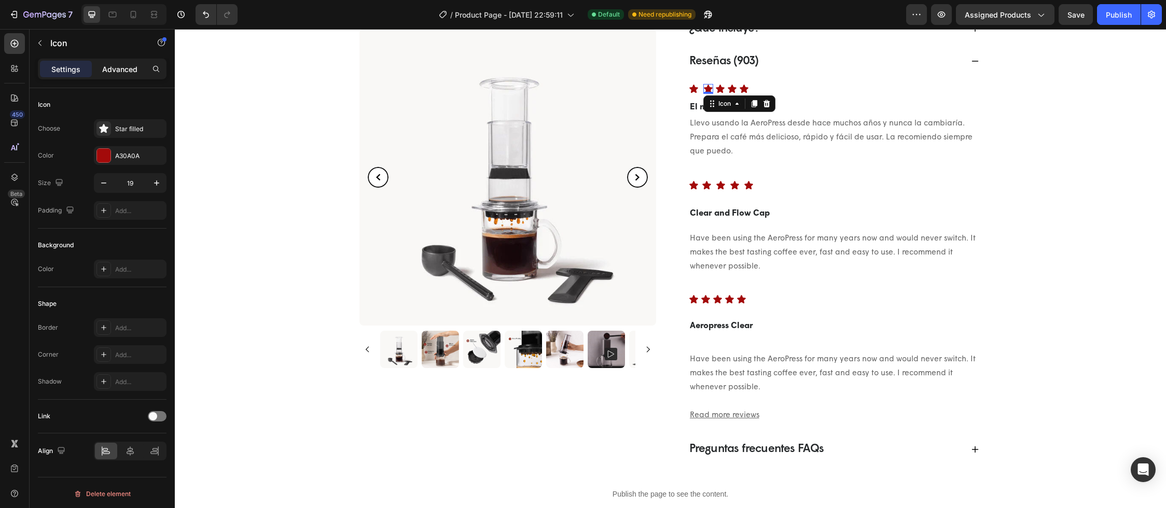
click at [132, 73] on p "Advanced" at bounding box center [119, 69] width 35 height 11
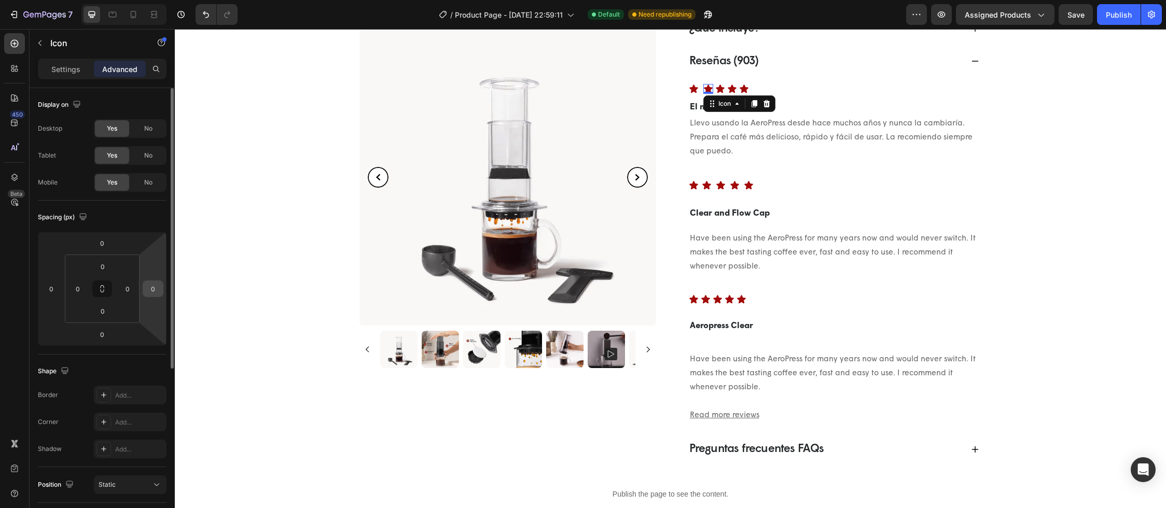
click at [156, 292] on input "0" at bounding box center [153, 289] width 16 height 16
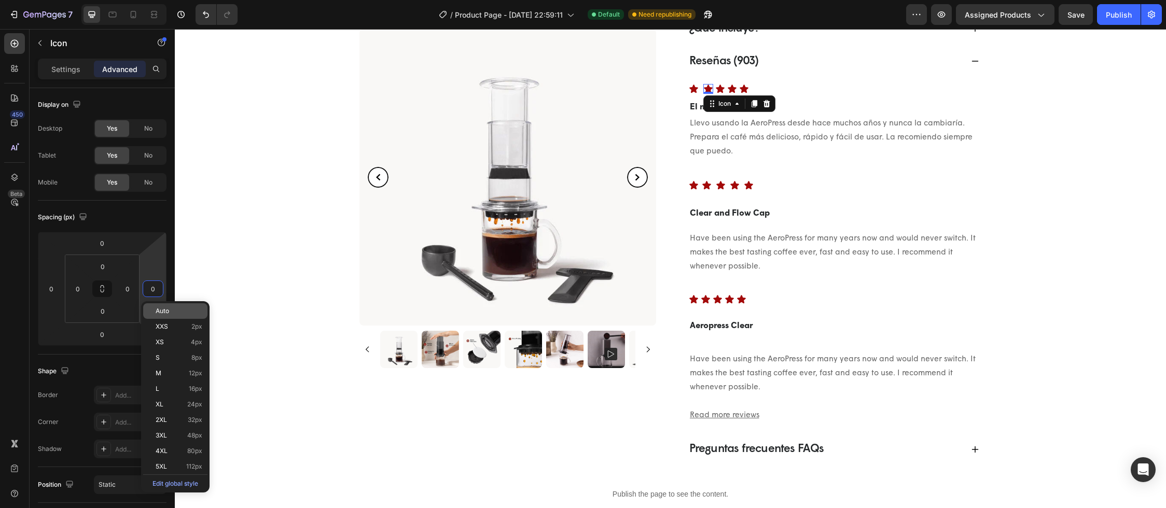
click at [178, 339] on p "XS 4px" at bounding box center [179, 342] width 47 height 7
type input "4"
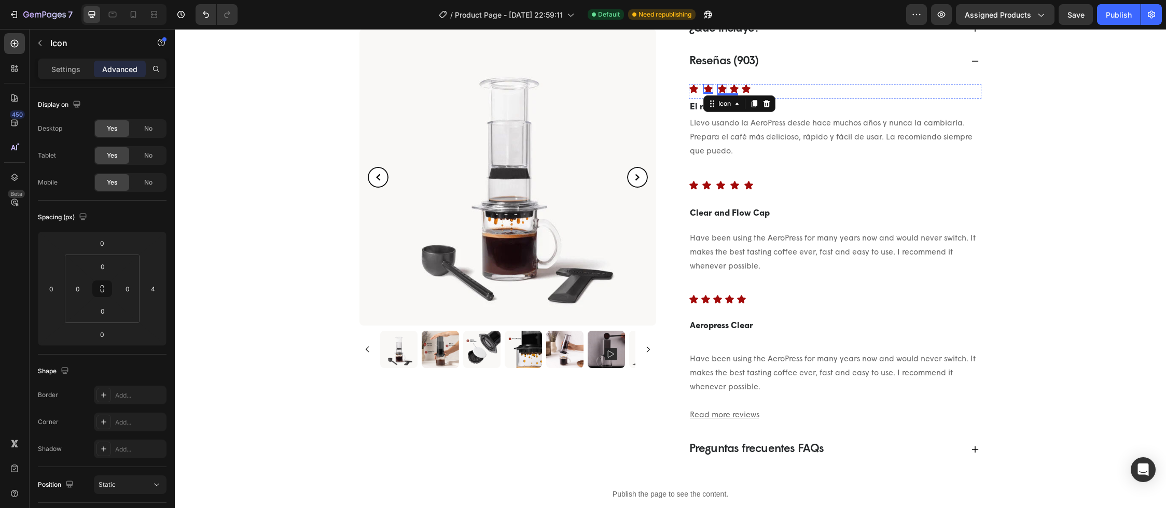
click at [717, 85] on icon at bounding box center [722, 89] width 10 height 10
click at [132, 71] on p "Advanced" at bounding box center [119, 69] width 35 height 11
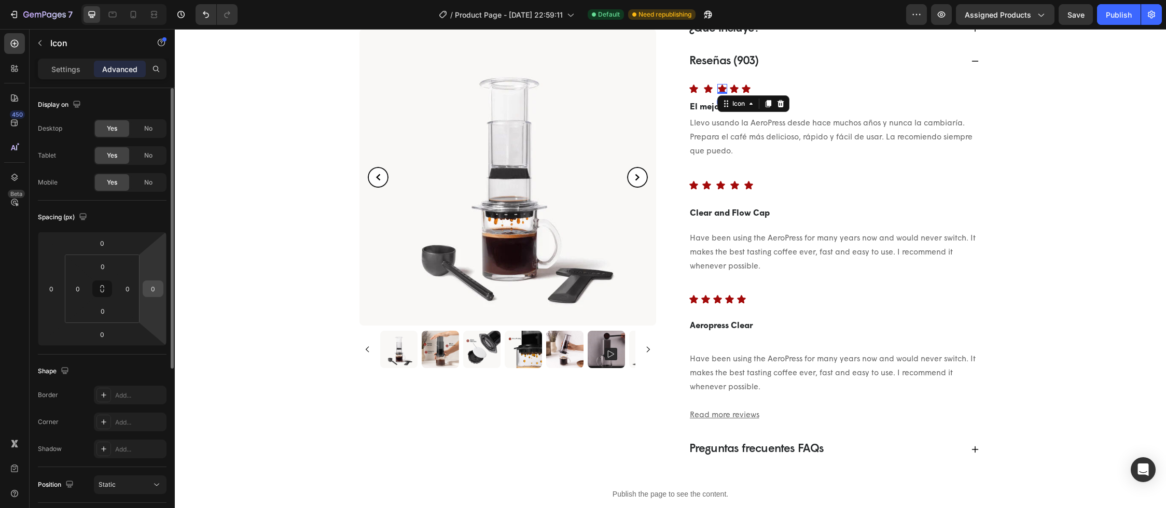
click at [144, 292] on div "0" at bounding box center [153, 289] width 21 height 17
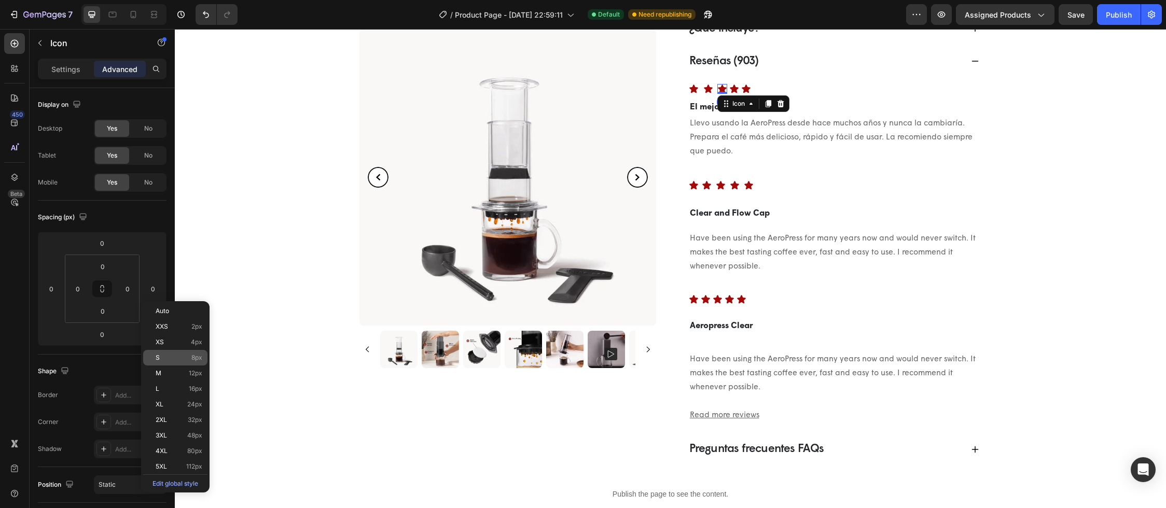
click at [174, 350] on div "S 8px" at bounding box center [175, 358] width 64 height 16
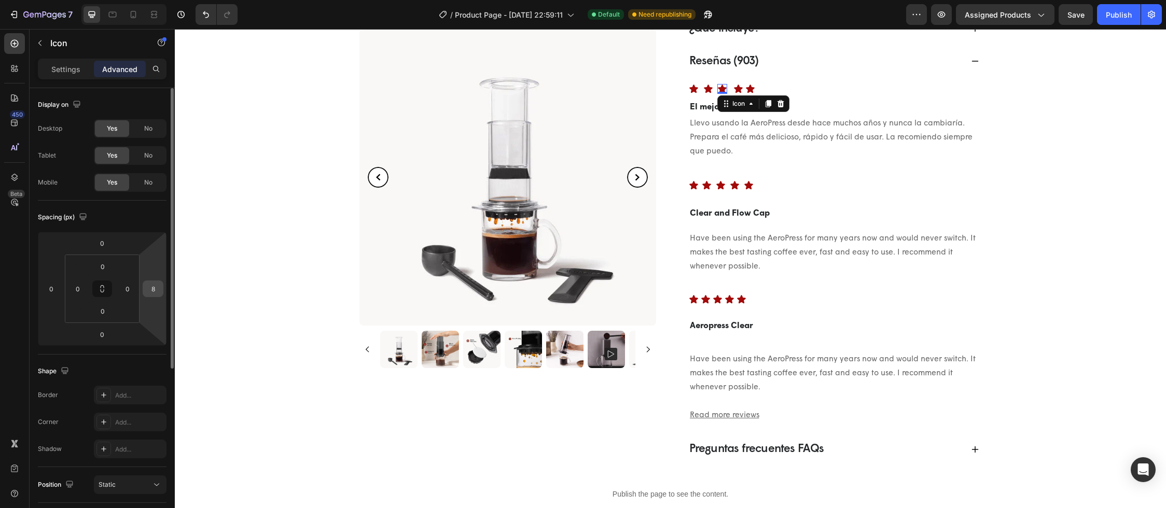
click at [154, 291] on input "8" at bounding box center [153, 289] width 16 height 16
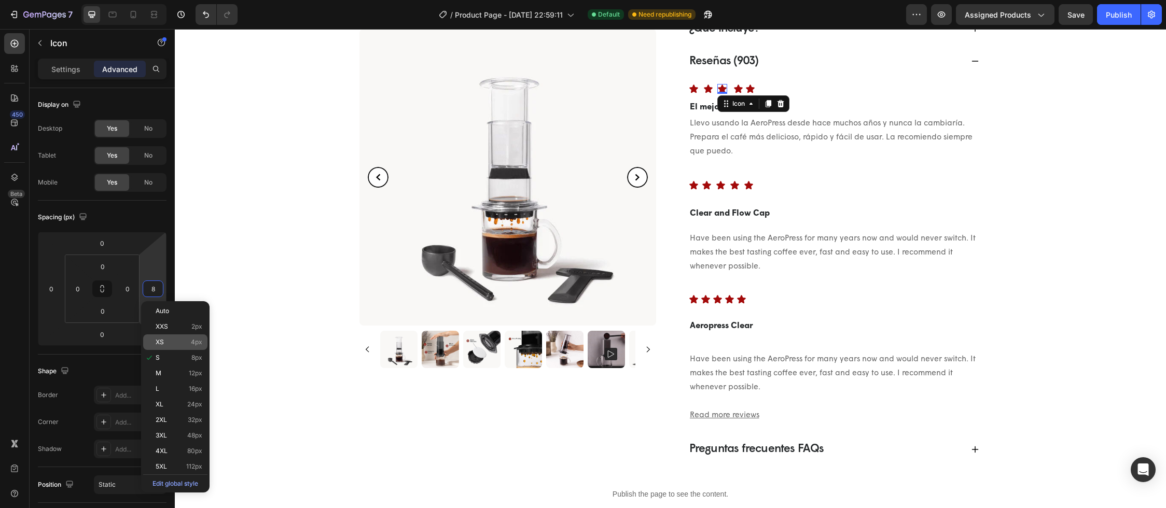
drag, startPoint x: 421, startPoint y: 212, endPoint x: 162, endPoint y: 341, distance: 289.7
click at [162, 341] on span "XS" at bounding box center [160, 342] width 8 height 7
type input "4"
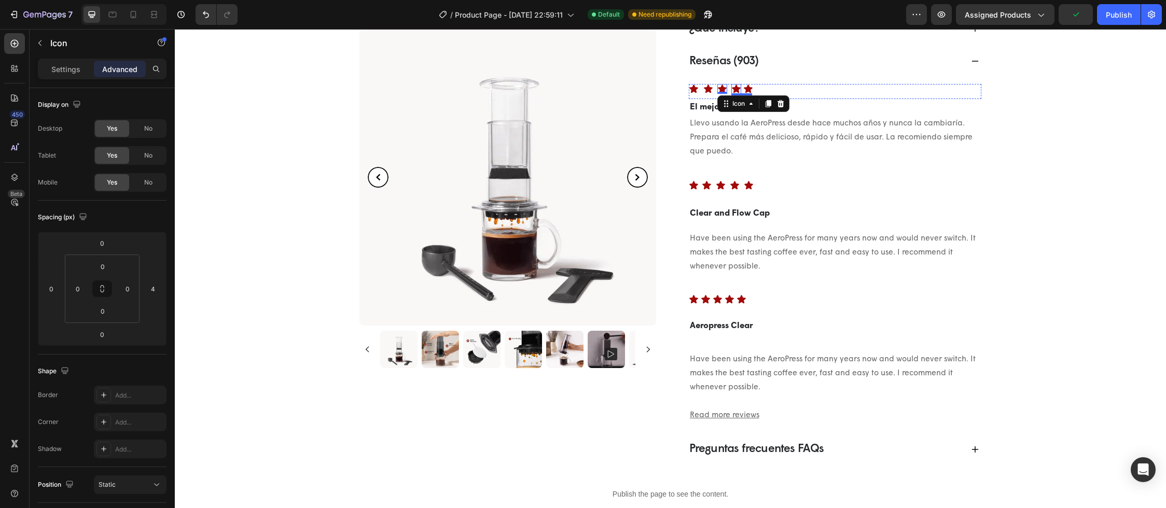
click at [732, 87] on icon at bounding box center [736, 89] width 9 height 8
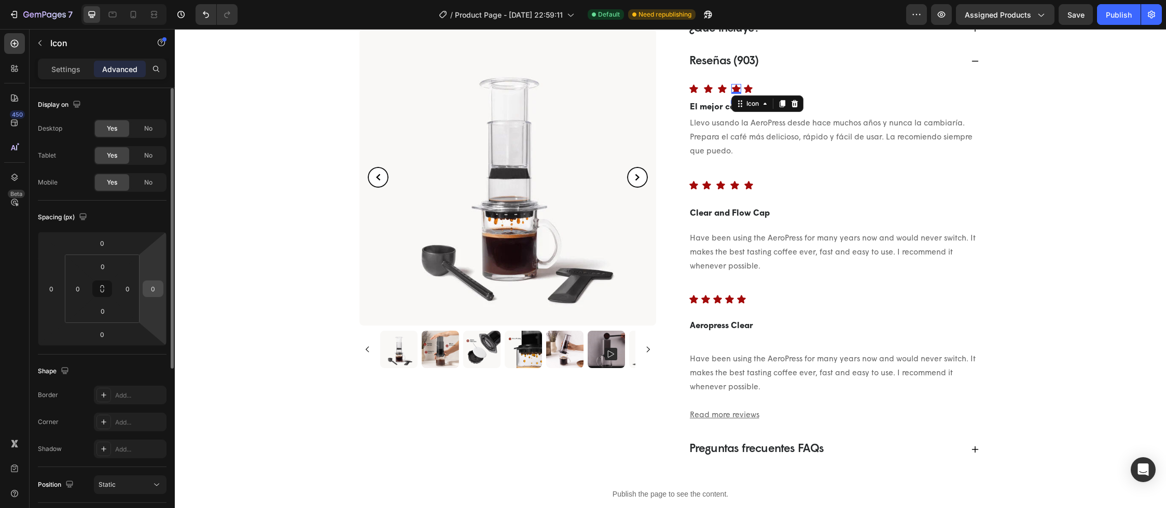
click at [152, 287] on input "0" at bounding box center [153, 289] width 16 height 16
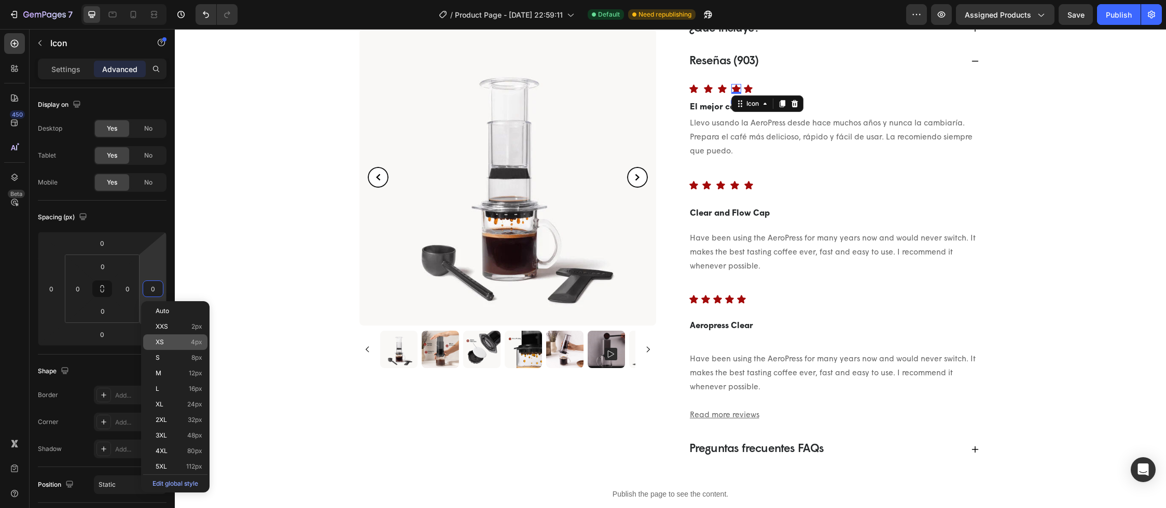
click at [162, 337] on div "XS 4px" at bounding box center [175, 342] width 64 height 16
type input "4"
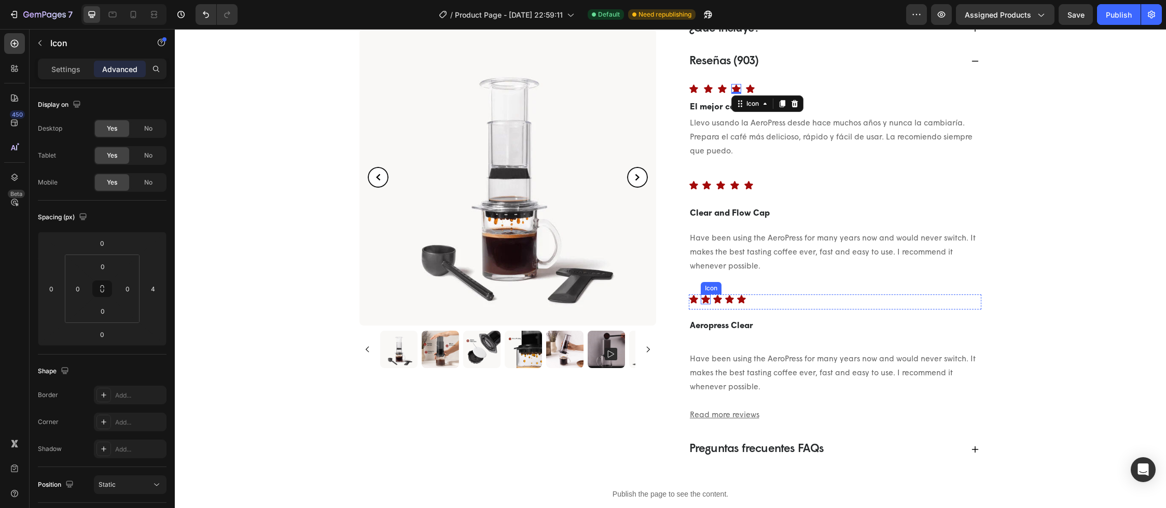
click at [701, 297] on icon at bounding box center [706, 300] width 10 height 10
click at [689, 300] on icon at bounding box center [693, 299] width 9 height 8
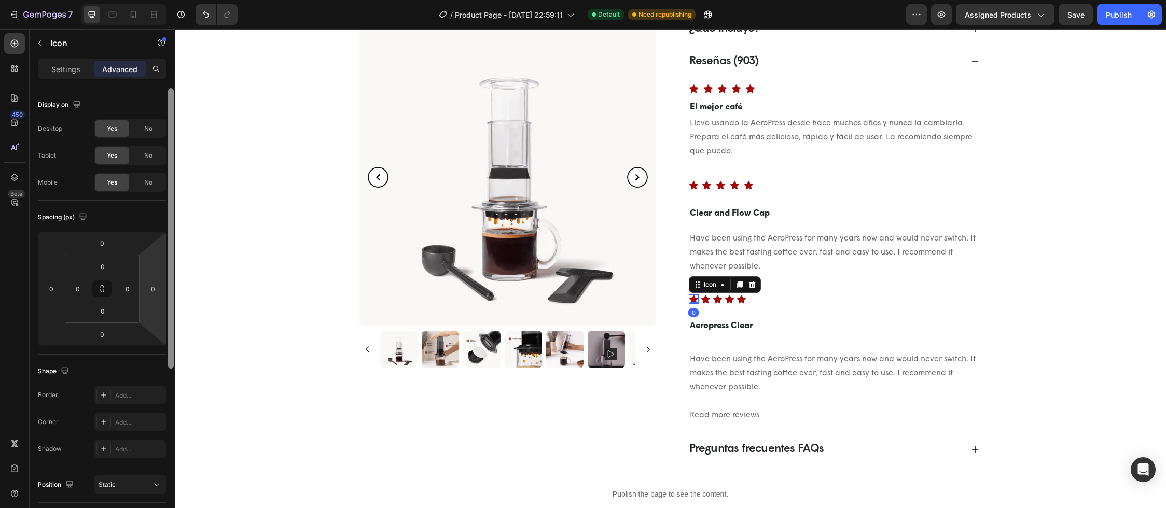
click at [152, 284] on input "0" at bounding box center [153, 289] width 16 height 16
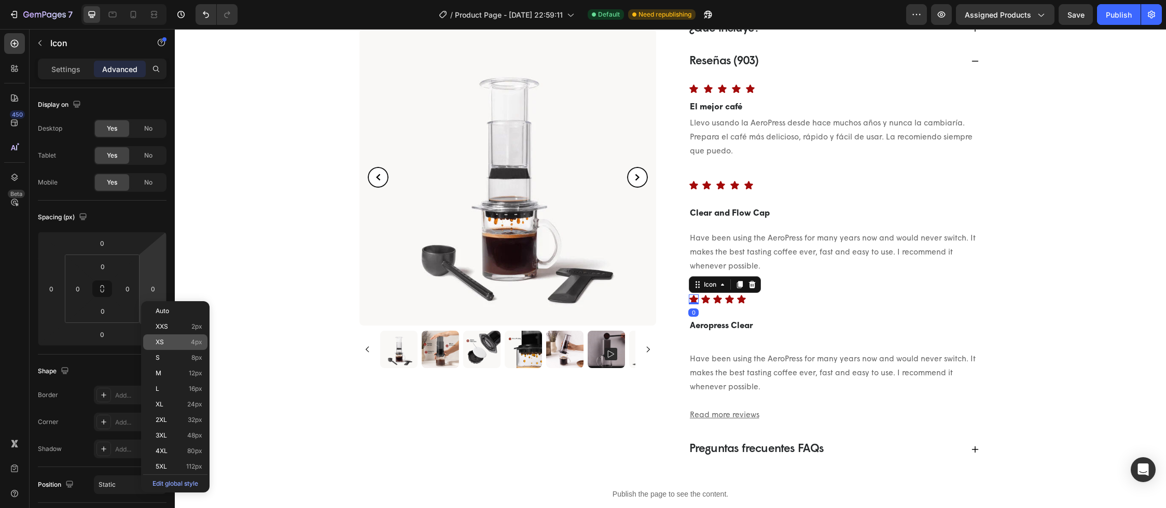
click at [168, 345] on p "XS 4px" at bounding box center [179, 342] width 47 height 7
type input "4"
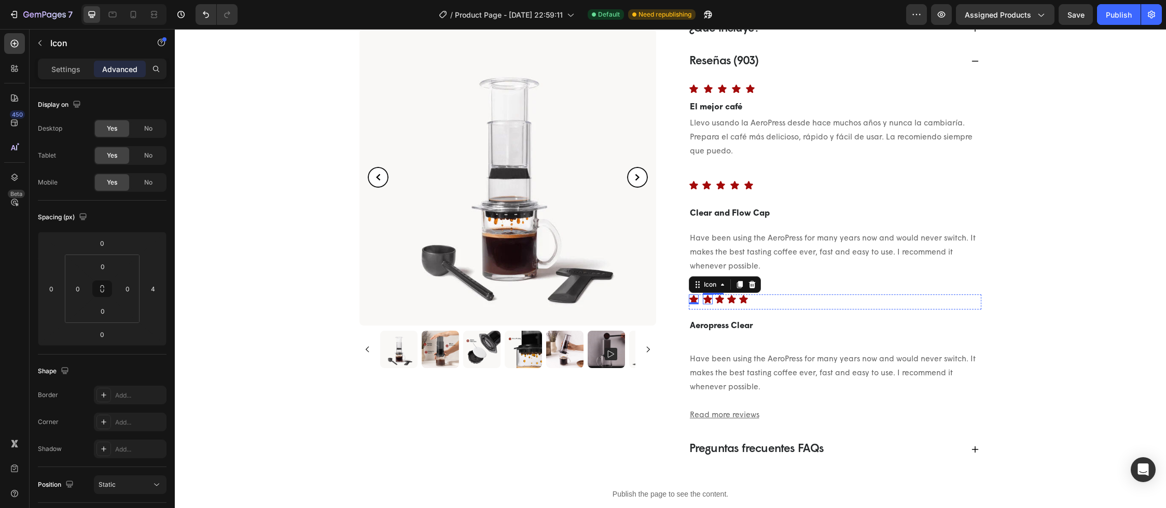
click at [705, 300] on icon at bounding box center [707, 299] width 9 height 8
click at [153, 289] on input "0" at bounding box center [153, 289] width 16 height 16
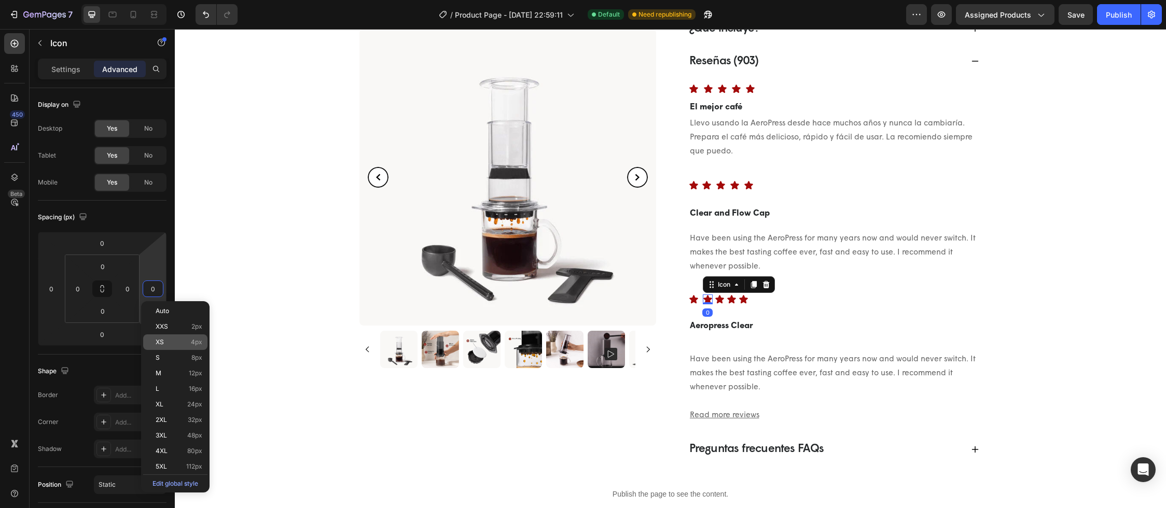
click at [174, 340] on p "XS 4px" at bounding box center [179, 342] width 47 height 7
type input "4"
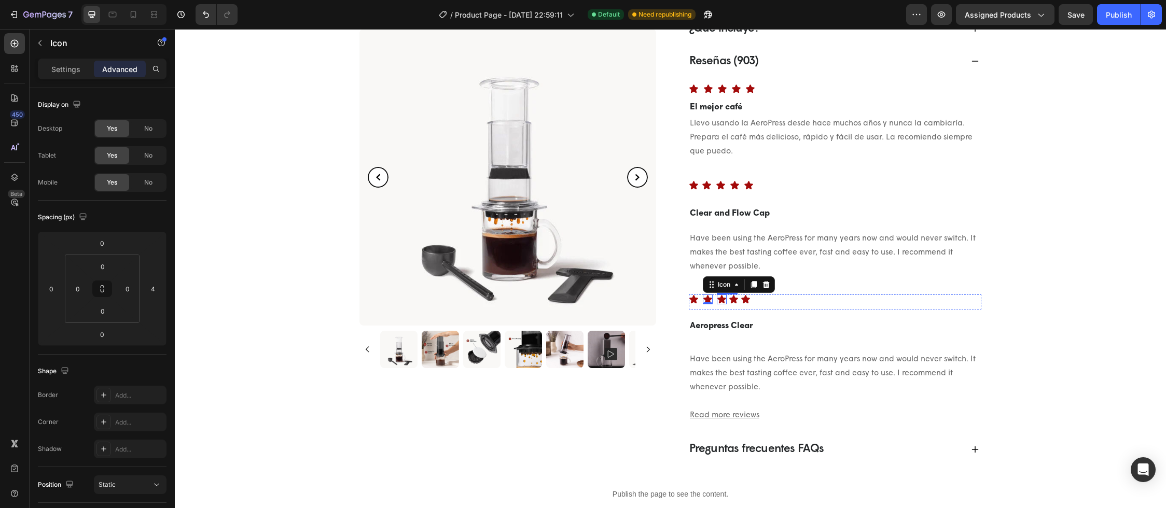
click at [717, 299] on icon at bounding box center [721, 299] width 9 height 8
click at [155, 288] on input "0" at bounding box center [153, 289] width 16 height 16
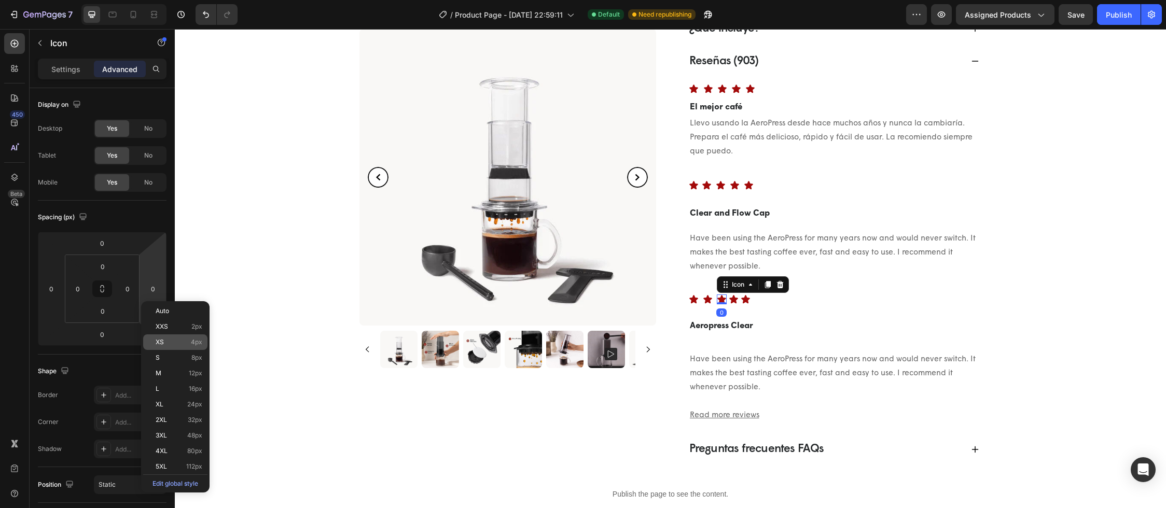
drag, startPoint x: 182, startPoint y: 342, endPoint x: 135, endPoint y: 332, distance: 48.1
click at [182, 342] on p "XS 4px" at bounding box center [179, 342] width 47 height 7
type input "4"
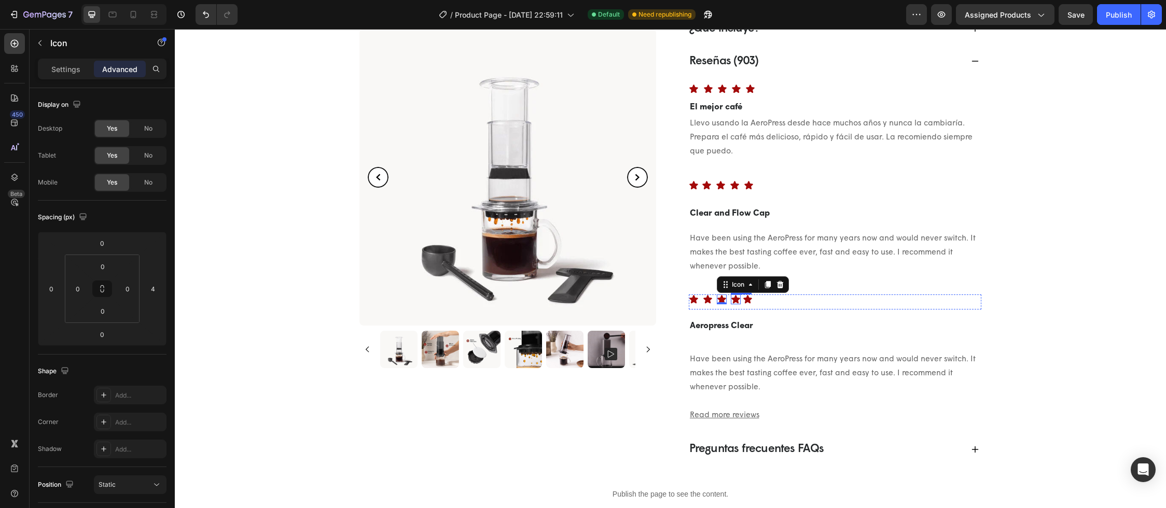
drag, startPoint x: 730, startPoint y: 300, endPoint x: 714, endPoint y: 305, distance: 17.5
click at [731, 300] on icon at bounding box center [735, 299] width 9 height 8
click at [152, 291] on input "0" at bounding box center [153, 289] width 16 height 16
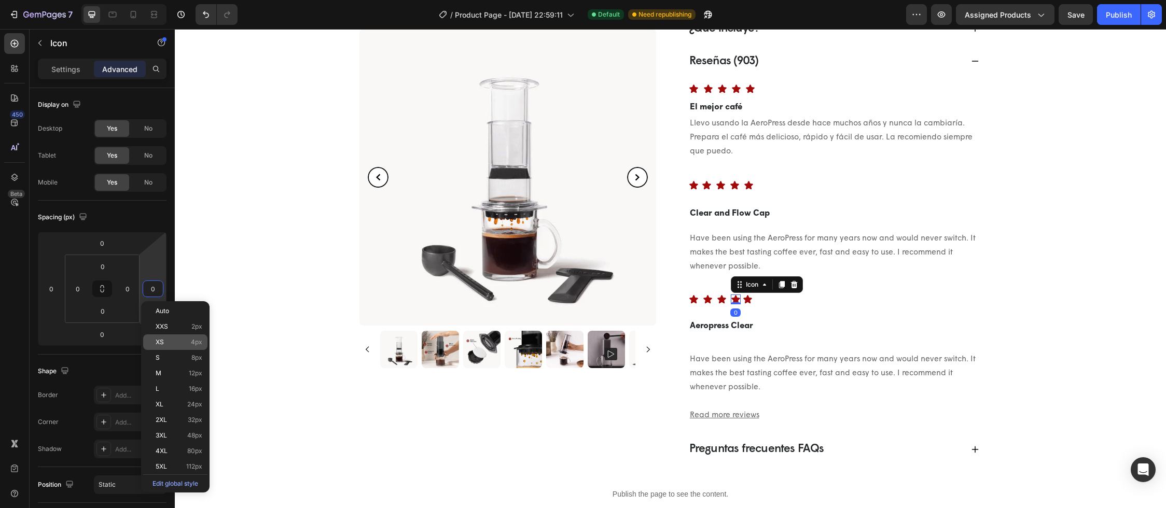
click at [186, 343] on p "XS 4px" at bounding box center [179, 342] width 47 height 7
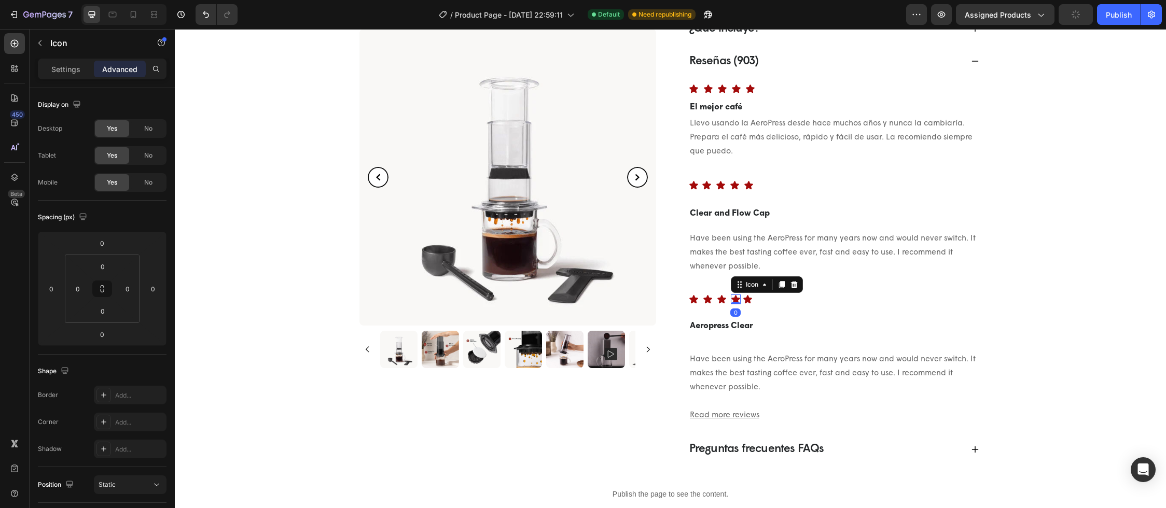
type input "4"
click at [1021, 348] on div "[DOMAIN_NAME] - Preview Badge (Stars) [DOMAIN_NAME] Cafetera portátil a presión…" at bounding box center [670, 2] width 961 height 924
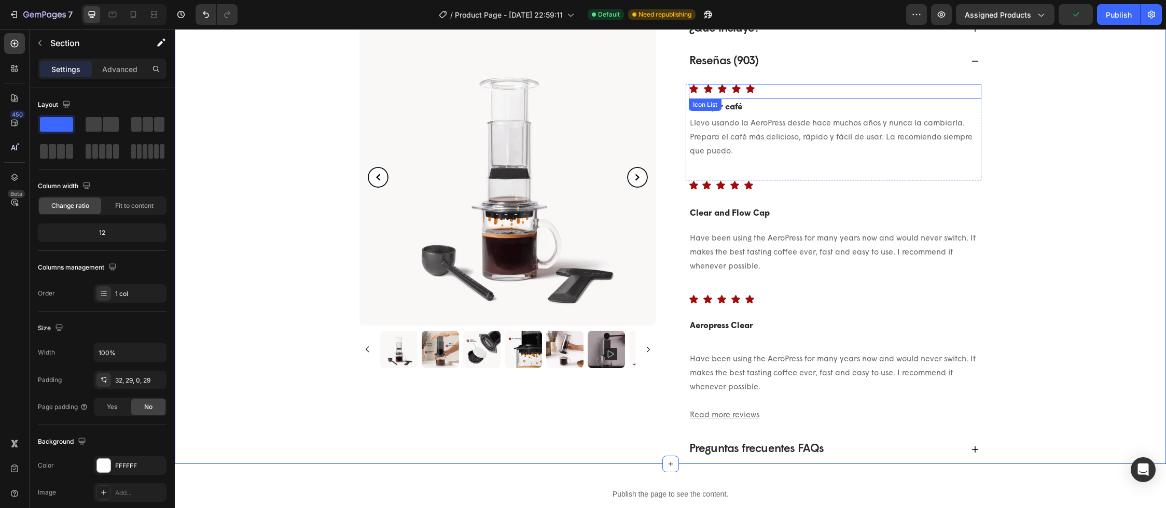
click at [724, 93] on div "Icon" at bounding box center [723, 89] width 12 height 10
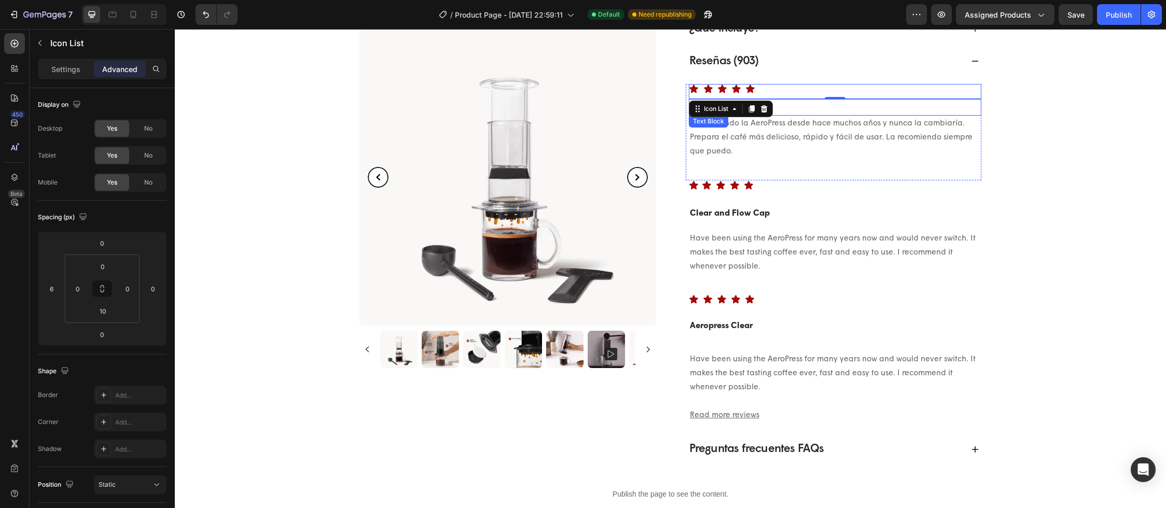
click at [804, 111] on p "El mejor café" at bounding box center [835, 107] width 290 height 15
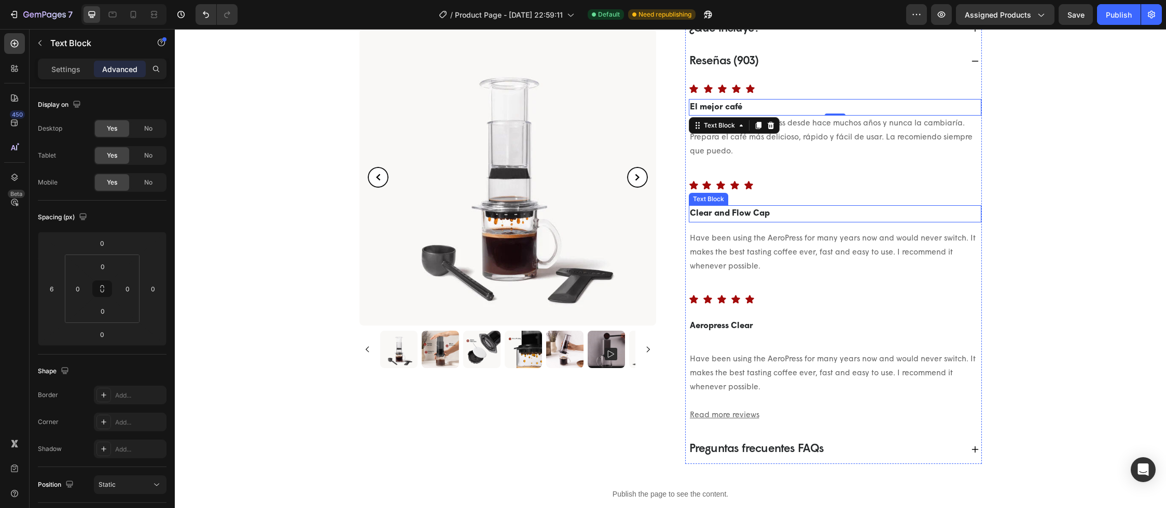
click at [777, 217] on p "Clear and Flow Cap" at bounding box center [835, 213] width 290 height 15
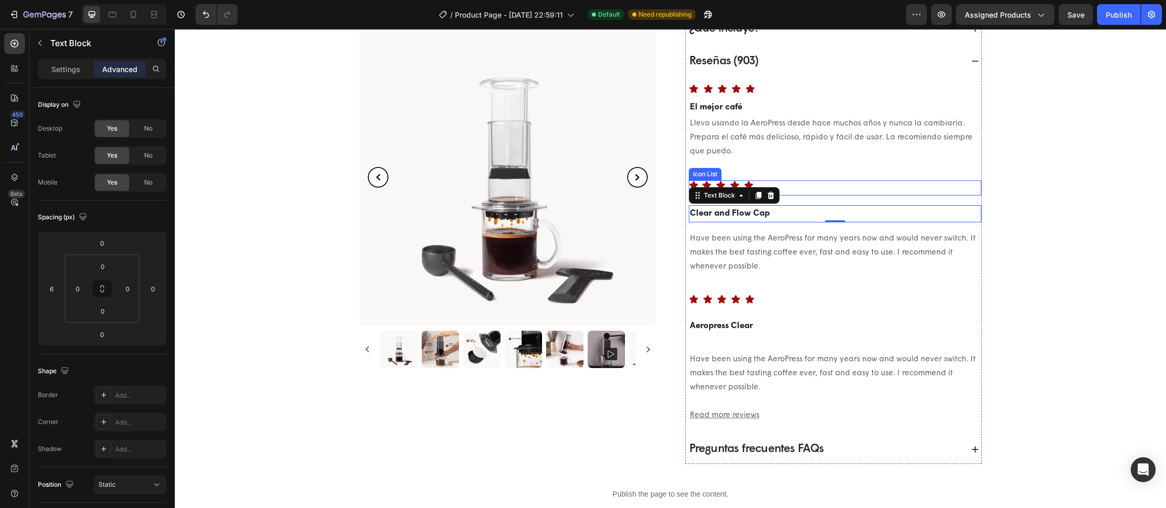
click at [780, 188] on div "Icon Icon Icon Icon Icon" at bounding box center [835, 185] width 292 height 10
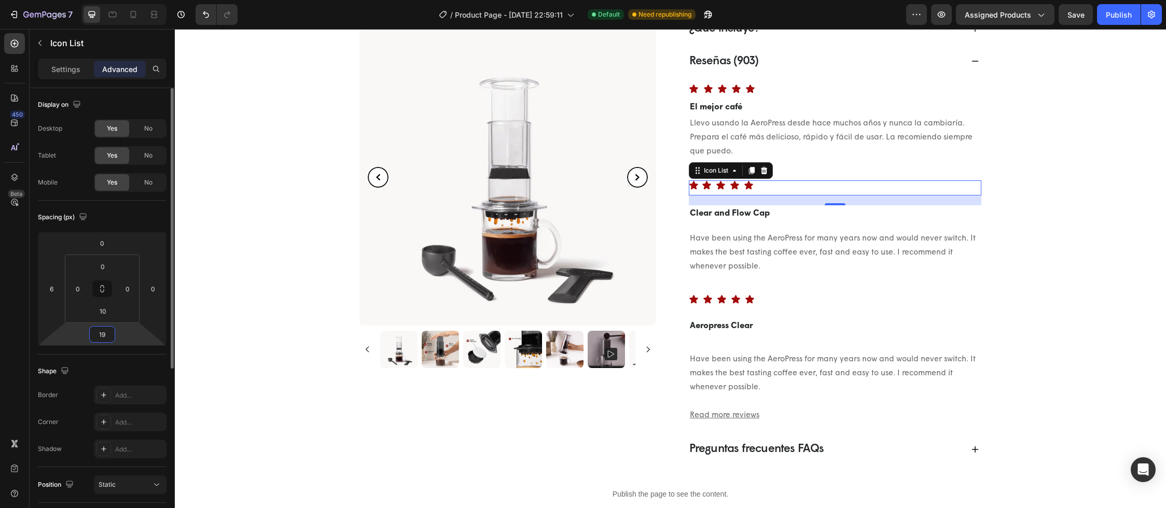
click at [101, 334] on input "19" at bounding box center [102, 335] width 21 height 16
type input "0"
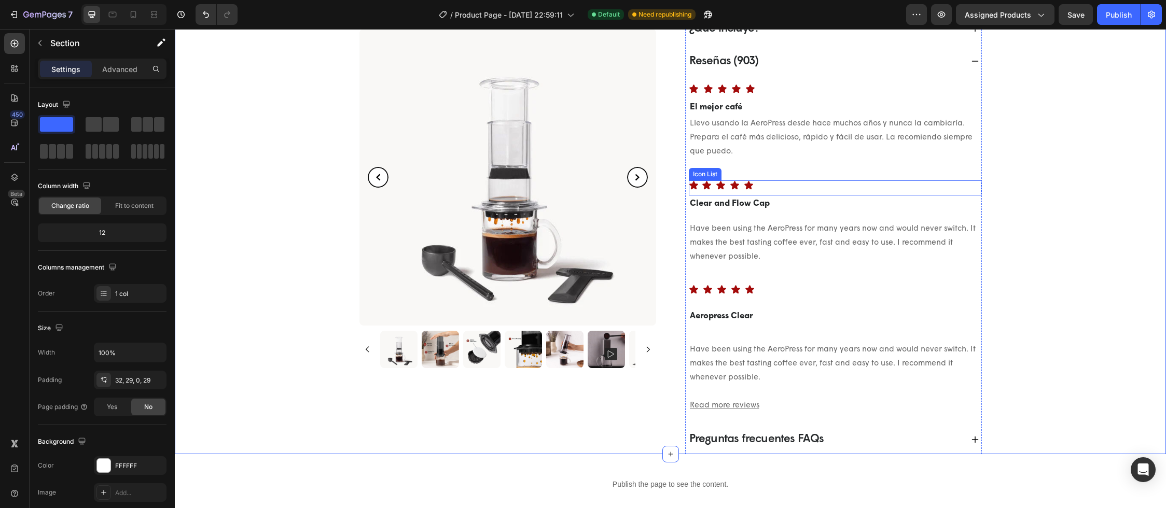
click at [762, 183] on div "Icon Icon Icon Icon Icon" at bounding box center [835, 185] width 292 height 10
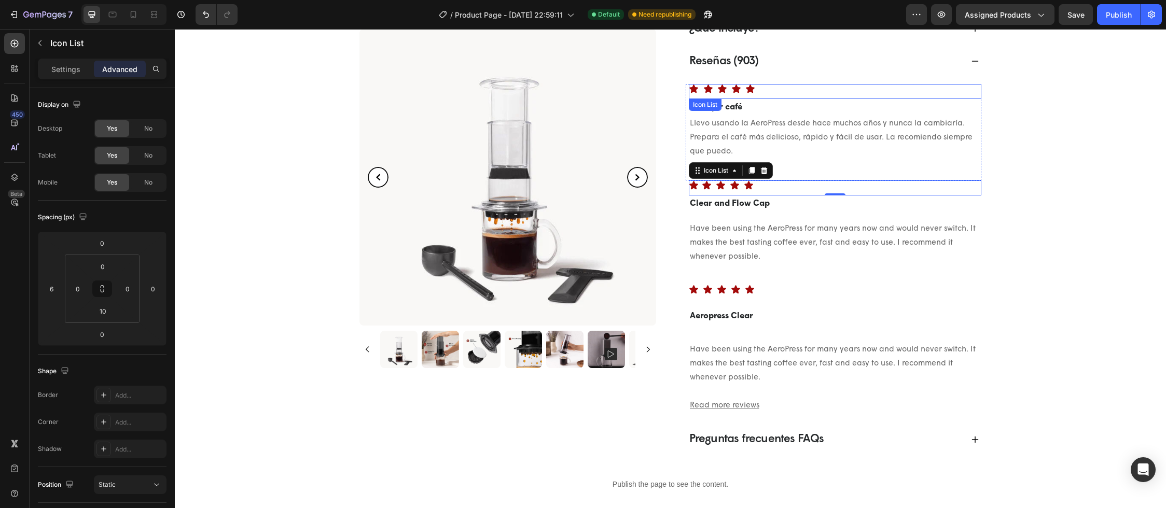
click at [774, 85] on div "Icon Icon Icon Icon Icon" at bounding box center [835, 89] width 292 height 10
click at [783, 183] on div "Icon Icon Icon Icon Icon" at bounding box center [835, 185] width 292 height 10
click at [773, 288] on div "Icon Icon Icon Icon Icon" at bounding box center [835, 290] width 292 height 10
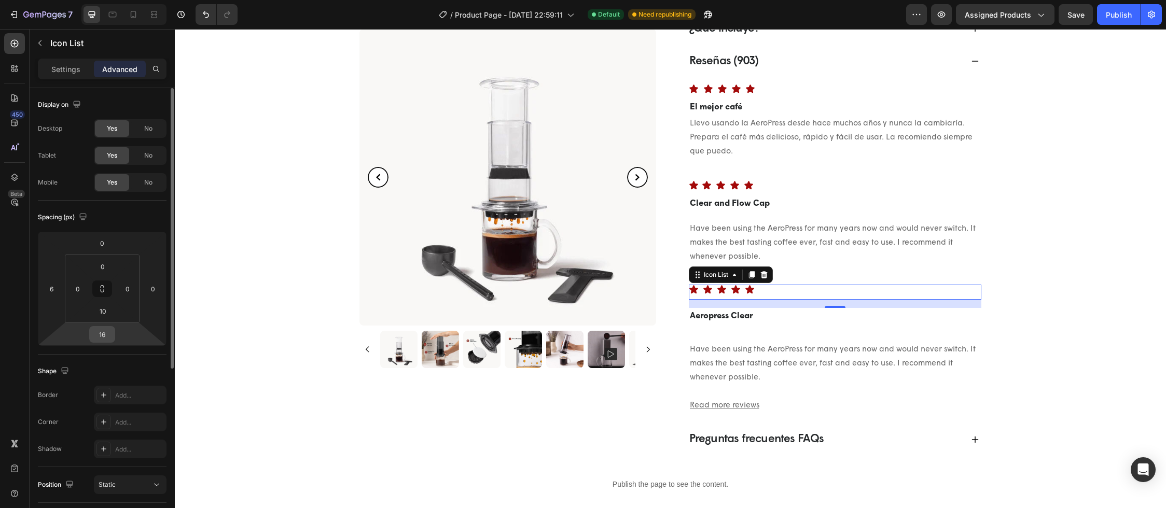
click at [104, 335] on input "16" at bounding box center [102, 335] width 21 height 16
type input "0"
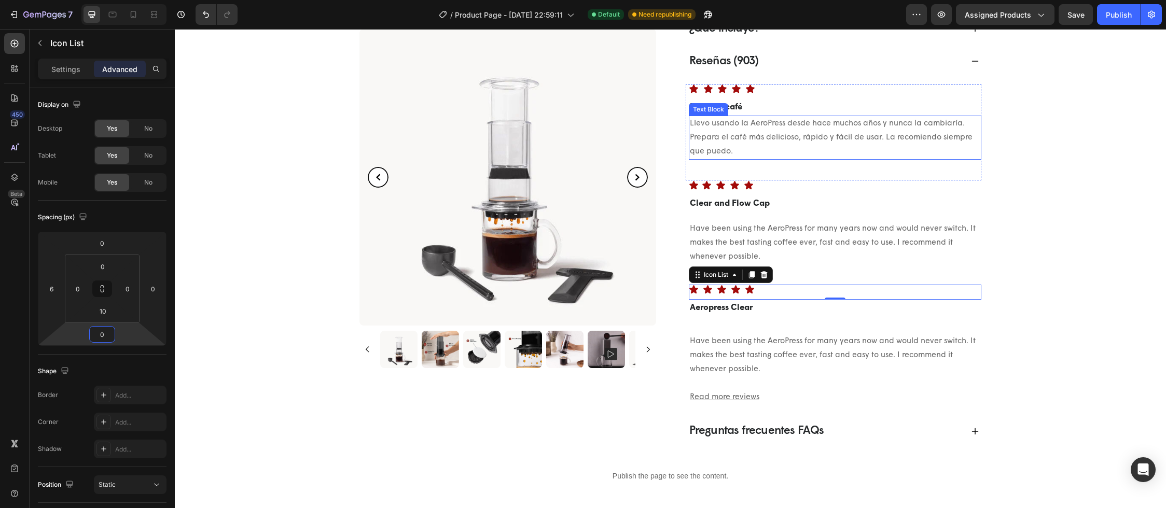
click at [783, 142] on p "Llevo usando la AeroPress desde hace muchos años y nunca la cambiaría. Prepara …" at bounding box center [835, 138] width 290 height 42
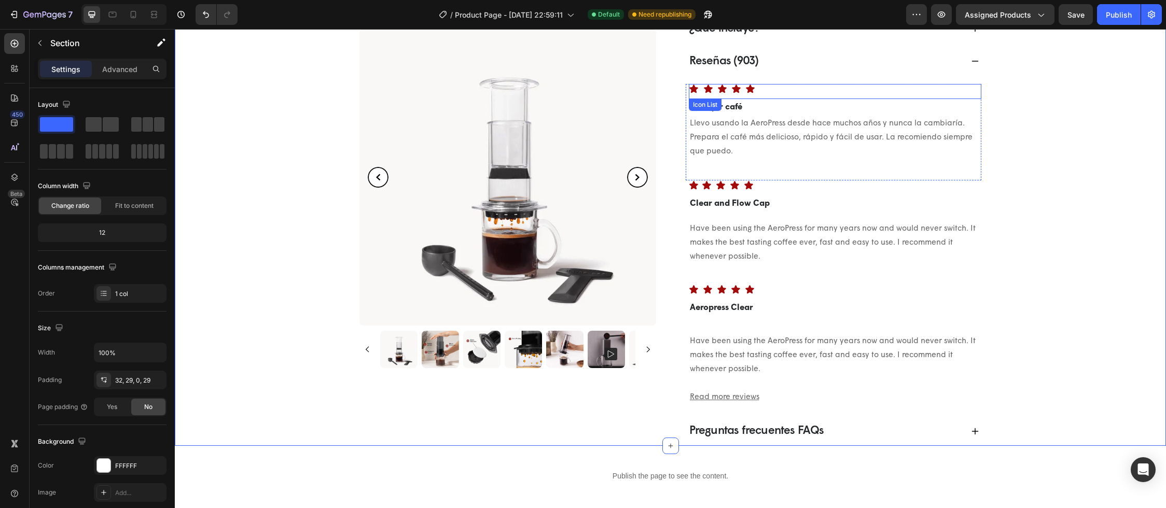
click at [709, 89] on div "Icon" at bounding box center [709, 89] width 12 height 10
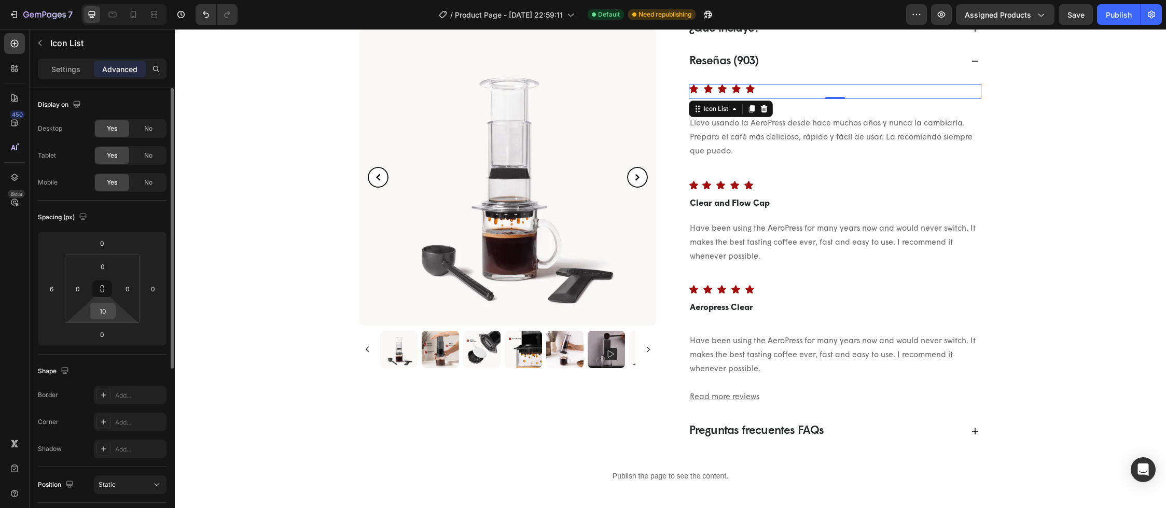
click at [103, 314] on input "10" at bounding box center [102, 311] width 21 height 16
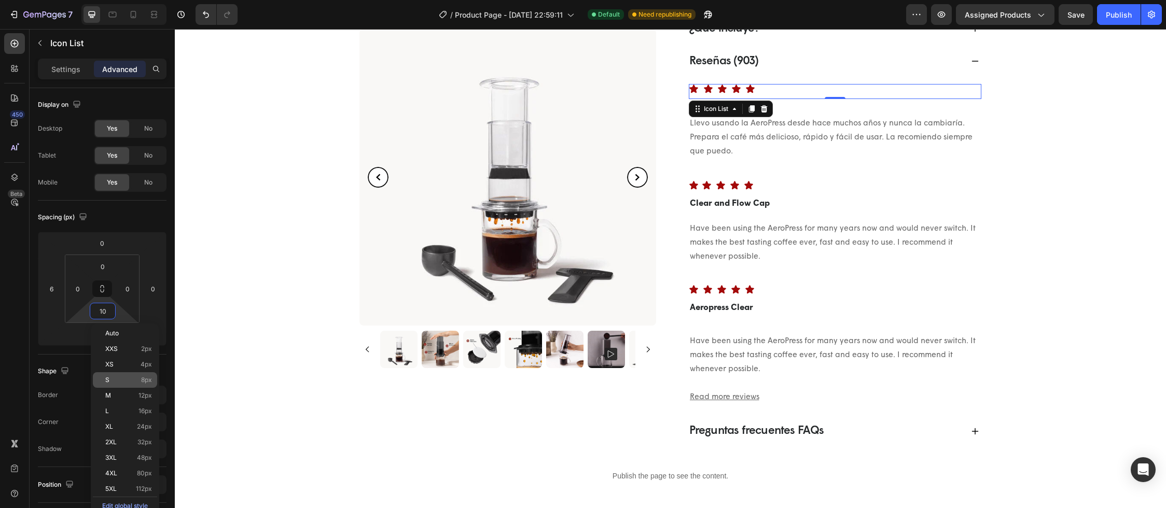
click at [136, 375] on div "S 8px" at bounding box center [125, 380] width 64 height 16
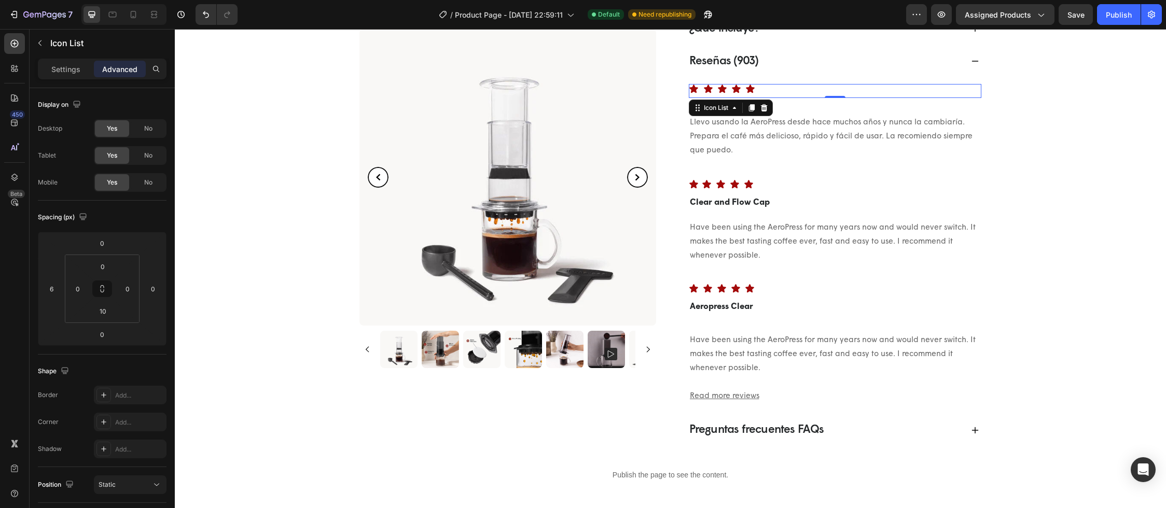
type input "8"
drag, startPoint x: 733, startPoint y: 188, endPoint x: 720, endPoint y: 190, distance: 13.6
click at [733, 188] on icon at bounding box center [735, 184] width 10 height 10
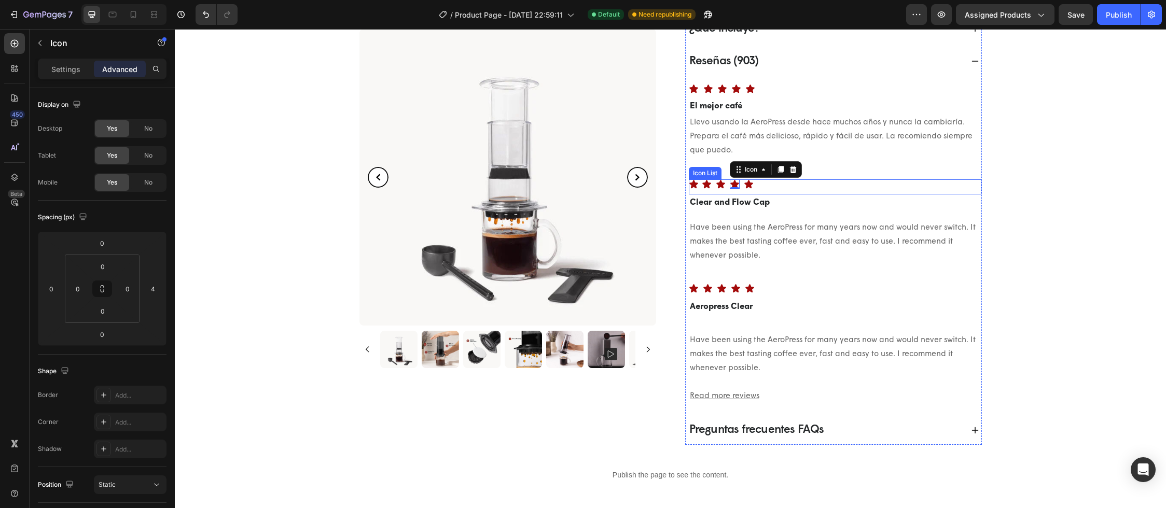
click at [796, 187] on div "Icon Icon Icon Icon 0 Icon" at bounding box center [835, 184] width 292 height 10
click at [106, 312] on input "10" at bounding box center [102, 311] width 21 height 16
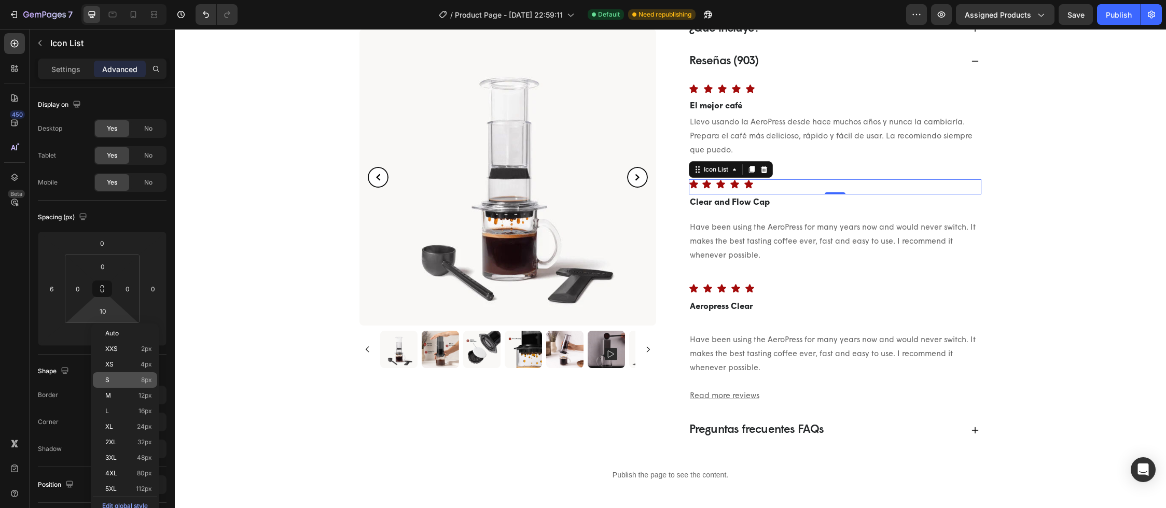
click at [137, 381] on p "S 8px" at bounding box center [128, 379] width 47 height 7
type input "8"
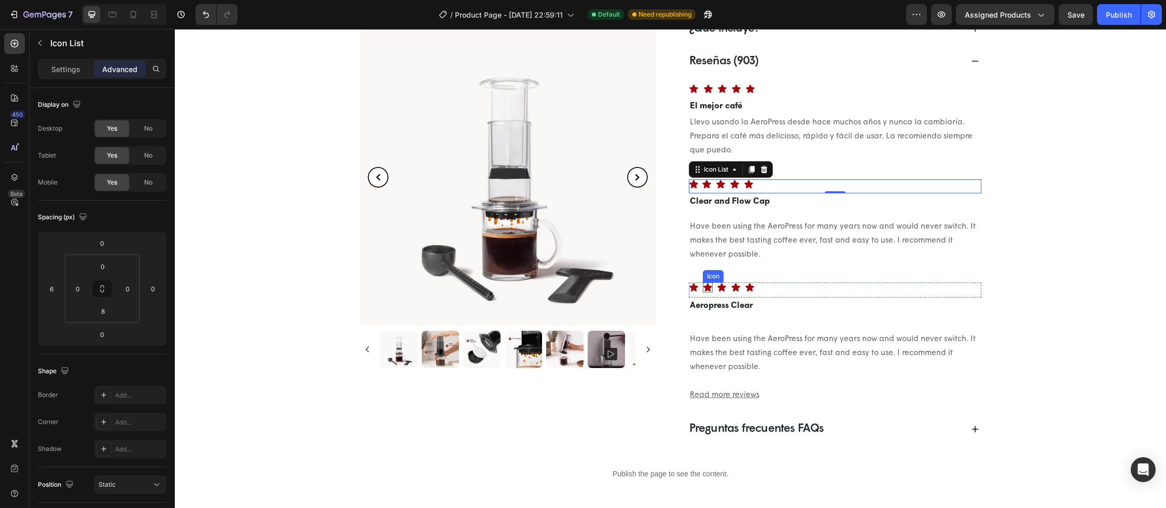
click at [706, 288] on icon at bounding box center [707, 287] width 9 height 8
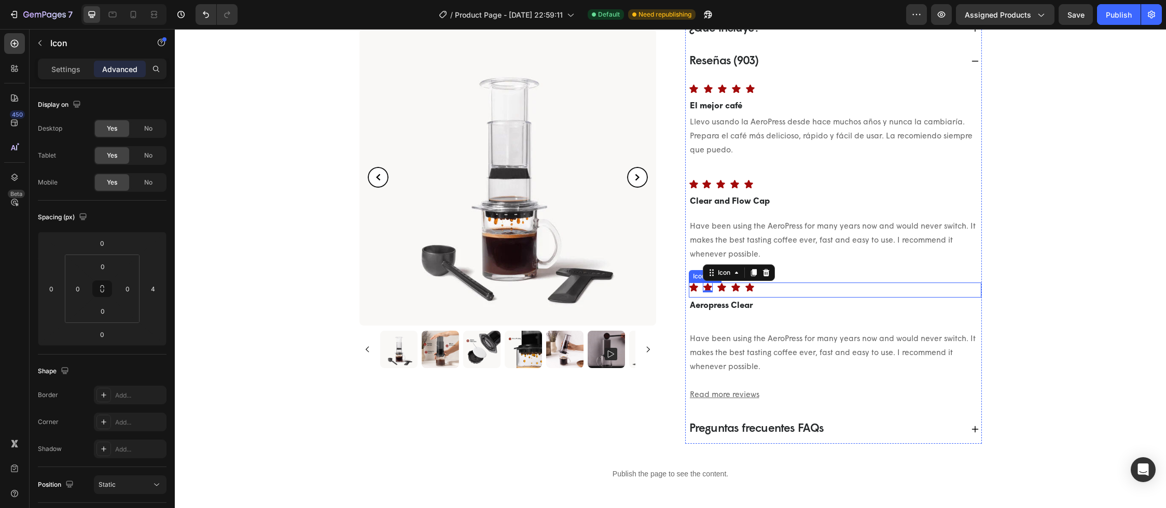
drag, startPoint x: 760, startPoint y: 290, endPoint x: 745, endPoint y: 296, distance: 15.8
click at [760, 289] on div "Icon Icon 0 Icon Icon Icon" at bounding box center [835, 288] width 292 height 10
click at [103, 318] on input "10" at bounding box center [102, 311] width 21 height 16
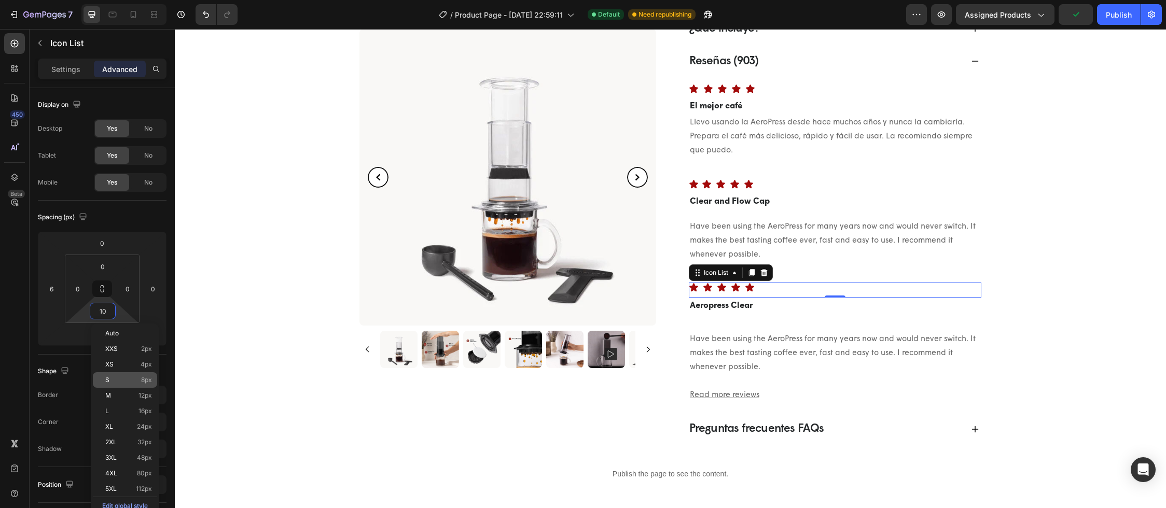
click at [145, 381] on span "8px" at bounding box center [146, 379] width 11 height 7
type input "8"
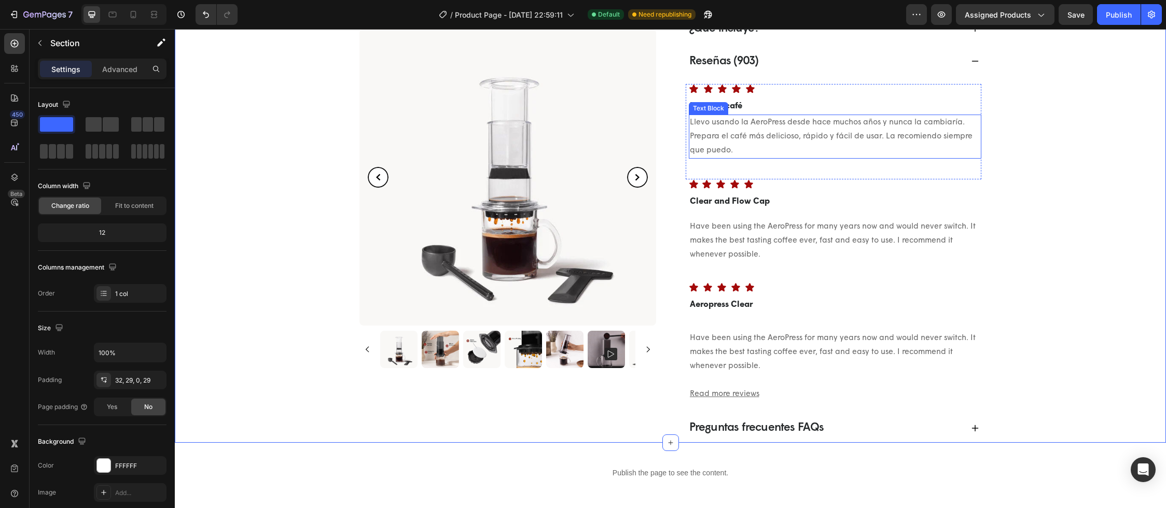
click at [762, 141] on p "Llevo usando la AeroPress desde hace muchos años y nunca la cambiaría. Prepara …" at bounding box center [835, 137] width 290 height 42
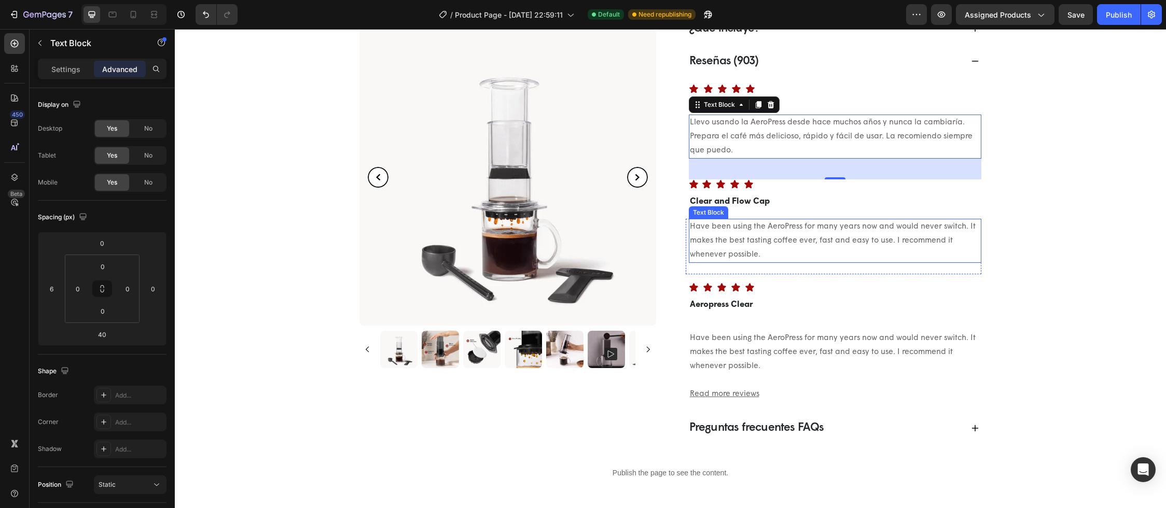
click at [791, 227] on p "Have been using the AeroPress for many years now and would never switch. It mak…" at bounding box center [835, 241] width 290 height 42
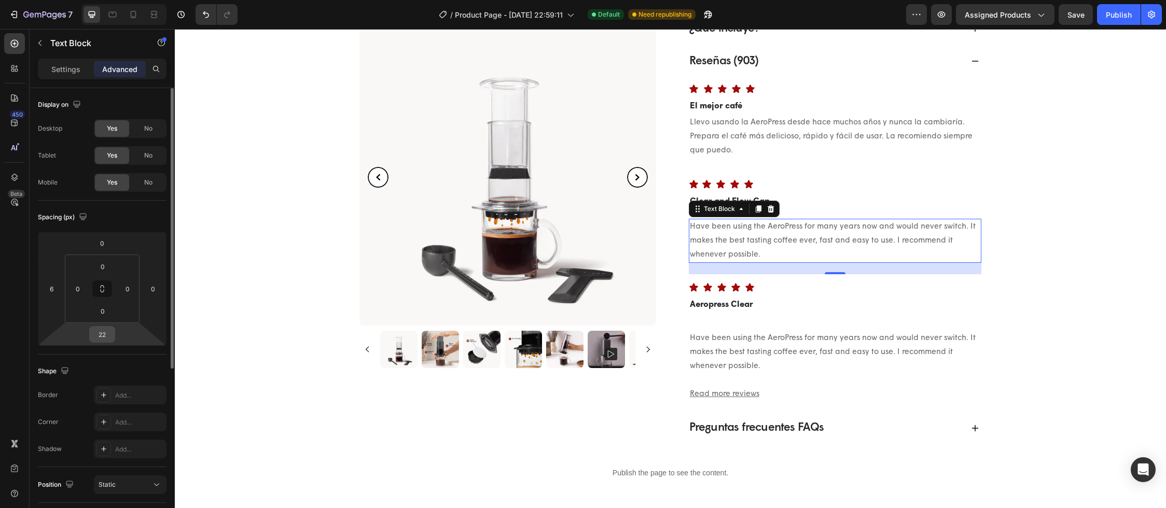
click at [106, 336] on input "22" at bounding box center [102, 335] width 21 height 16
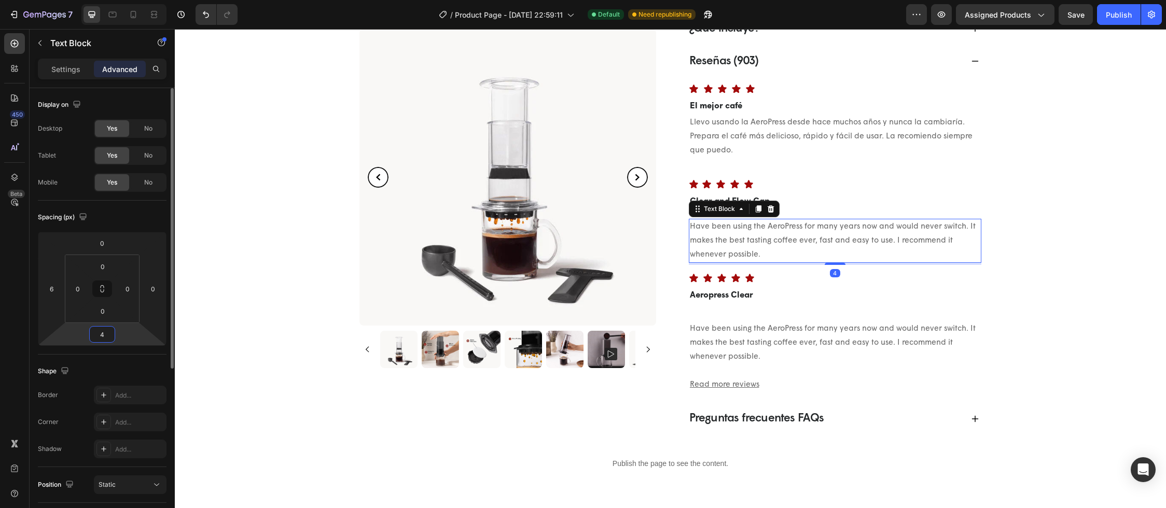
type input "40"
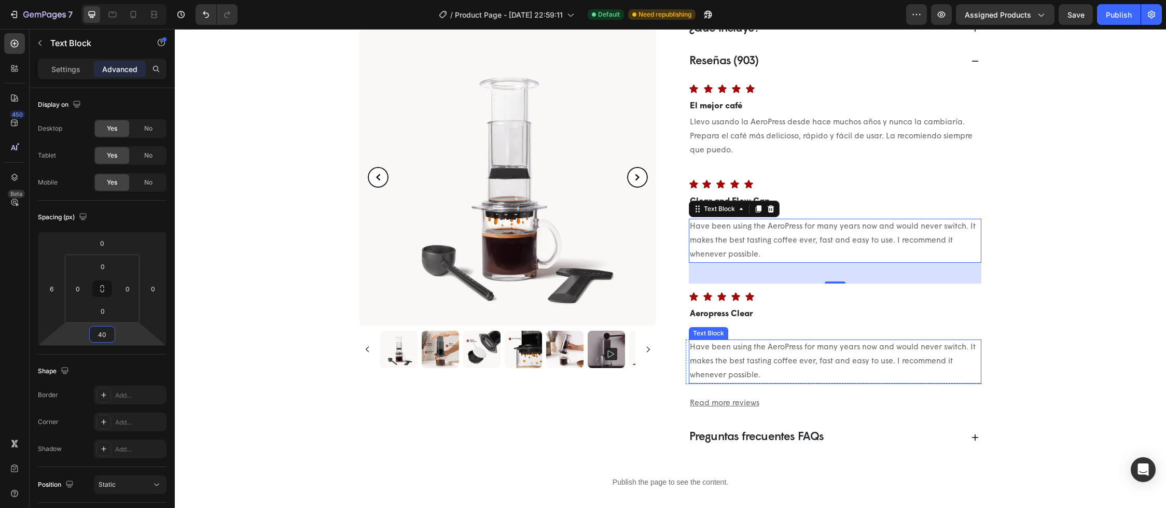
click at [788, 378] on p "Have been using the AeroPress for many years now and would never switch. It mak…" at bounding box center [835, 362] width 290 height 42
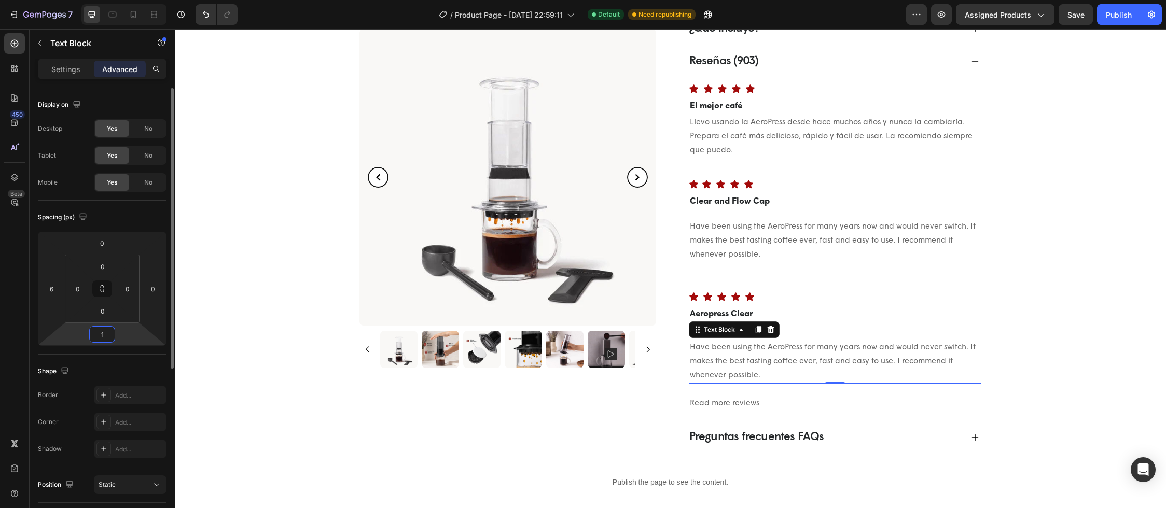
drag, startPoint x: 96, startPoint y: 336, endPoint x: 105, endPoint y: 336, distance: 8.3
click at [105, 336] on input "1" at bounding box center [102, 335] width 21 height 16
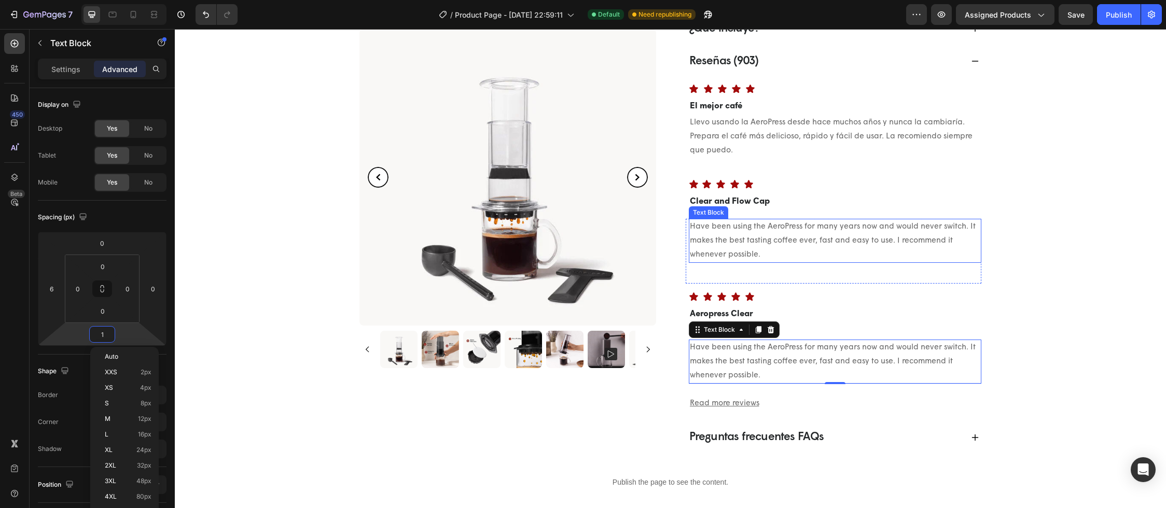
click at [732, 252] on p "Have been using the AeroPress for many years now and would never switch. It mak…" at bounding box center [835, 241] width 290 height 42
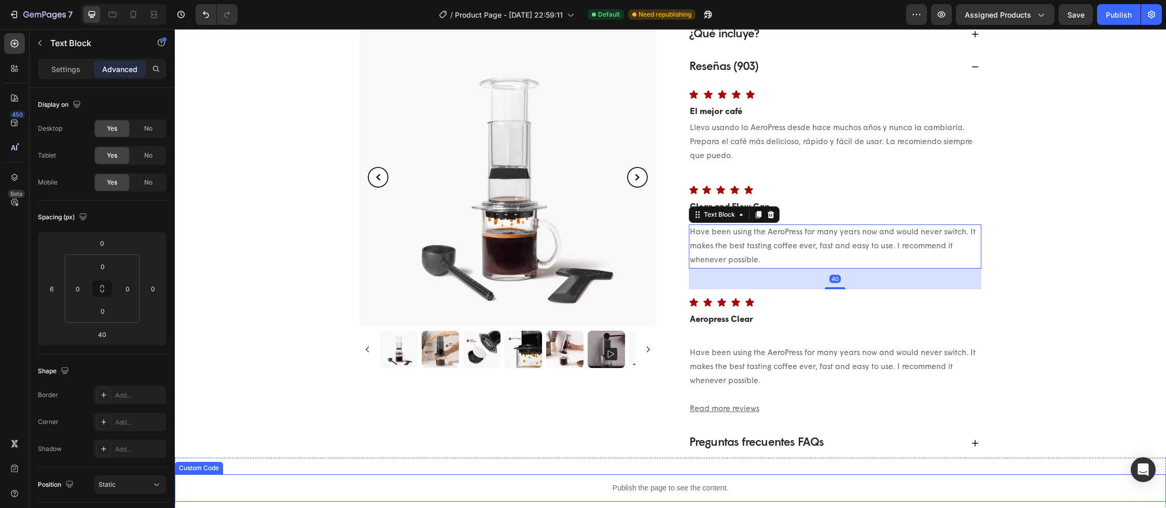
scroll to position [521, 0]
click at [751, 146] on p "Llevo usando la AeroPress desde hace muchos años y nunca la cambiaría. Prepara …" at bounding box center [835, 143] width 290 height 42
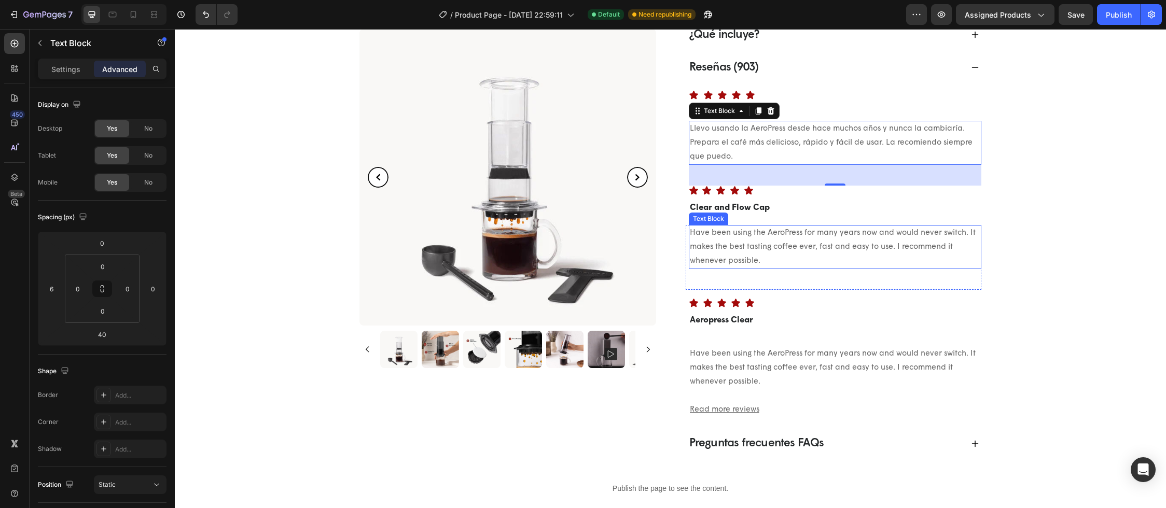
click at [777, 263] on p "Have been using the AeroPress for many years now and would never switch. It mak…" at bounding box center [835, 247] width 290 height 42
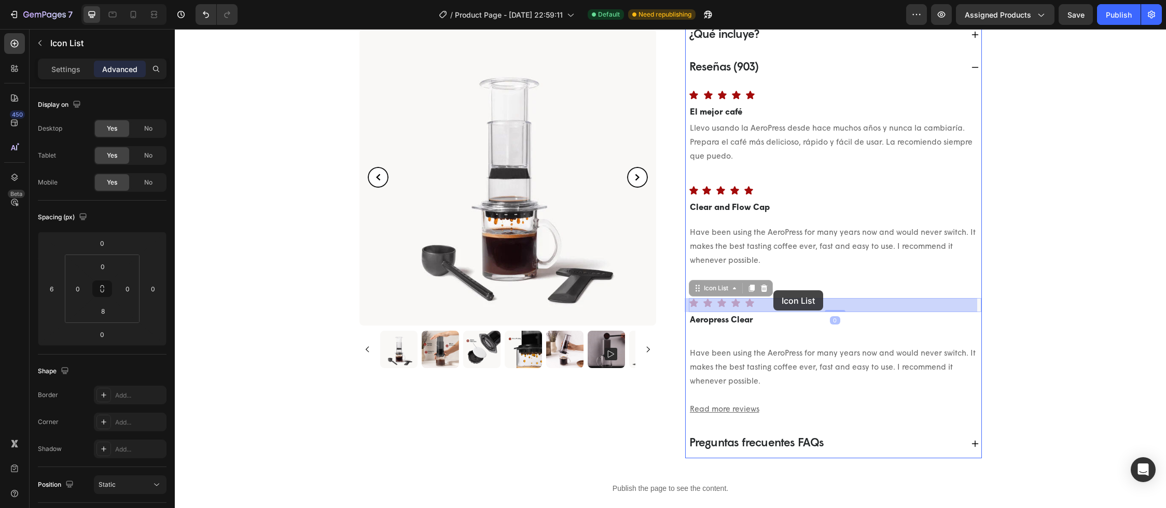
drag, startPoint x: 771, startPoint y: 300, endPoint x: 773, endPoint y: 290, distance: 10.1
click at [773, 290] on div "Header Judge.me - Preview Badge (Stars) Judge.me Cafetera portátil a presión de…" at bounding box center [670, 484] width 991 height 1952
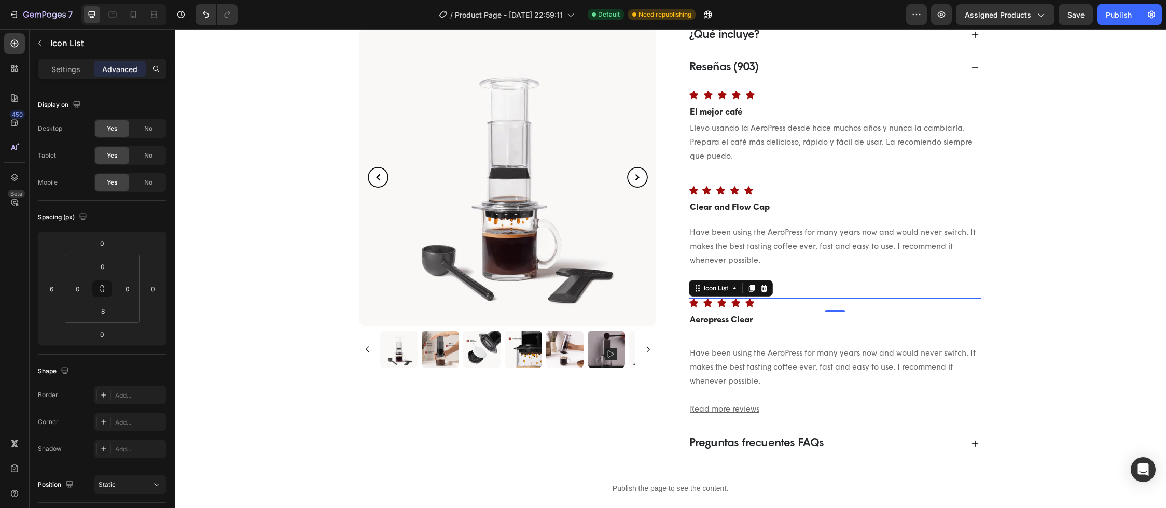
click at [786, 298] on div "Icon Icon Icon Icon Icon" at bounding box center [835, 303] width 292 height 10
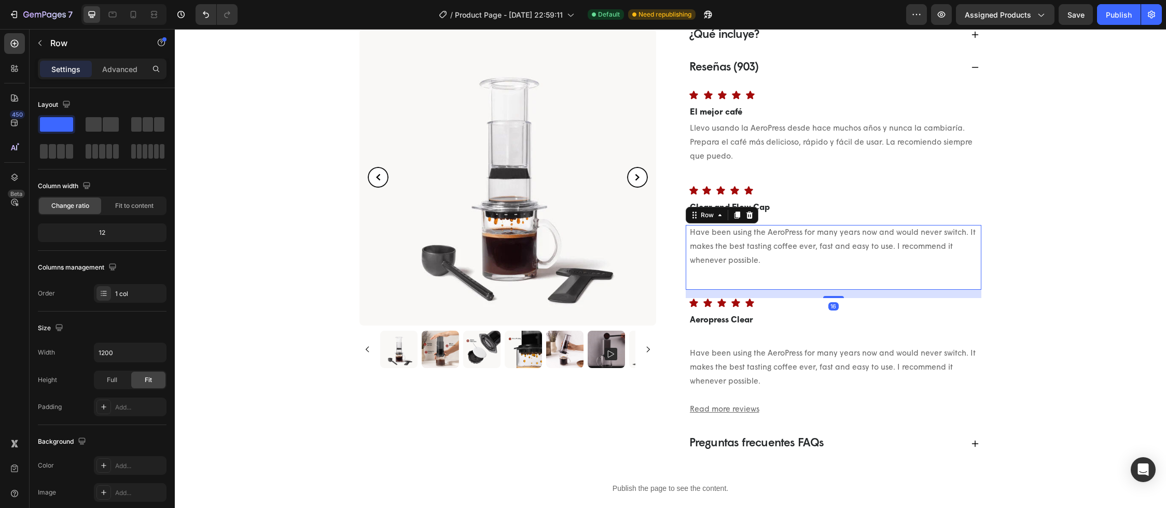
click at [780, 278] on div "Have been using the AeroPress for many years now and would never switch. It mak…" at bounding box center [834, 257] width 296 height 65
click at [127, 67] on p "Advanced" at bounding box center [119, 69] width 35 height 11
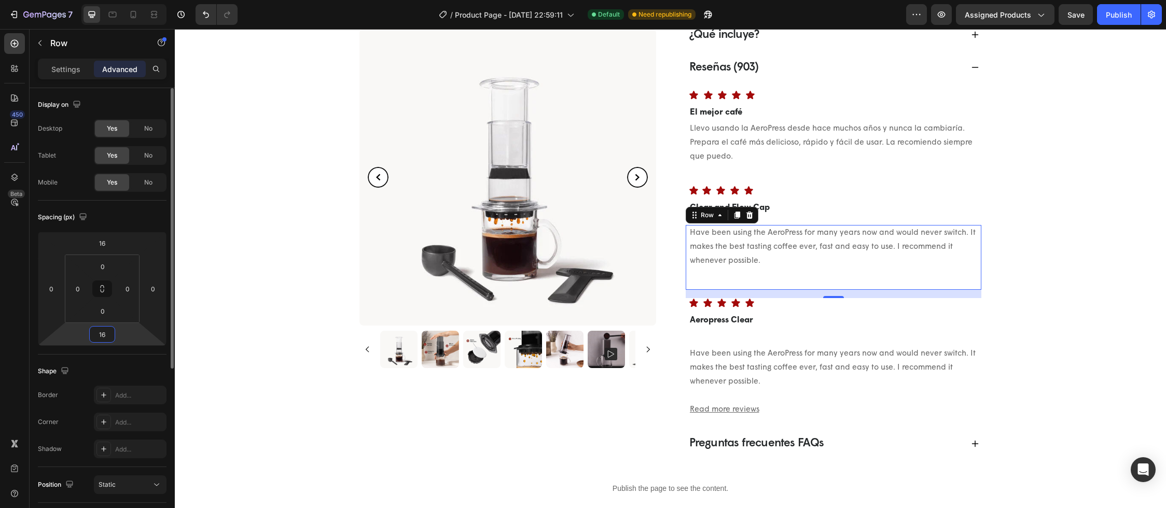
click at [102, 336] on input "16" at bounding box center [102, 335] width 21 height 16
type input "0"
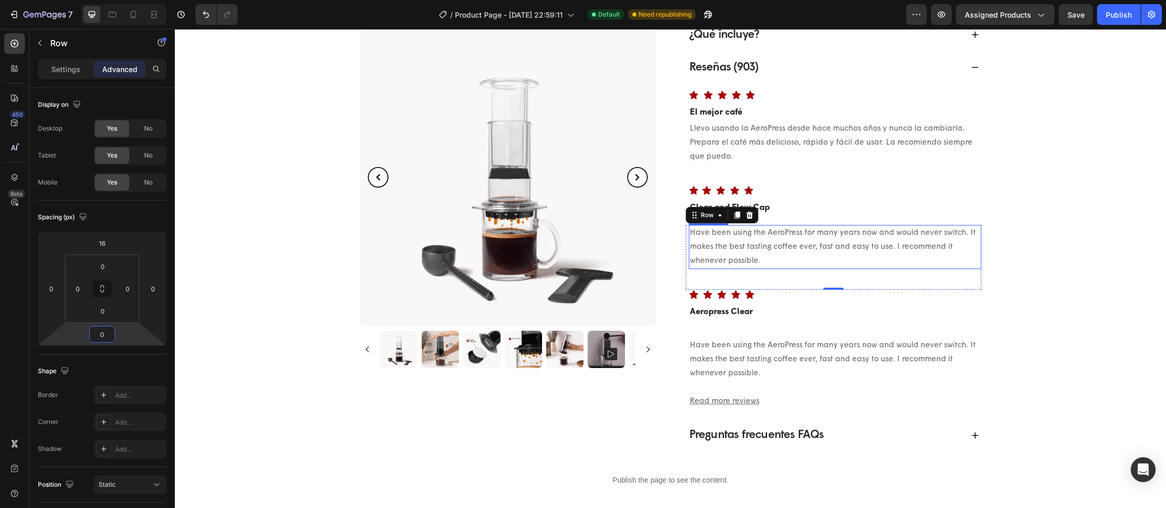
click at [781, 248] on p "Have been using the AeroPress for many years now and would never switch. It mak…" at bounding box center [835, 247] width 290 height 42
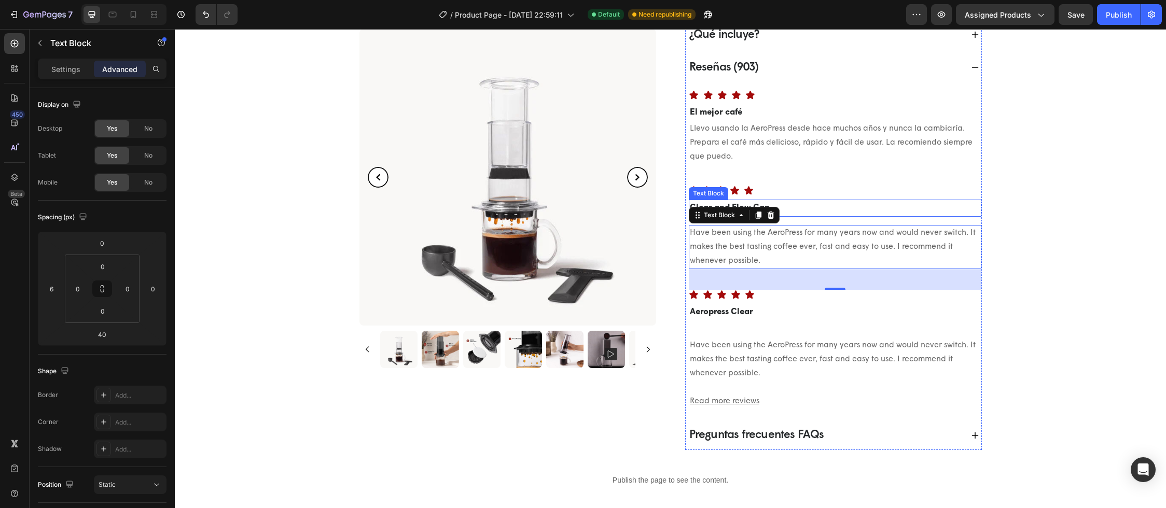
click at [798, 208] on p "Clear and Flow Cap" at bounding box center [835, 208] width 290 height 15
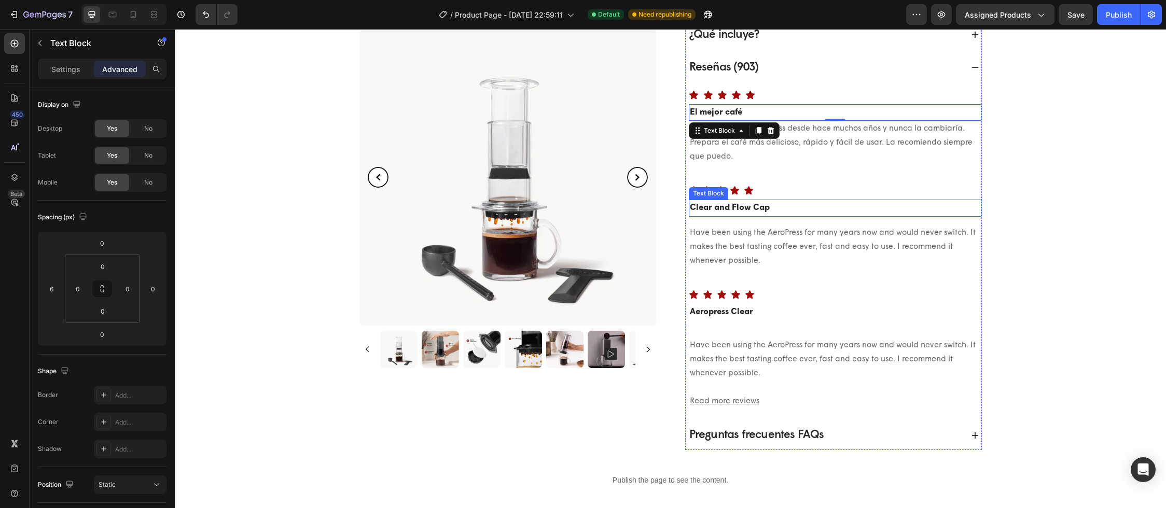
click at [765, 210] on p "Clear and Flow Cap" at bounding box center [835, 208] width 290 height 15
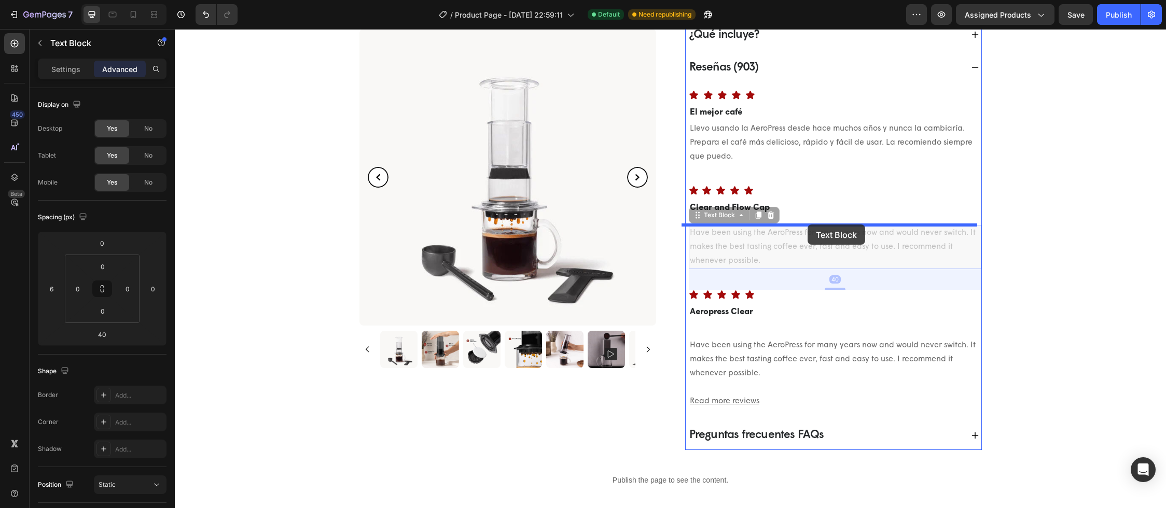
drag, startPoint x: 806, startPoint y: 246, endPoint x: 807, endPoint y: 225, distance: 21.8
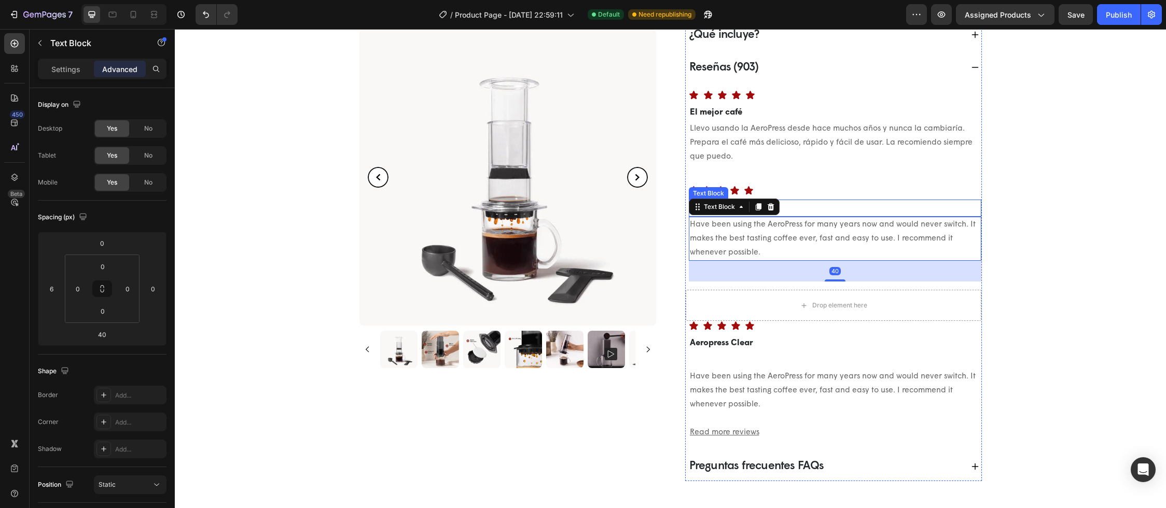
click at [797, 204] on p "Clear and Flow Cap" at bounding box center [835, 208] width 290 height 15
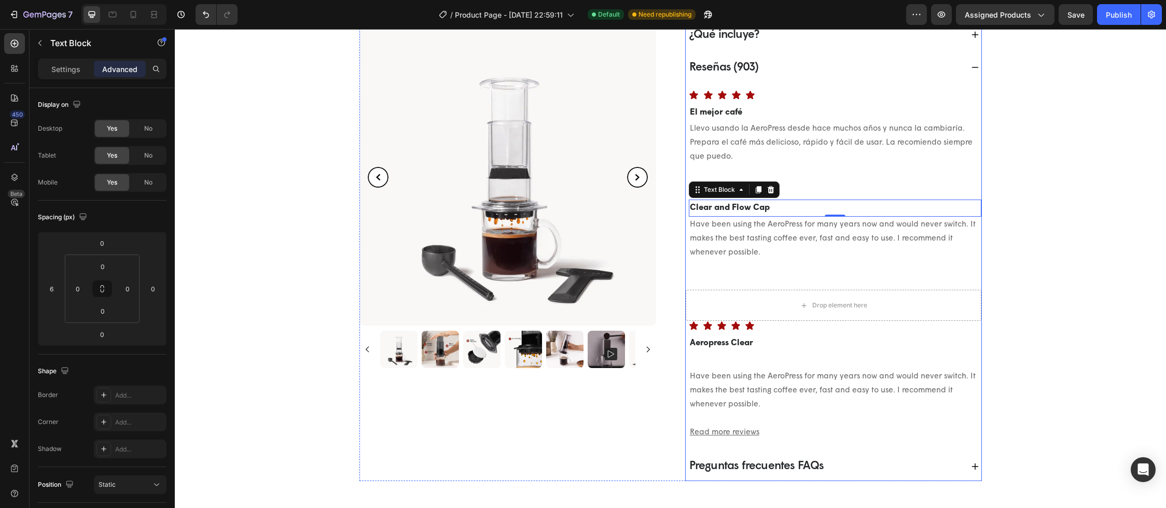
click at [800, 268] on div "Icon Icon Icon Icon Icon Icon List El mejor café Text Block Llevo usando la Aer…" at bounding box center [834, 261] width 296 height 358
click at [802, 241] on p "Have been using the AeroPress for many years now and would never switch. It mak…" at bounding box center [835, 239] width 290 height 42
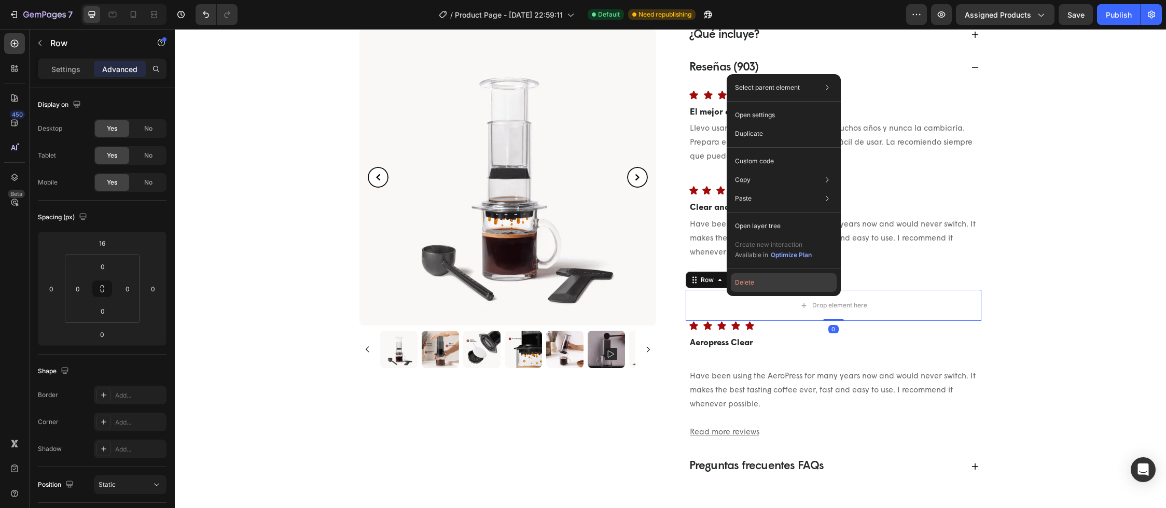
drag, startPoint x: 743, startPoint y: 283, endPoint x: 579, endPoint y: 257, distance: 166.4
click at [743, 283] on button "Delete" at bounding box center [784, 282] width 106 height 19
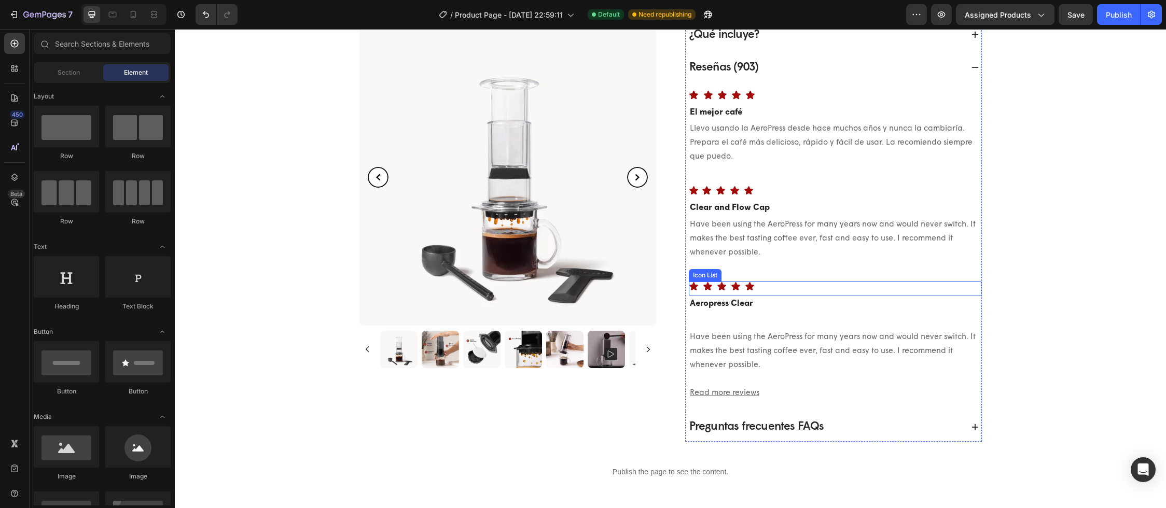
click at [790, 292] on div "Icon Icon Icon Icon Icon Icon List" at bounding box center [835, 289] width 292 height 14
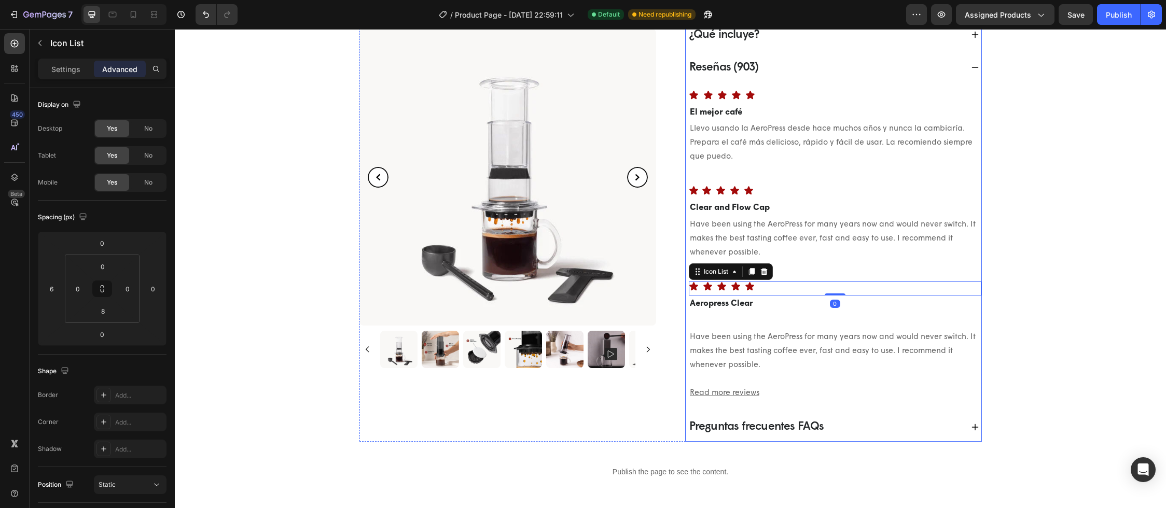
click at [806, 270] on div "Icon Icon Icon Icon Icon Icon List El mejor café Text Block Llevo usando la Aer…" at bounding box center [834, 241] width 296 height 318
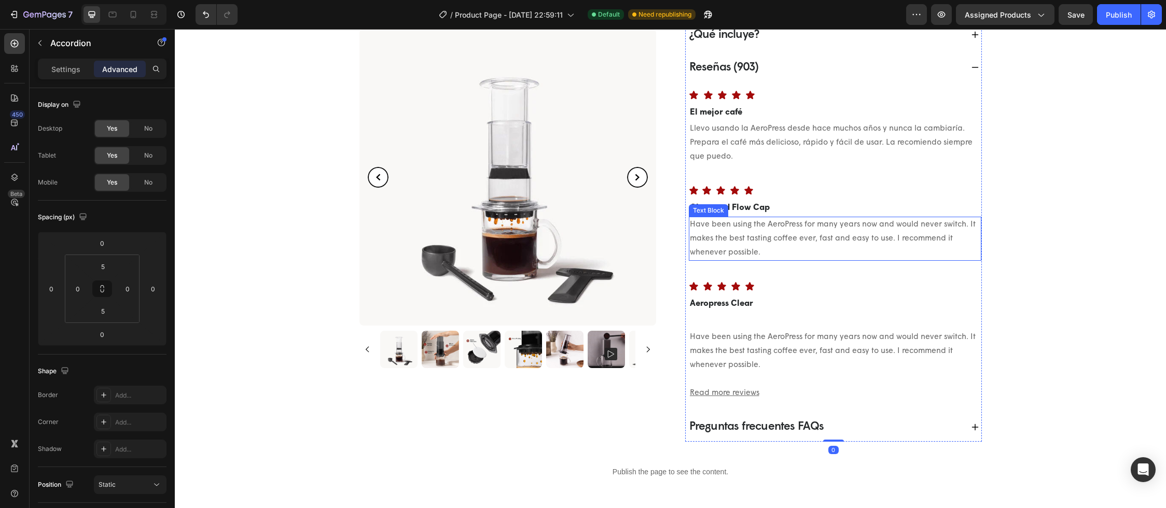
click at [815, 242] on p "Have been using the AeroPress for many years now and would never switch. It mak…" at bounding box center [835, 239] width 290 height 42
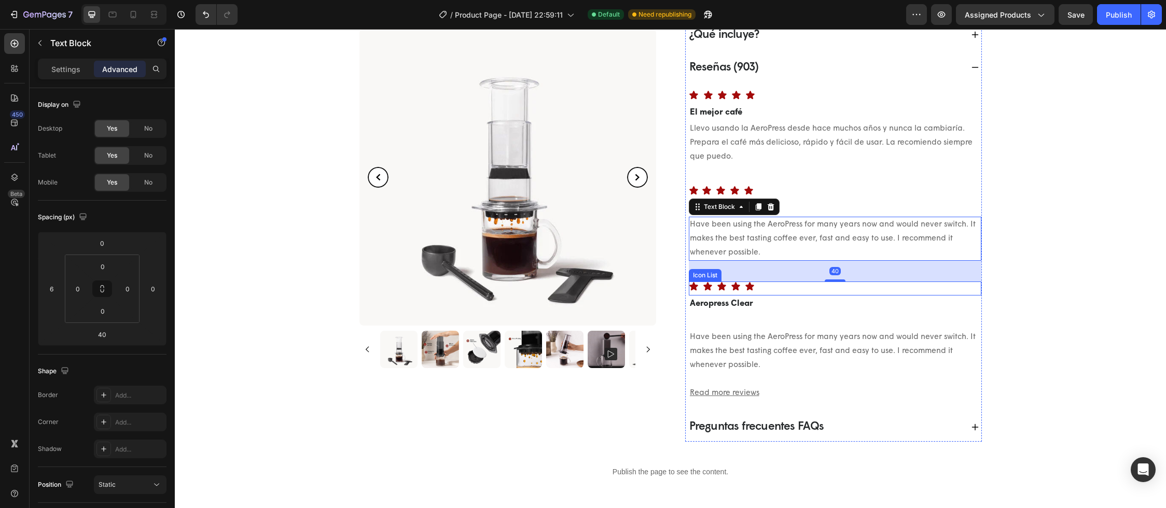
click at [804, 289] on div "Icon Icon Icon Icon Icon" at bounding box center [835, 287] width 292 height 10
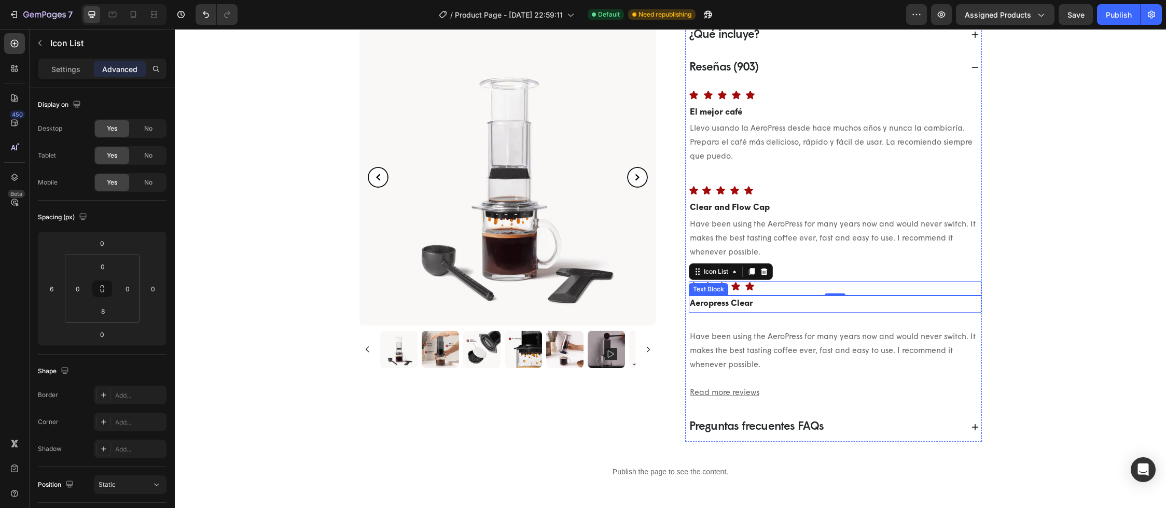
click at [801, 308] on p "Aeropress Clear" at bounding box center [835, 304] width 290 height 15
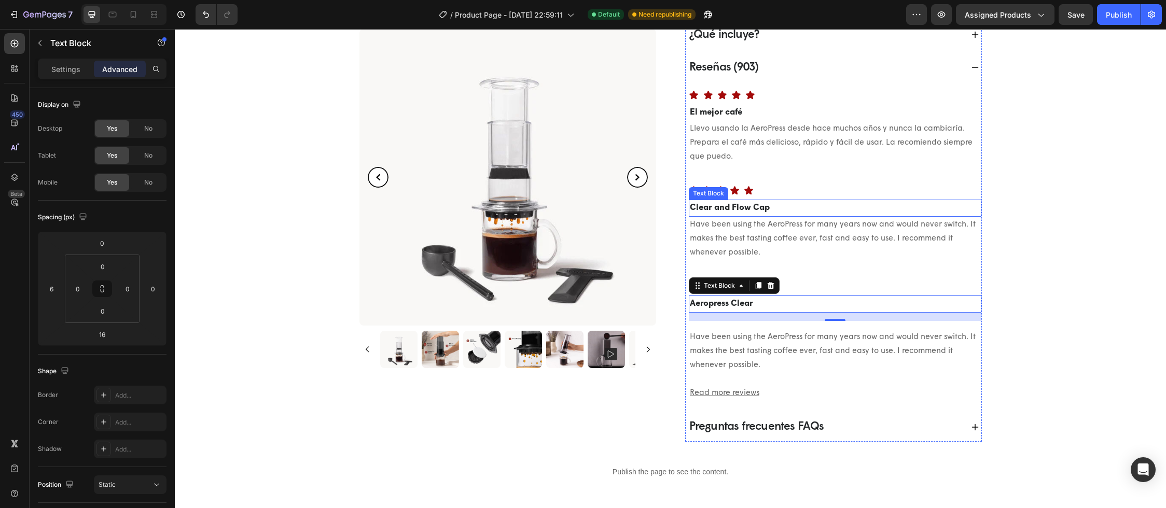
click at [789, 208] on p "Clear and Flow Cap" at bounding box center [835, 208] width 290 height 15
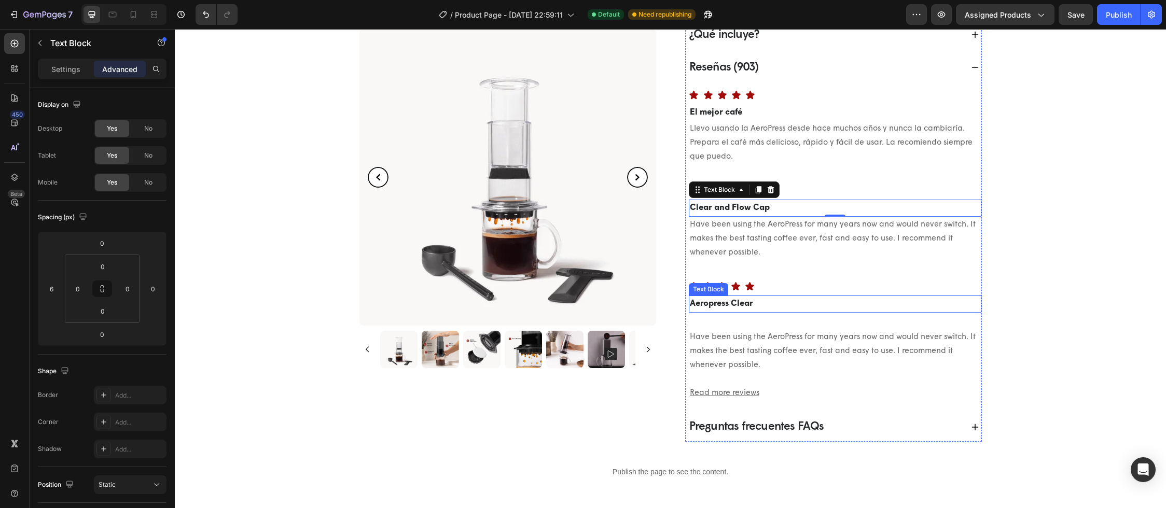
click at [806, 301] on p "Aeropress Clear" at bounding box center [835, 304] width 290 height 15
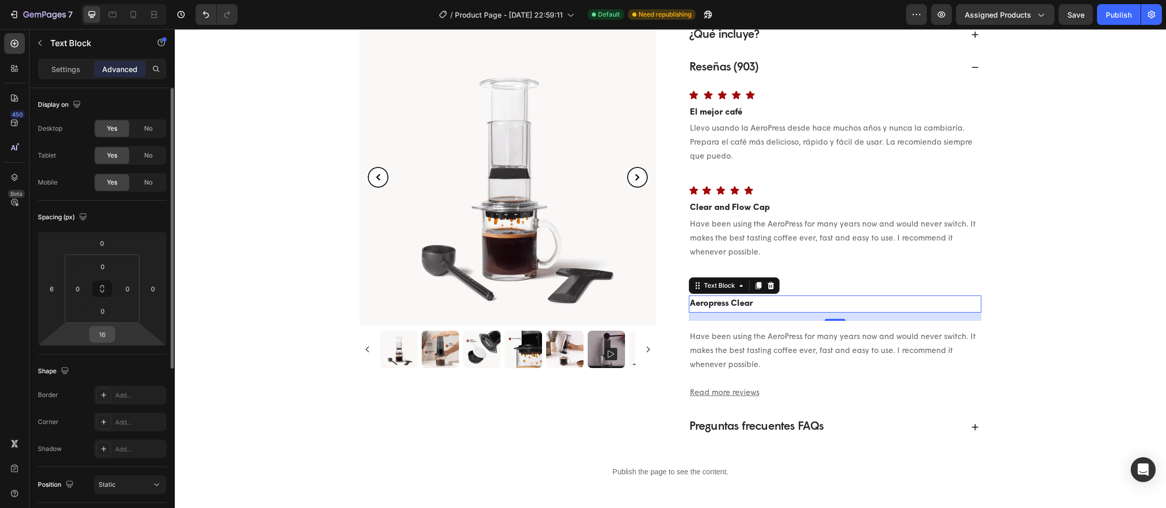
click at [105, 339] on input "16" at bounding box center [102, 335] width 21 height 16
type input "0"
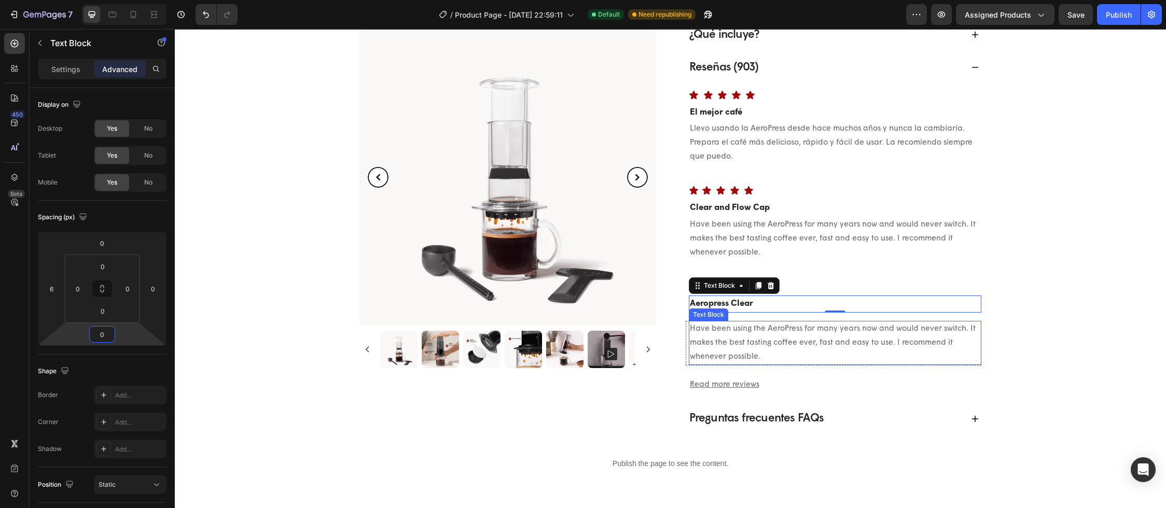
click at [745, 325] on p "Have been using the AeroPress for many years now and would never switch. It mak…" at bounding box center [835, 343] width 290 height 42
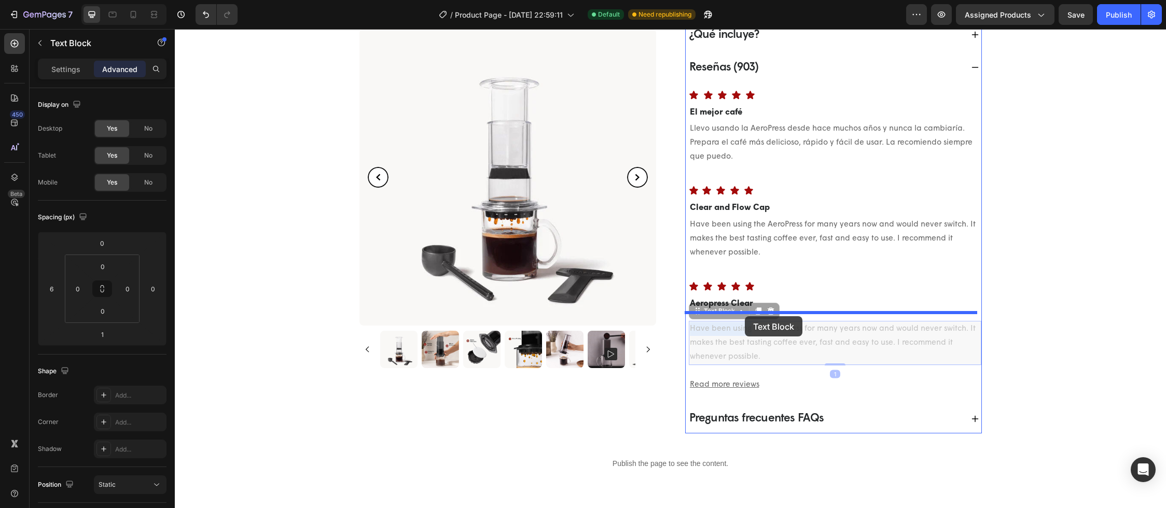
drag, startPoint x: 745, startPoint y: 325, endPoint x: 745, endPoint y: 316, distance: 8.3
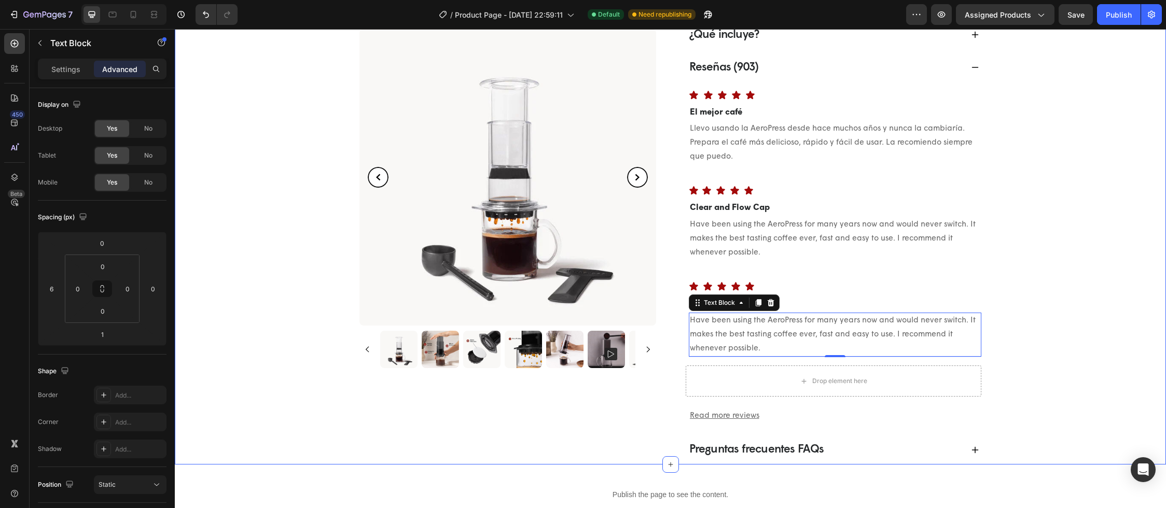
click at [1064, 325] on div "[DOMAIN_NAME] - Preview Badge (Stars) [DOMAIN_NAME] Cafetera portátil a presión…" at bounding box center [670, 5] width 961 height 918
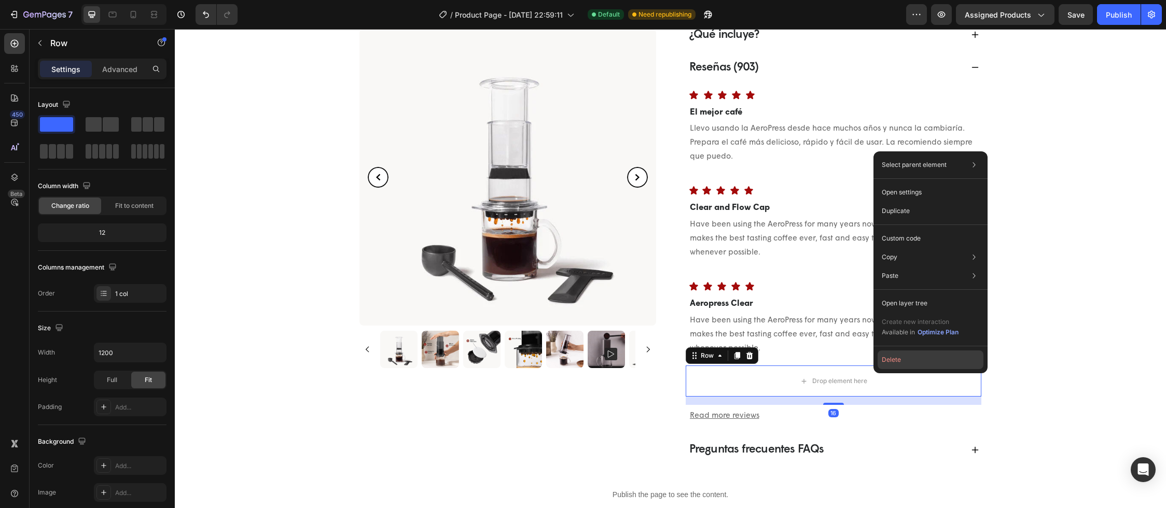
click at [896, 361] on button "Delete" at bounding box center [930, 360] width 106 height 19
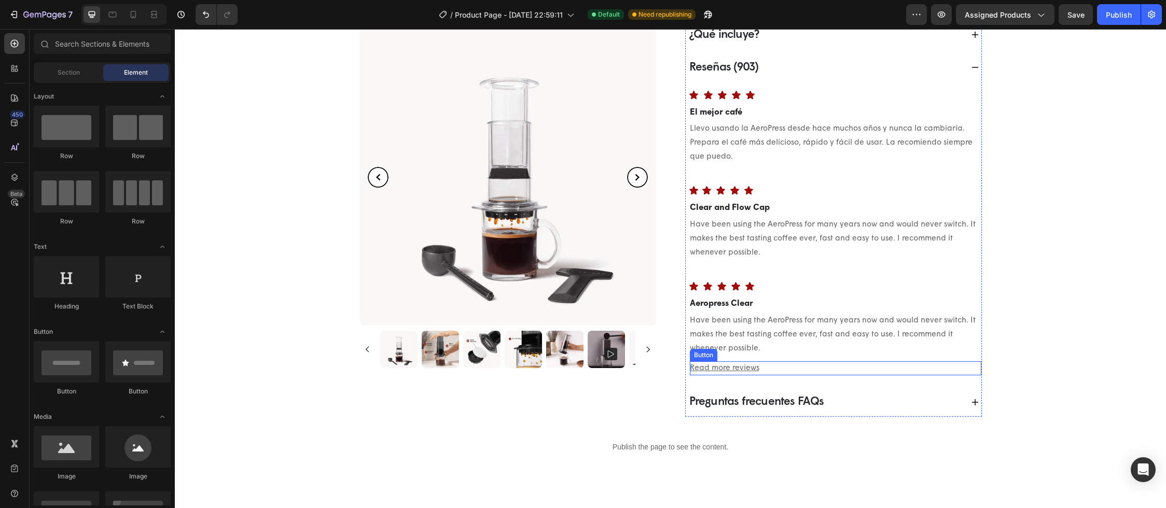
click at [830, 371] on div "Read more reviews Button" at bounding box center [835, 368] width 291 height 14
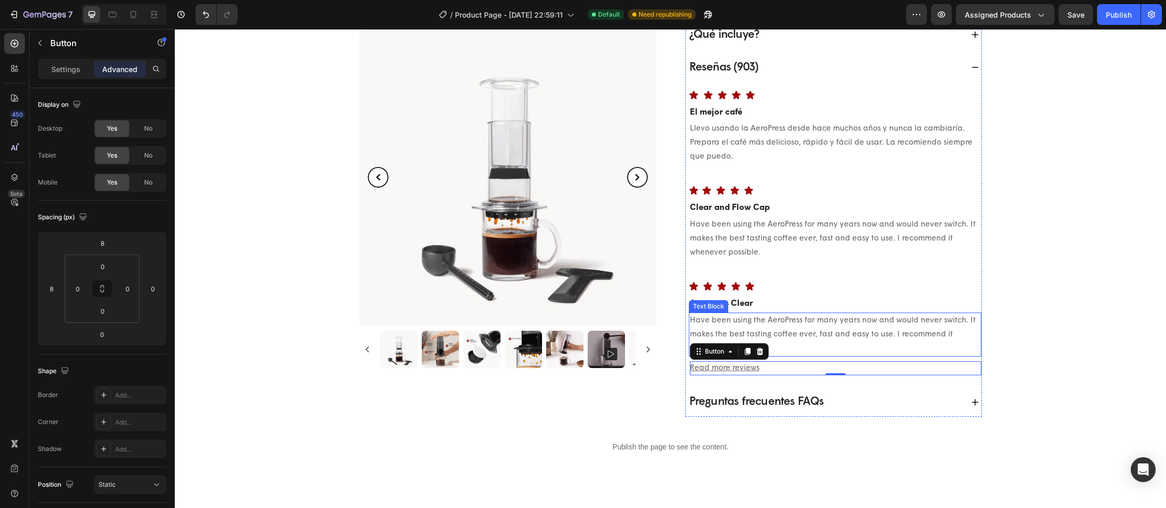
click at [829, 347] on p "Have been using the AeroPress for many years now and would never switch. It mak…" at bounding box center [835, 335] width 290 height 42
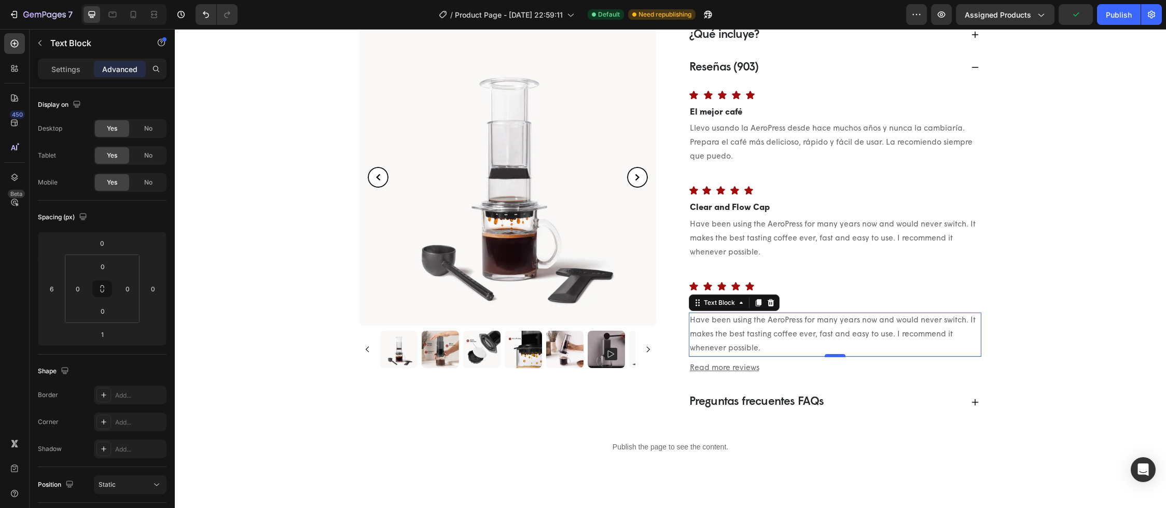
click at [830, 355] on div at bounding box center [835, 355] width 21 height 3
drag, startPoint x: 109, startPoint y: 335, endPoint x: 93, endPoint y: 334, distance: 16.6
click at [93, 334] on input "1" at bounding box center [102, 335] width 21 height 16
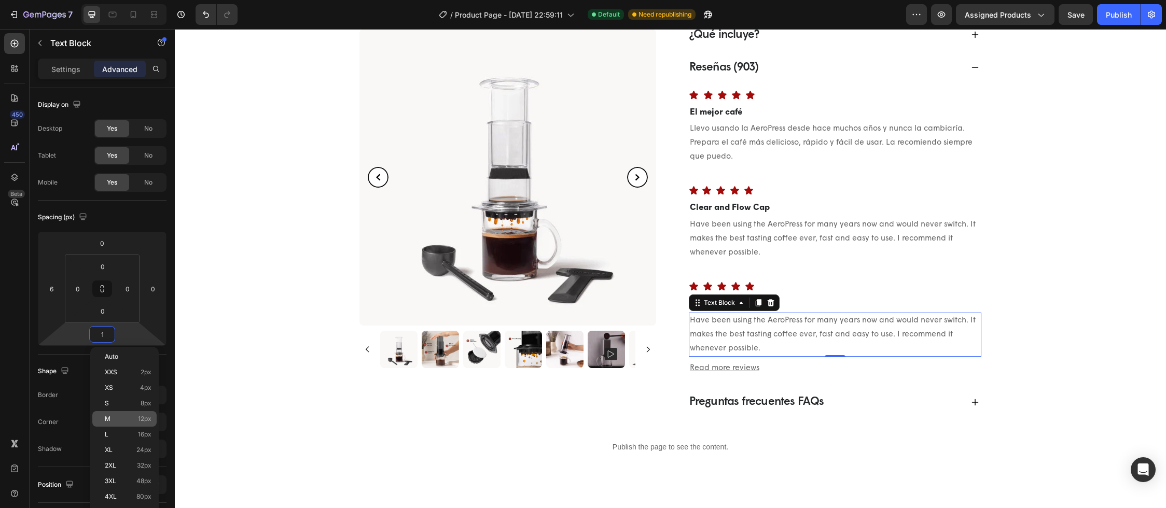
click at [146, 415] on span "12px" at bounding box center [144, 418] width 13 height 7
type input "12"
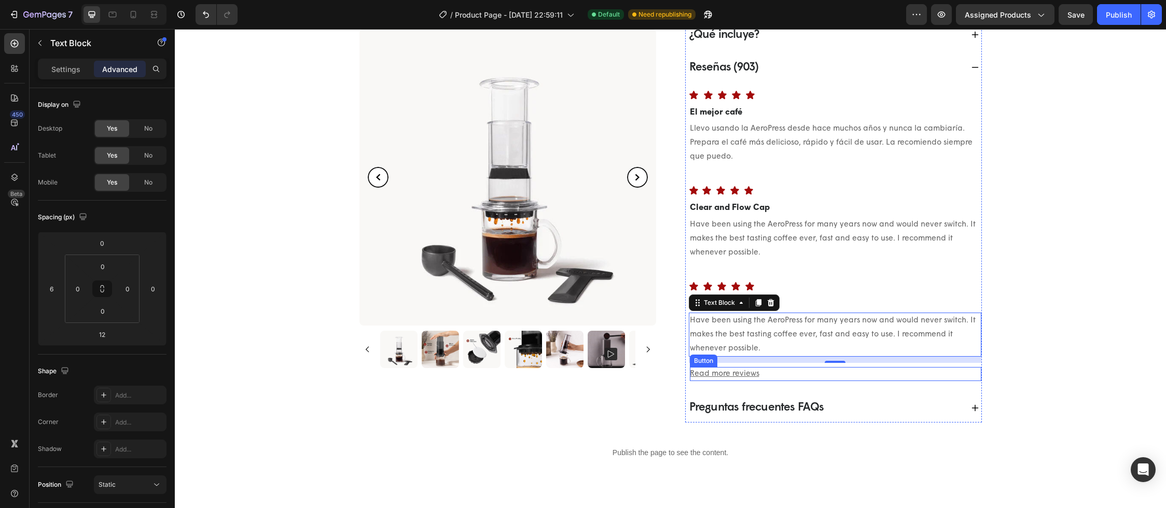
click at [899, 372] on div "Read more reviews Button" at bounding box center [835, 374] width 291 height 14
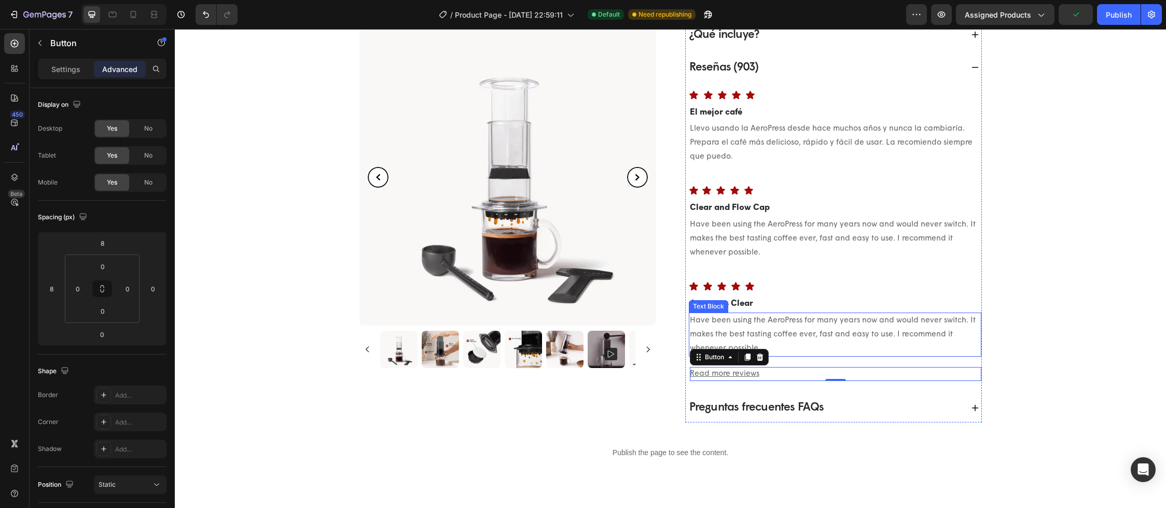
click at [873, 348] on p "Have been using the AeroPress for many years now and would never switch. It mak…" at bounding box center [835, 335] width 290 height 42
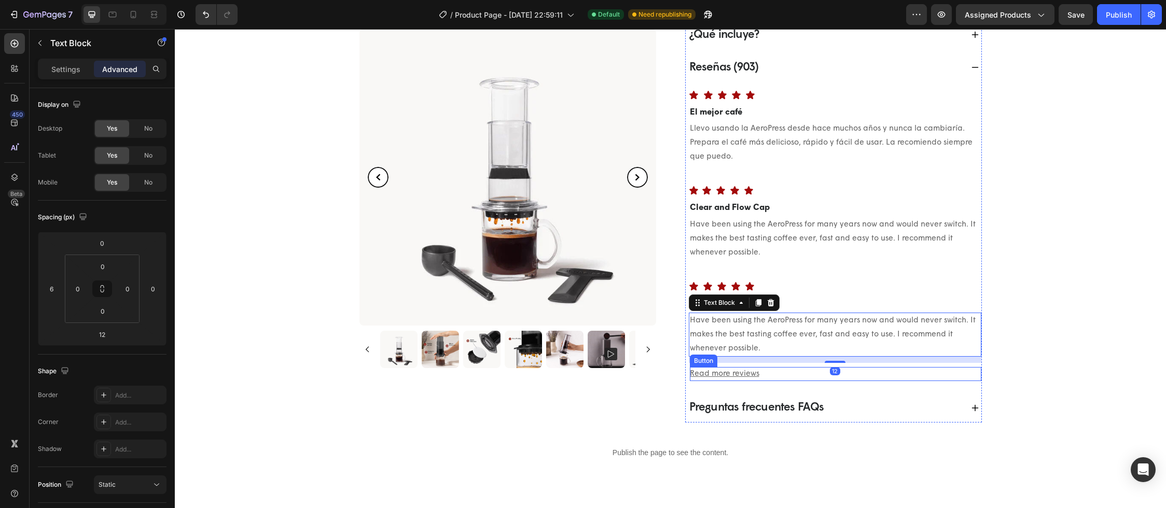
click at [865, 370] on div "Read more reviews Button" at bounding box center [835, 374] width 291 height 14
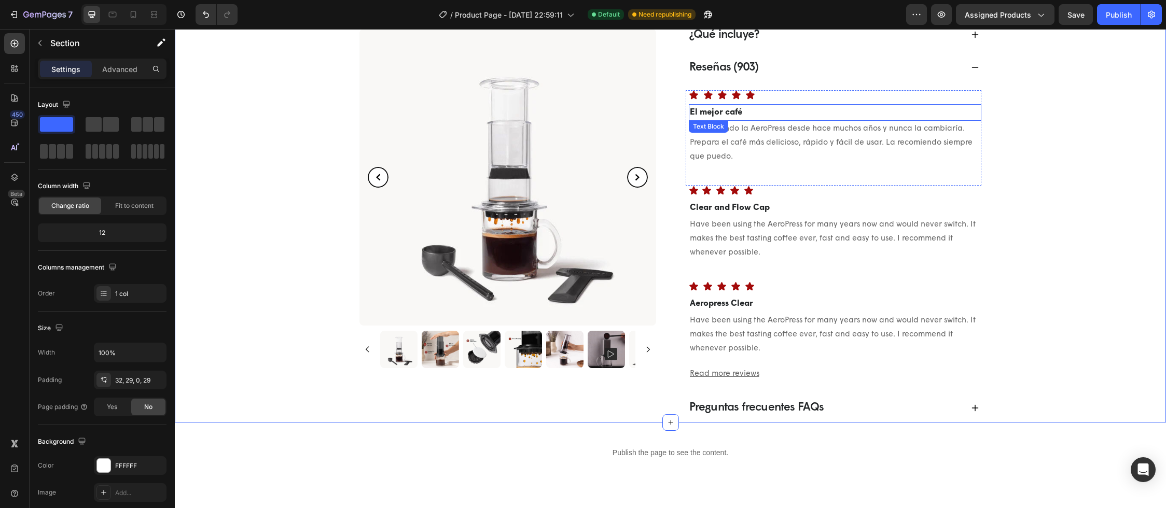
click at [739, 113] on p "El mejor café" at bounding box center [835, 112] width 290 height 15
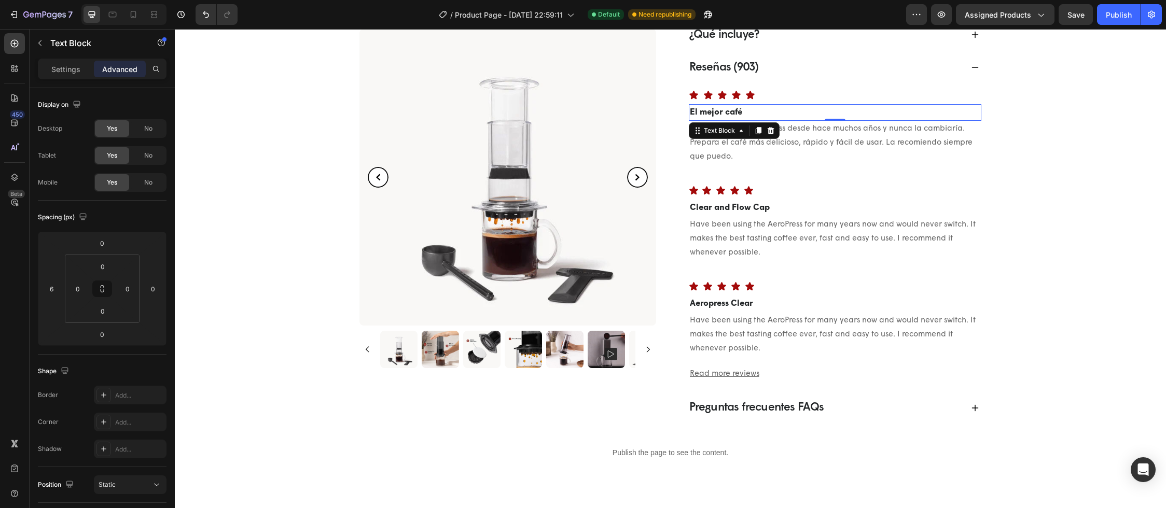
click at [744, 113] on p "El mejor café" at bounding box center [835, 112] width 290 height 15
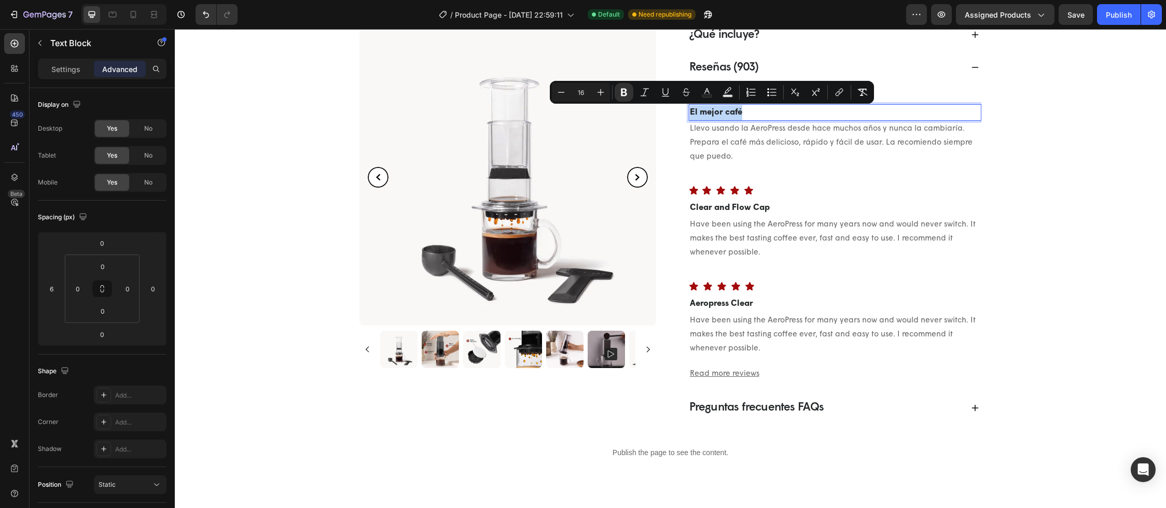
drag, startPoint x: 744, startPoint y: 113, endPoint x: 687, endPoint y: 116, distance: 57.1
click at [690, 116] on p "El mejor café" at bounding box center [835, 112] width 290 height 15
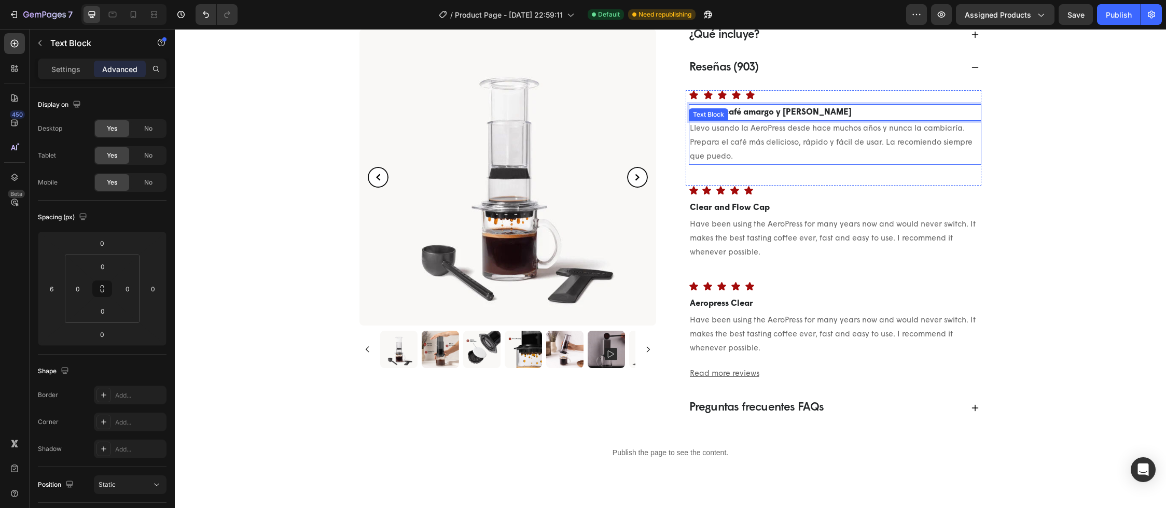
click at [743, 160] on p "Llevo usando la AeroPress desde hace muchos años y nunca la cambiaría. Prepara …" at bounding box center [835, 143] width 290 height 42
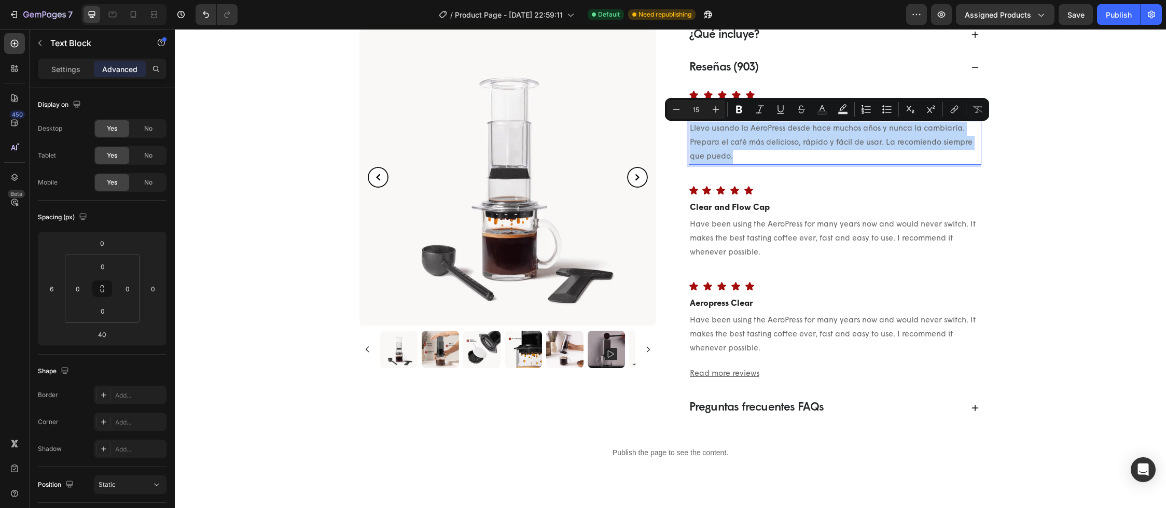
drag, startPoint x: 747, startPoint y: 155, endPoint x: 686, endPoint y: 128, distance: 66.9
click at [690, 128] on p "Llevo usando la AeroPress desde hace muchos años y nunca la cambiaría. Prepara …" at bounding box center [835, 143] width 290 height 42
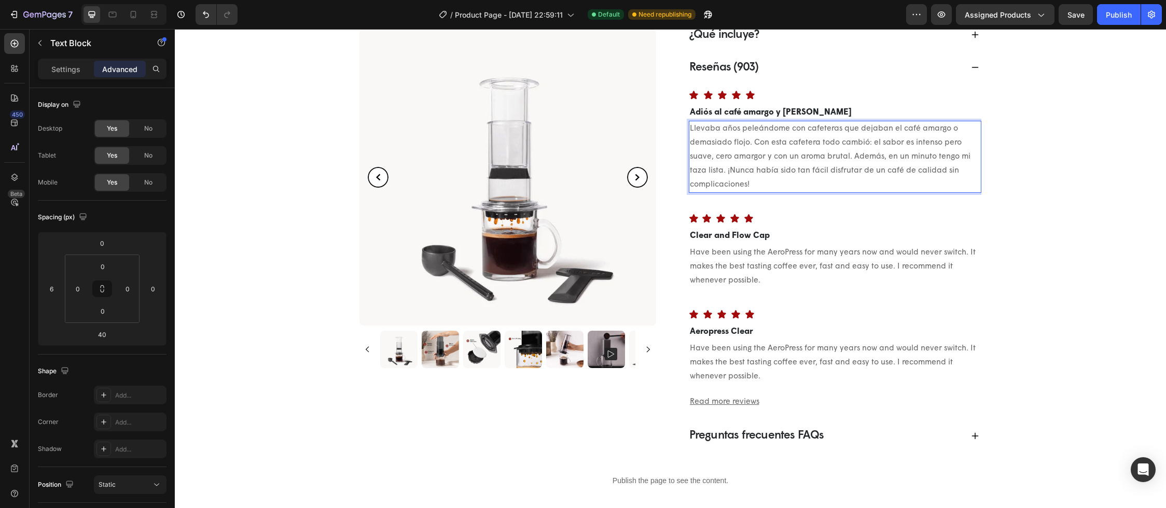
click at [869, 130] on p "Llevaba años peleándome con cafeteras que dejaban el café amargo o demasiado fl…" at bounding box center [835, 157] width 290 height 70
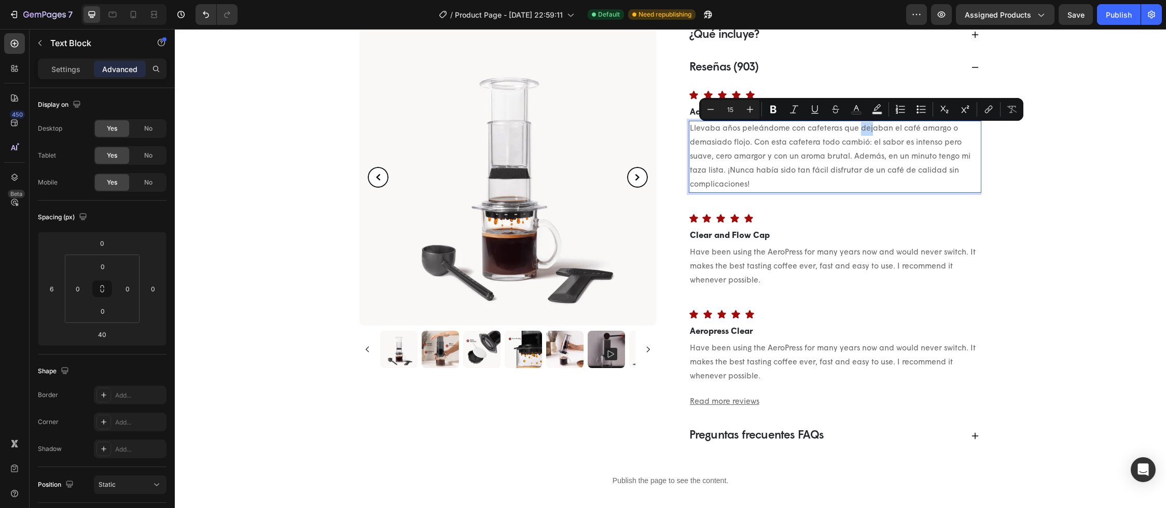
drag, startPoint x: 869, startPoint y: 130, endPoint x: 856, endPoint y: 131, distance: 12.5
click at [856, 131] on p "Llevaba años peleándome con cafeteras que dejaban el café amargo o demasiado fl…" at bounding box center [835, 157] width 290 height 70
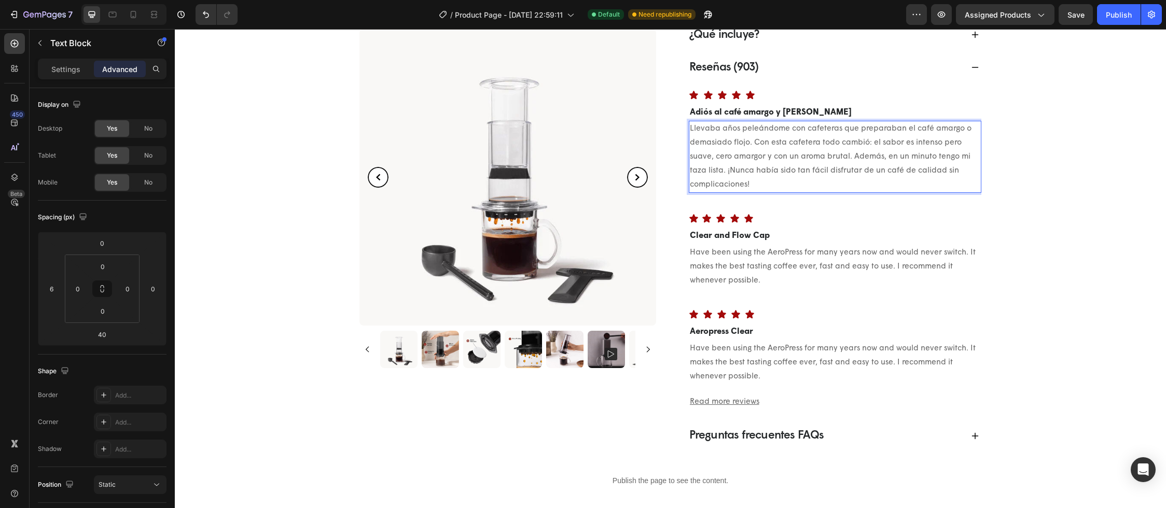
click at [872, 144] on p "Llevaba años peleándome con cafeteras que preparaban el café amargo o demasiado…" at bounding box center [835, 157] width 290 height 70
click at [765, 239] on strong "Clear and Flow Cap" at bounding box center [730, 236] width 80 height 8
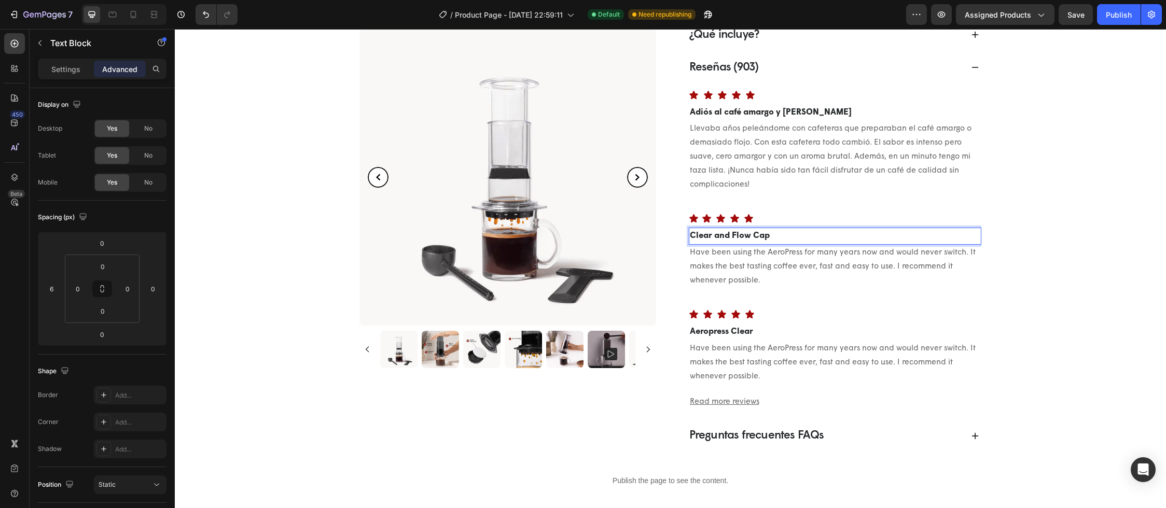
click at [768, 235] on p "Clear and Flow Cap" at bounding box center [835, 236] width 290 height 15
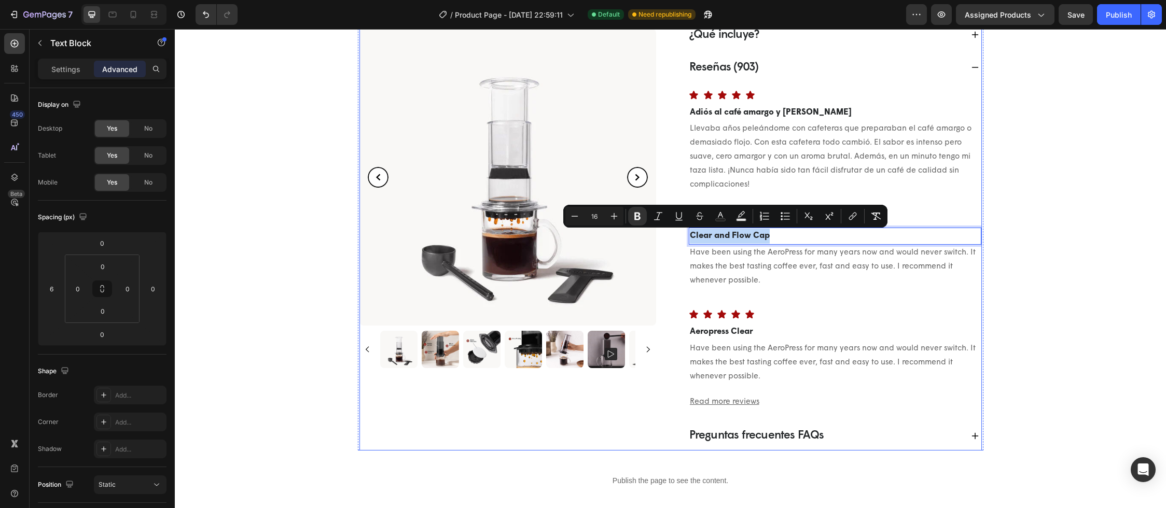
drag, startPoint x: 779, startPoint y: 237, endPoint x: 680, endPoint y: 233, distance: 99.1
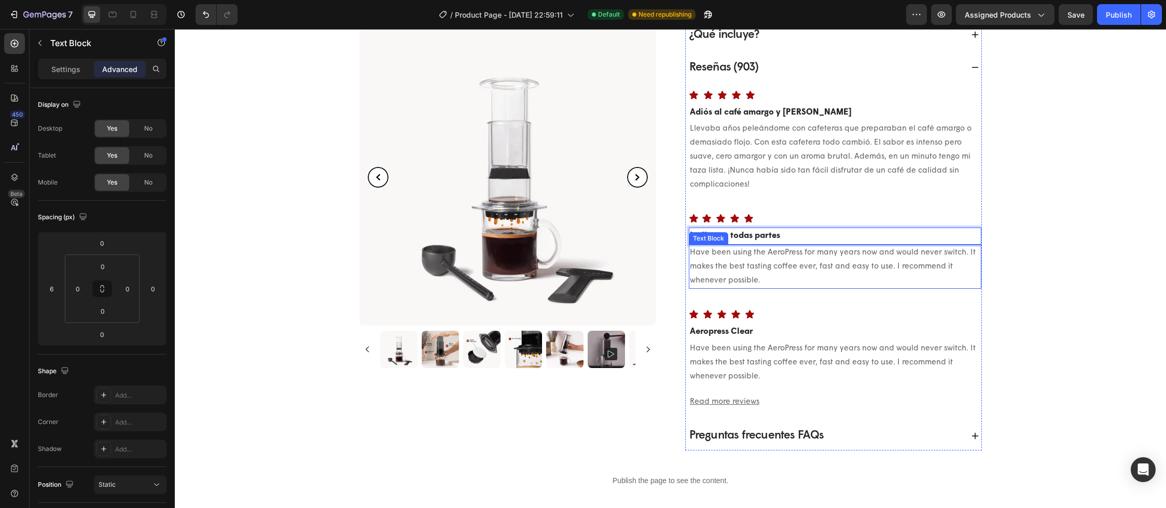
click at [762, 284] on p "Have been using the AeroPress for many years now and would never switch. It mak…" at bounding box center [835, 267] width 290 height 42
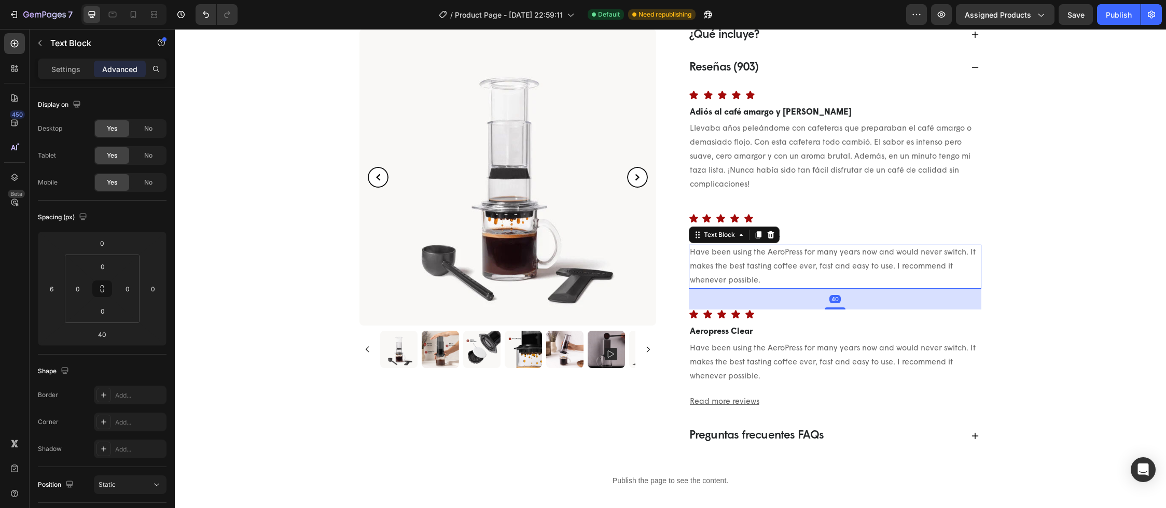
click at [765, 282] on p "Have been using the AeroPress for many years now and would never switch. It mak…" at bounding box center [835, 267] width 290 height 42
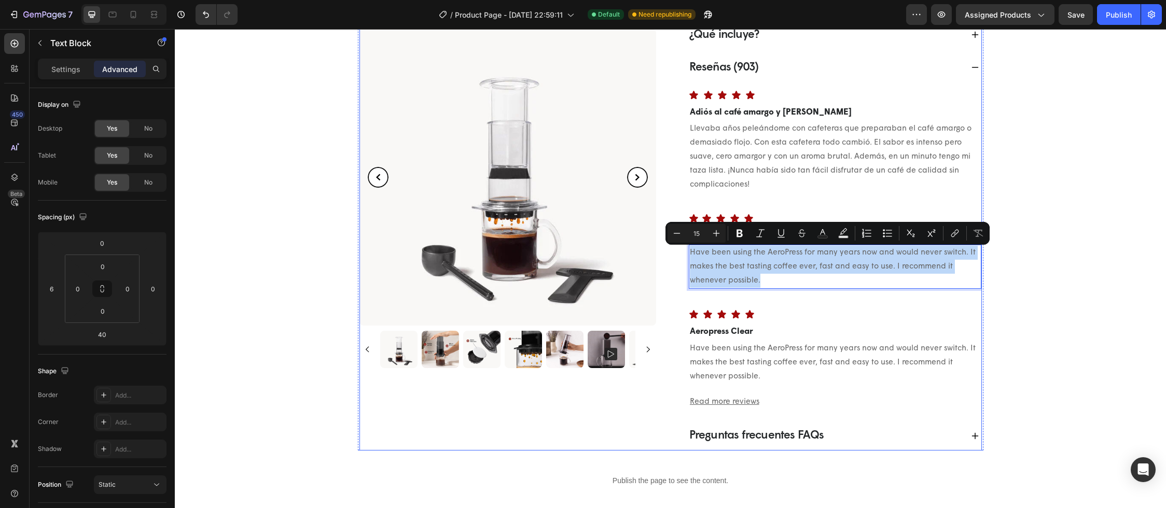
drag, startPoint x: 766, startPoint y: 281, endPoint x: 679, endPoint y: 257, distance: 89.8
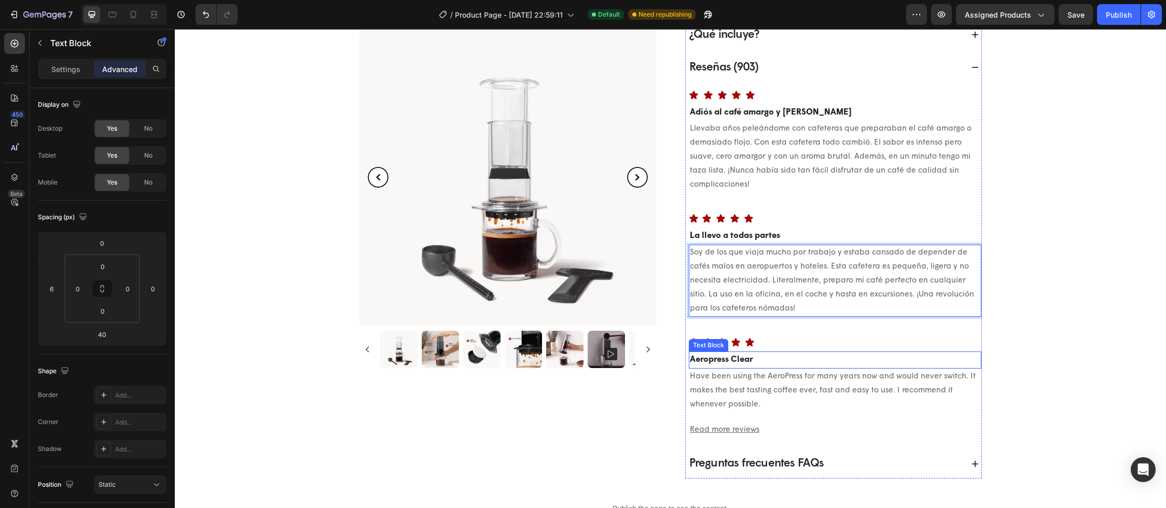
click at [737, 358] on strong "Aeropress Clear" at bounding box center [721, 360] width 63 height 8
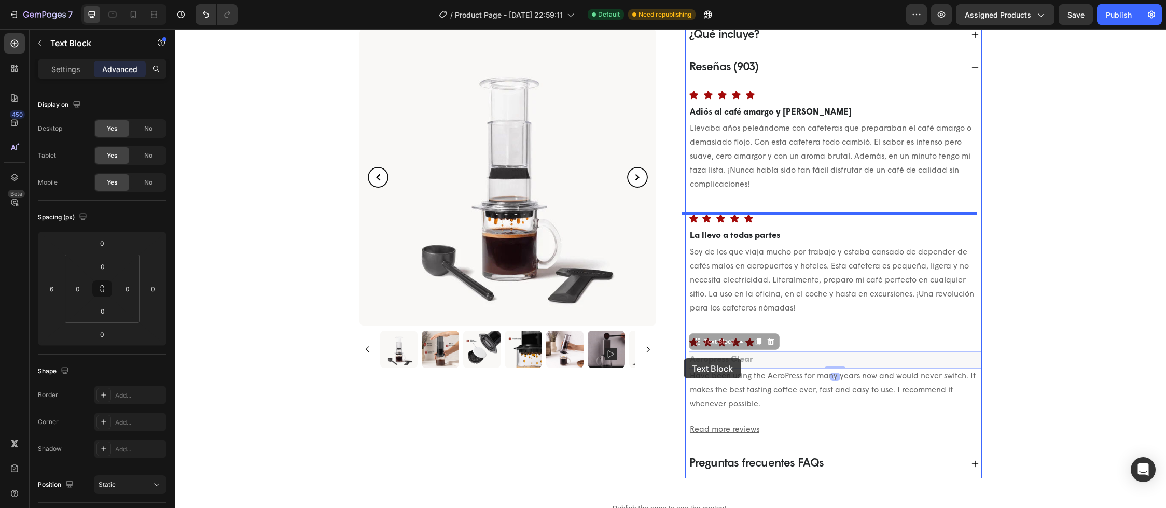
drag, startPoint x: 753, startPoint y: 359, endPoint x: 683, endPoint y: 358, distance: 69.5
click at [683, 358] on div "Header Judge.me - Preview Badge (Stars) Judge.me Cafetera portátil a presión de…" at bounding box center [670, 494] width 991 height 1972
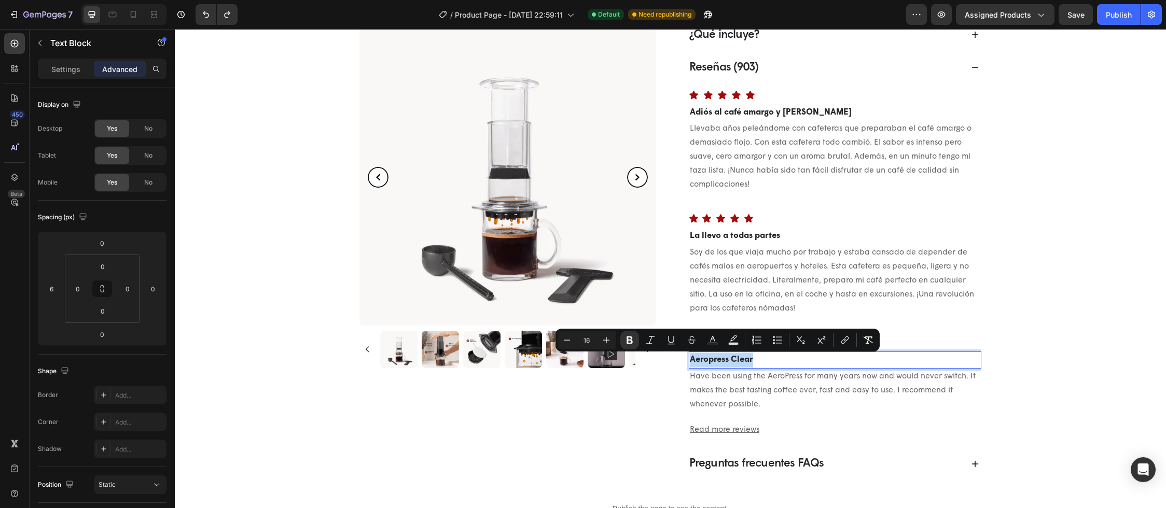
drag, startPoint x: 754, startPoint y: 359, endPoint x: 687, endPoint y: 360, distance: 67.4
click at [690, 360] on p "Aeropress Clear" at bounding box center [835, 360] width 290 height 15
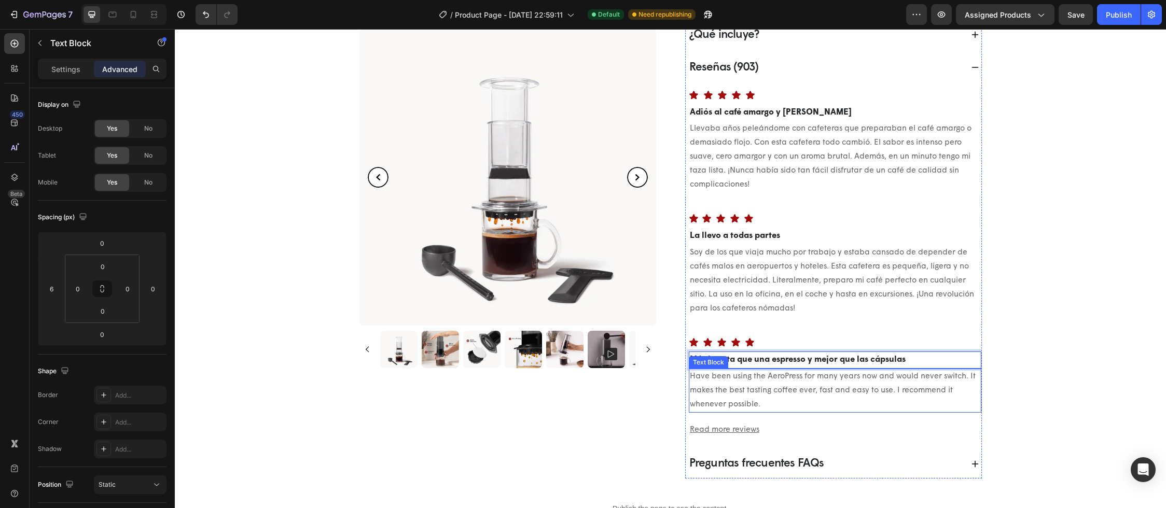
click at [763, 407] on p "Have been using the AeroPress for many years now and would never switch. It mak…" at bounding box center [835, 391] width 290 height 42
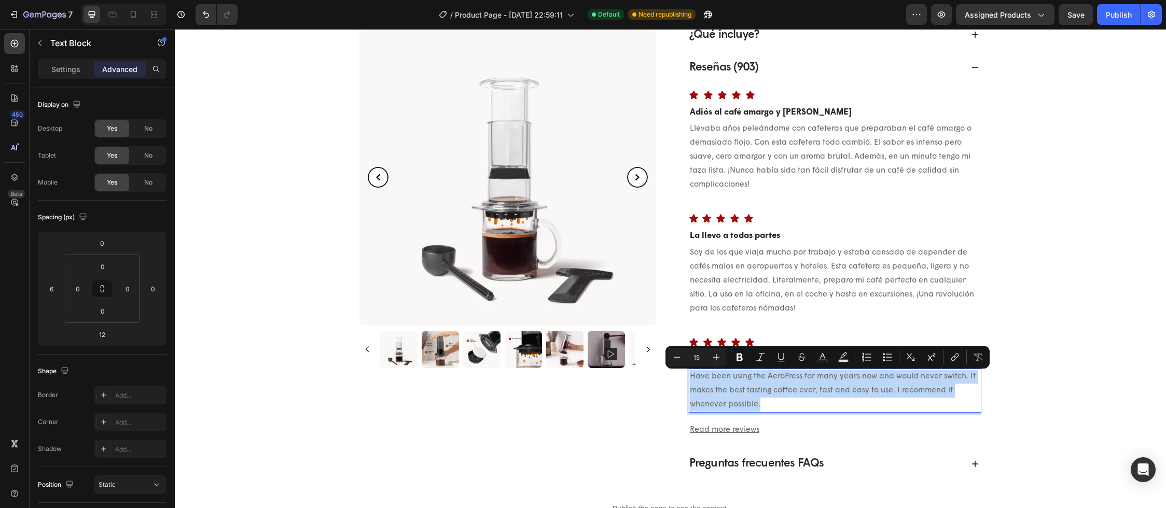
drag, startPoint x: 774, startPoint y: 406, endPoint x: 686, endPoint y: 378, distance: 92.7
click at [690, 378] on p "Have been using the AeroPress for many years now and would never switch. It mak…" at bounding box center [835, 391] width 290 height 42
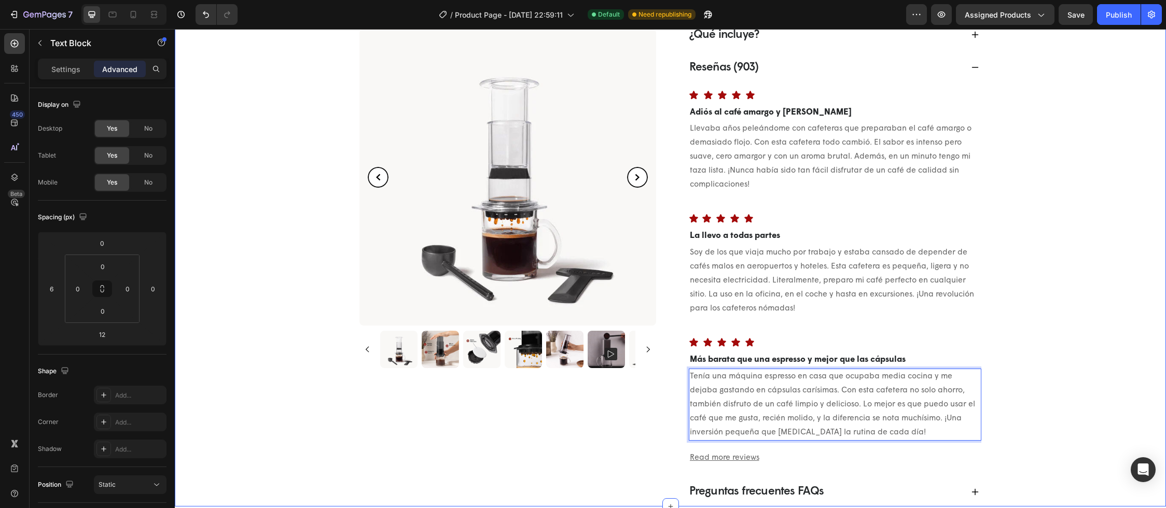
click at [1034, 437] on div "[DOMAIN_NAME] - Preview Badge (Stars) [DOMAIN_NAME] Cafetera portátil a presión…" at bounding box center [670, 26] width 961 height 960
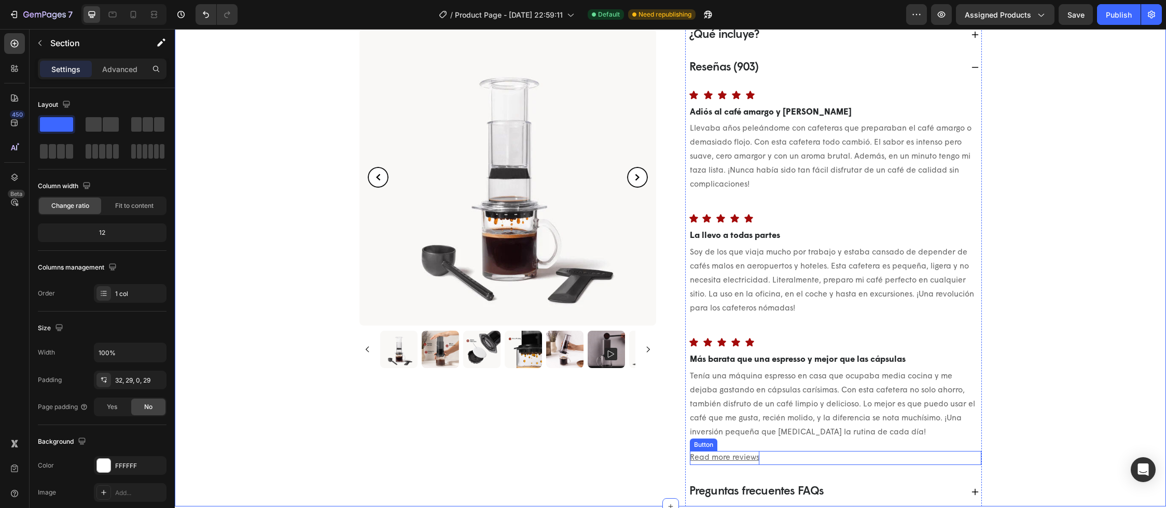
click at [721, 457] on u "Read more reviews" at bounding box center [724, 458] width 69 height 8
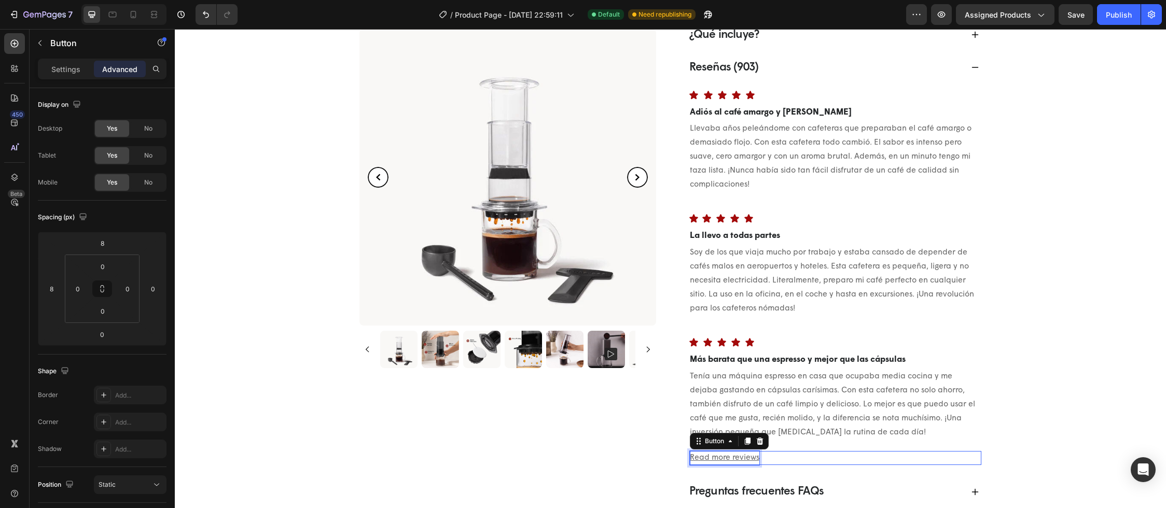
click at [721, 457] on u "Read more reviews" at bounding box center [724, 458] width 69 height 8
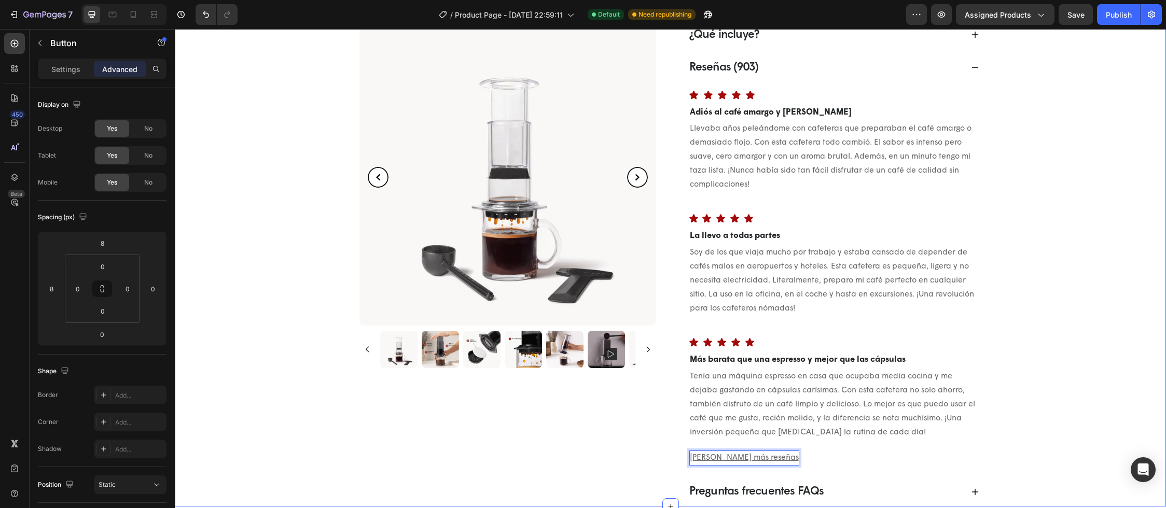
click at [1048, 426] on div "[DOMAIN_NAME] - Preview Badge (Stars) [DOMAIN_NAME] Cafetera portátil a presión…" at bounding box center [670, 26] width 961 height 960
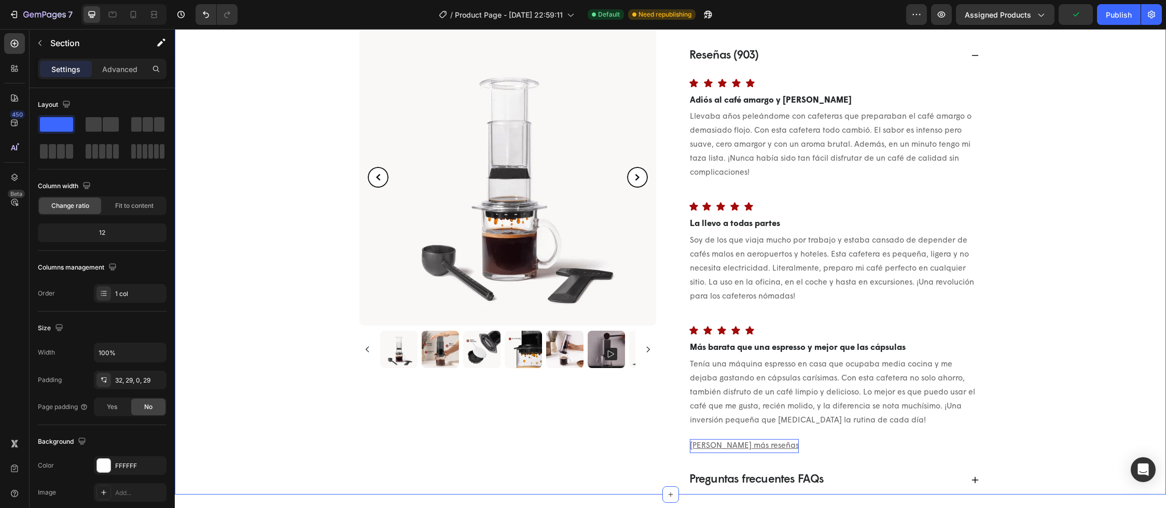
scroll to position [578, 0]
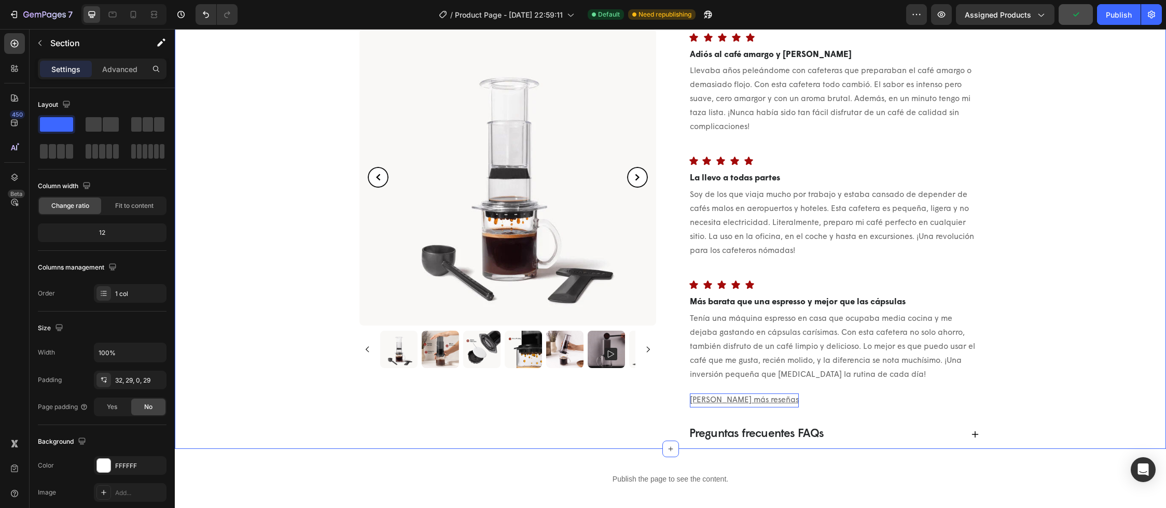
click at [1079, 16] on icon "button" at bounding box center [1075, 14] width 10 height 10
select select "580824739371549527"
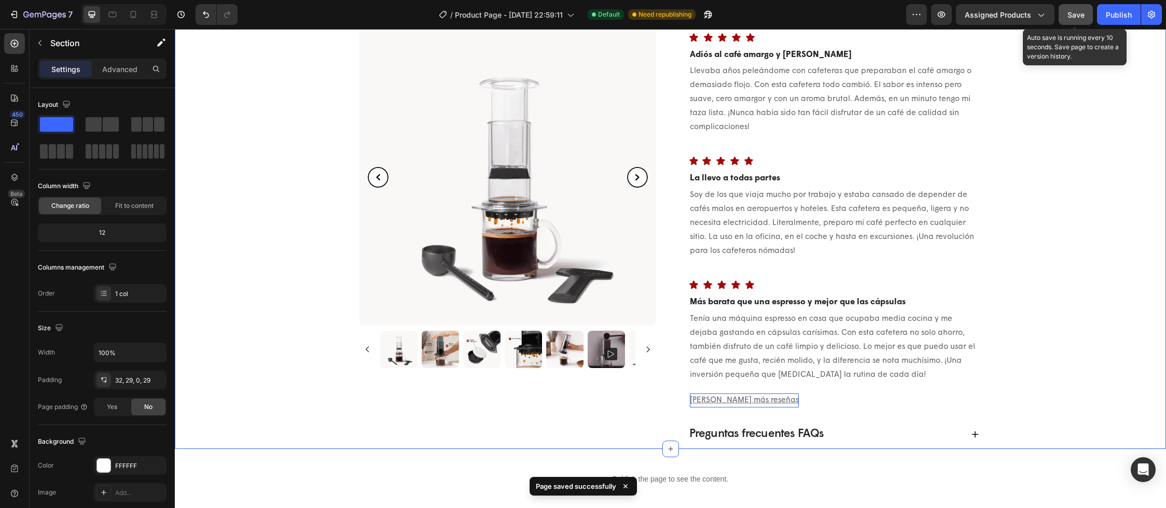
scroll to position [651, 0]
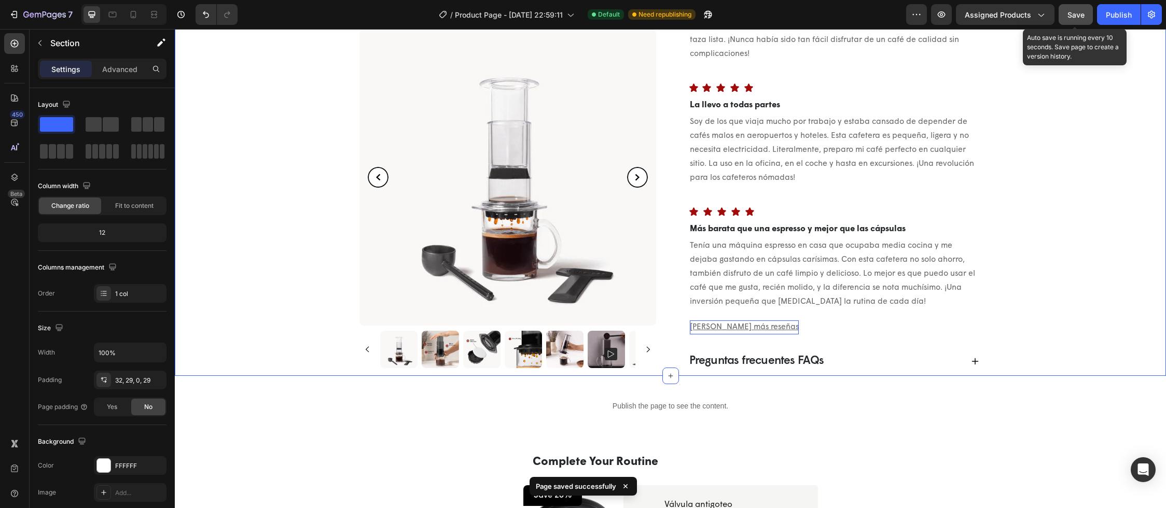
click at [1076, 15] on span "Save" at bounding box center [1075, 14] width 17 height 9
click at [1117, 16] on div "Publish" at bounding box center [1119, 14] width 26 height 11
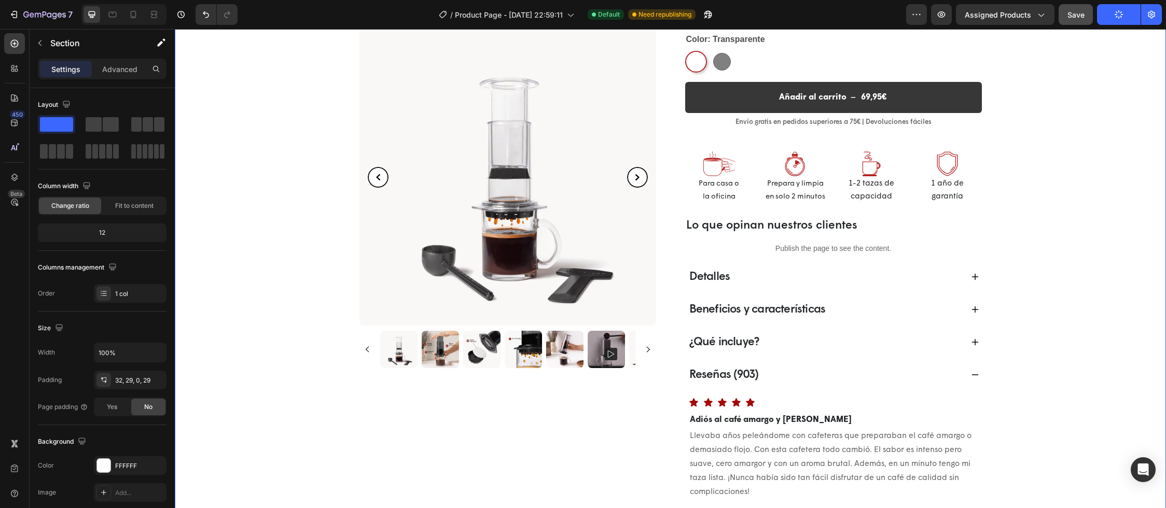
scroll to position [343, 0]
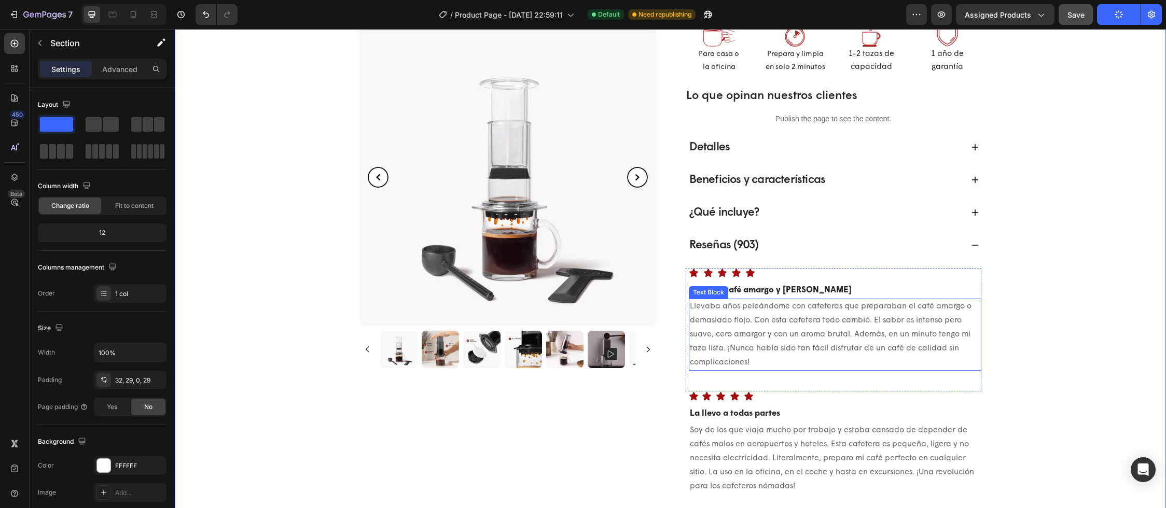
click at [793, 347] on p "Llevaba años peleándome con cafeteras que preparaban el café amargo o demasiado…" at bounding box center [835, 335] width 290 height 70
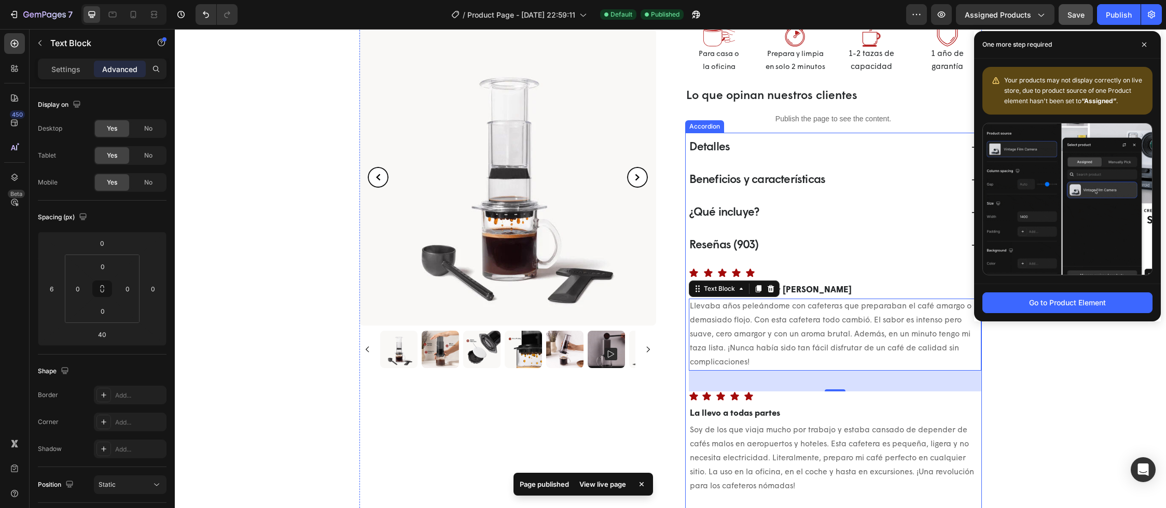
click at [971, 246] on icon at bounding box center [975, 245] width 8 height 8
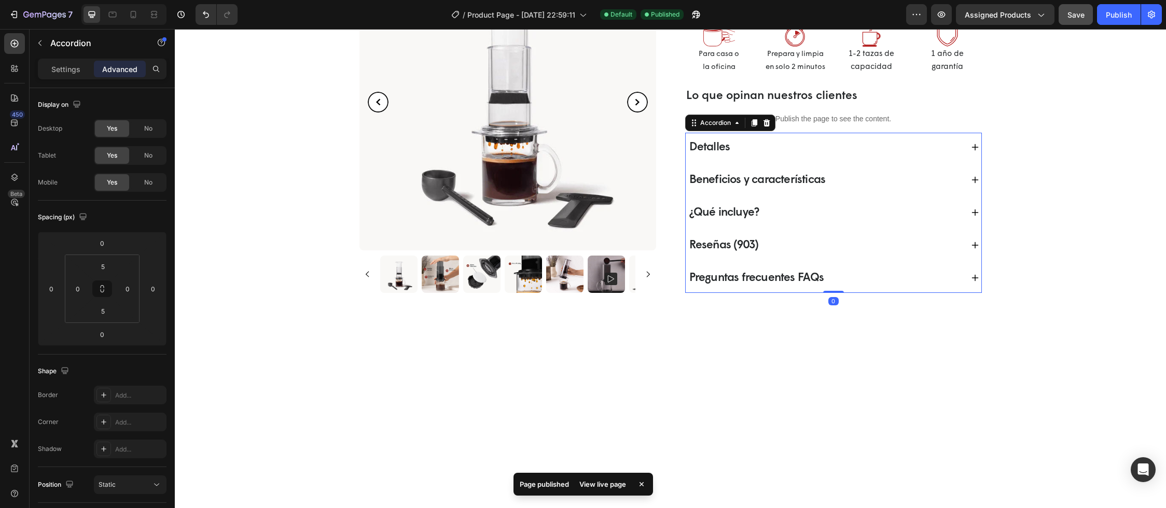
click at [971, 278] on icon at bounding box center [974, 278] width 7 height 7
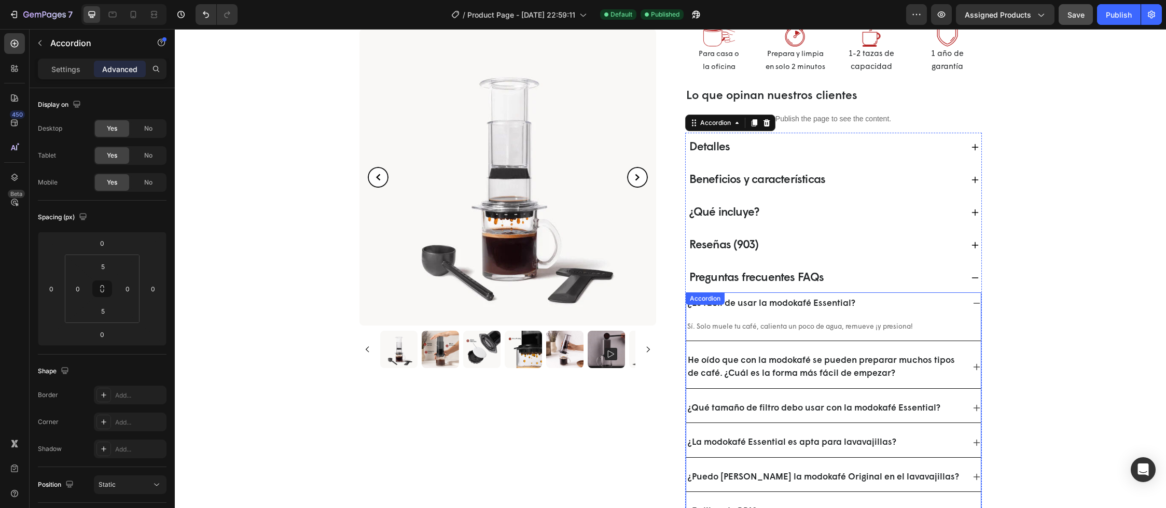
click at [791, 314] on div "¿Es fácil de usar la modokafé Essential?" at bounding box center [833, 305] width 295 height 26
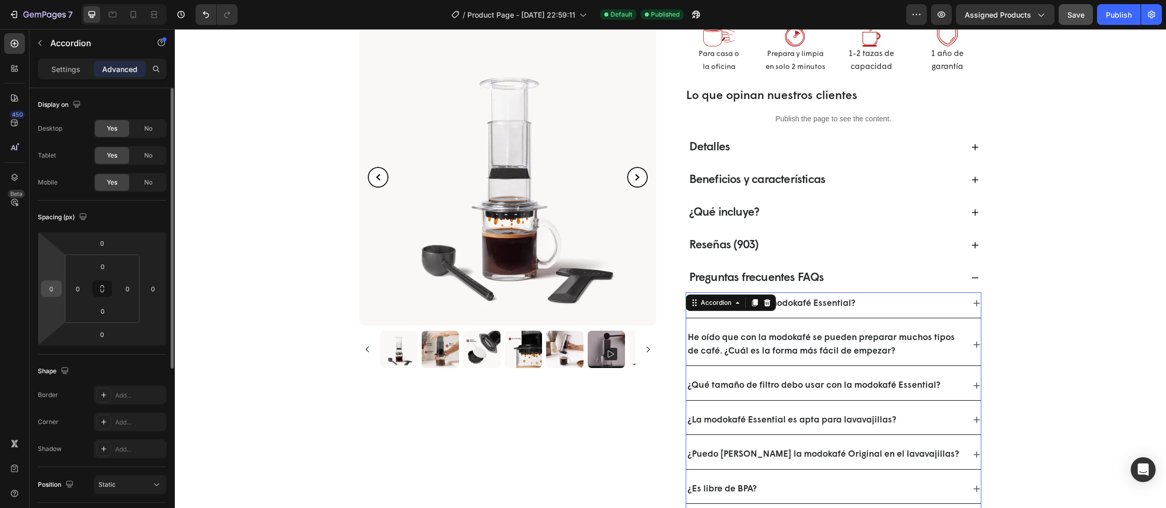
drag, startPoint x: 54, startPoint y: 290, endPoint x: 42, endPoint y: 287, distance: 12.8
click at [42, 287] on div "0" at bounding box center [51, 289] width 21 height 17
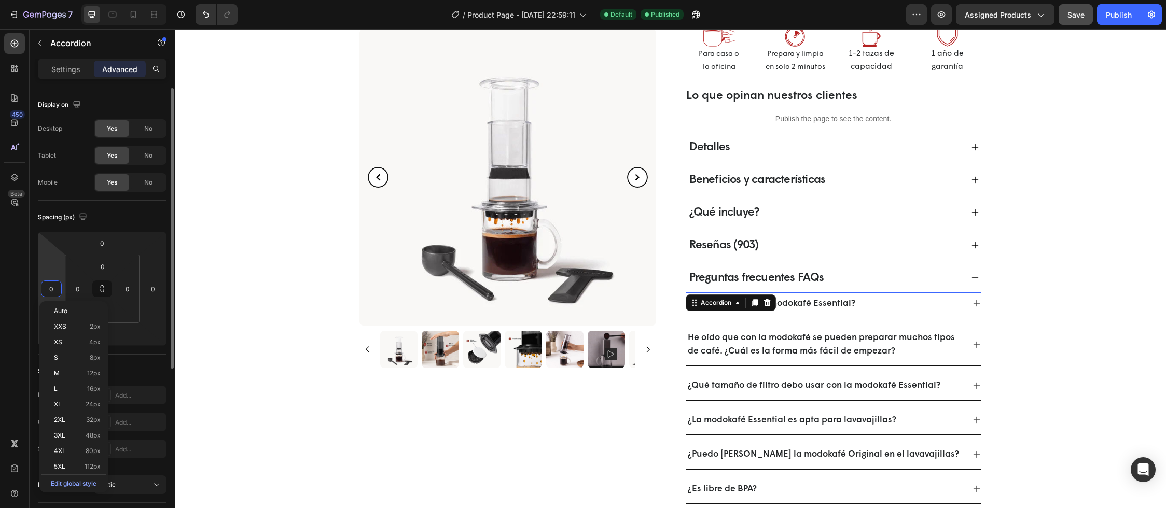
type input "6"
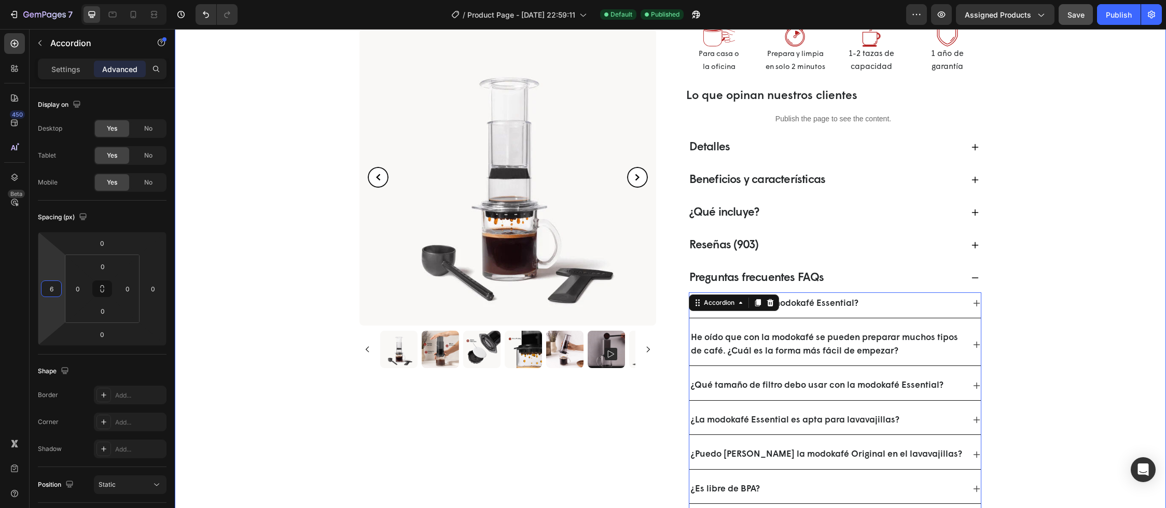
click at [1026, 337] on div "[DOMAIN_NAME] - Preview Badge (Stars) [DOMAIN_NAME] Cafetera portátil a presión…" at bounding box center [670, 269] width 961 height 1091
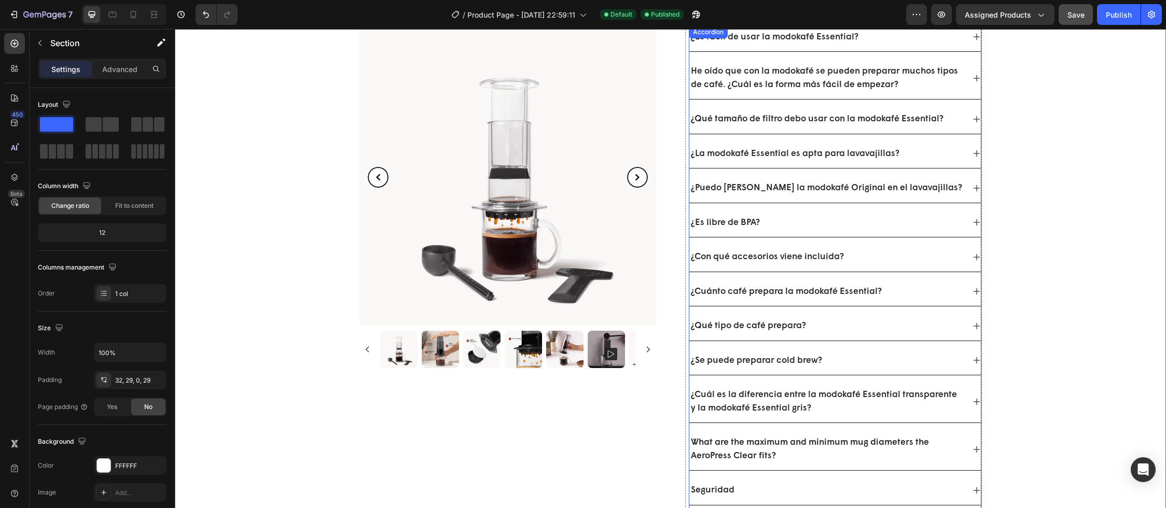
scroll to position [658, 0]
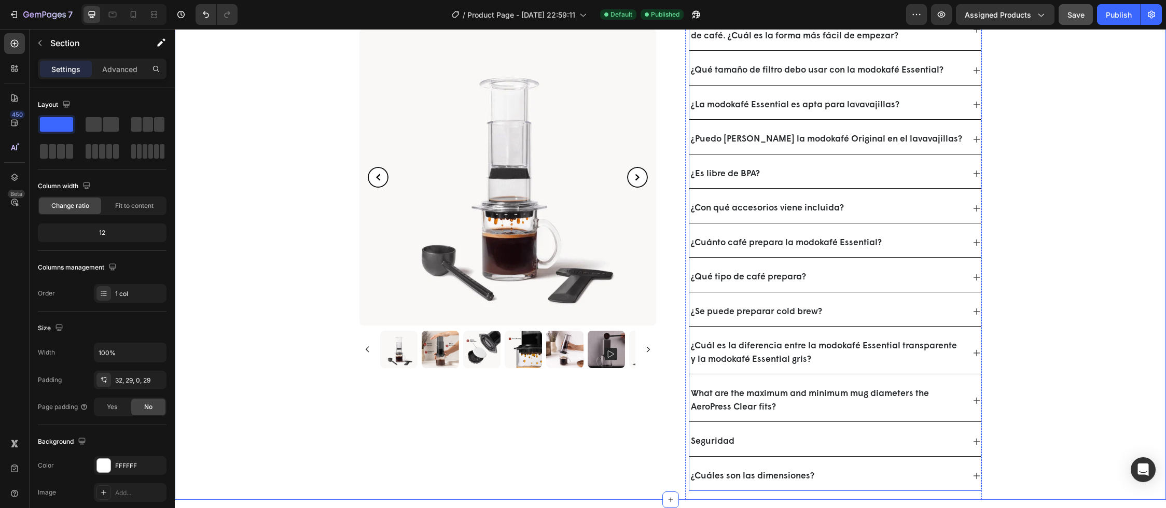
select select "580824739371549527"
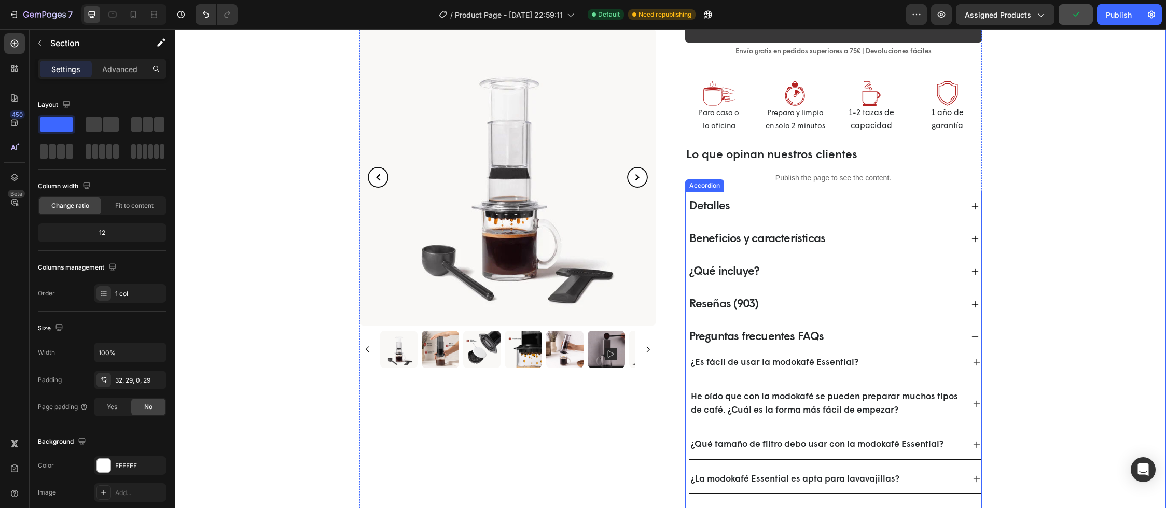
click at [971, 334] on icon at bounding box center [975, 337] width 8 height 8
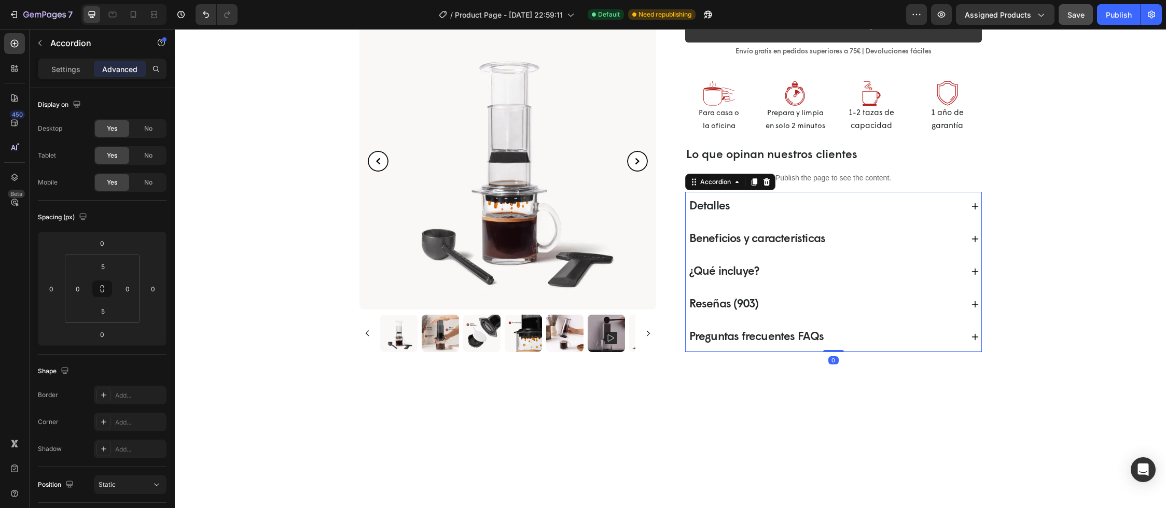
click at [770, 273] on div "¿Qué incluye?" at bounding box center [825, 272] width 275 height 20
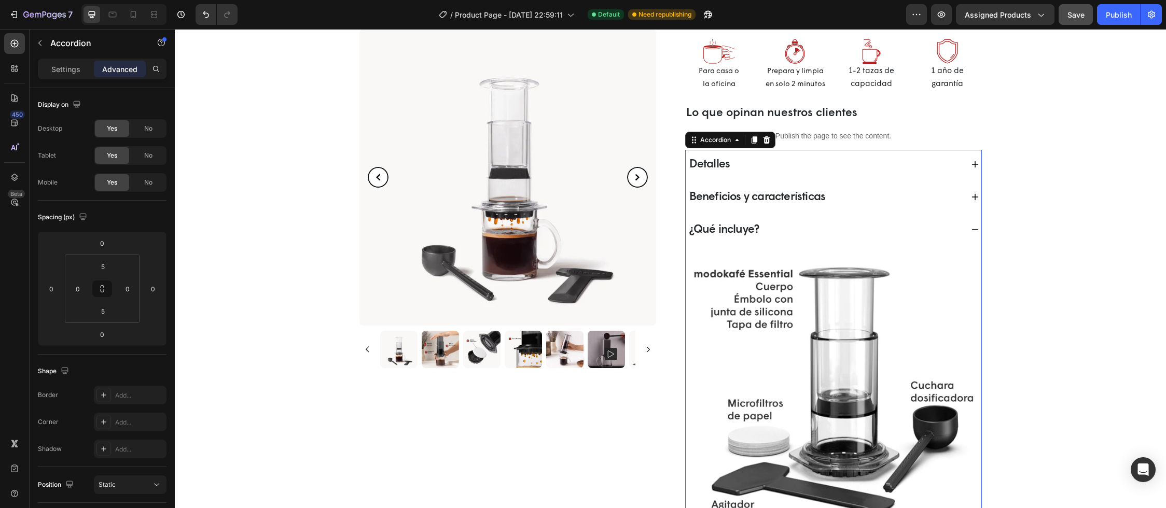
scroll to position [428, 0]
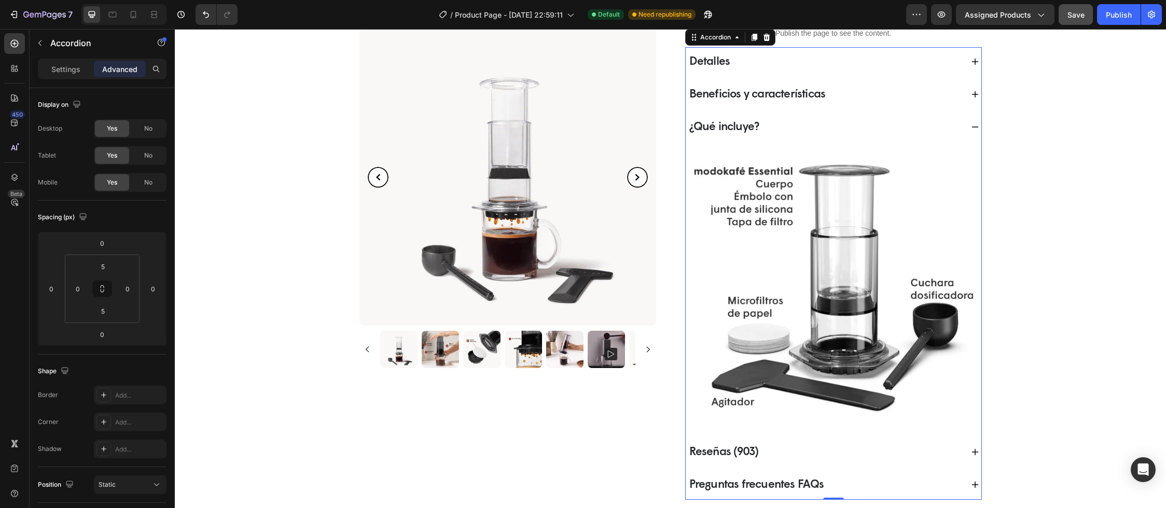
select select "580824739371549527"
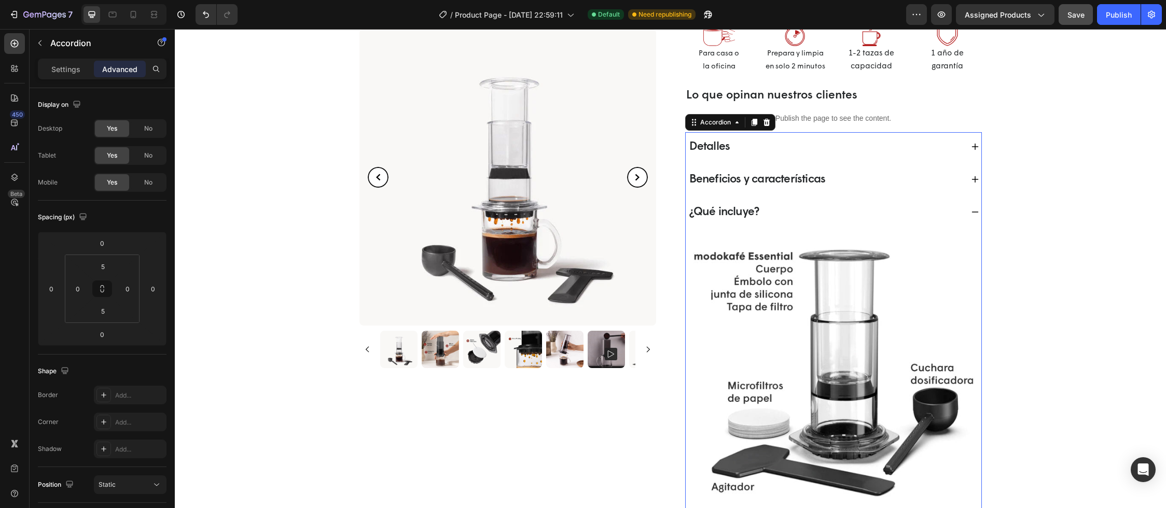
click at [971, 211] on icon at bounding box center [975, 212] width 8 height 8
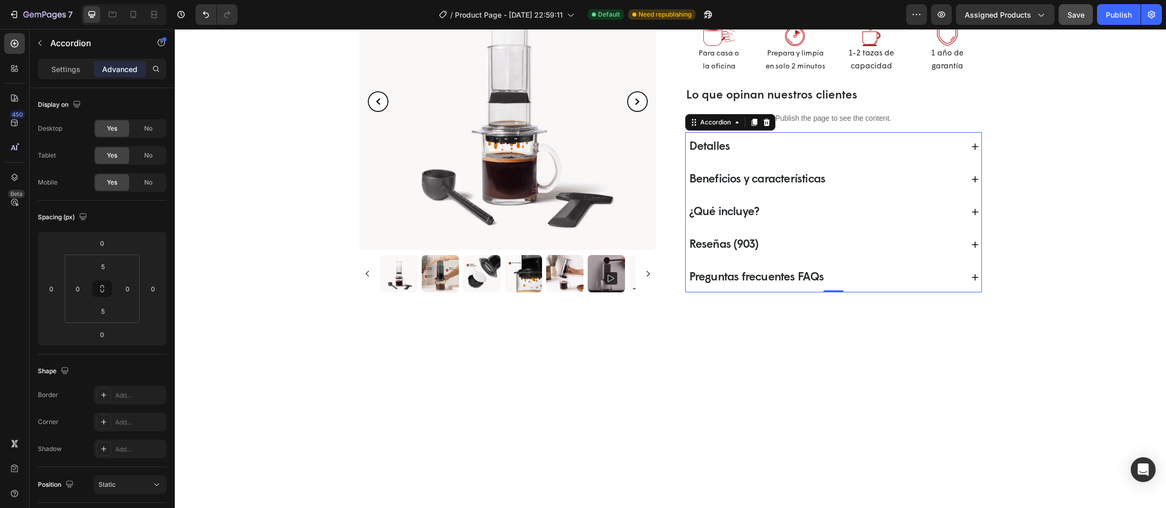
click at [971, 180] on icon at bounding box center [974, 179] width 7 height 7
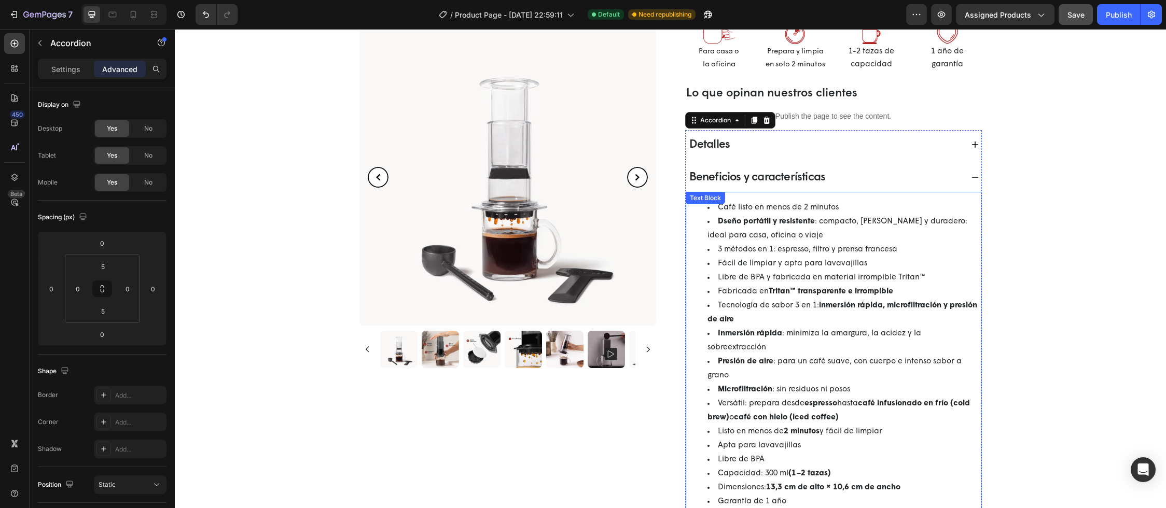
scroll to position [570, 0]
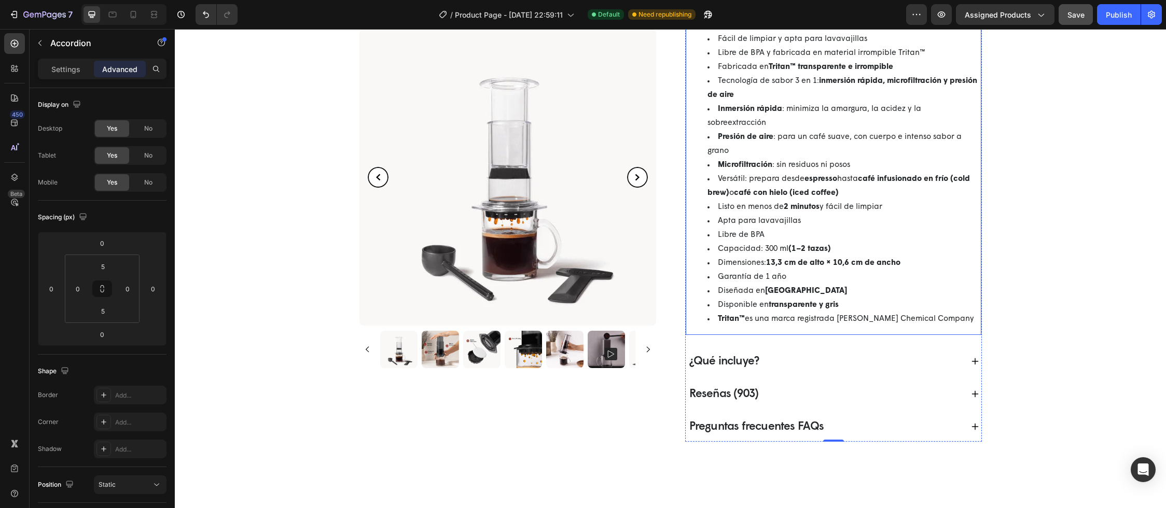
select select "580824739371549527"
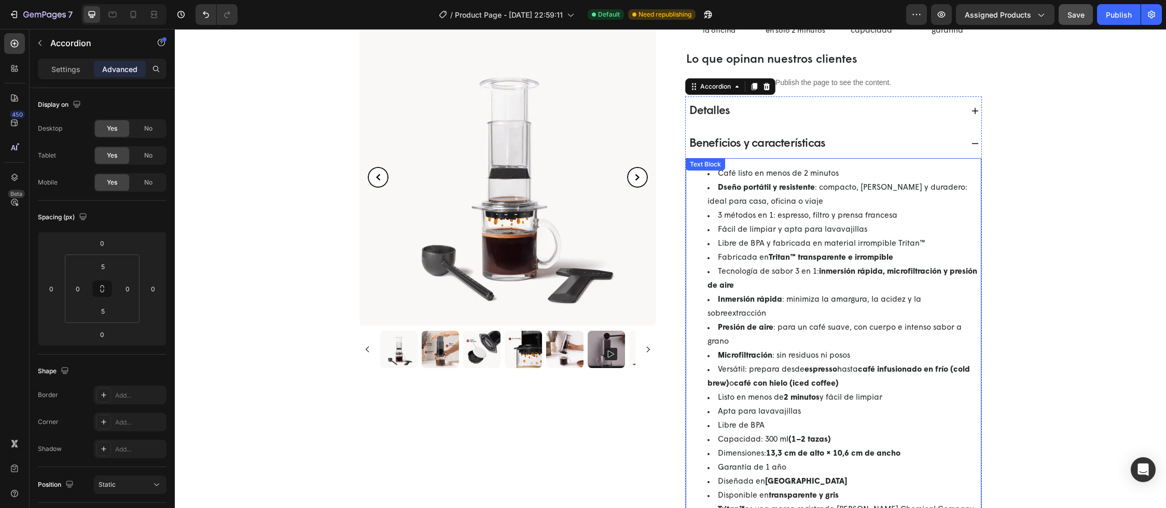
click at [774, 175] on li "Café listo en menos de 2 minutos" at bounding box center [843, 174] width 273 height 14
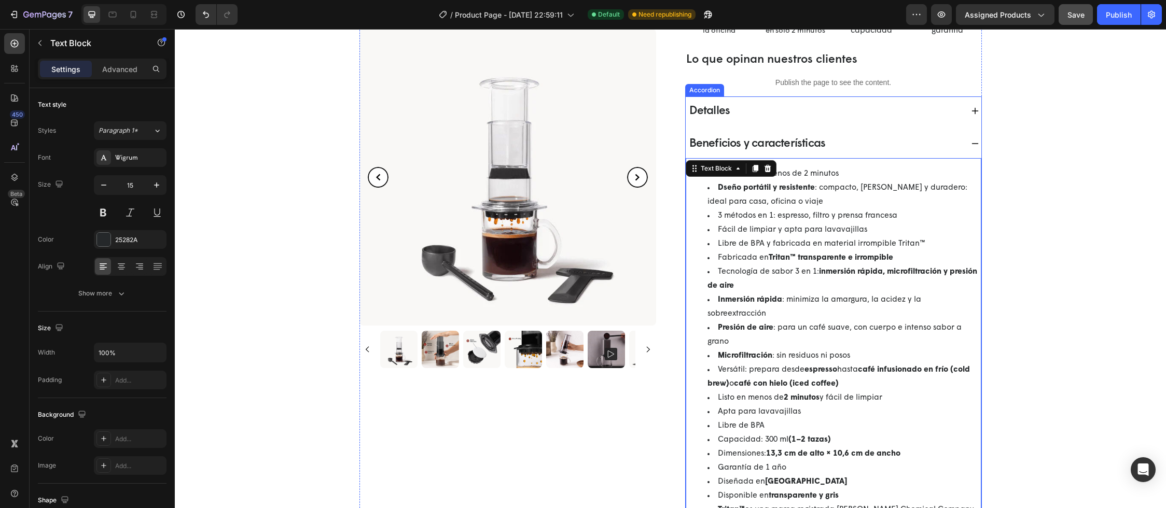
click at [756, 114] on div "Detalles" at bounding box center [825, 111] width 275 height 20
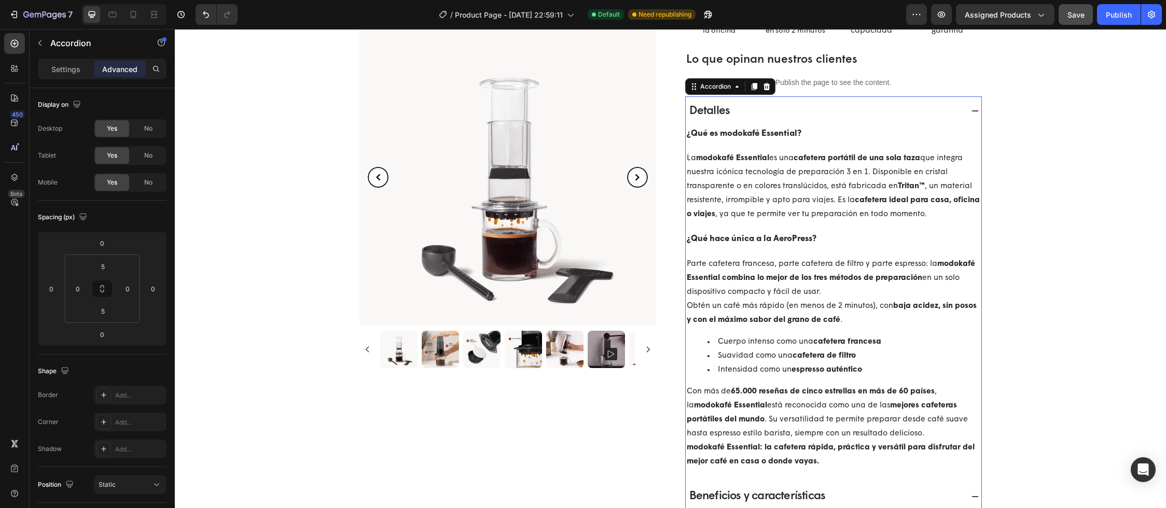
click at [975, 108] on div "Detalles" at bounding box center [834, 111] width 296 height 24
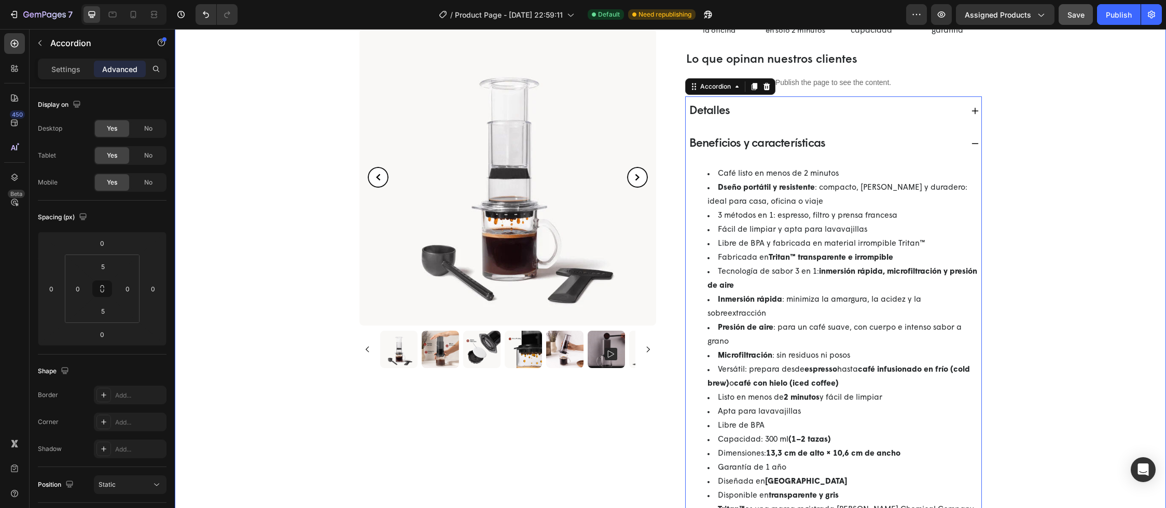
scroll to position [517, 0]
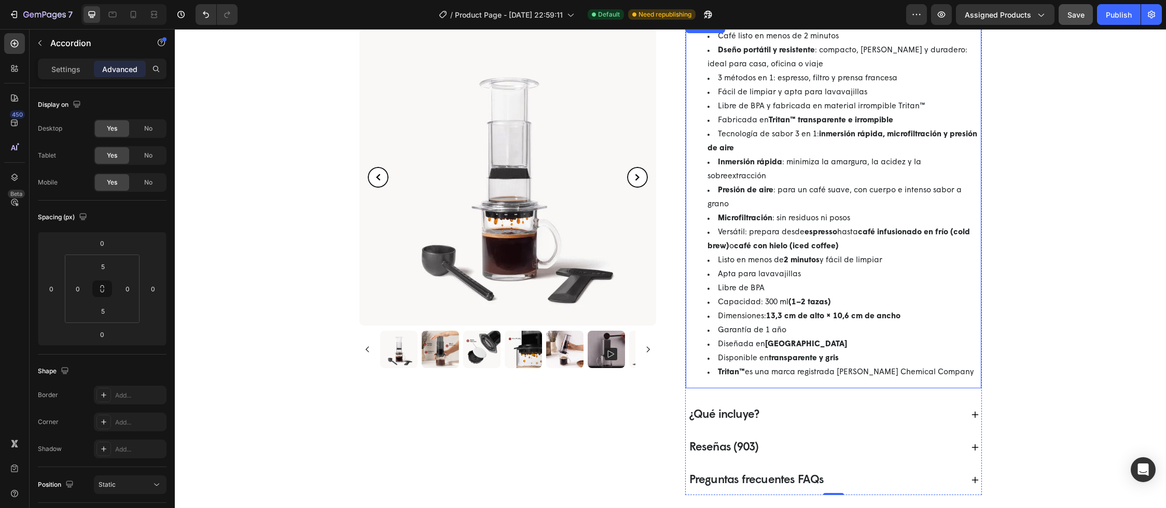
click at [715, 282] on li "Libre de BPA" at bounding box center [843, 289] width 273 height 14
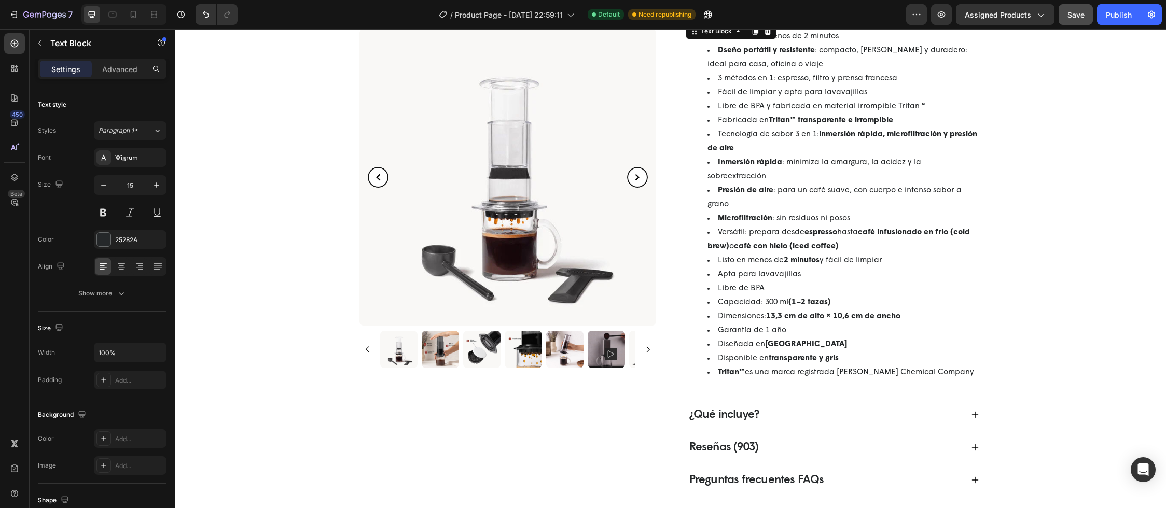
scroll to position [281, 0]
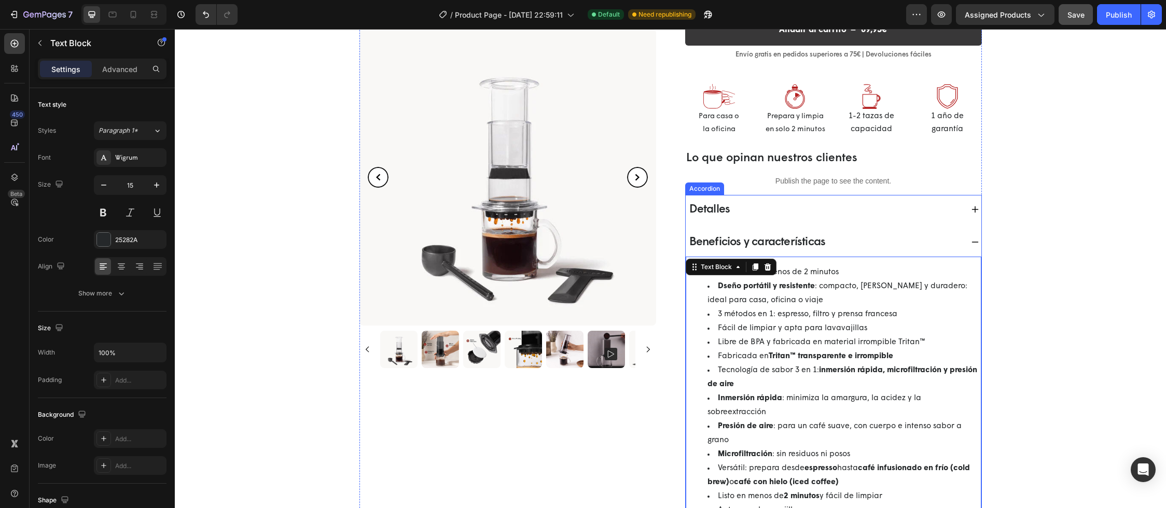
click at [971, 211] on icon at bounding box center [975, 209] width 8 height 8
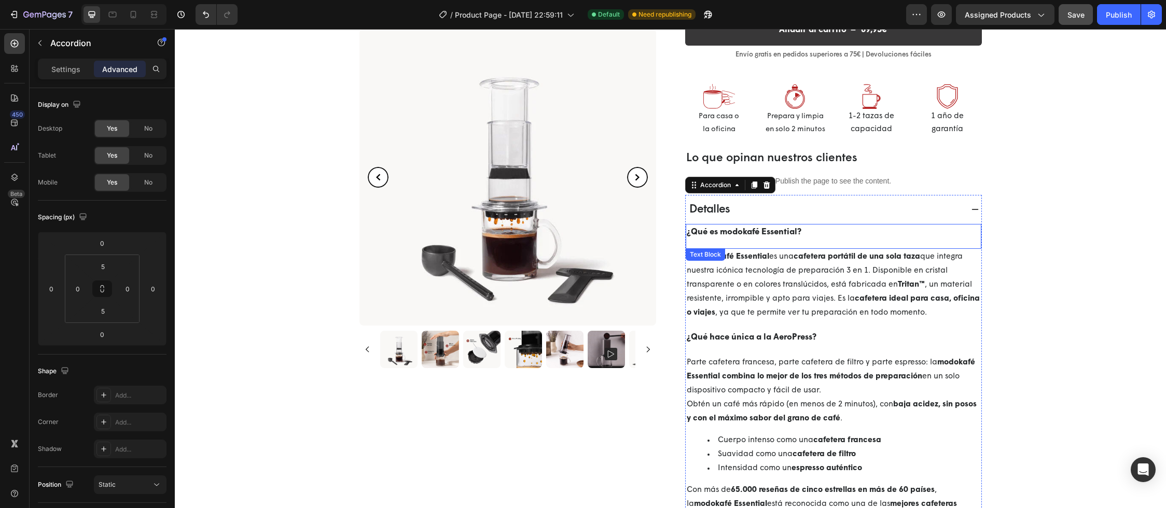
click at [834, 236] on p "¿Qué es modokafé Essential?" at bounding box center [834, 232] width 294 height 15
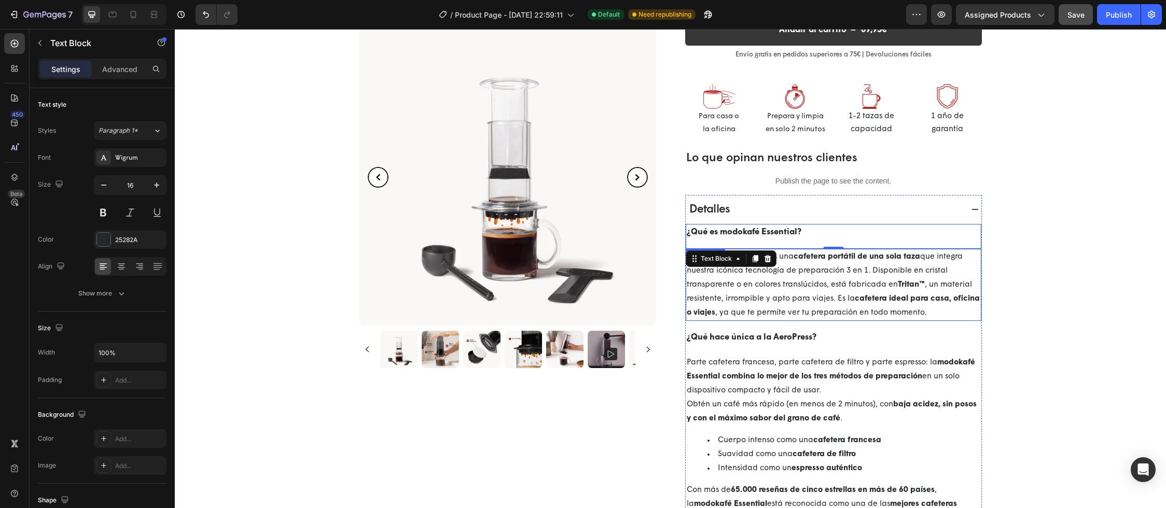
click at [833, 277] on p "La modokafé Essential es una cafetera portátil de una sola taza que integra nue…" at bounding box center [834, 285] width 294 height 70
click at [814, 233] on p "¿Qué es modokafé Essential?" at bounding box center [834, 232] width 294 height 15
click at [120, 73] on p "Advanced" at bounding box center [119, 69] width 35 height 11
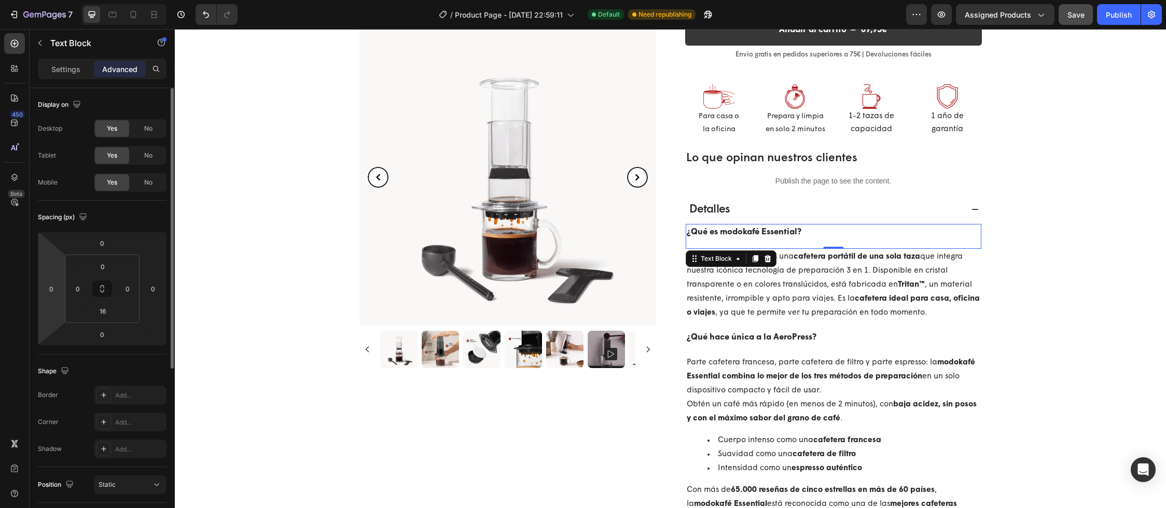
drag, startPoint x: 57, startPoint y: 291, endPoint x: 38, endPoint y: 288, distance: 18.9
click at [38, 288] on div "0 0 0 0" at bounding box center [102, 289] width 129 height 114
drag, startPoint x: 47, startPoint y: 288, endPoint x: 65, endPoint y: 288, distance: 18.7
click at [65, 288] on div "0 0 0 0 0 0 16 0" at bounding box center [102, 289] width 129 height 114
type input "6"
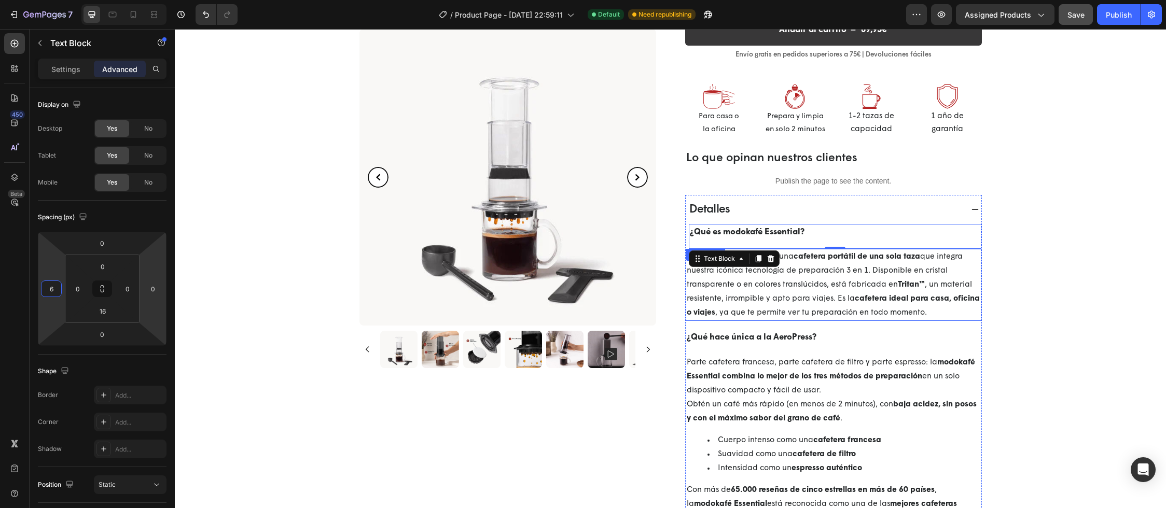
click at [696, 291] on p "La modokafé Essential es una cafetera portátil de una sola taza que integra nue…" at bounding box center [834, 285] width 294 height 70
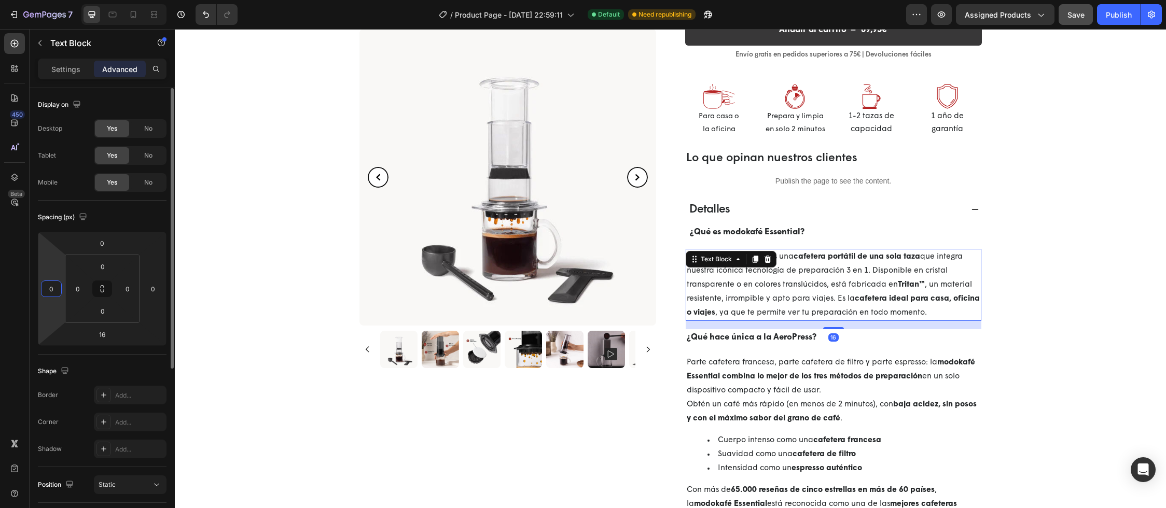
drag, startPoint x: 53, startPoint y: 291, endPoint x: 35, endPoint y: 290, distance: 18.7
click at [35, 290] on div "Display on Desktop Yes No Tablet Yes No Mobile Yes No Spacing (px) 0 0 16 0 0 0…" at bounding box center [102, 448] width 145 height 720
drag, startPoint x: 41, startPoint y: 290, endPoint x: 57, endPoint y: 290, distance: 15.6
click at [57, 290] on div "0" at bounding box center [51, 289] width 21 height 17
click at [52, 289] on input "0" at bounding box center [52, 289] width 16 height 16
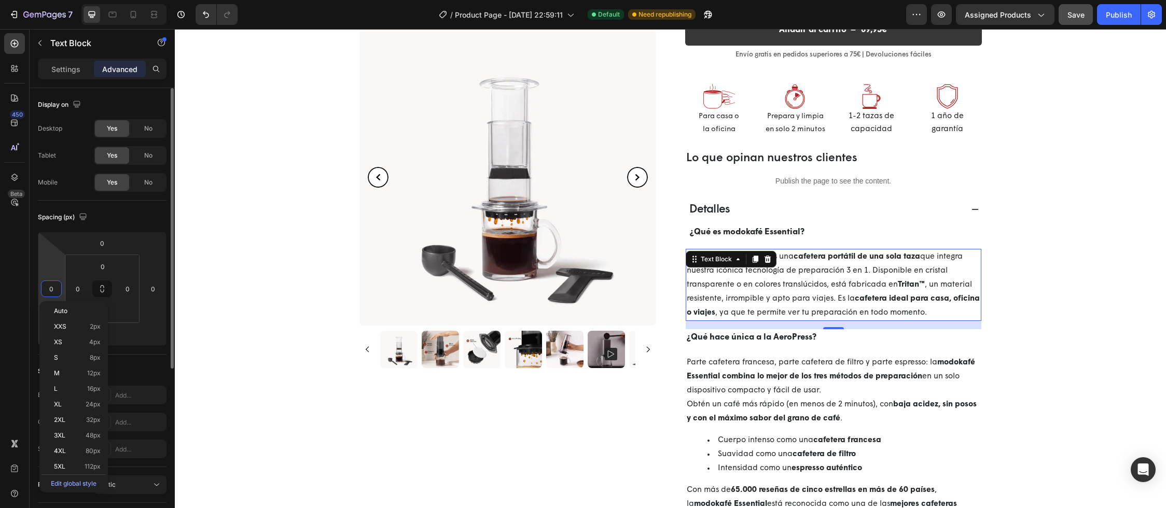
click at [52, 289] on input "0" at bounding box center [52, 289] width 16 height 16
type input "6"
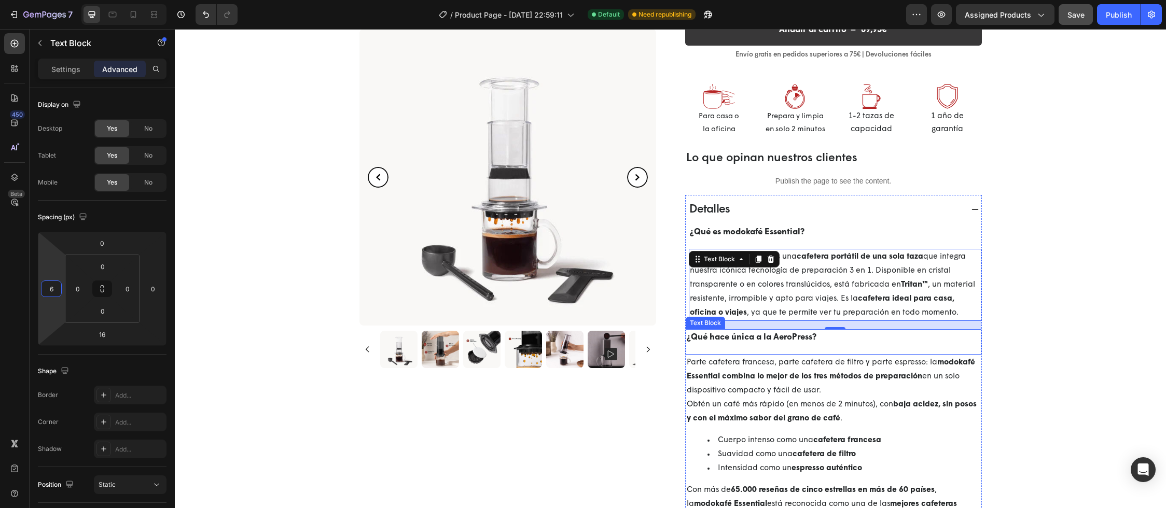
click at [752, 340] on strong "¿Qué hace única a la AeroPress?" at bounding box center [752, 337] width 130 height 8
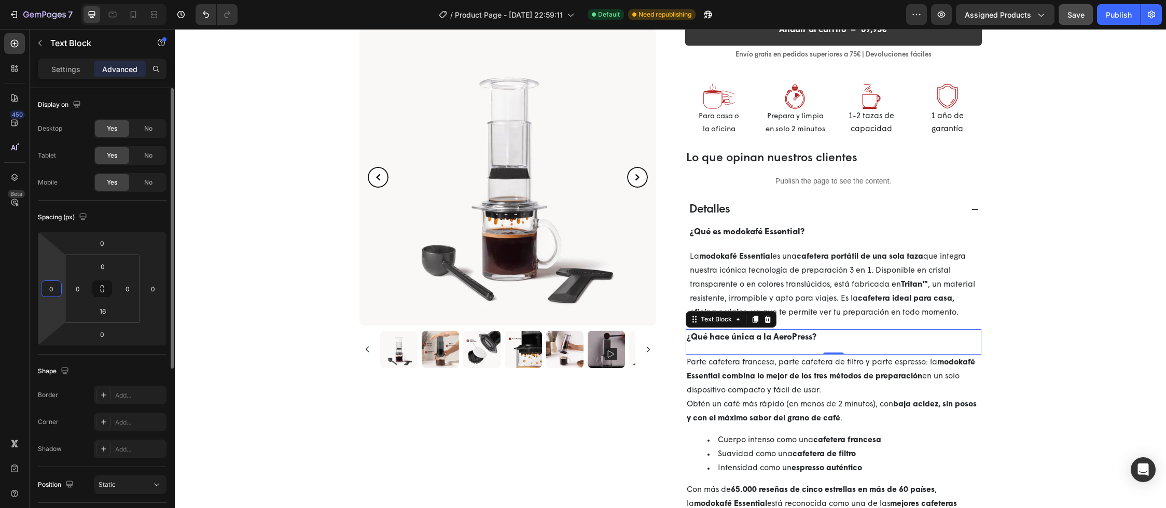
type input "6"
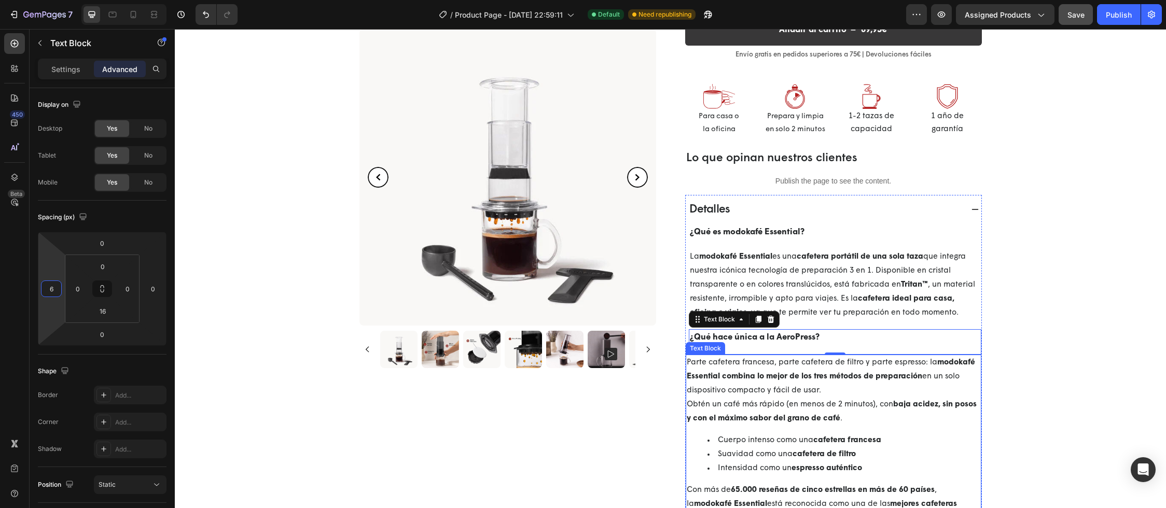
click at [747, 376] on strong "modokafé Essential combina lo mejor de los tres métodos de preparación" at bounding box center [831, 370] width 288 height 22
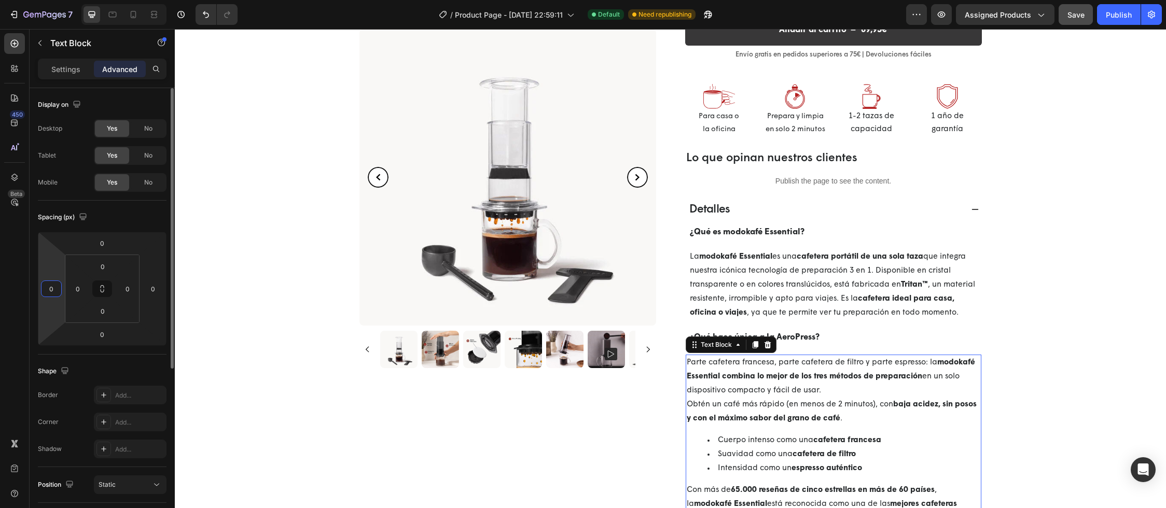
drag, startPoint x: 51, startPoint y: 288, endPoint x: 61, endPoint y: 290, distance: 10.5
click at [61, 290] on div "0" at bounding box center [51, 289] width 21 height 17
type input "6"
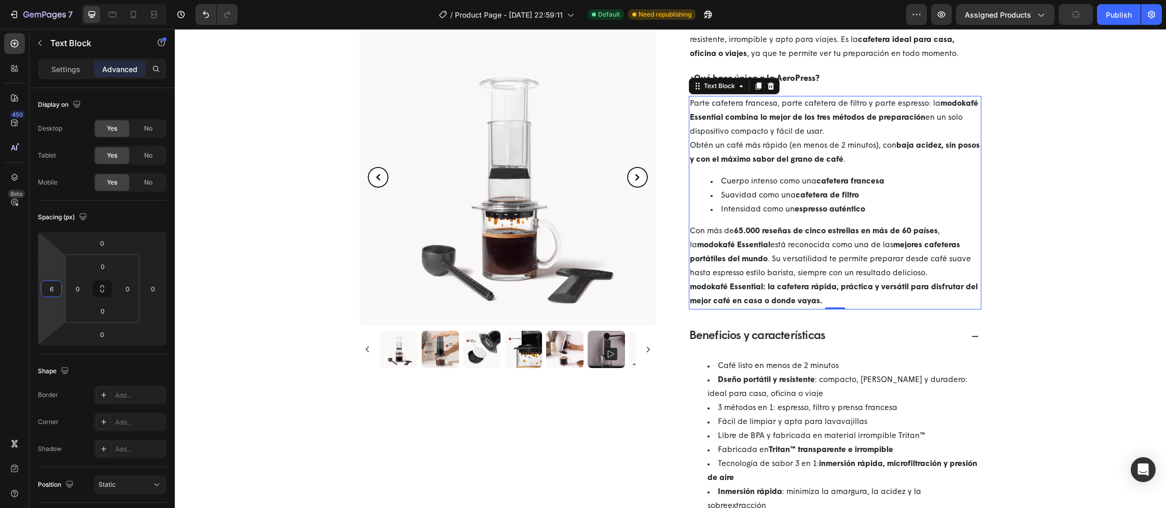
scroll to position [541, 0]
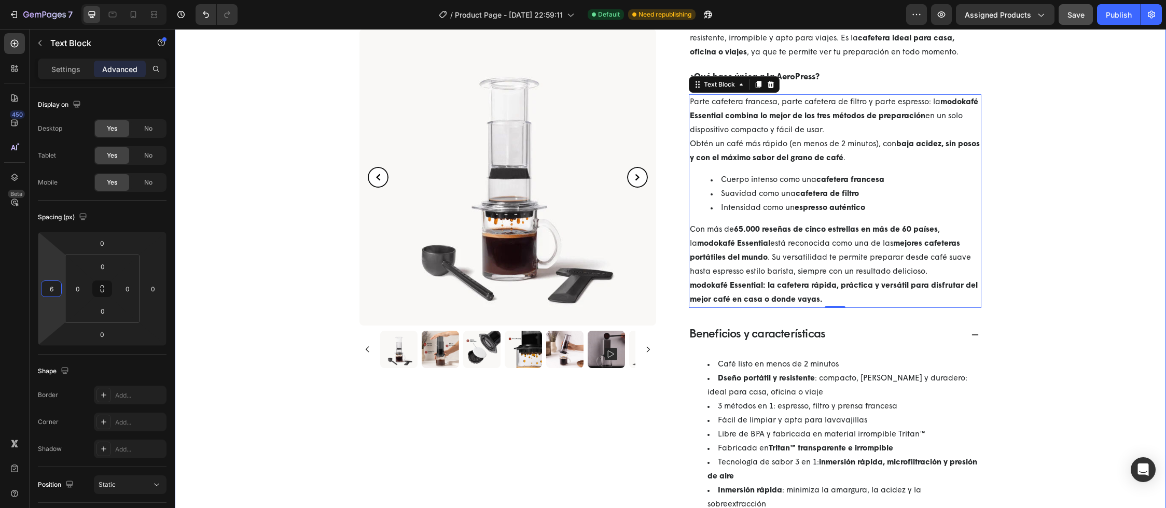
click at [1039, 337] on div "[DOMAIN_NAME] - Preview Badge (Stars) [DOMAIN_NAME] Cafetera portátil a presión…" at bounding box center [670, 174] width 961 height 1297
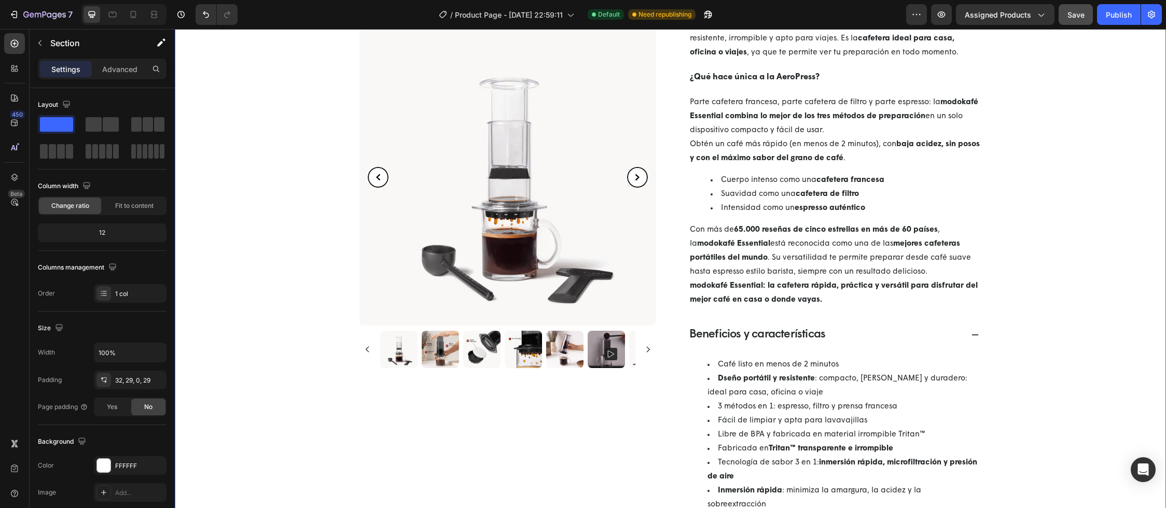
scroll to position [216, 0]
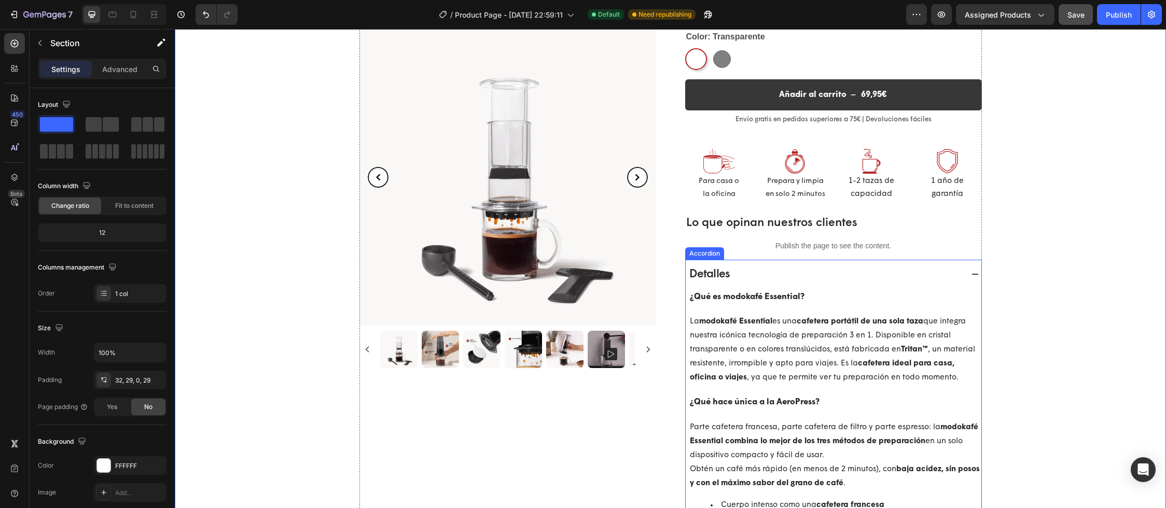
click at [972, 276] on icon at bounding box center [975, 274] width 8 height 8
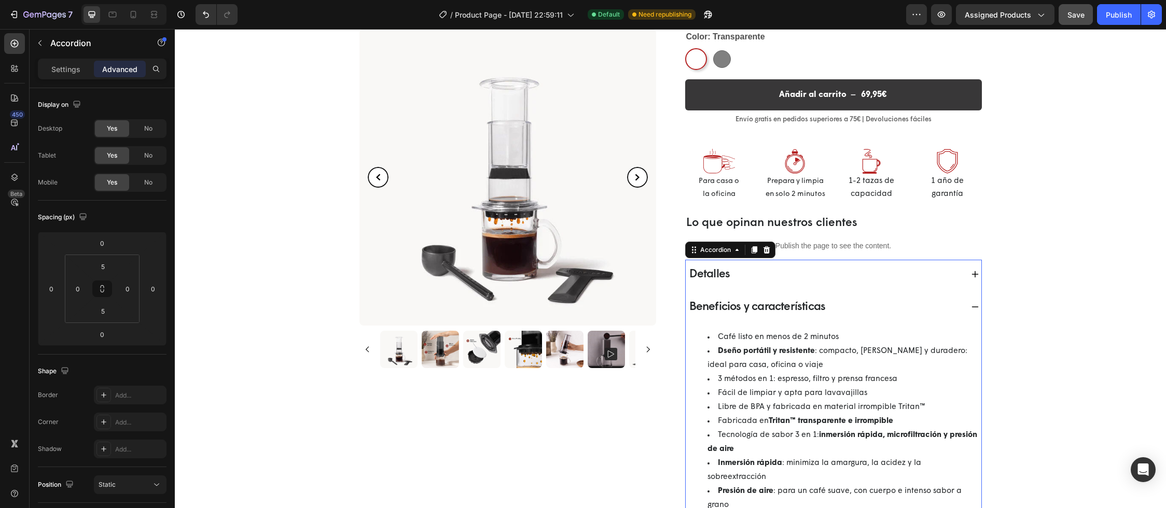
click at [971, 309] on icon at bounding box center [975, 307] width 8 height 8
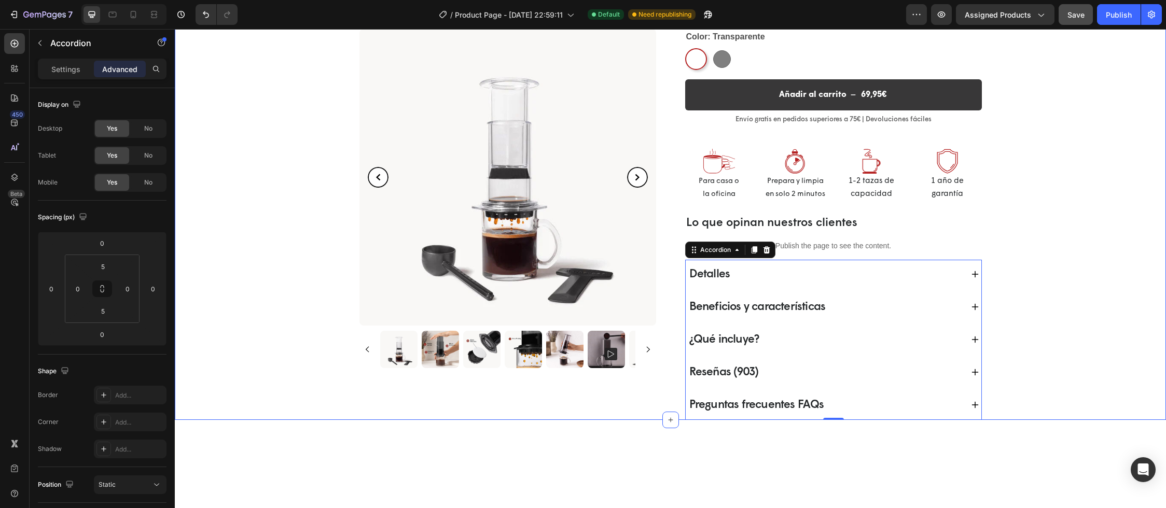
click at [1029, 359] on div "[DOMAIN_NAME] - Preview Badge (Stars) [DOMAIN_NAME] Cafetera portátil a presión…" at bounding box center [670, 135] width 961 height 569
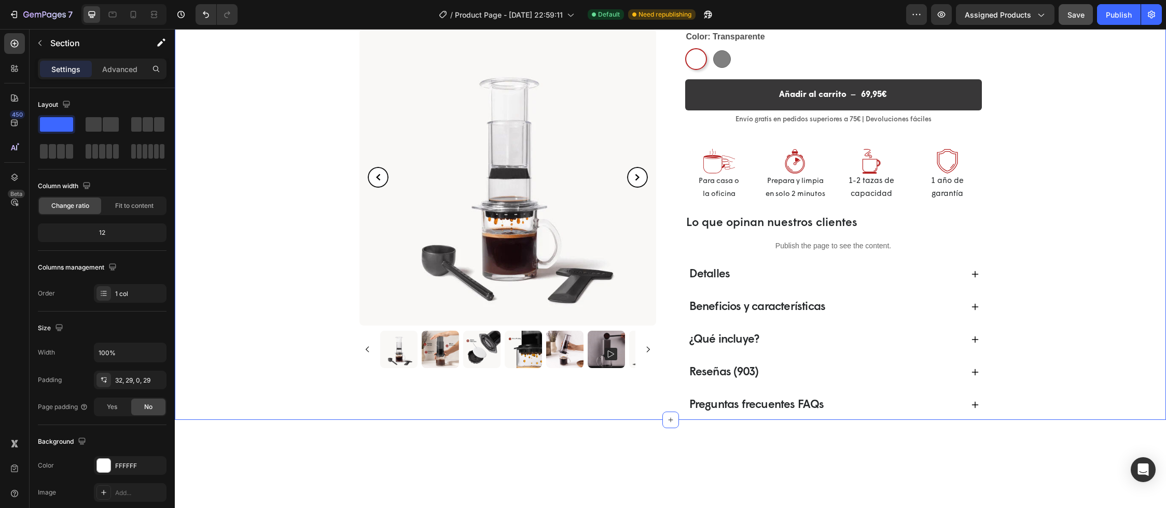
select select "580824739371549527"
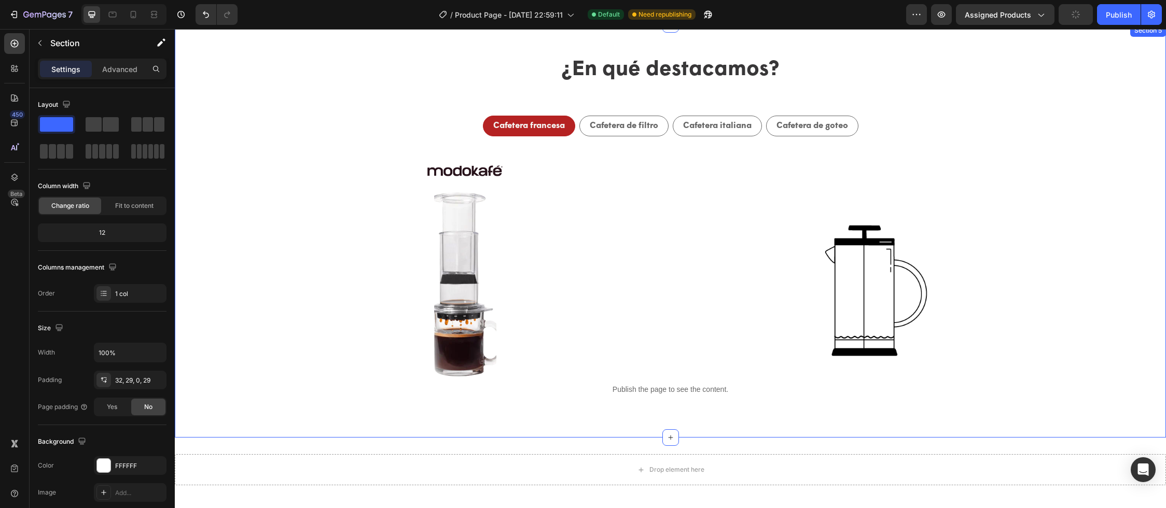
scroll to position [1129, 0]
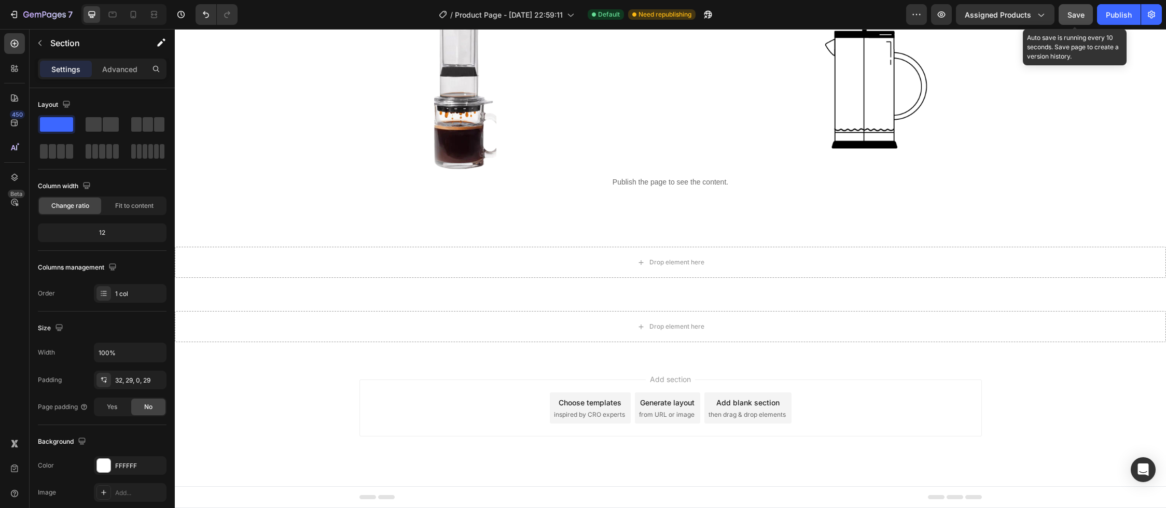
click at [1077, 12] on span "Save" at bounding box center [1075, 14] width 17 height 9
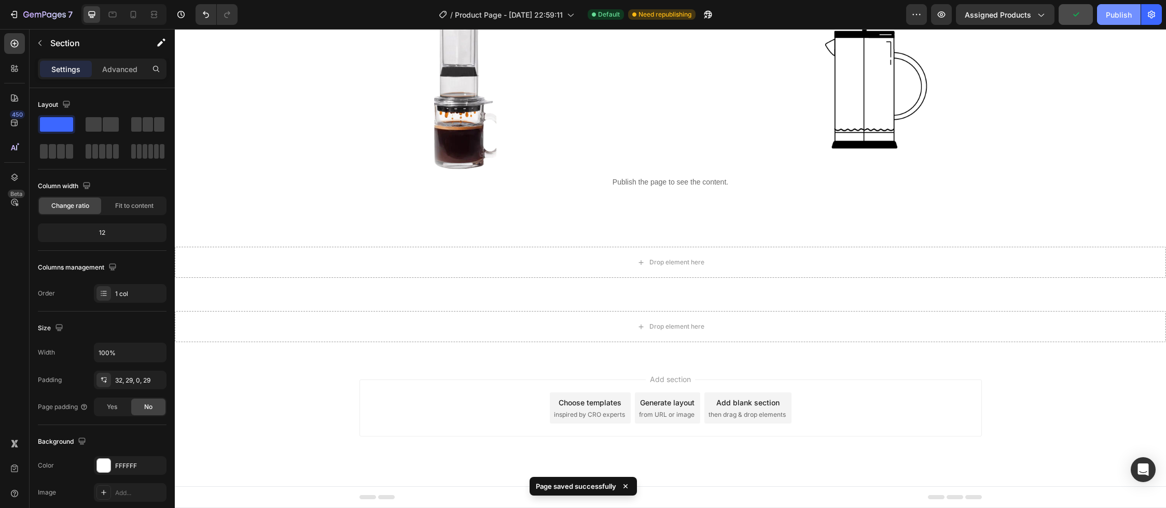
click at [1113, 15] on div "Publish" at bounding box center [1119, 14] width 26 height 11
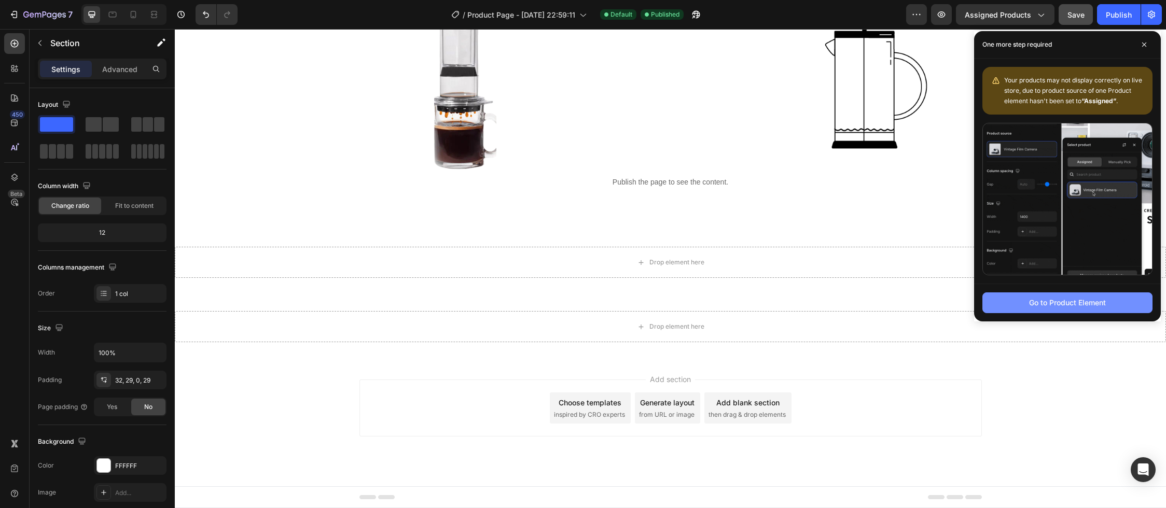
click at [1040, 304] on div "Go to Product Element" at bounding box center [1067, 302] width 77 height 11
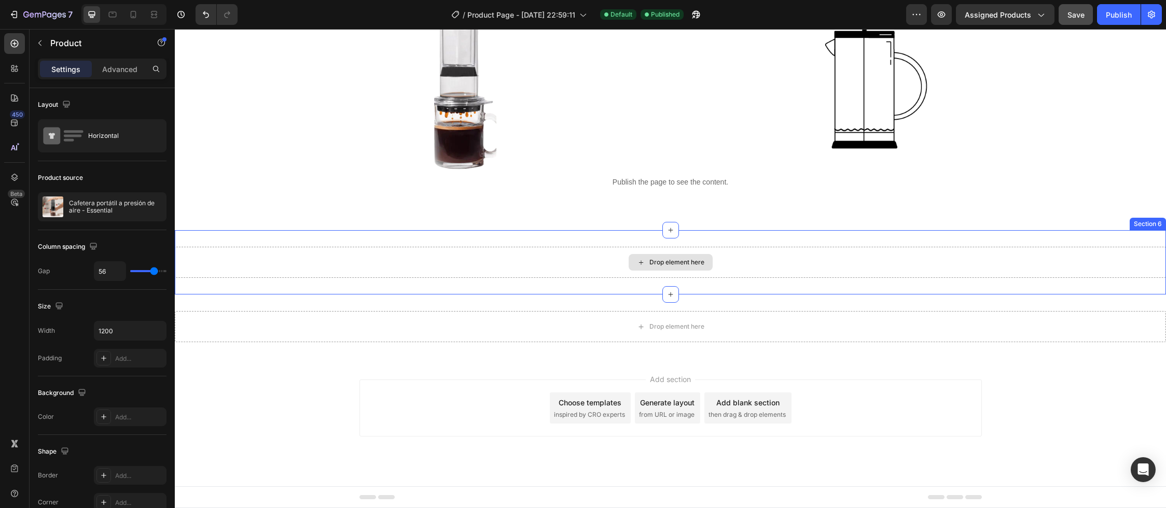
scroll to position [1018, 0]
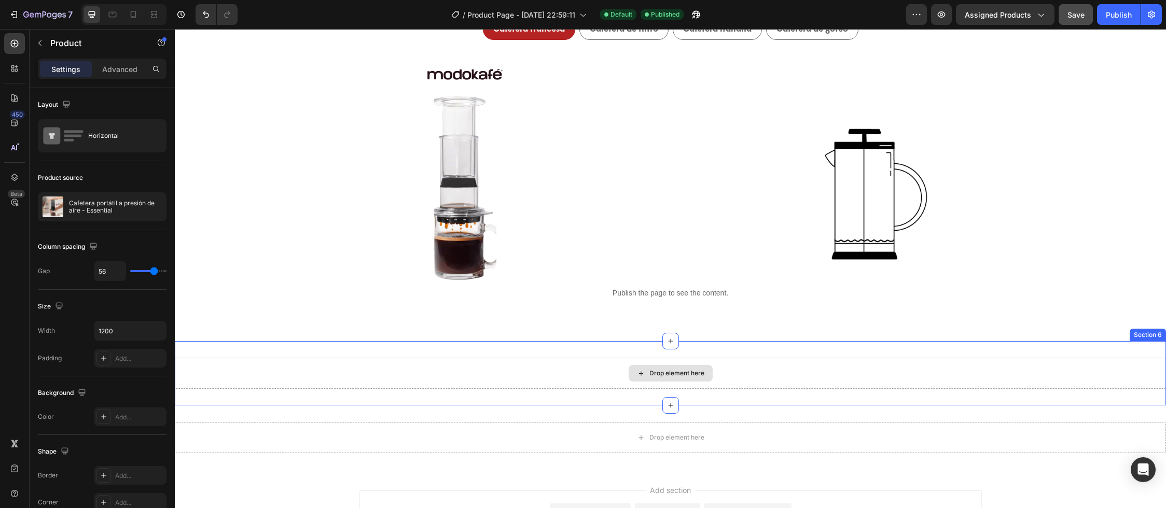
select select "580824739371549527"
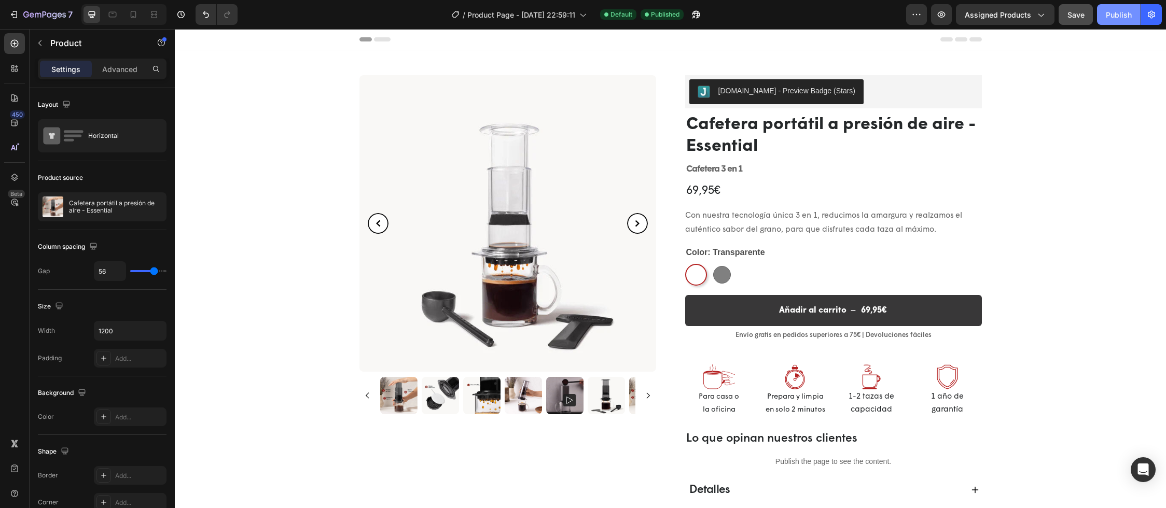
click at [1123, 16] on div "Publish" at bounding box center [1119, 14] width 26 height 11
click at [156, 207] on icon "button" at bounding box center [155, 207] width 8 height 8
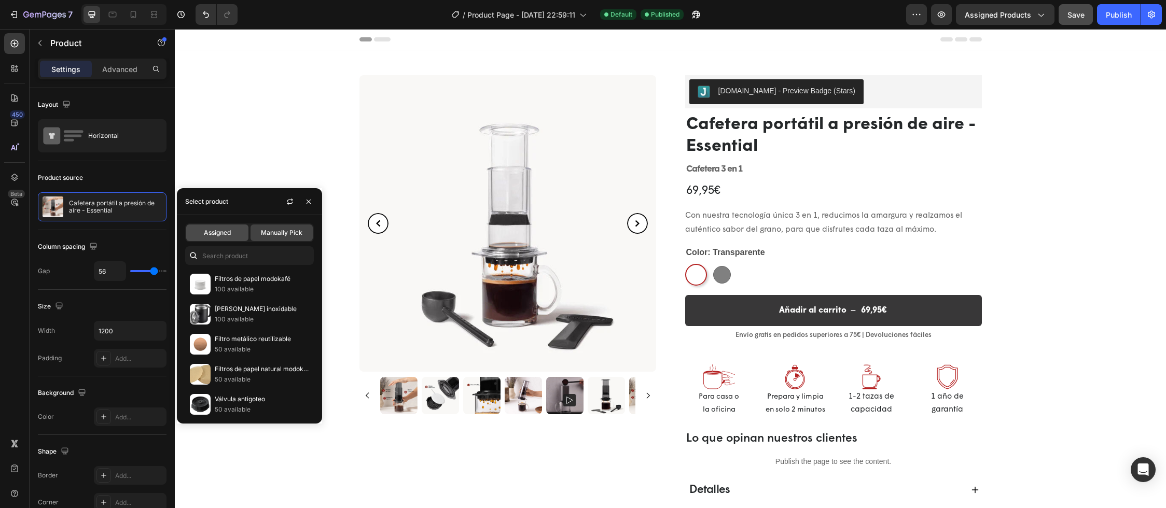
click at [223, 233] on span "Assigned" at bounding box center [217, 232] width 27 height 9
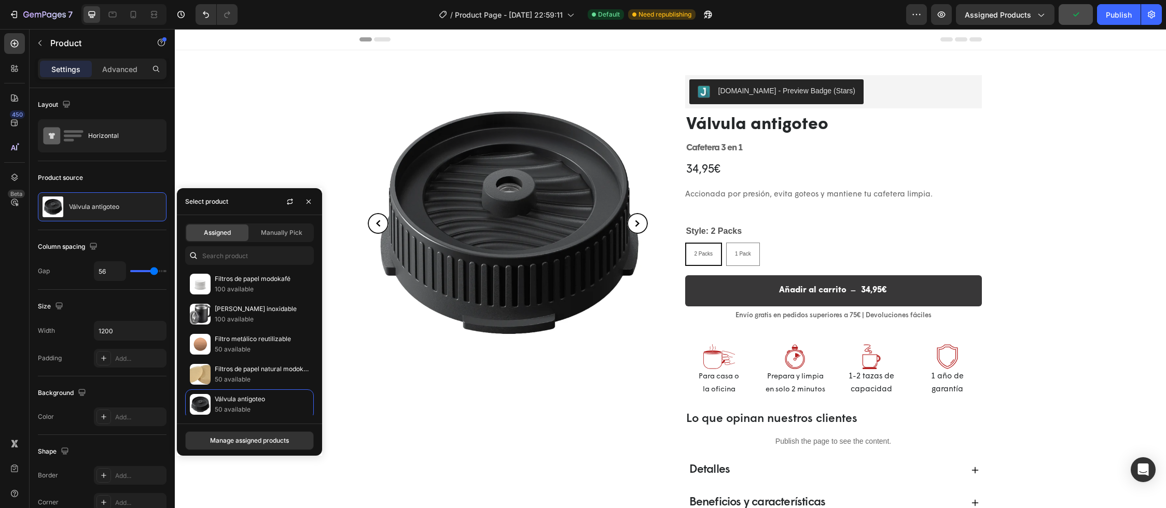
click at [1071, 241] on div "Judge.me - Preview Badge (Stars) Judge.me Válvula antigoteo Product Title Clear…" at bounding box center [670, 341] width 961 height 549
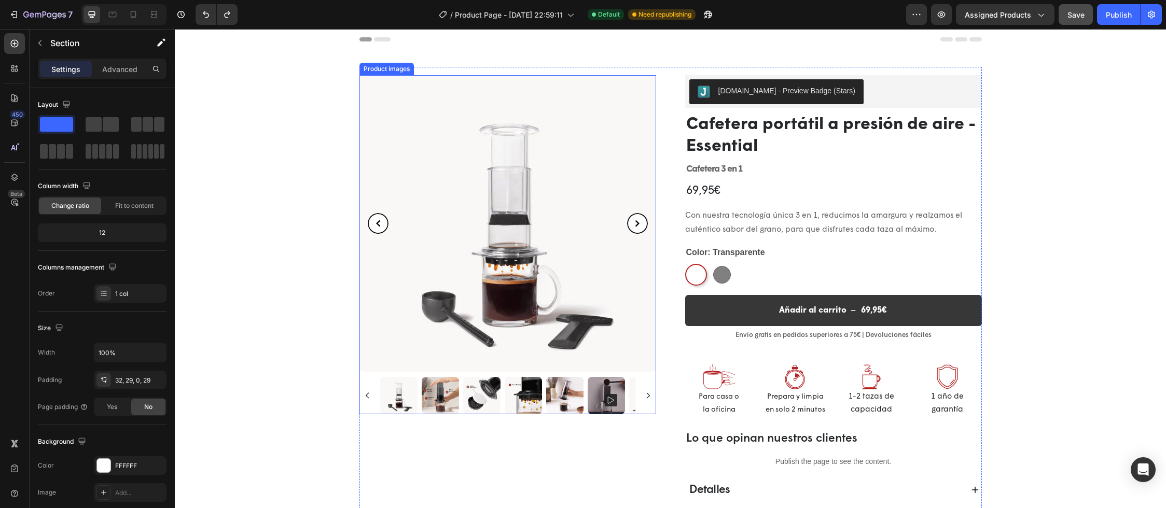
click at [596, 283] on img at bounding box center [507, 223] width 297 height 297
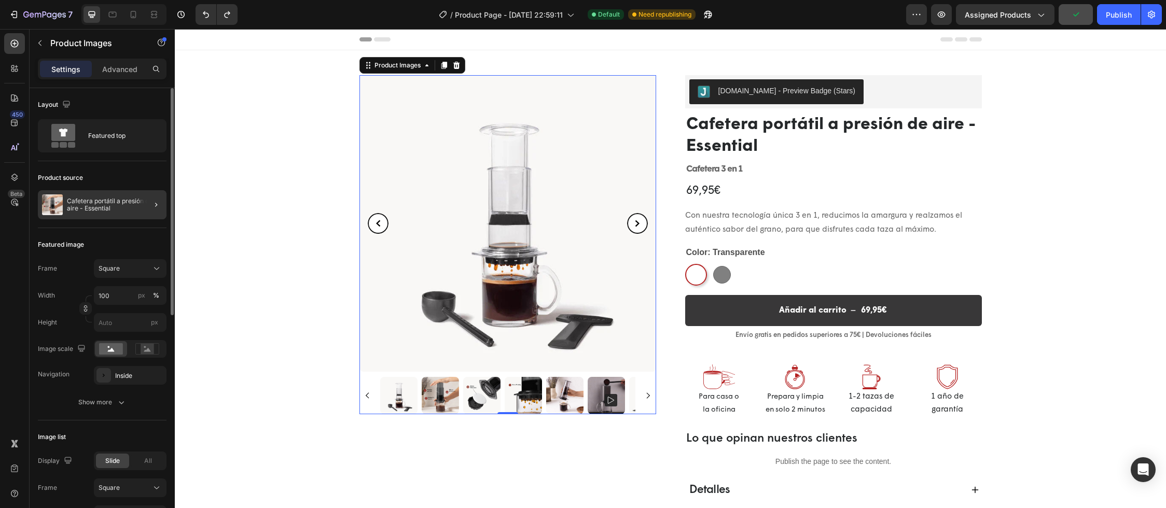
click at [140, 205] on div at bounding box center [151, 204] width 29 height 29
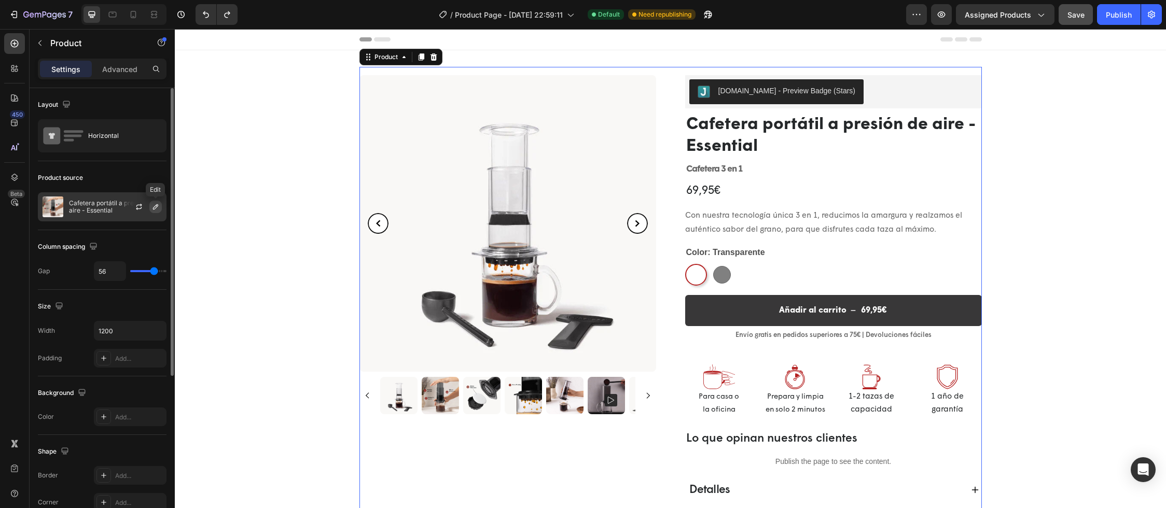
click at [154, 206] on icon "button" at bounding box center [155, 206] width 5 height 5
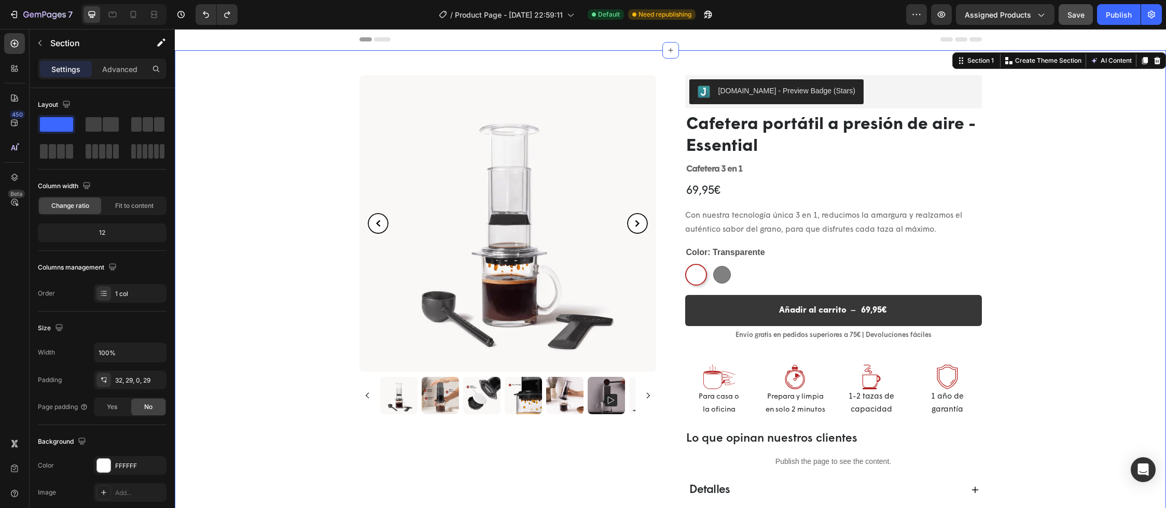
click at [262, 109] on div "[DOMAIN_NAME] - Preview Badge (Stars) [DOMAIN_NAME] Cafetera portátil a presión…" at bounding box center [670, 351] width 961 height 569
click at [1117, 14] on div "Publish" at bounding box center [1119, 14] width 26 height 11
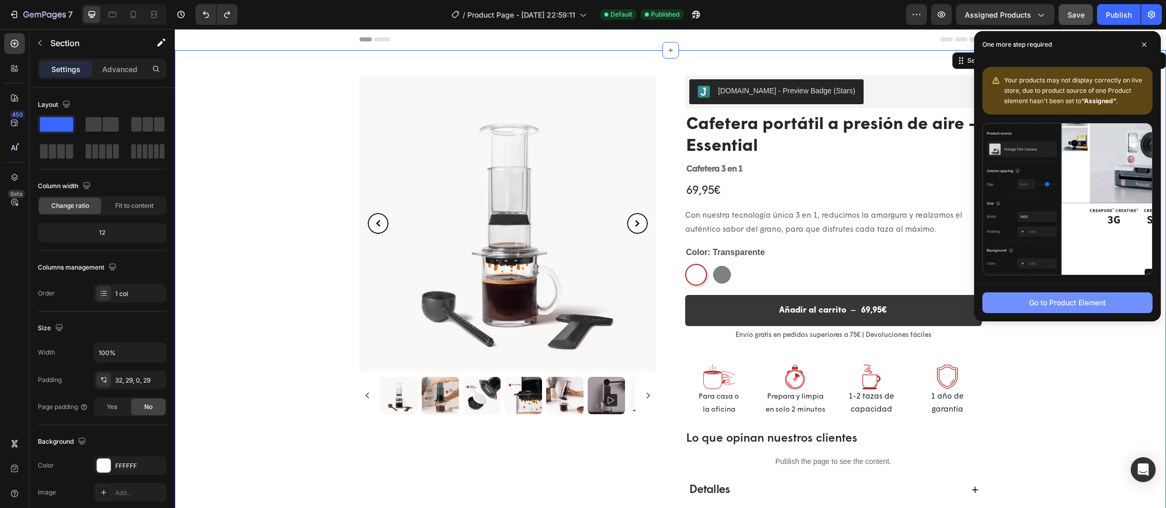
click at [1095, 302] on div "Go to Product Element" at bounding box center [1067, 302] width 77 height 11
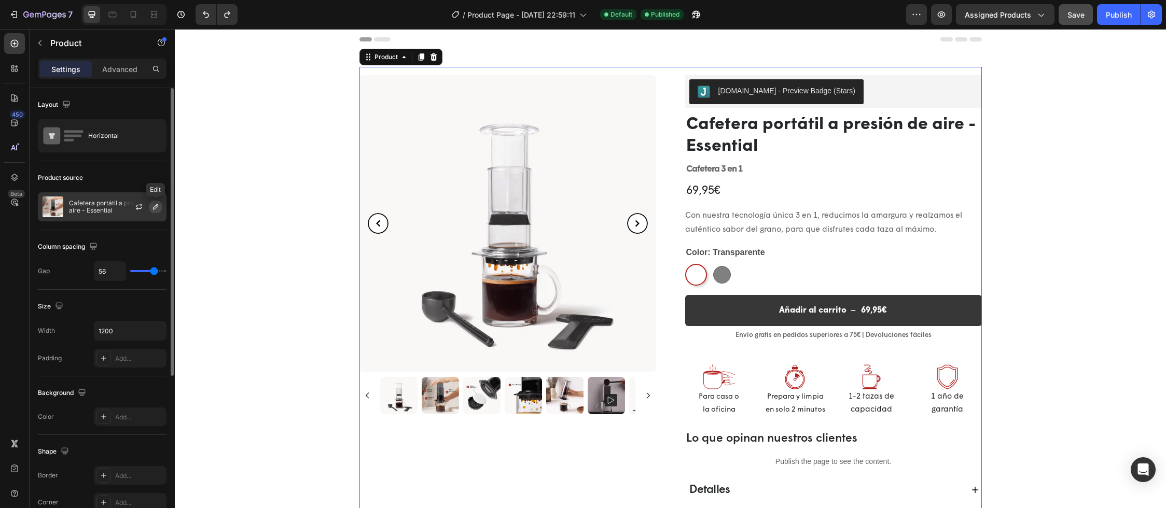
click at [153, 207] on icon "button" at bounding box center [155, 207] width 8 height 8
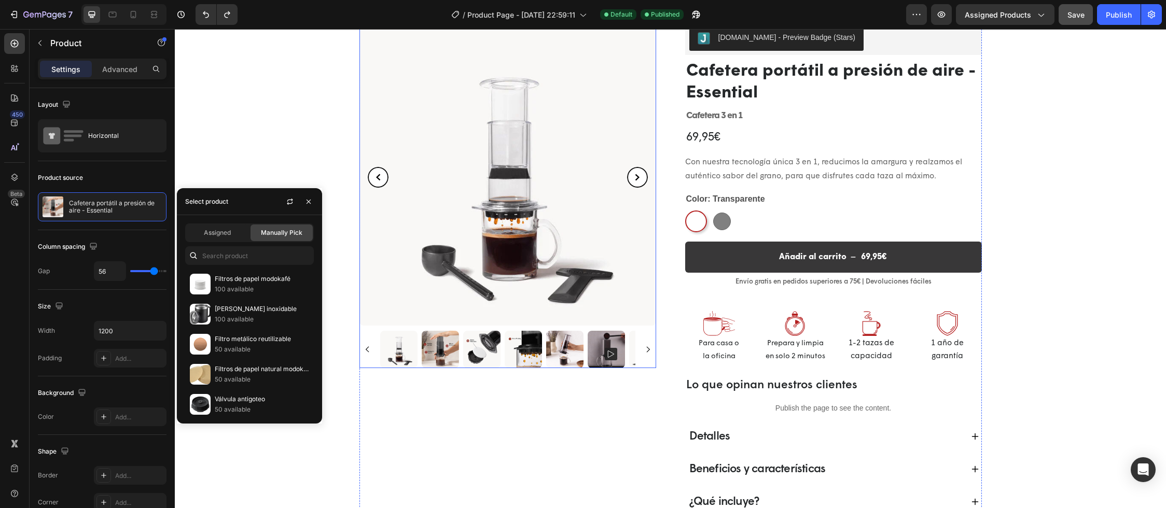
scroll to position [114, 0]
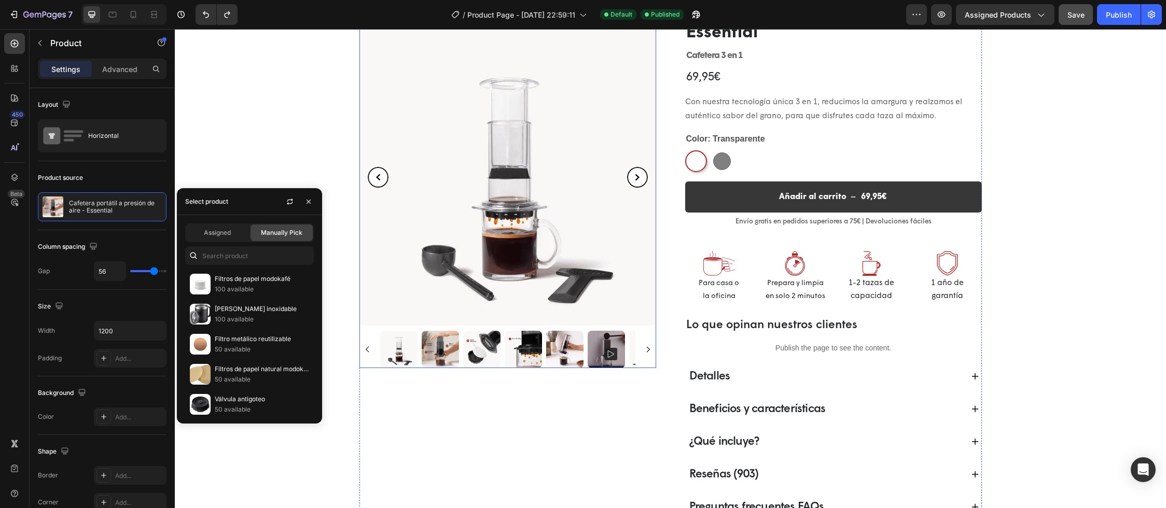
select select "580824739371549527"
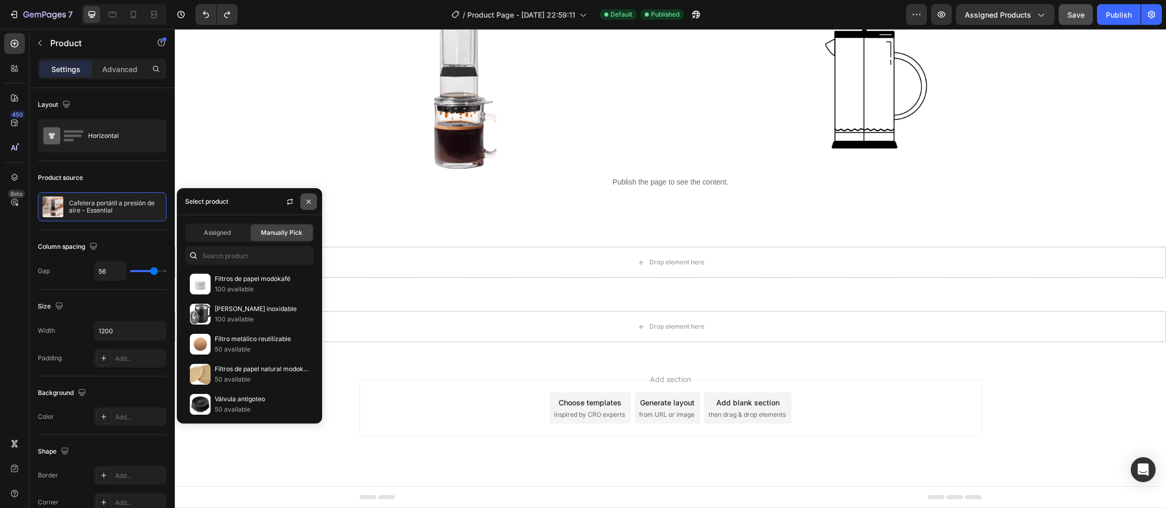
click at [309, 200] on icon "button" at bounding box center [308, 202] width 8 height 8
